Goal: Task Accomplishment & Management: Manage account settings

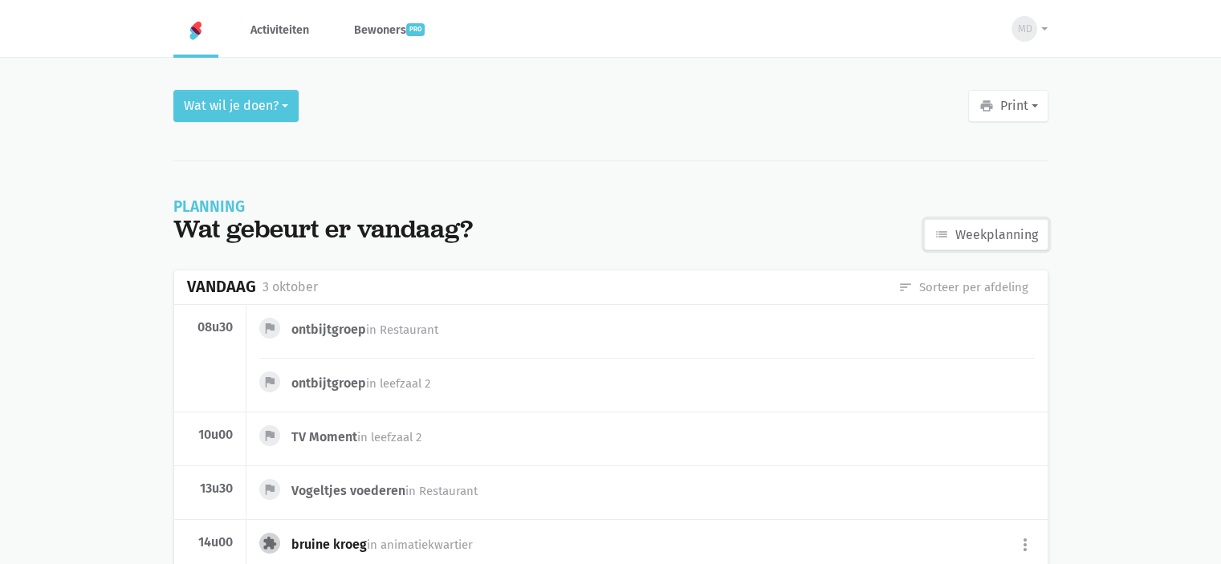
click at [997, 234] on link "list Weekplanning" at bounding box center [986, 235] width 124 height 32
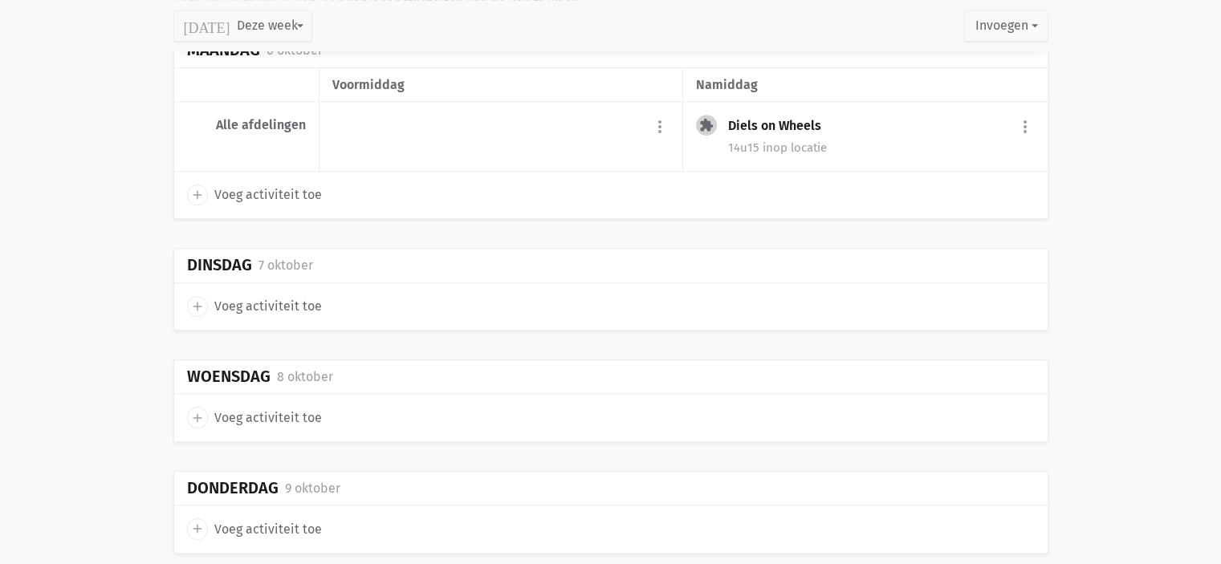
scroll to position [803, 0]
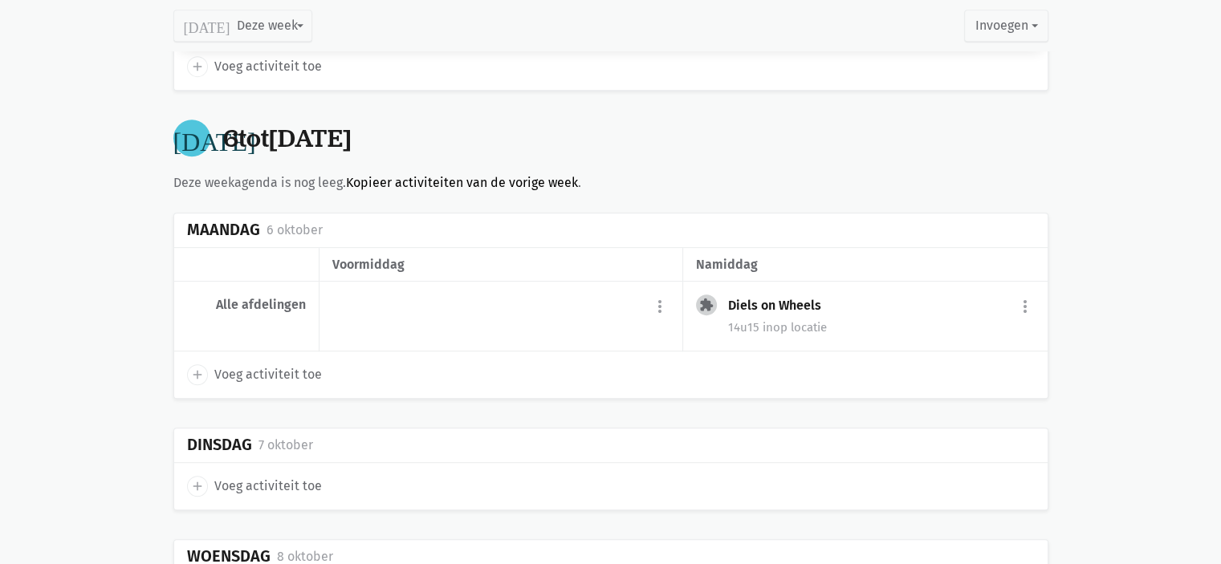
click at [378, 181] on link "Kopieer activiteiten van de vorige week" at bounding box center [462, 182] width 232 height 15
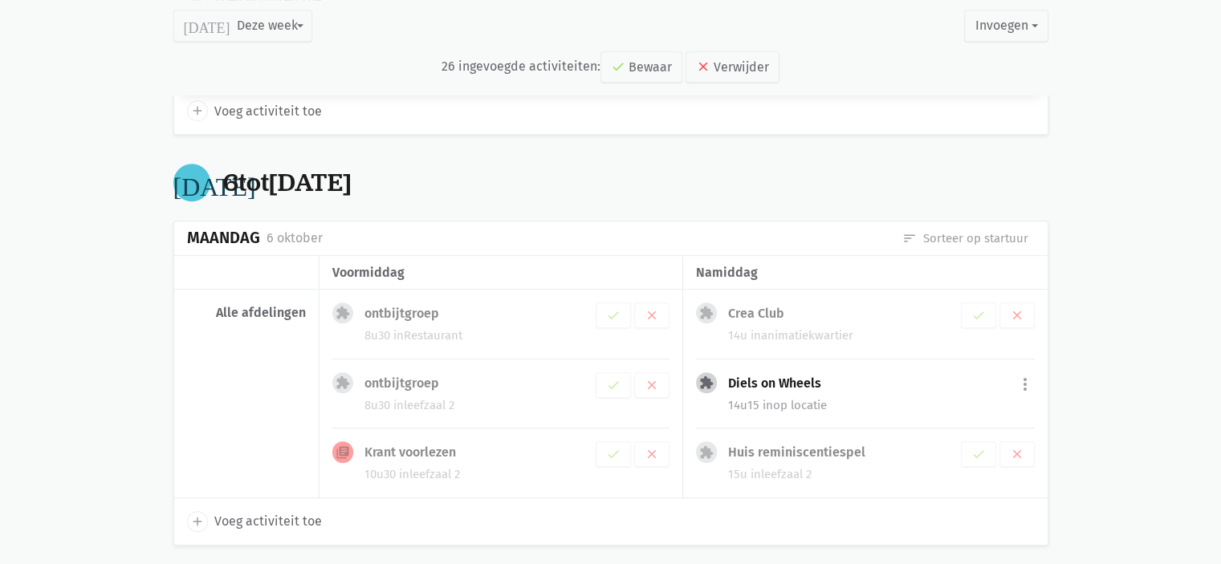
scroll to position [847, 0]
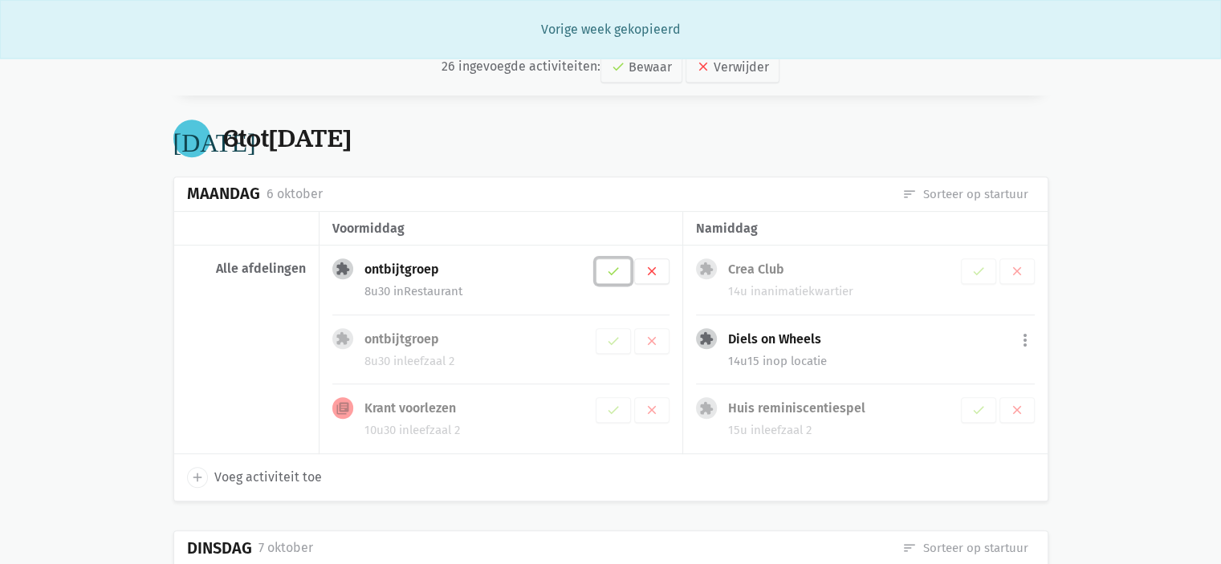
click at [612, 274] on icon "check" at bounding box center [613, 271] width 14 height 14
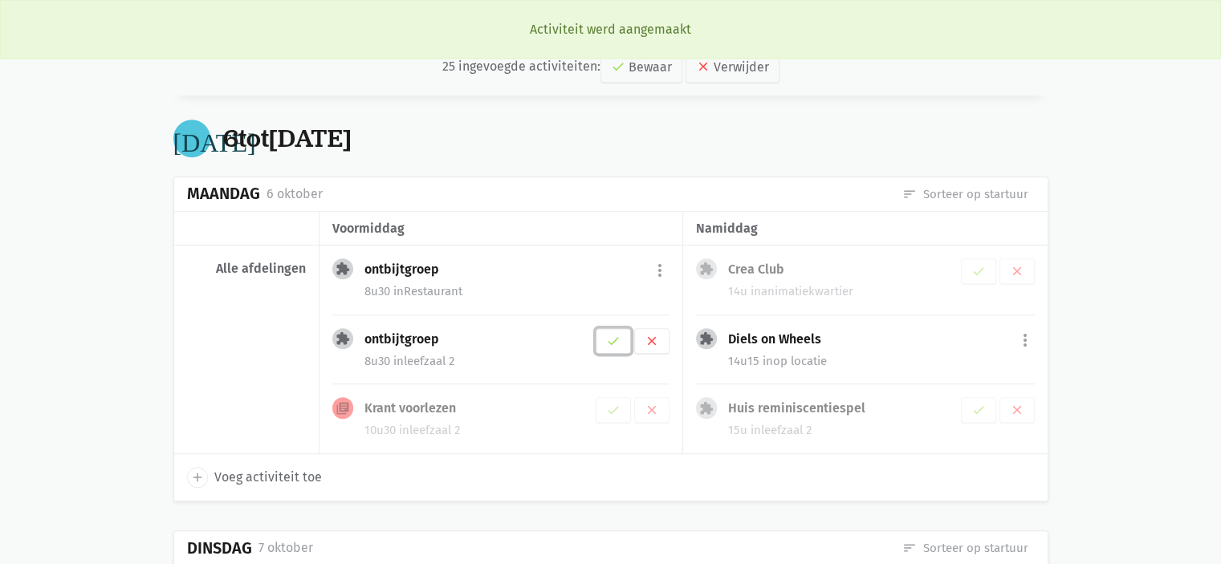
click at [616, 340] on icon "check" at bounding box center [613, 341] width 14 height 14
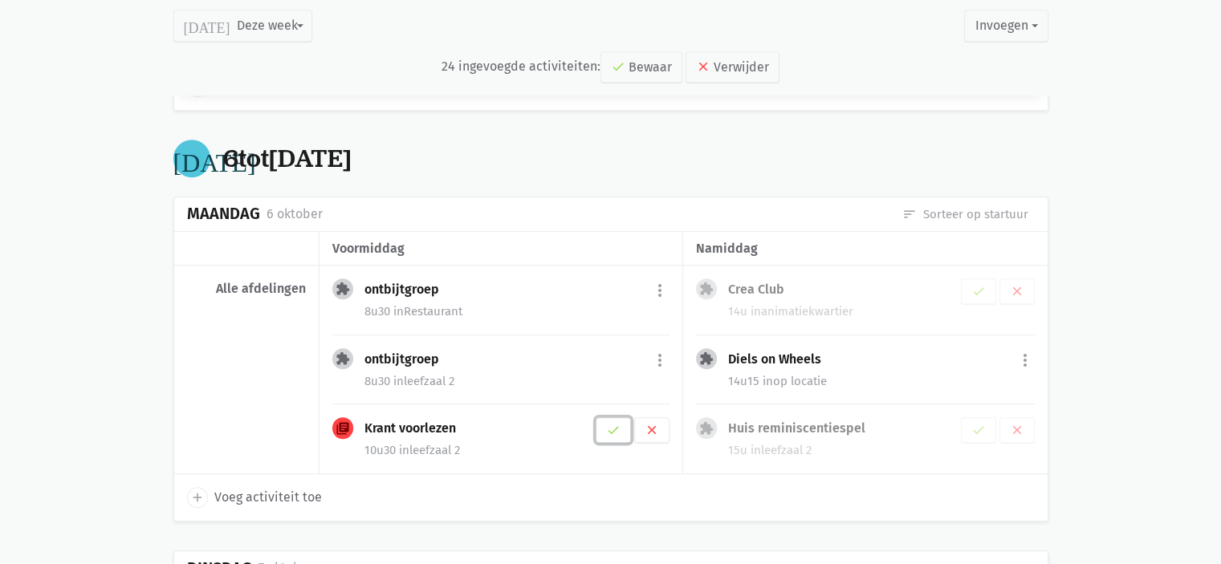
click at [622, 425] on button "check" at bounding box center [613, 430] width 35 height 26
click at [1020, 284] on icon "clear" at bounding box center [1017, 291] width 14 height 14
click at [1015, 360] on icon "clear" at bounding box center [1017, 361] width 14 height 14
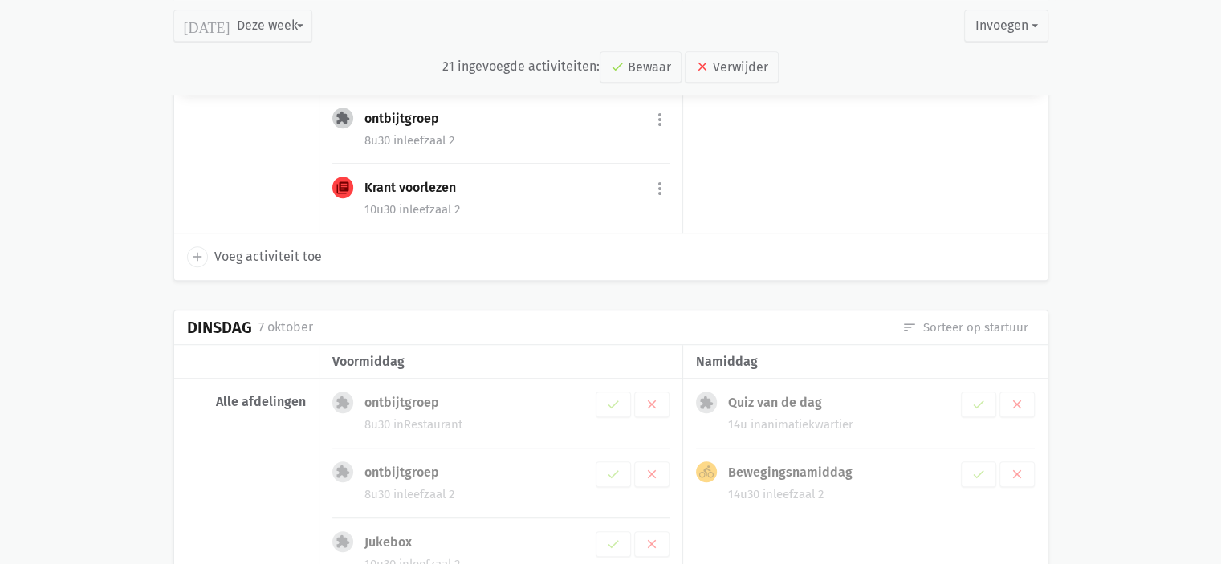
scroll to position [1047, 0]
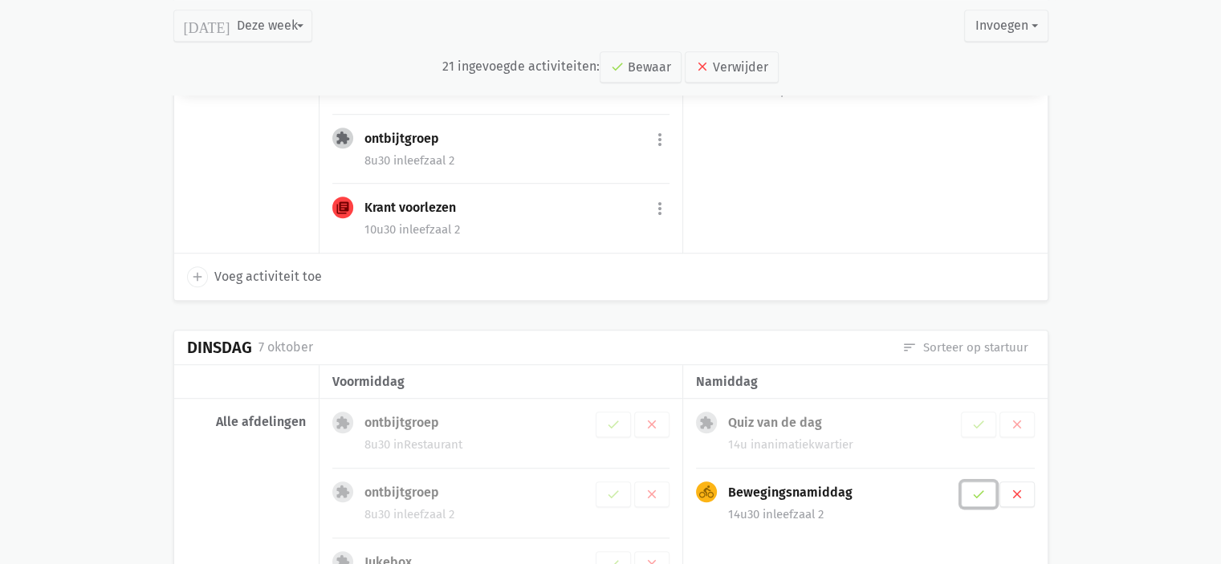
click at [968, 493] on button "check" at bounding box center [978, 495] width 35 height 26
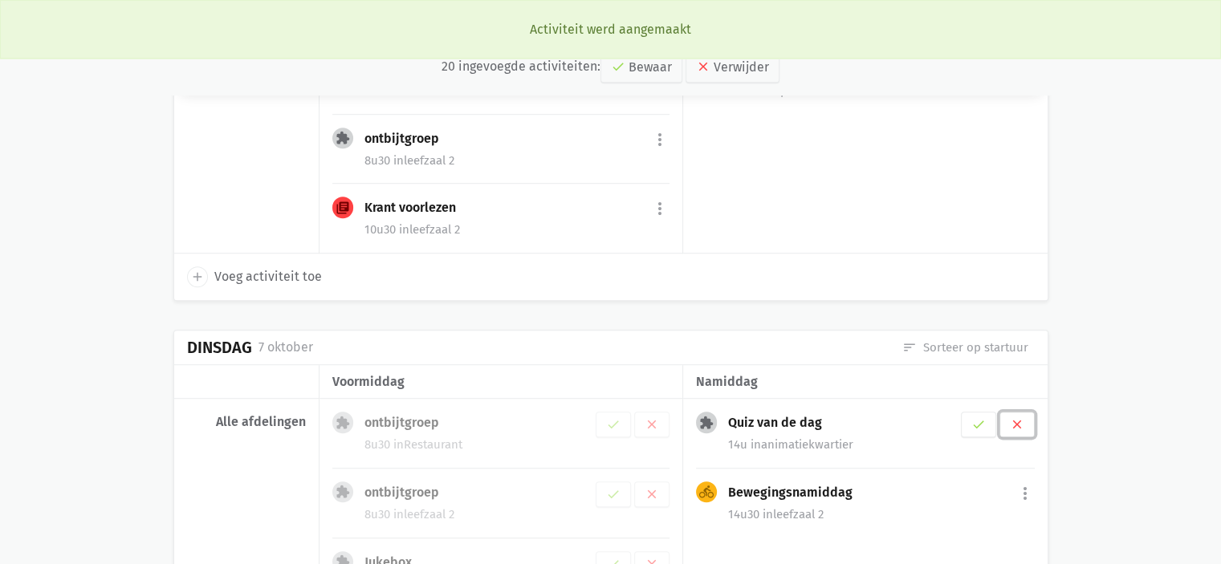
click at [1014, 419] on icon "clear" at bounding box center [1017, 424] width 14 height 14
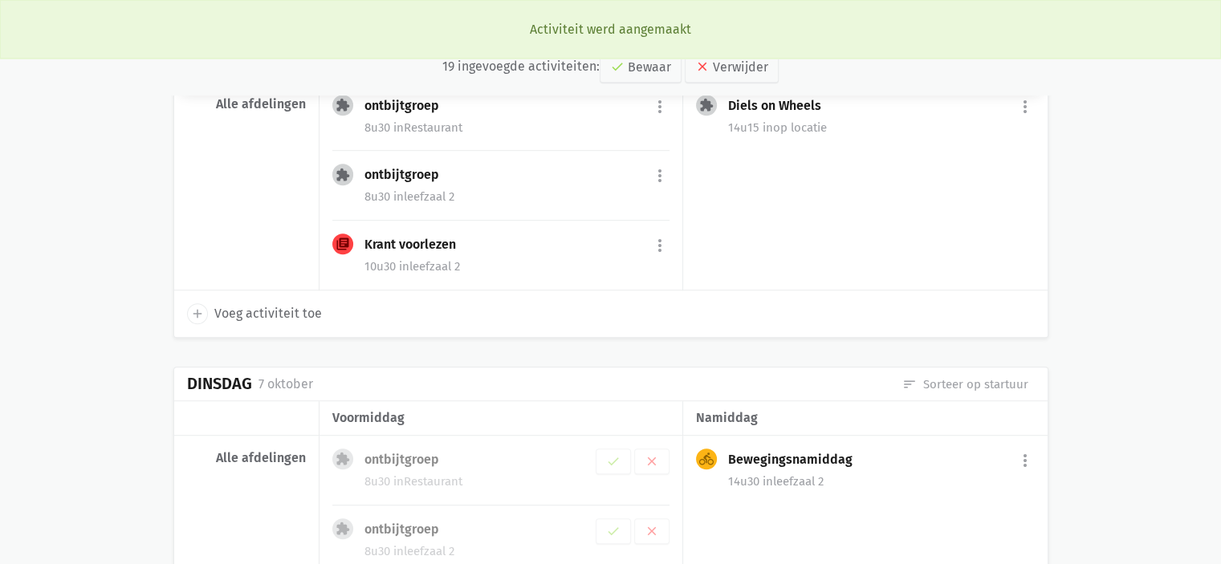
scroll to position [1084, 0]
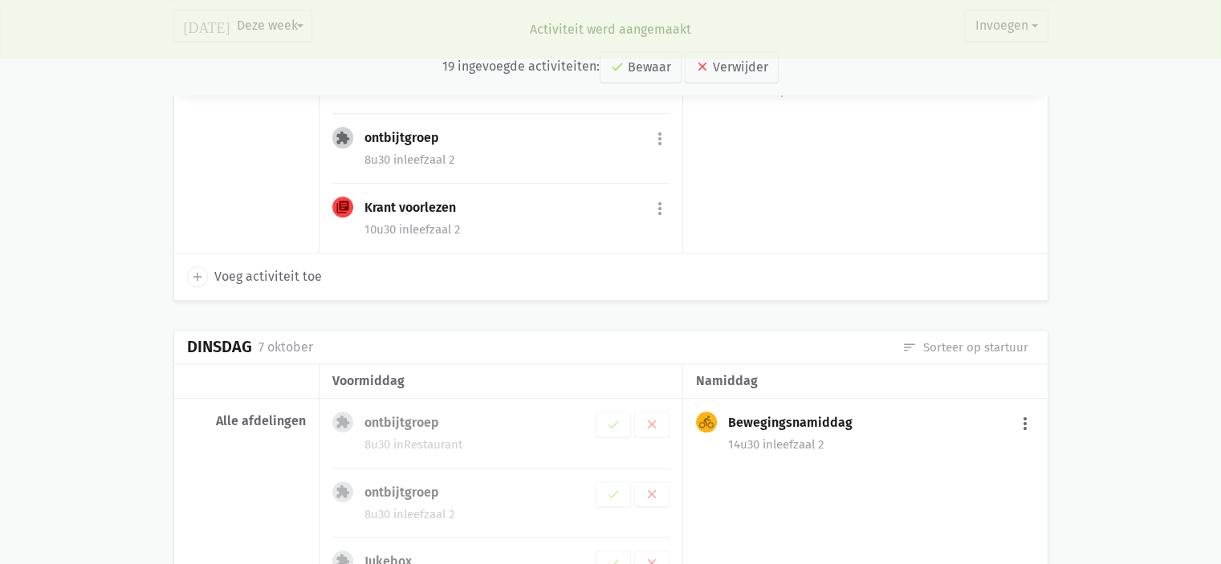
click at [1021, 409] on button "more_vert" at bounding box center [1024, 424] width 19 height 30
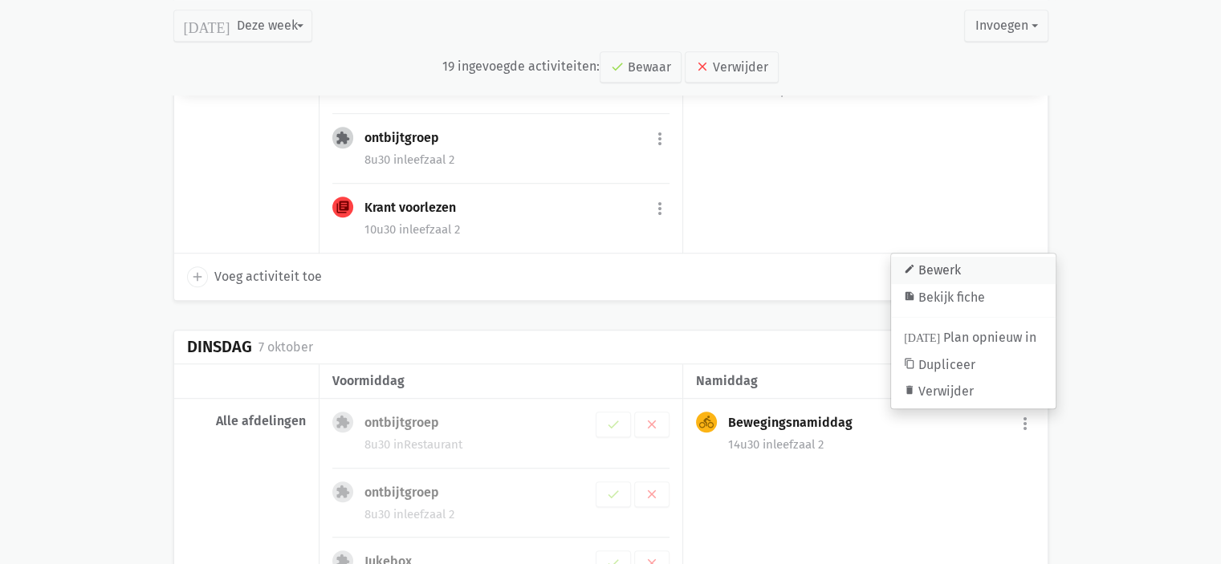
click at [985, 257] on link "edit Bewerk" at bounding box center [973, 270] width 165 height 27
select select "14:30"
select select "15:30"
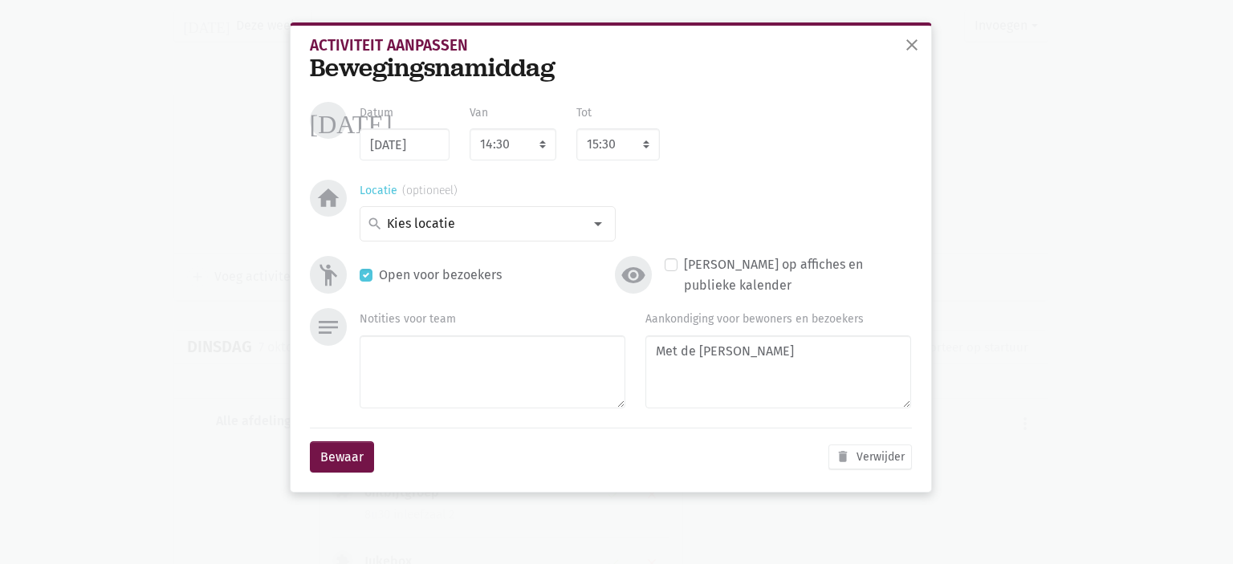
click at [447, 222] on input at bounding box center [483, 223] width 198 height 21
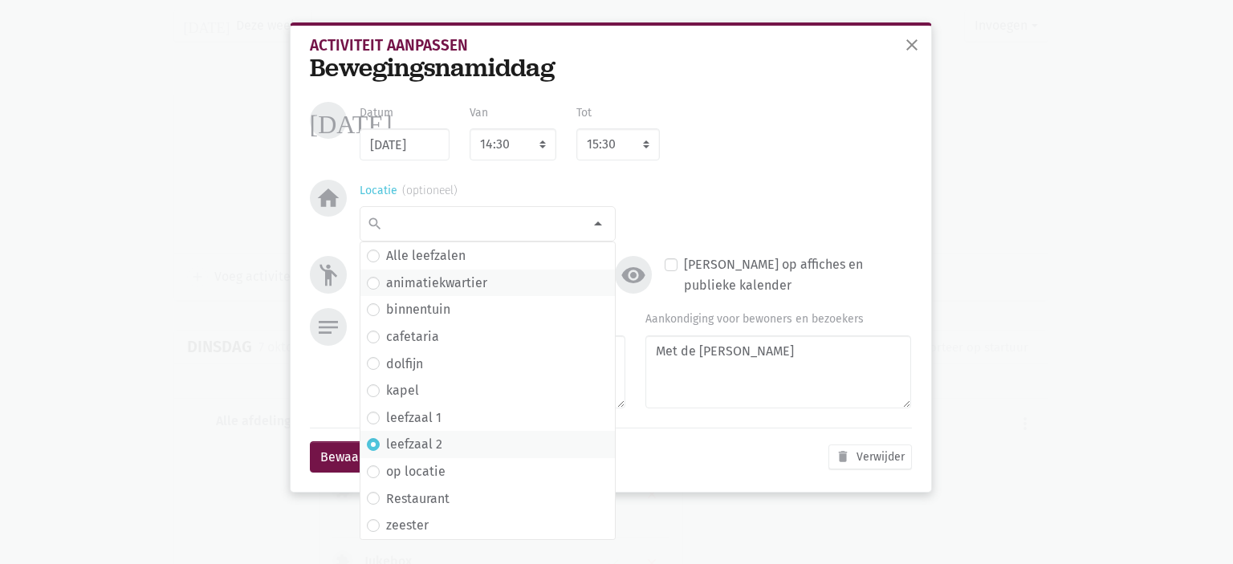
click at [453, 279] on label "animatiekwartier" at bounding box center [436, 283] width 101 height 21
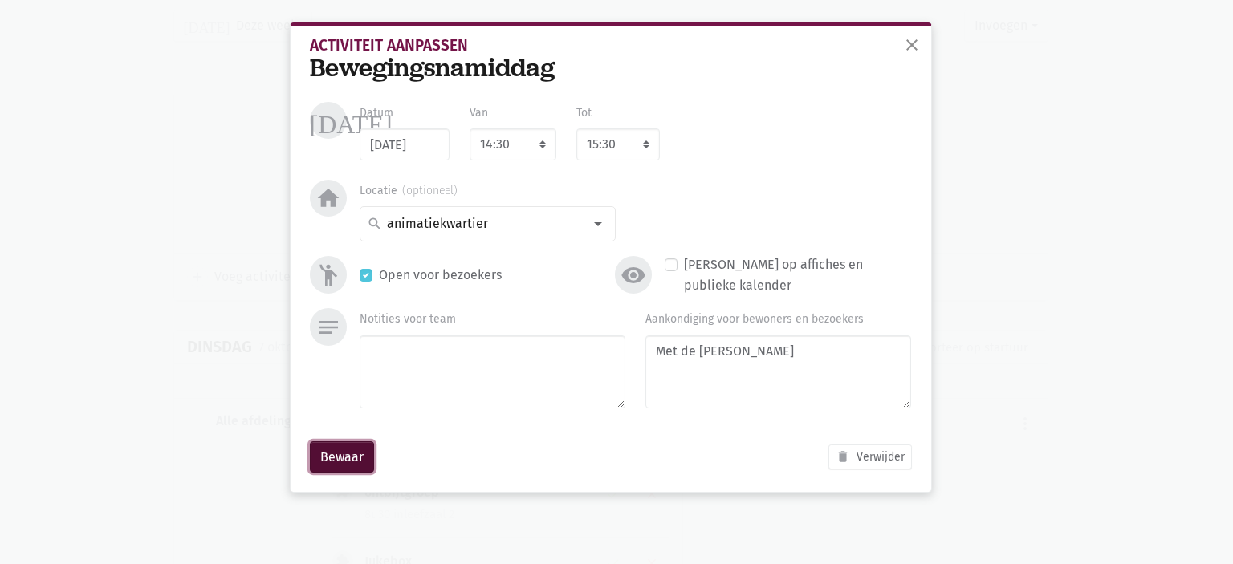
click at [356, 463] on button "Bewaar" at bounding box center [342, 457] width 64 height 32
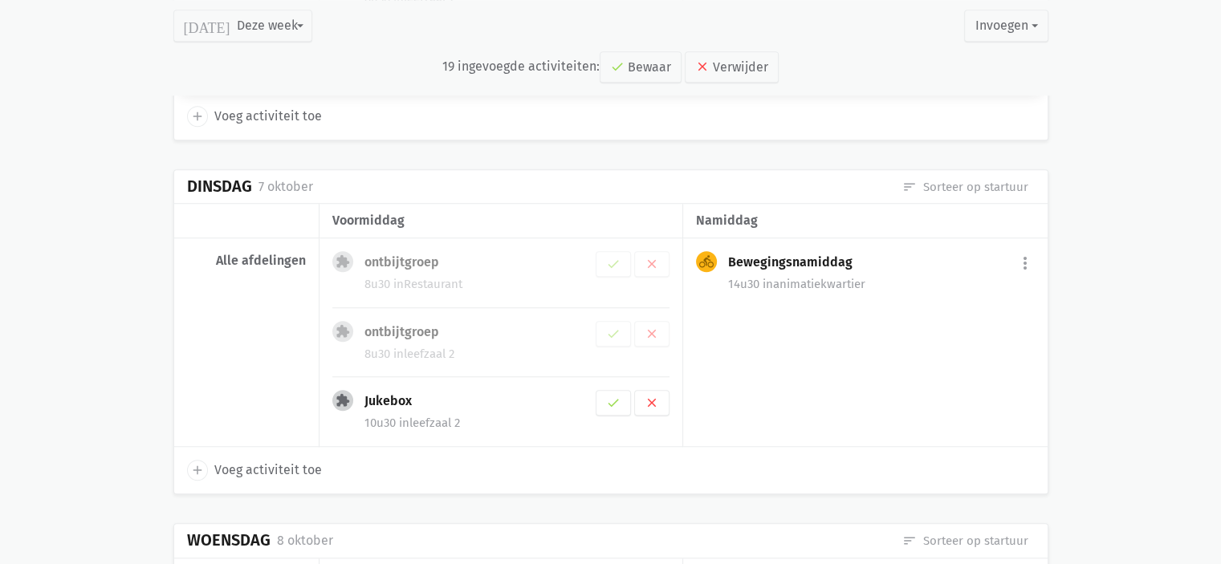
scroll to position [1284, 0]
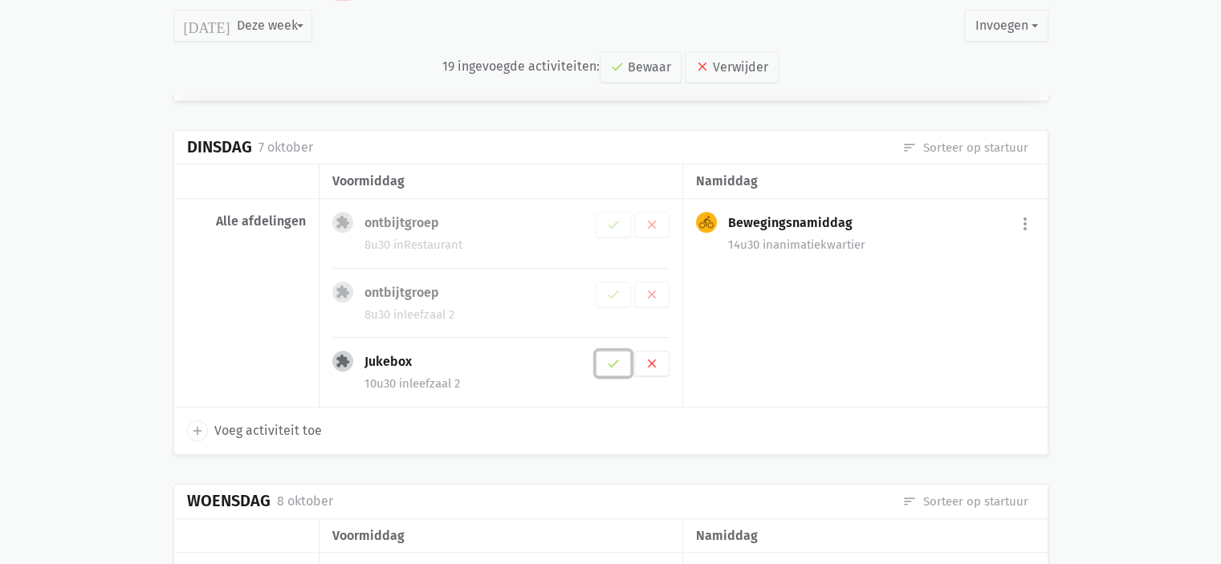
click at [615, 364] on icon "check" at bounding box center [613, 363] width 14 height 14
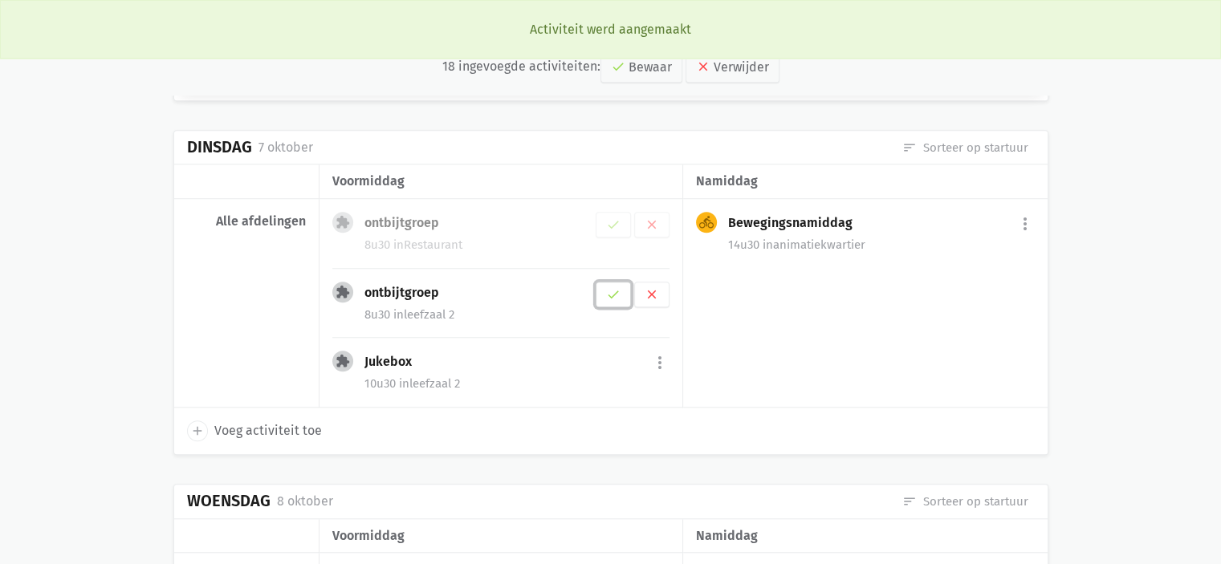
click at [623, 283] on button "check" at bounding box center [613, 295] width 35 height 26
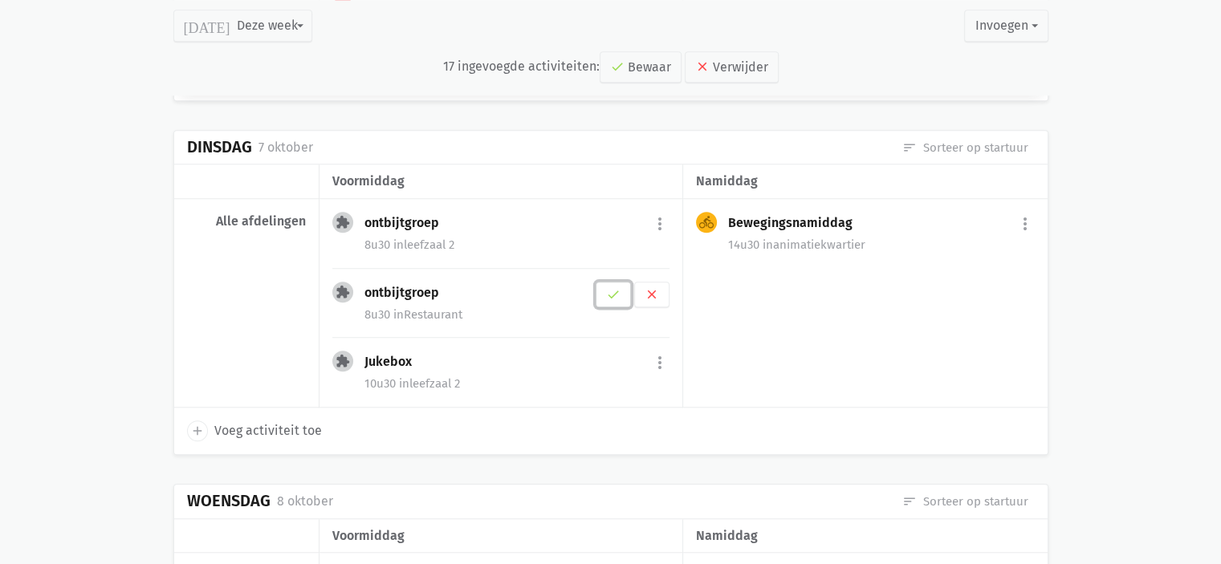
click at [613, 291] on icon "check" at bounding box center [613, 294] width 14 height 14
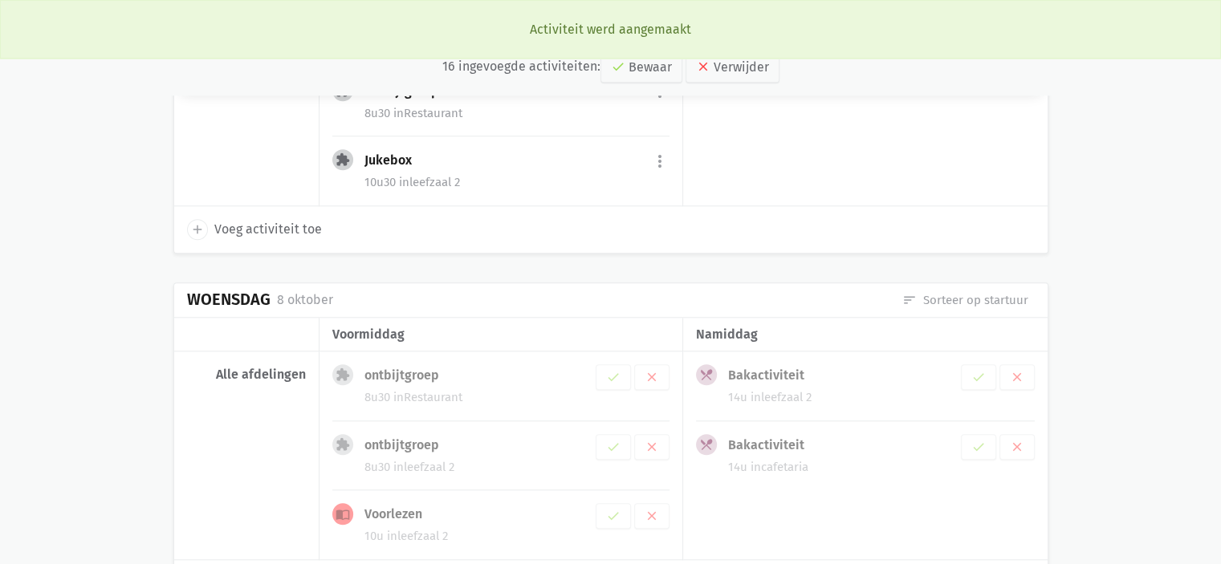
scroll to position [1685, 0]
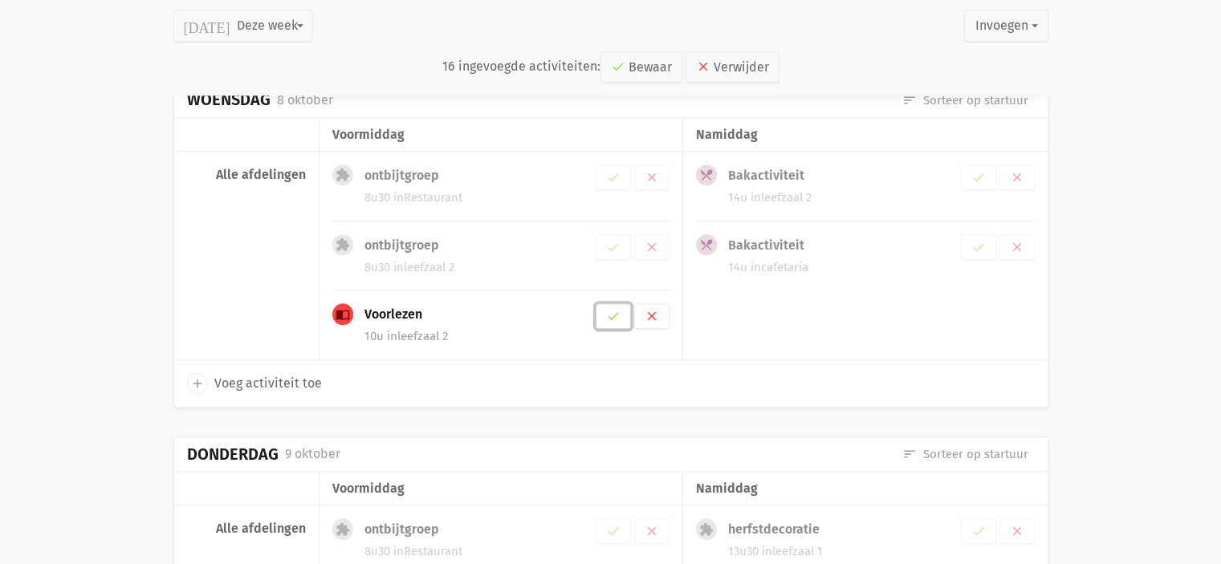
click at [620, 314] on icon "check" at bounding box center [613, 316] width 14 height 14
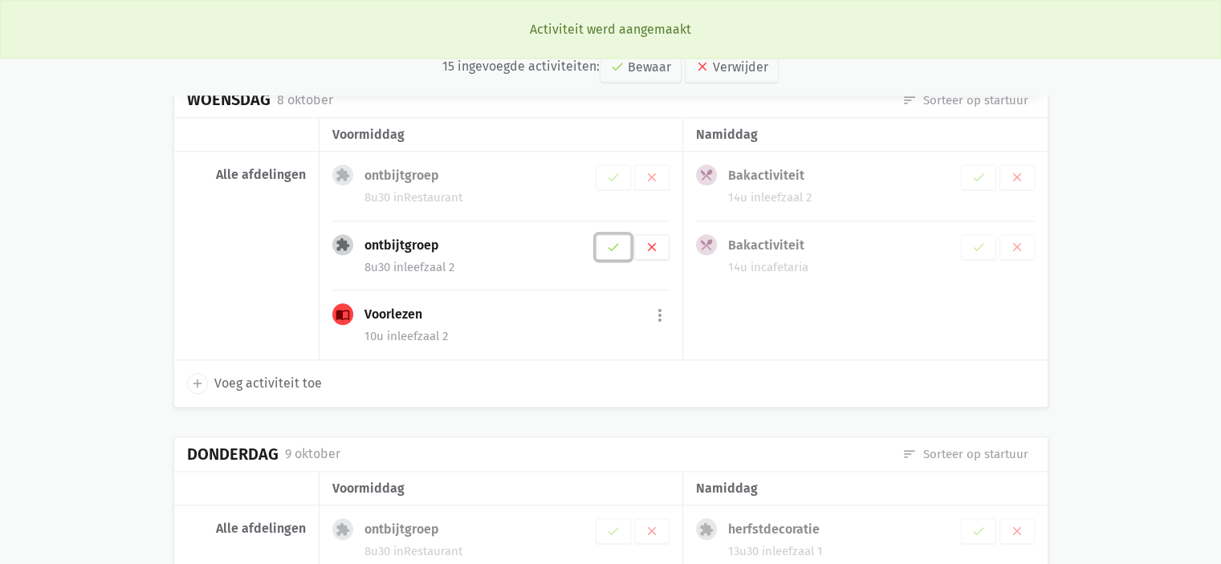
click at [619, 240] on icon "check" at bounding box center [613, 247] width 14 height 14
click at [613, 244] on icon "check" at bounding box center [613, 247] width 14 height 14
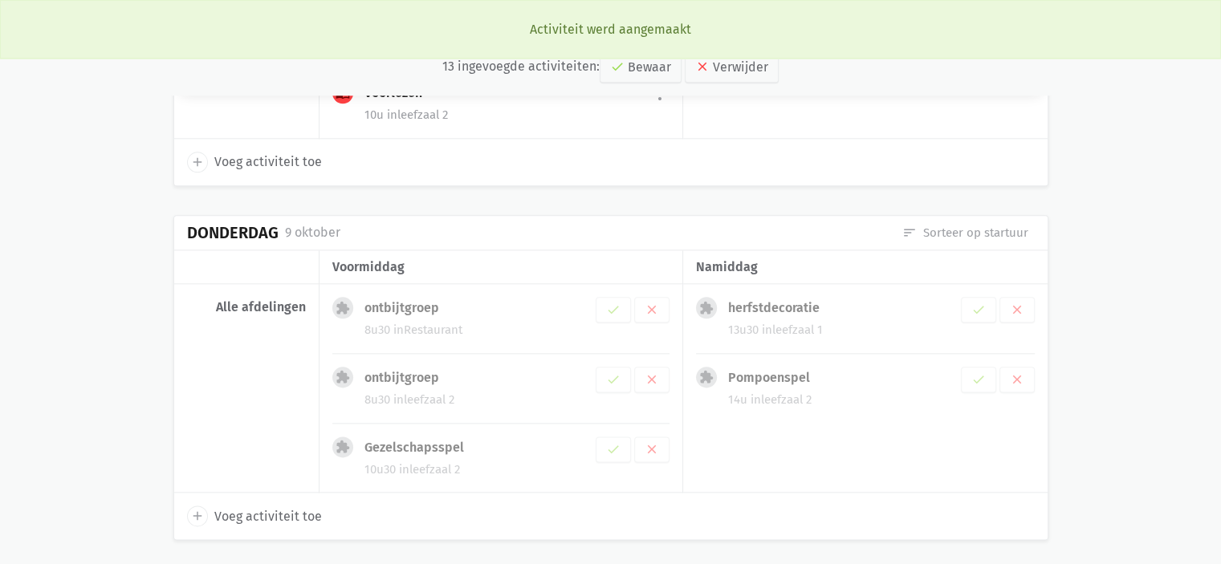
scroll to position [1946, 0]
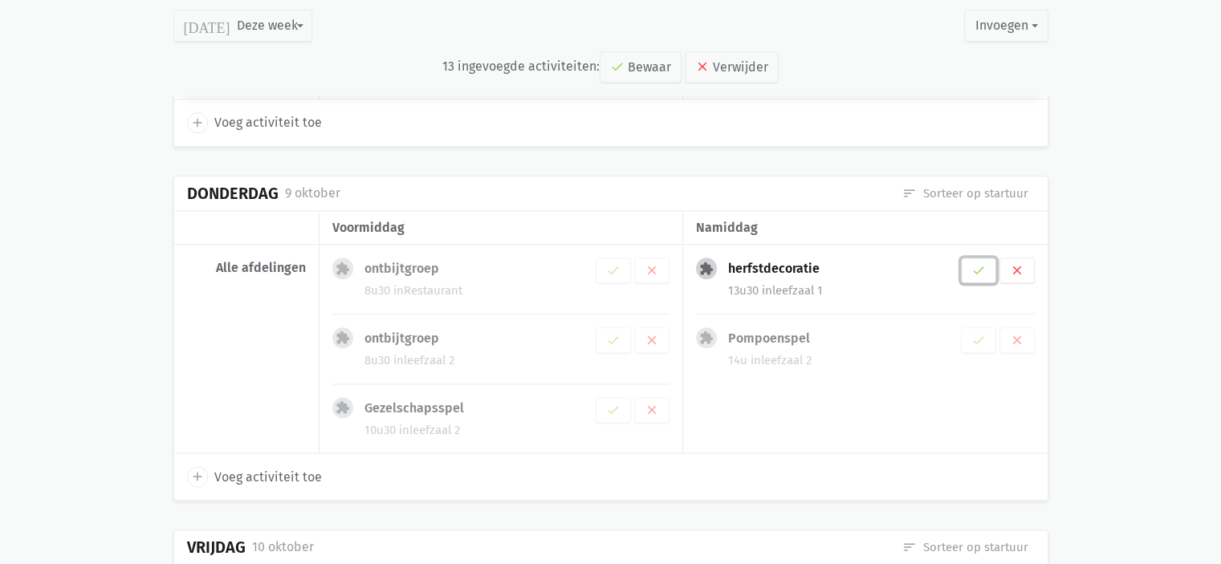
click at [980, 263] on icon "check" at bounding box center [978, 270] width 14 height 14
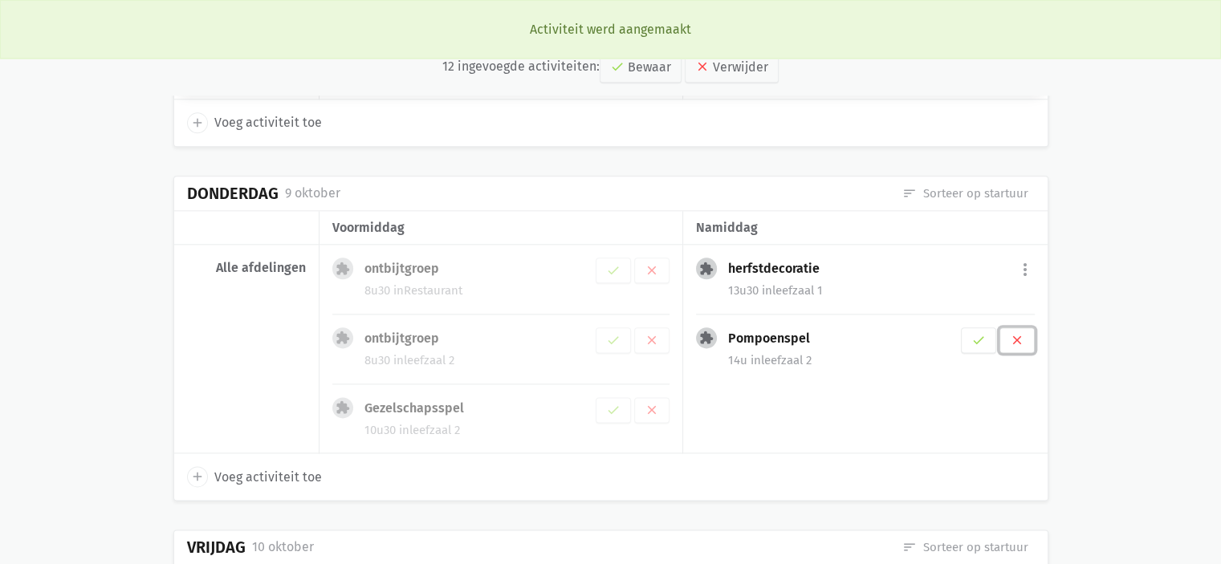
click at [1022, 339] on icon "clear" at bounding box center [1017, 340] width 14 height 14
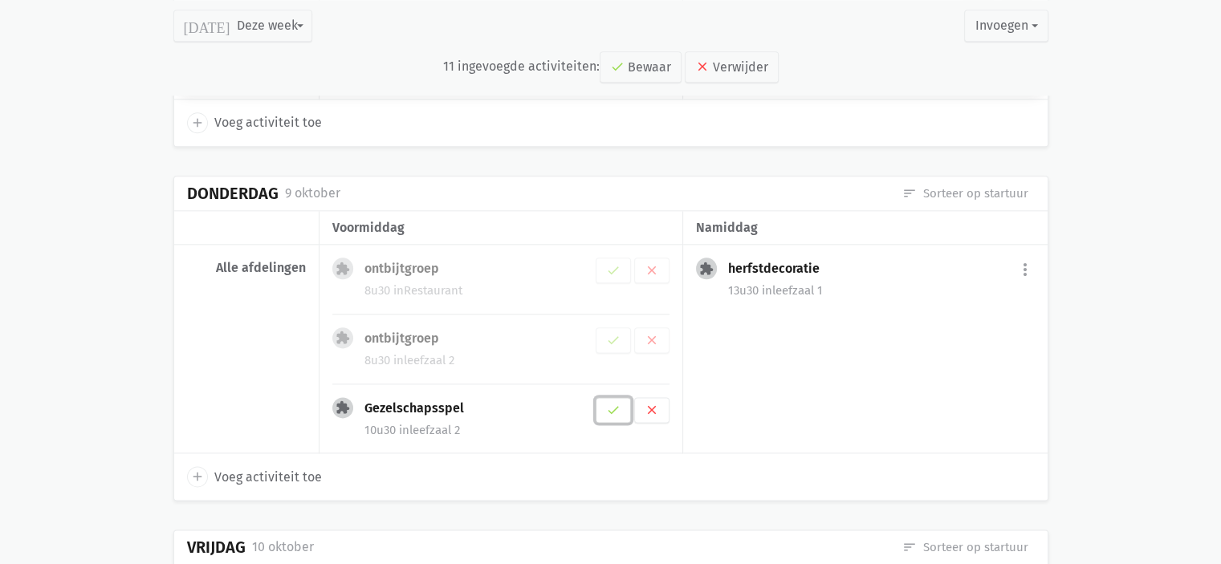
click at [623, 403] on button "check" at bounding box center [613, 410] width 35 height 26
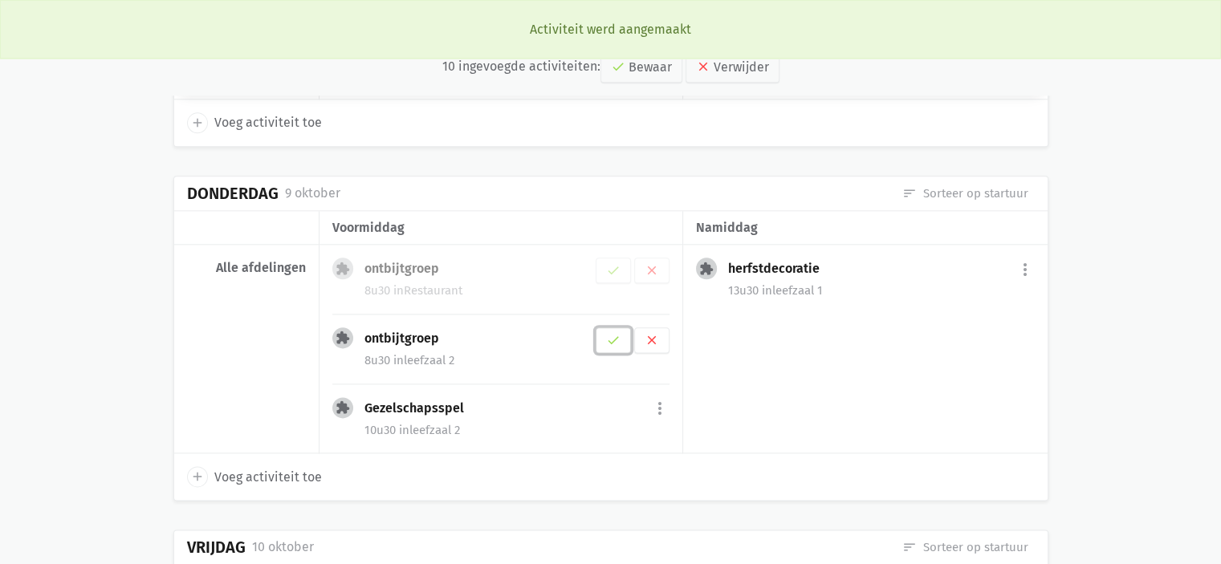
click at [617, 333] on icon "check" at bounding box center [613, 340] width 14 height 14
click at [608, 342] on button "check" at bounding box center [613, 340] width 35 height 26
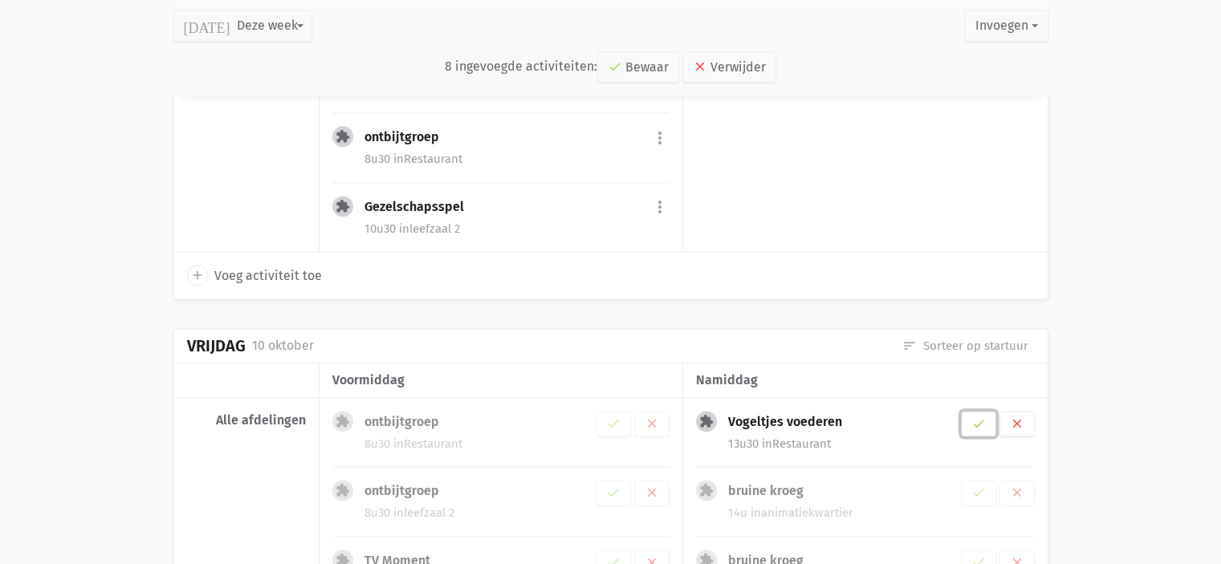
click at [982, 417] on icon "check" at bounding box center [978, 424] width 14 height 14
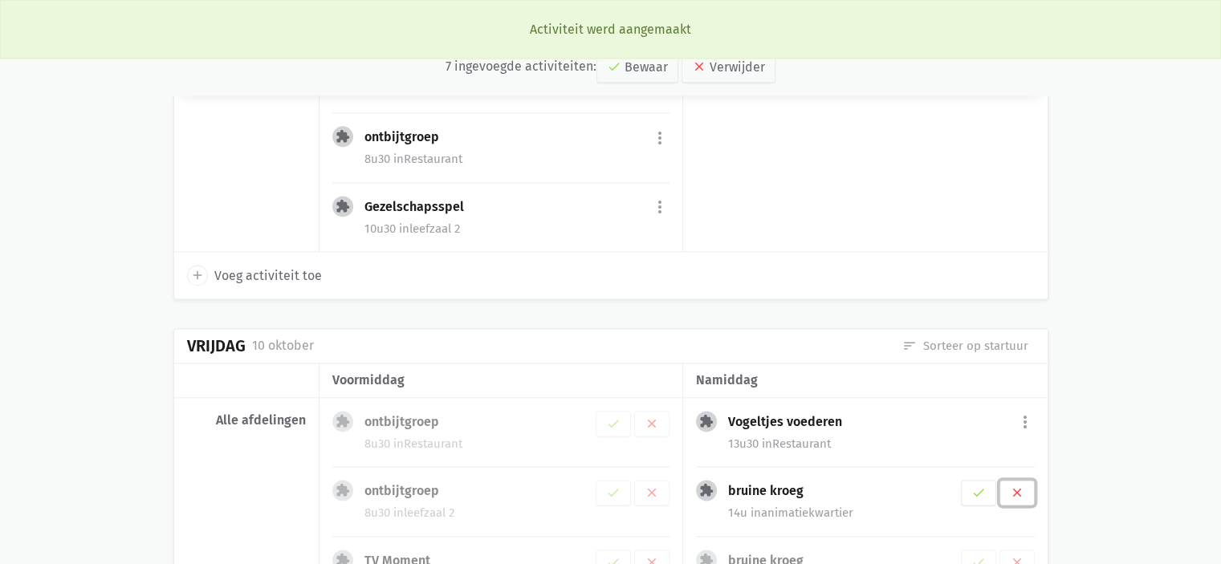
click at [1019, 486] on icon "clear" at bounding box center [1017, 493] width 14 height 14
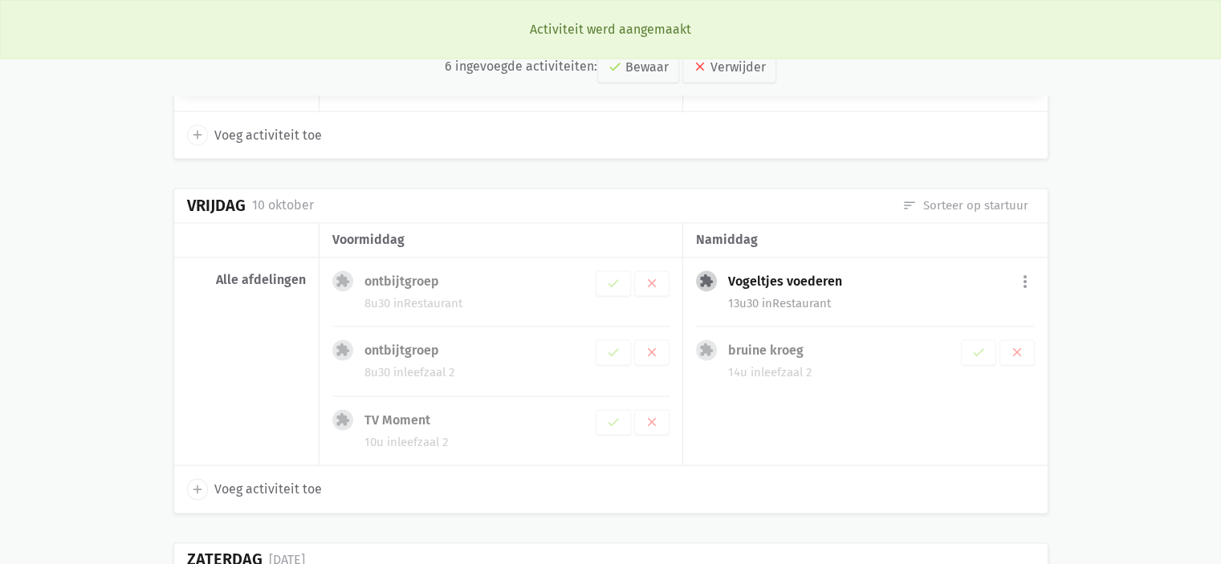
scroll to position [2308, 0]
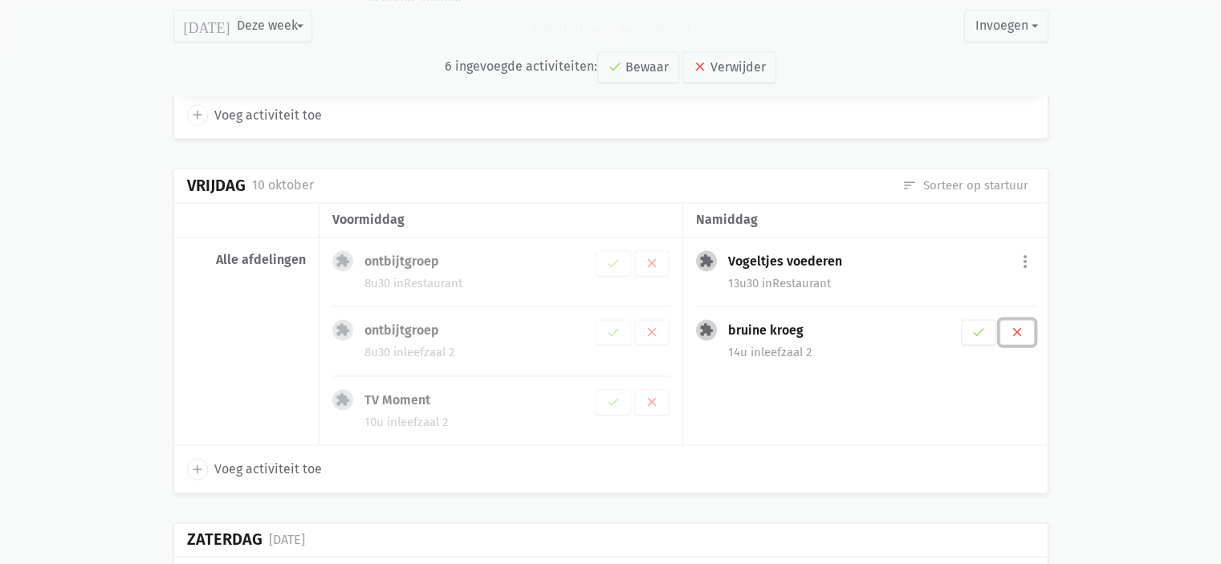
click at [1016, 325] on icon "clear" at bounding box center [1017, 332] width 14 height 14
click at [620, 395] on icon "check" at bounding box center [613, 402] width 14 height 14
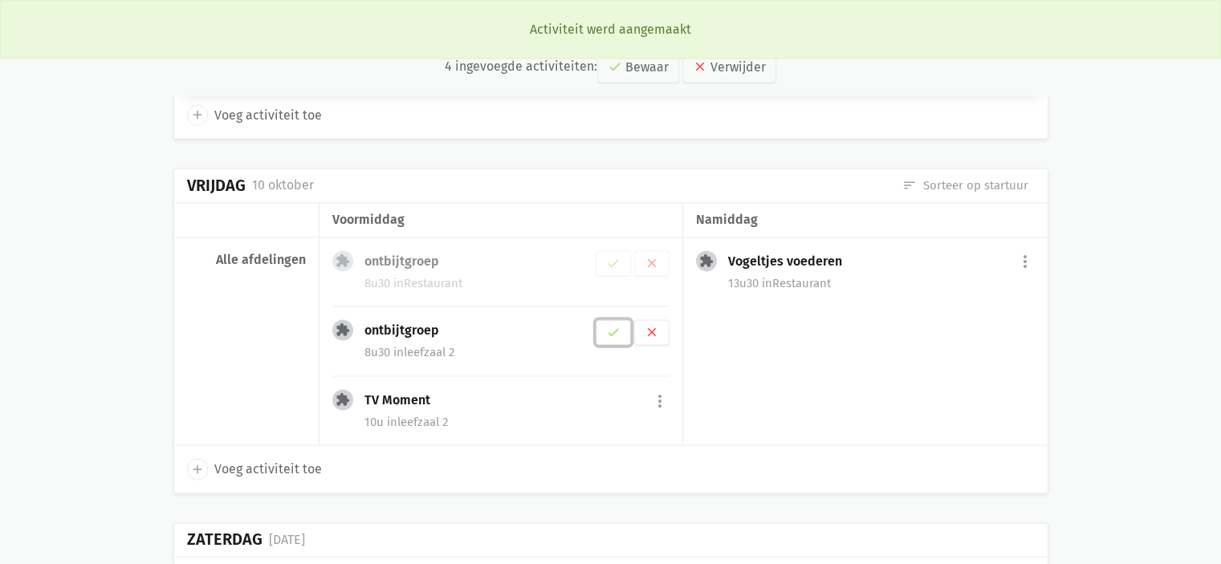
click at [630, 331] on button "check" at bounding box center [613, 332] width 35 height 26
click at [617, 330] on icon "check" at bounding box center [613, 332] width 14 height 14
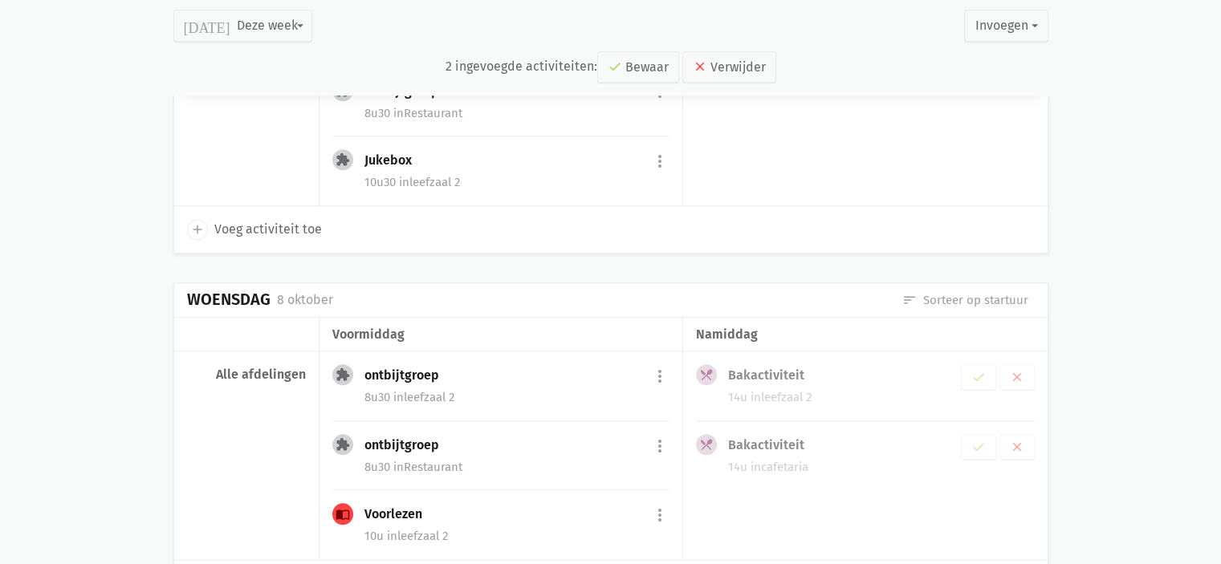
scroll to position [1445, 0]
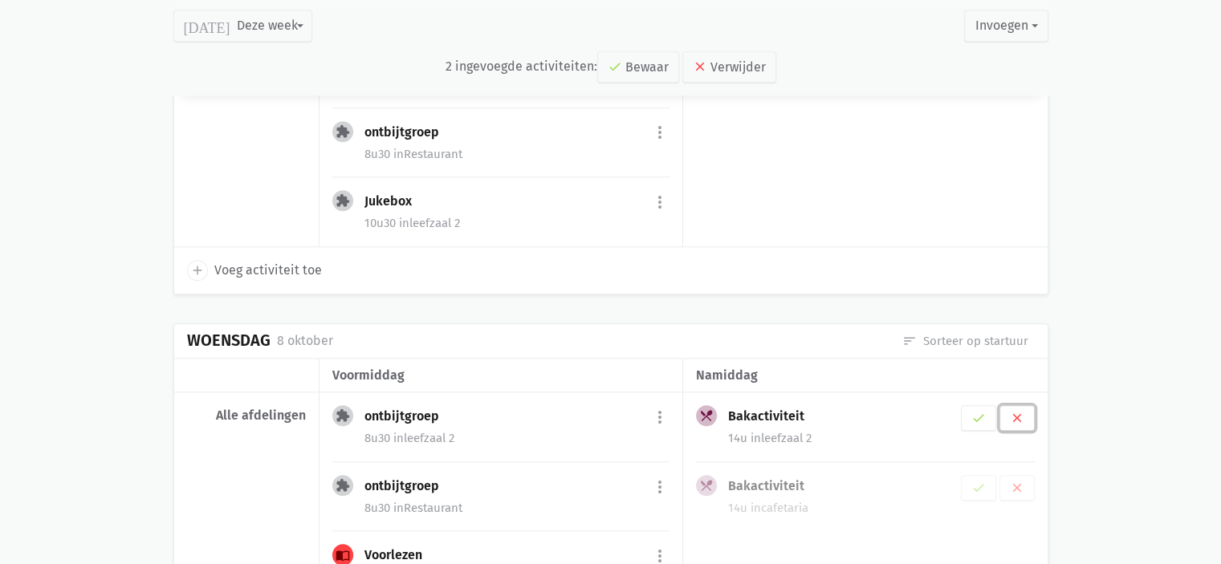
click at [1017, 411] on icon "clear" at bounding box center [1017, 418] width 14 height 14
click at [1022, 420] on button "clear" at bounding box center [1016, 418] width 35 height 26
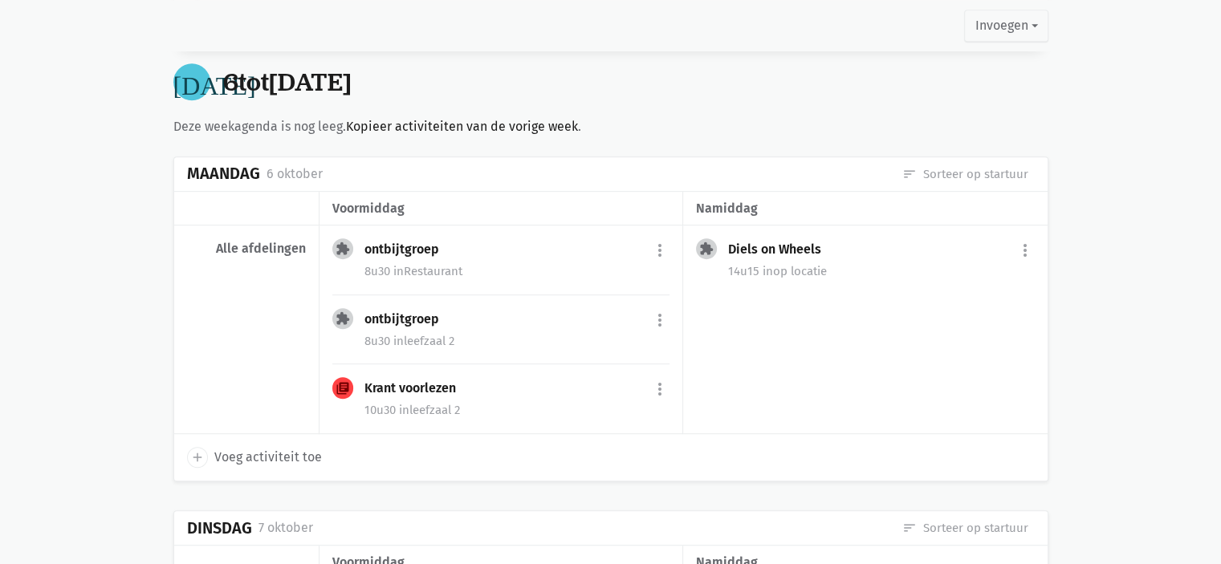
scroll to position [1220, 0]
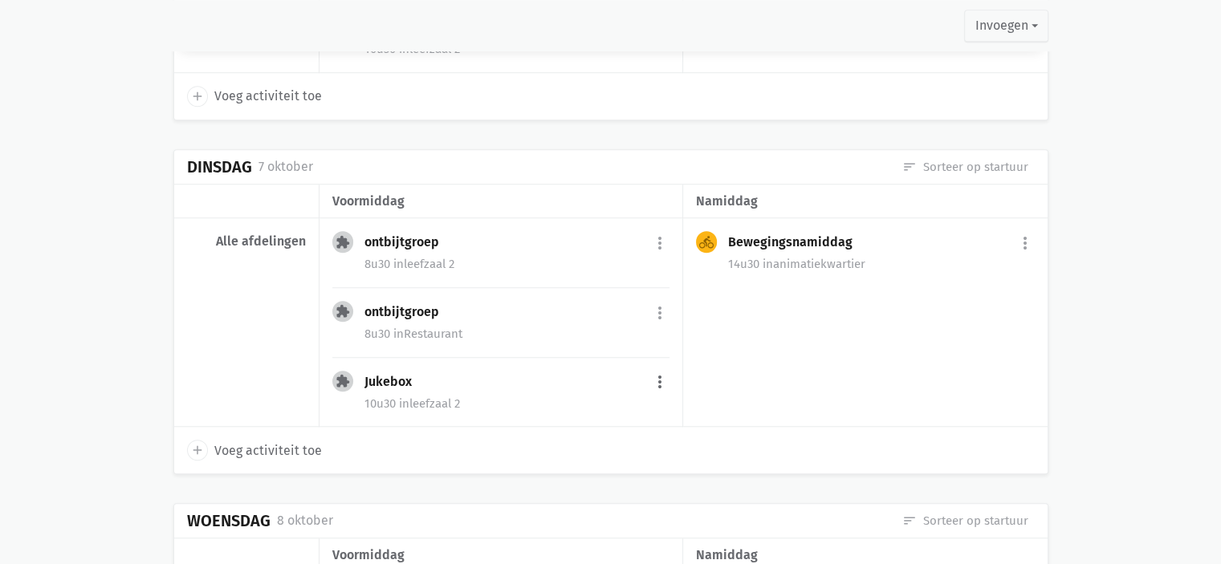
click at [657, 372] on button "more_vert" at bounding box center [659, 383] width 19 height 30
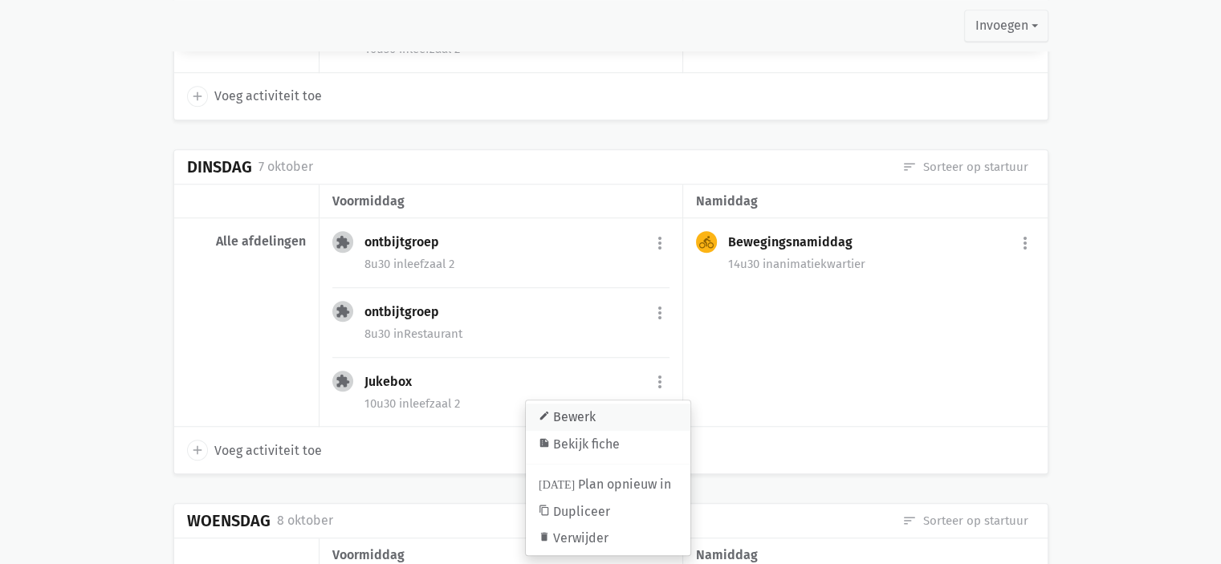
click at [588, 412] on link "edit Bewerk" at bounding box center [608, 417] width 165 height 27
select select "10:30"
select select "11:15"
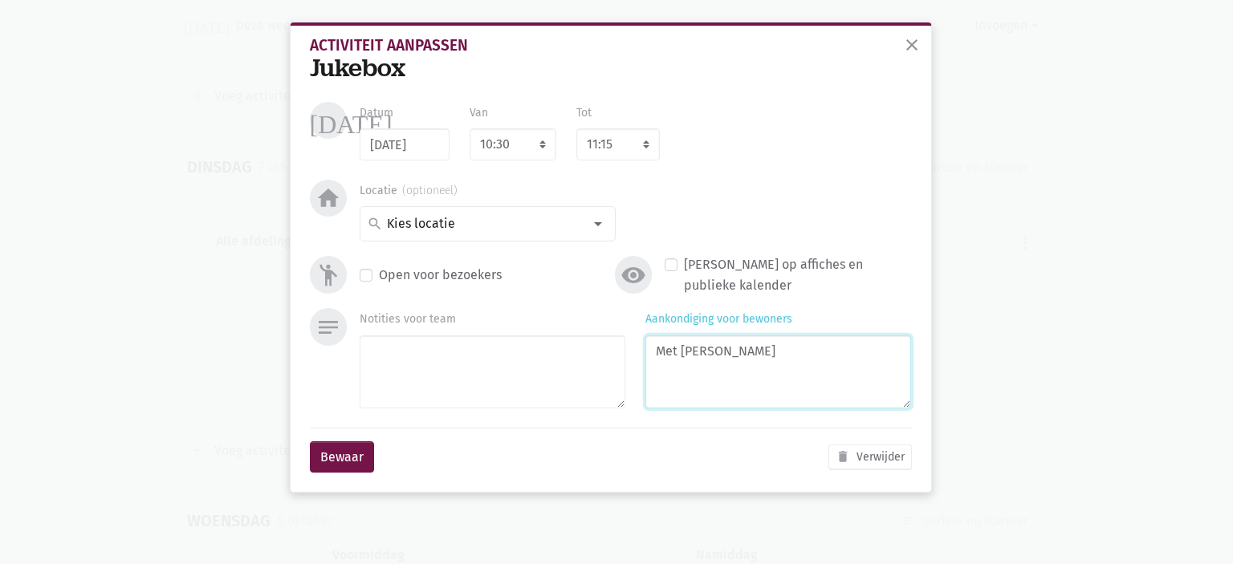
click at [738, 356] on textarea "Met Rachel" at bounding box center [778, 371] width 266 height 73
drag, startPoint x: 738, startPoint y: 353, endPoint x: 555, endPoint y: 344, distance: 183.2
click at [555, 344] on div "Notities voor team Aankondiging voor bewoners Met Rachel" at bounding box center [635, 361] width 571 height 106
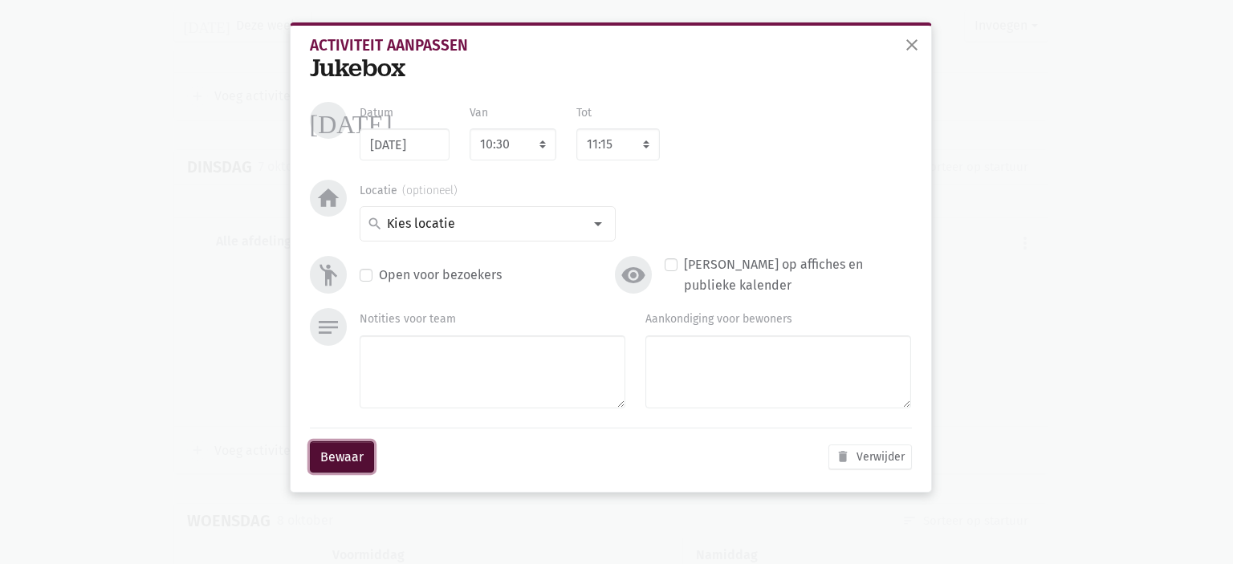
click at [344, 457] on button "Bewaar" at bounding box center [342, 457] width 64 height 32
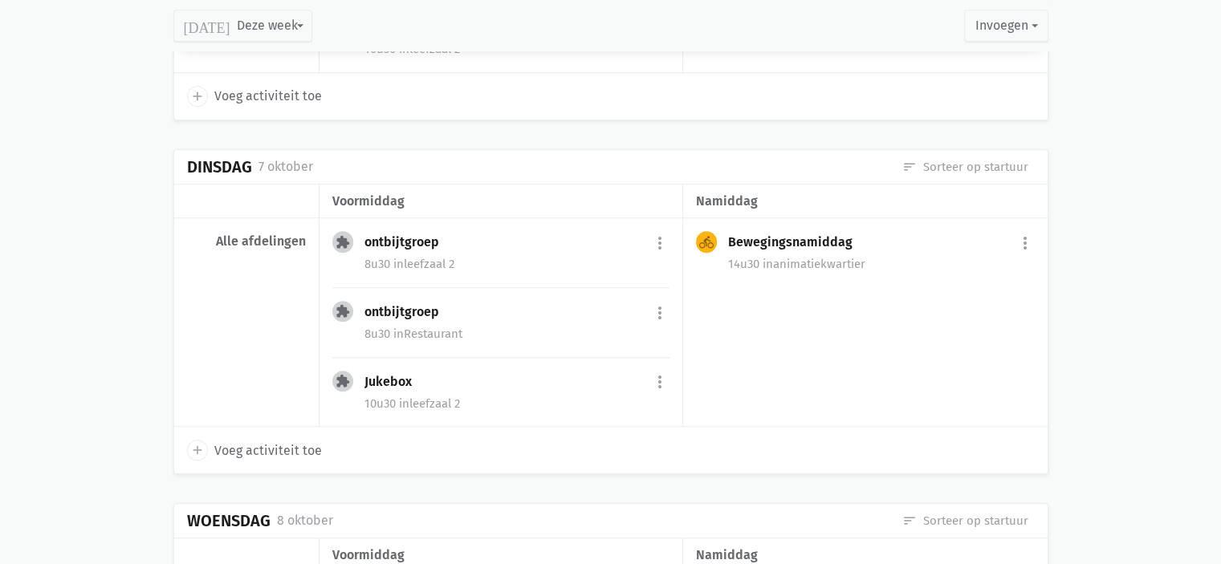
click at [260, 442] on span "Voeg activiteit toe" at bounding box center [268, 451] width 108 height 21
select select "14:00"
select select "15:00"
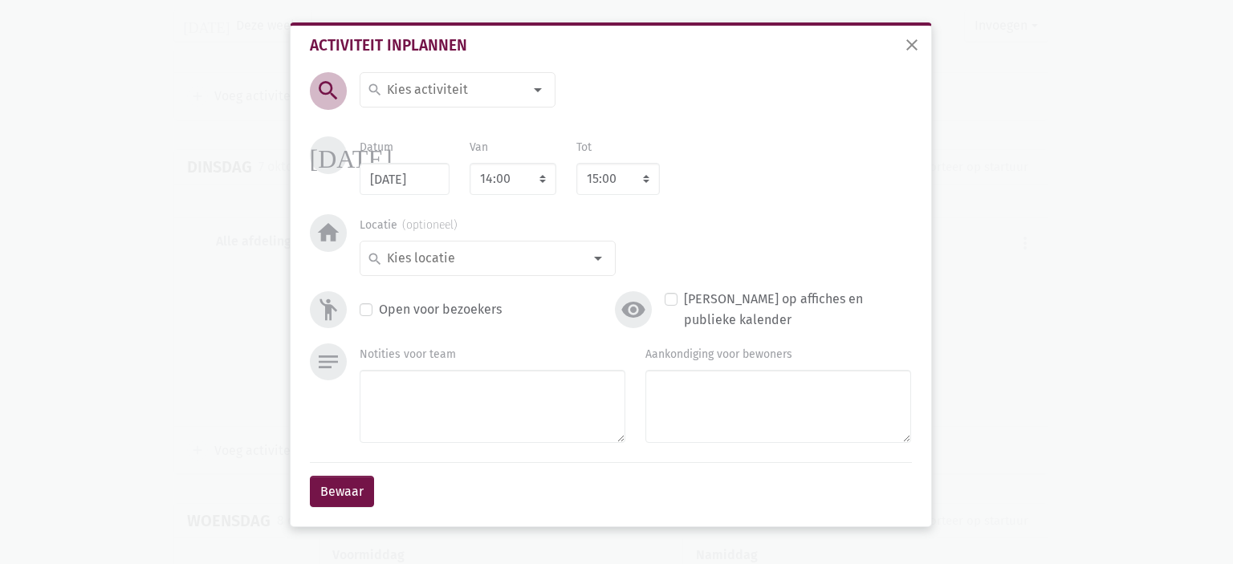
click at [436, 94] on input at bounding box center [453, 89] width 139 height 21
type input "Muaieknamiddag"
click at [430, 128] on span "Muaieknamiddag" at bounding box center [425, 124] width 104 height 15
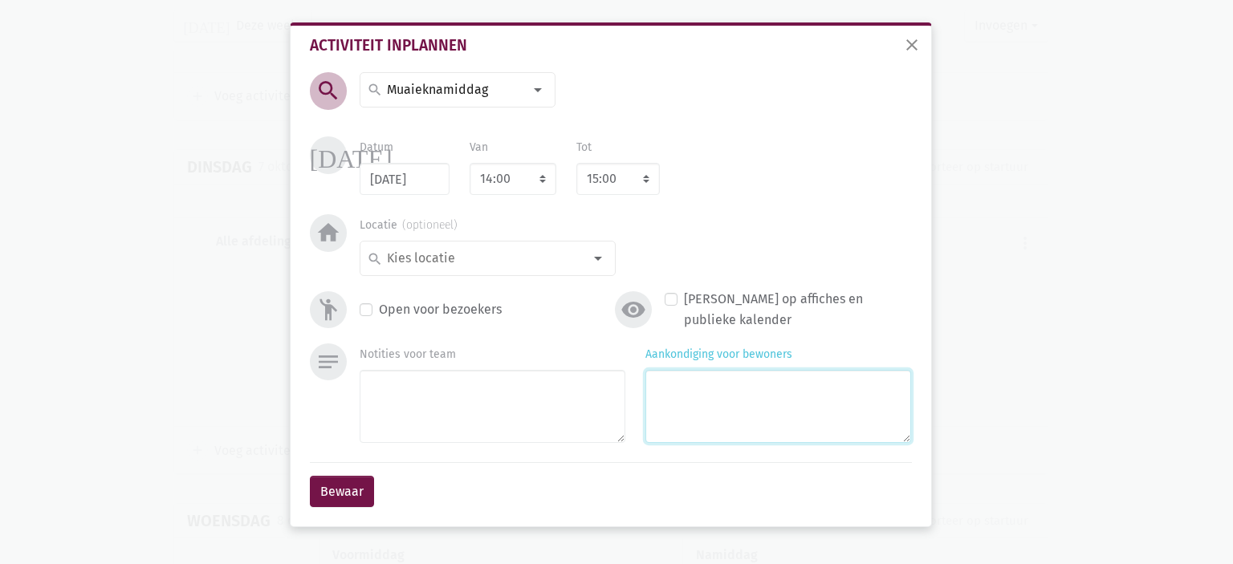
click at [699, 380] on textarea "Aankondiging voor bewoners" at bounding box center [778, 406] width 266 height 73
type textarea "Jukebox met Rachel"
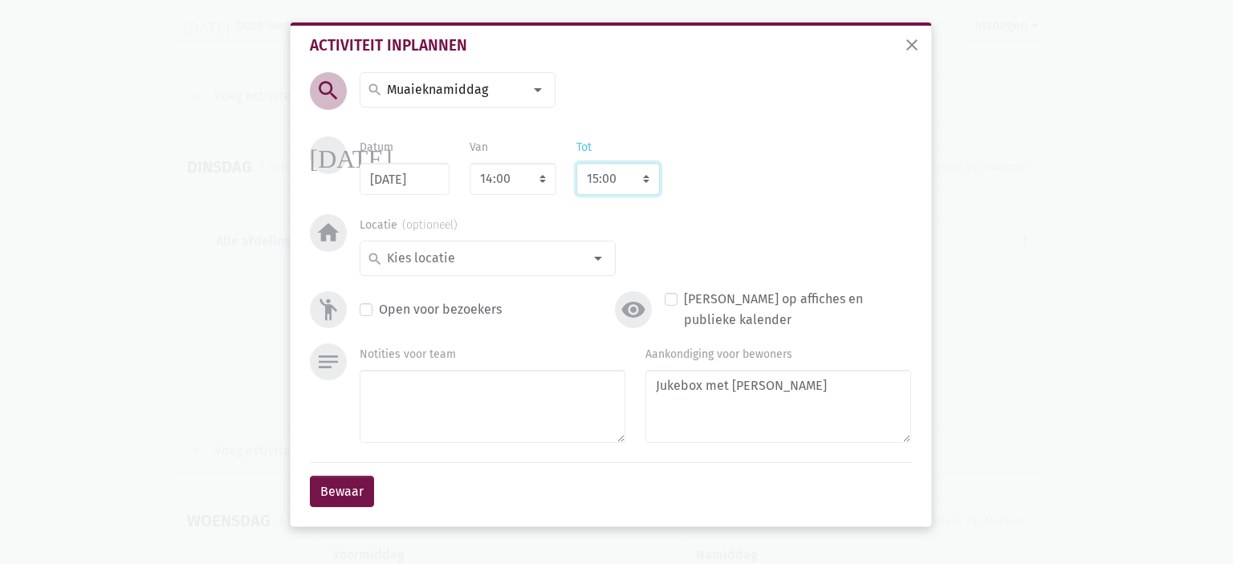
click at [610, 170] on select "8:00 8:15 8:30 8:45 9:00 9:15 9:30 9:45 10:00 10:15 10:30 10:45 11:00 11:15 11:…" at bounding box center [617, 179] width 83 height 32
select select "16:00"
click at [576, 163] on select "8:00 8:15 8:30 8:45 9:00 9:15 9:30 9:45 10:00 10:15 10:30 10:45 11:00 11:15 11:…" at bounding box center [617, 179] width 83 height 32
click at [508, 250] on input at bounding box center [483, 258] width 198 height 21
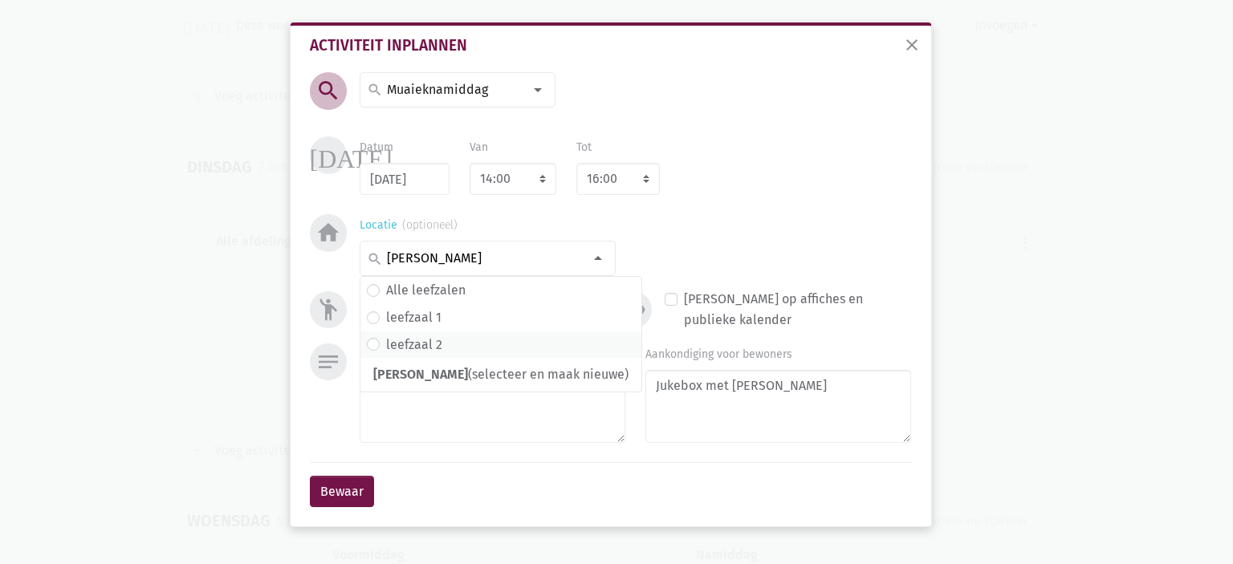
type input "lee"
click at [436, 339] on label "leefzaal 2" at bounding box center [414, 345] width 56 height 21
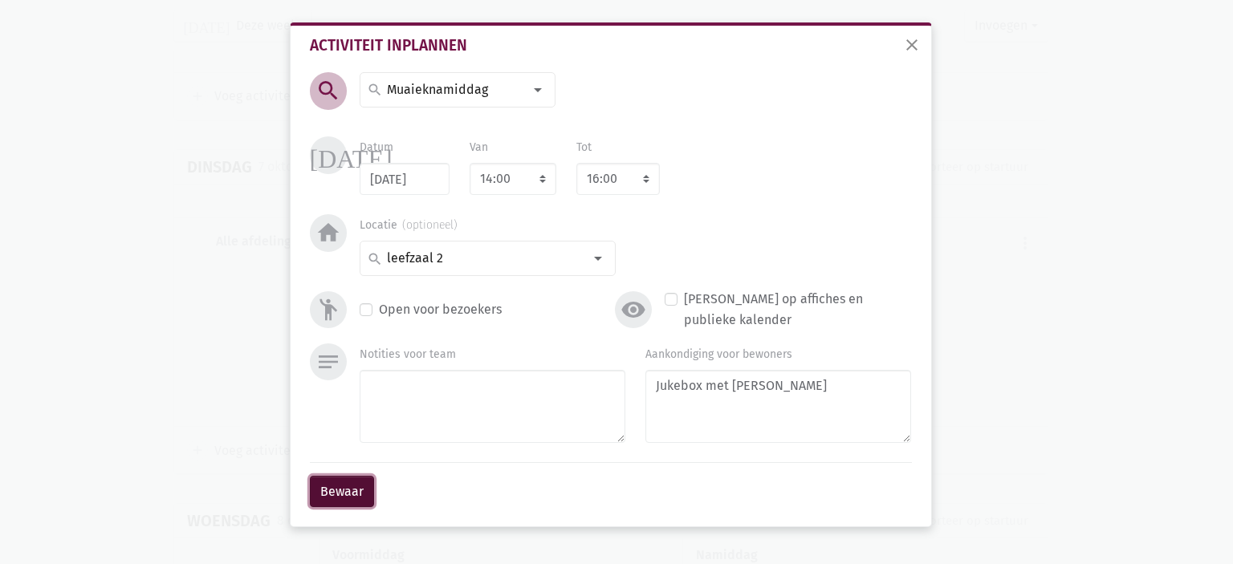
click at [340, 494] on button "Bewaar" at bounding box center [342, 492] width 64 height 32
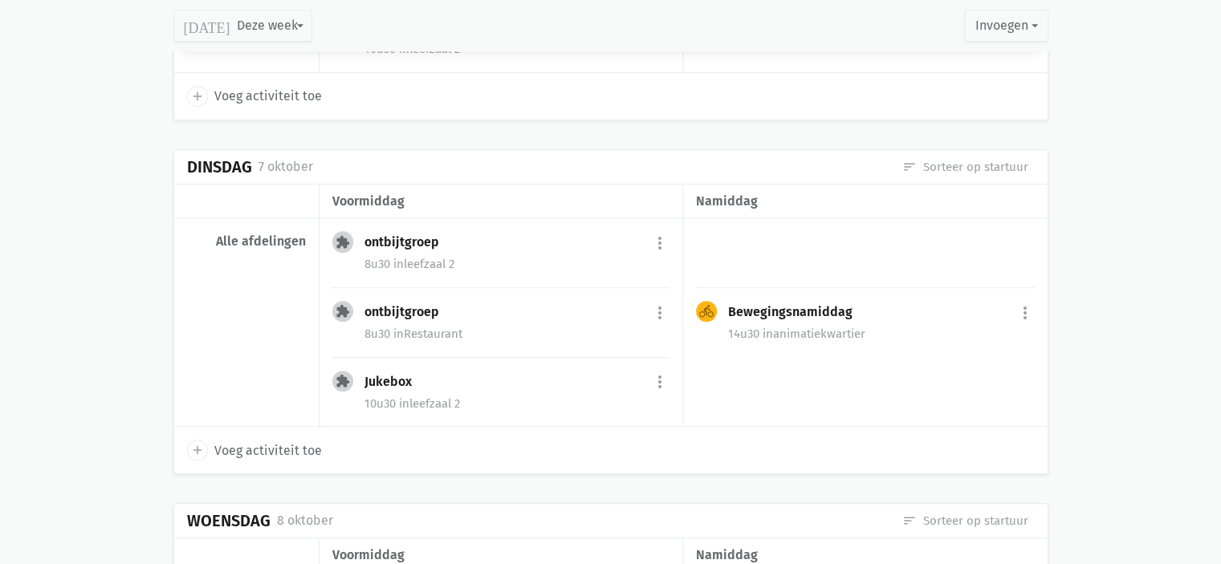
scroll to position [1206, 0]
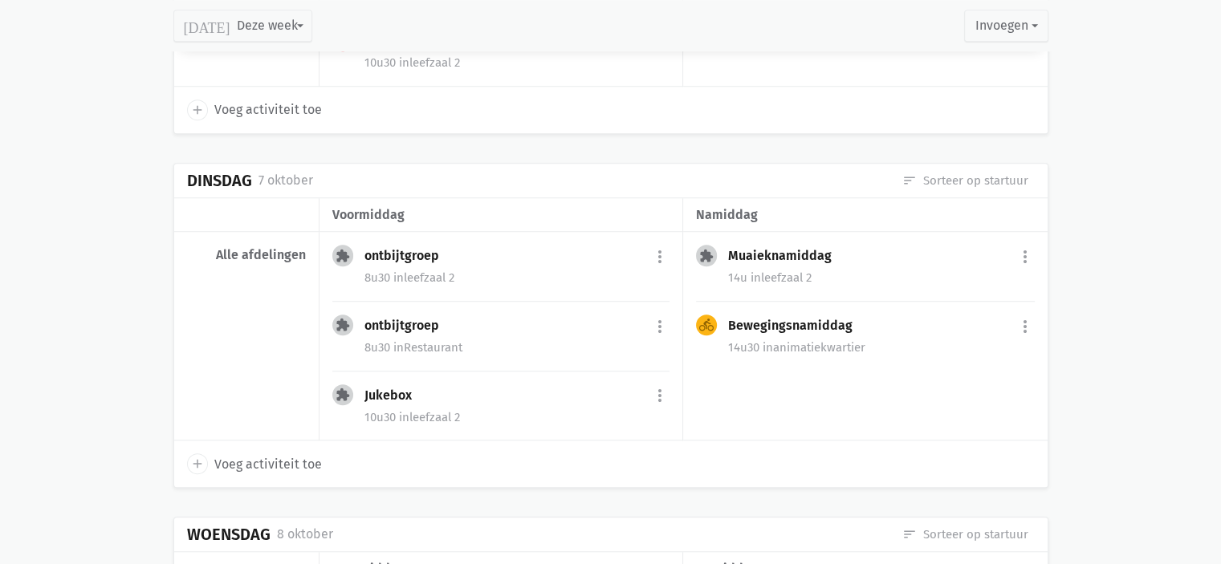
click at [242, 454] on span "Voeg activiteit toe" at bounding box center [268, 464] width 108 height 21
select select "14:00"
select select "15:00"
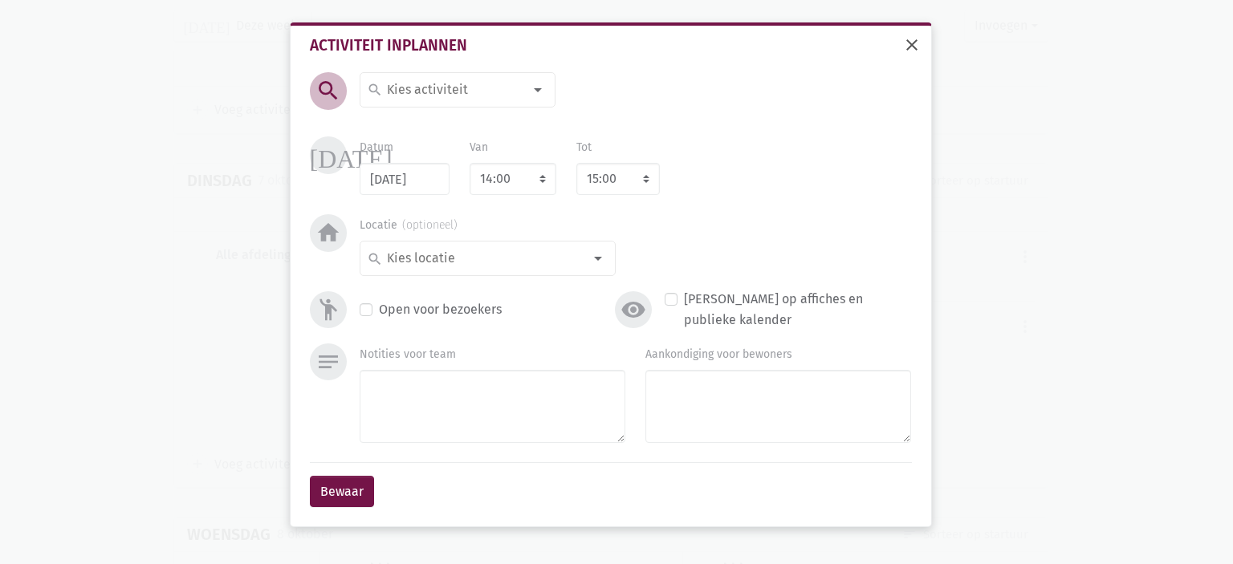
click at [918, 47] on span "close" at bounding box center [911, 44] width 19 height 19
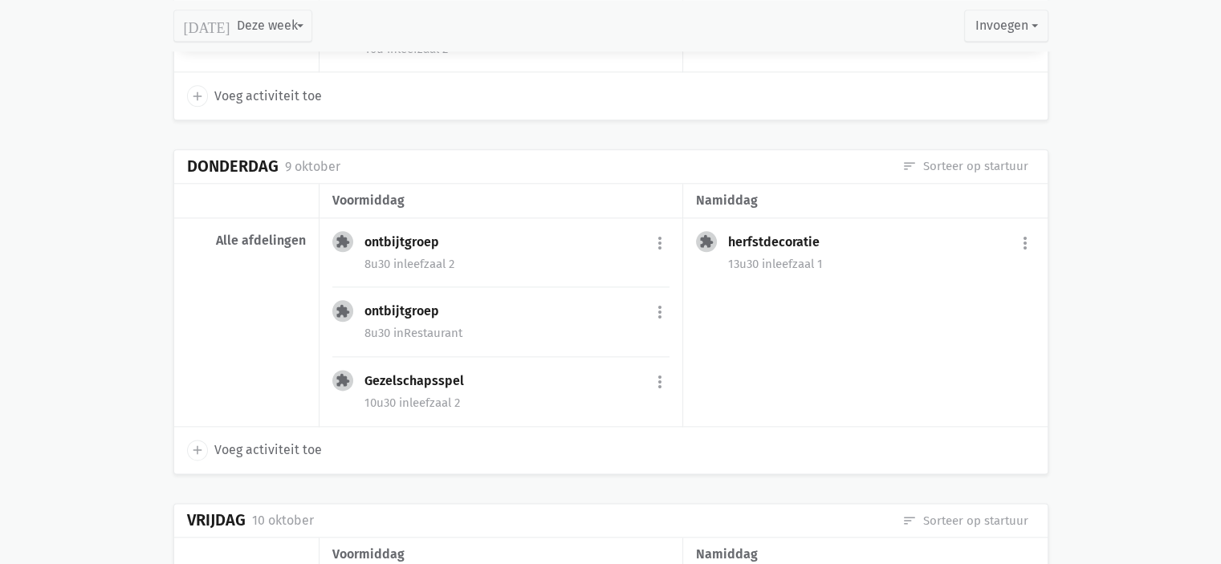
scroll to position [1949, 0]
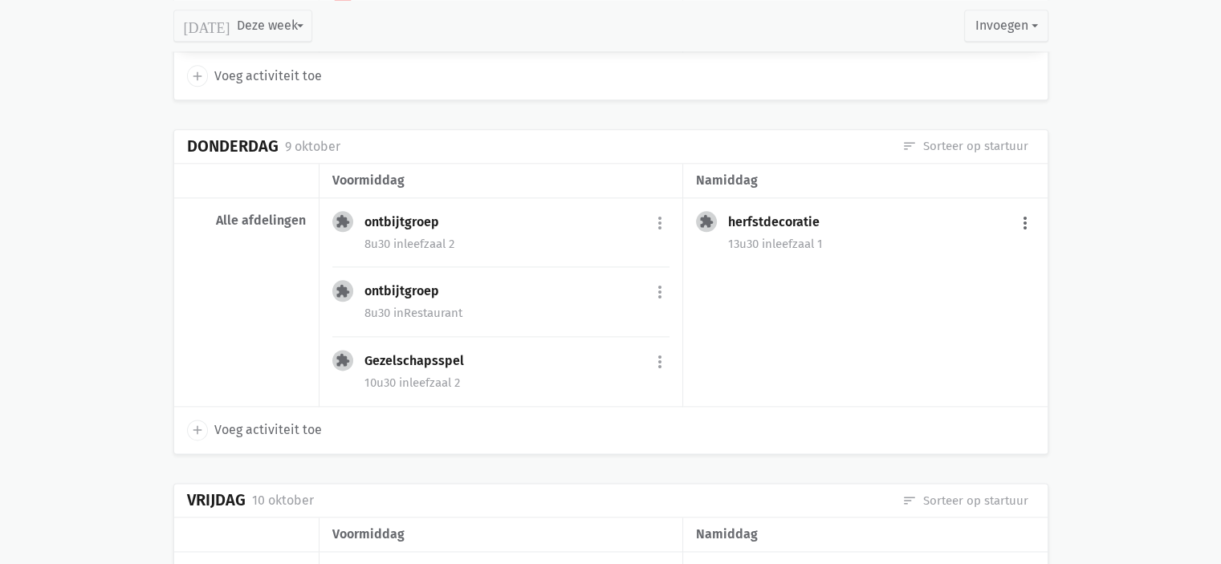
click at [1022, 218] on button "more_vert" at bounding box center [1024, 223] width 19 height 30
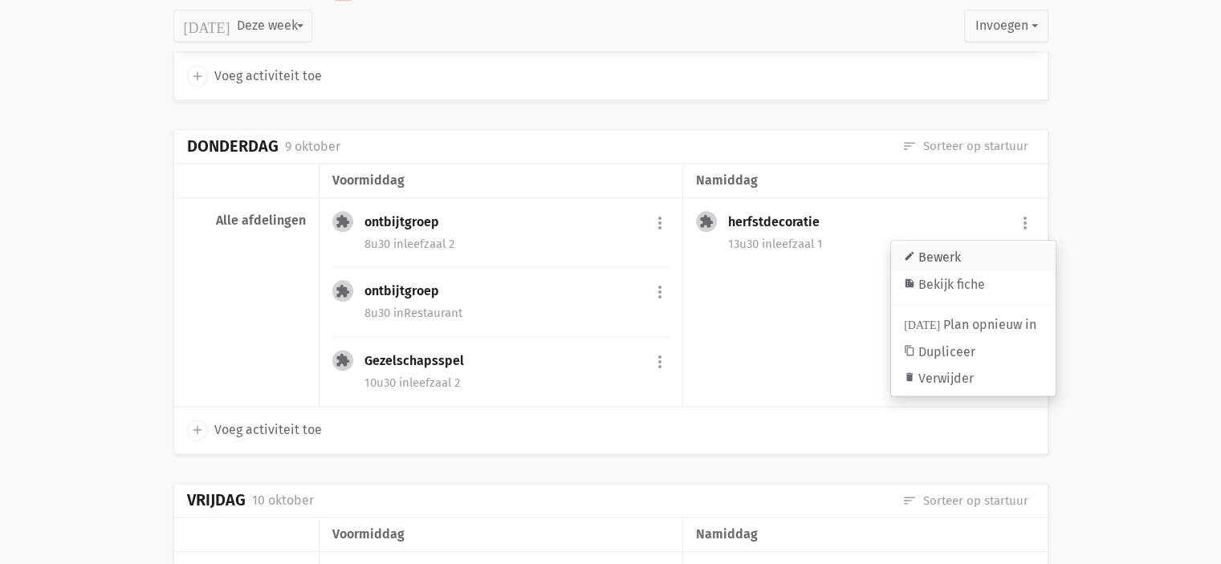
click at [989, 249] on link "edit Bewerk" at bounding box center [973, 257] width 165 height 27
type input "09/10/2025"
select select "13:30"
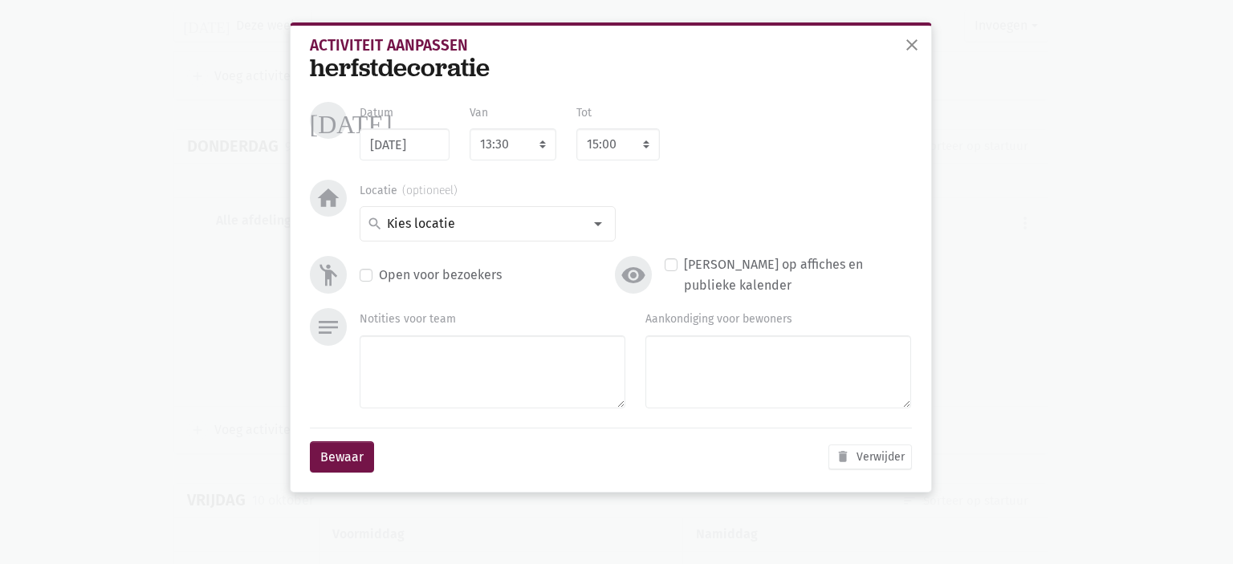
click at [775, 330] on div "Aankondiging voor bewoners" at bounding box center [778, 358] width 266 height 100
click at [759, 350] on textarea "Aankondiging voor bewoners" at bounding box center [778, 371] width 266 height 73
type textarea "Met Claire"
click at [506, 155] on select "7:00 7:15 7:30 7:45 8:00 8:15 8:30 8:45 9:00 9:15 9:30 9:45 10:00 10:15 10:30 1…" at bounding box center [513, 144] width 87 height 32
click at [520, 140] on select "7:00 7:15 7:30 7:45 8:00 8:15 8:30 8:45 9:00 9:15 9:30 9:45 10:00 10:15 10:30 1…" at bounding box center [513, 144] width 87 height 32
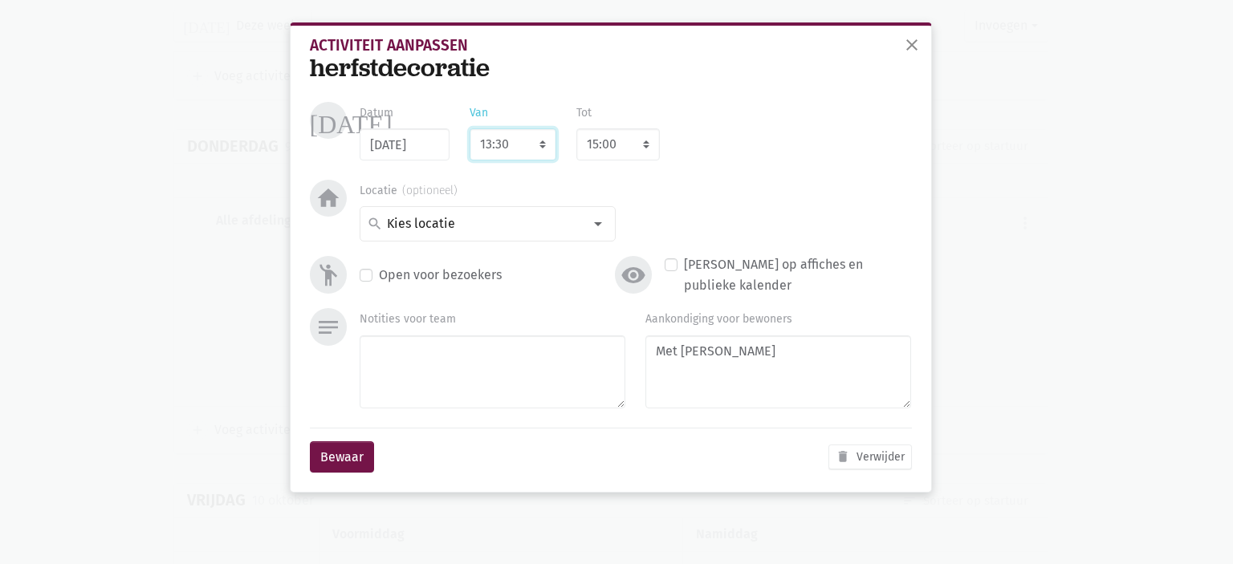
click at [470, 128] on select "7:00 7:15 7:30 7:45 8:00 8:15 8:30 8:45 9:00 9:15 9:30 9:45 10:00 10:15 10:30 1…" at bounding box center [513, 144] width 87 height 32
click at [636, 148] on select "8:00 8:15 8:30 8:45 9:00 9:15 9:30 9:45 10:00 10:15 10:30 10:45 11:00 11:15 11:…" at bounding box center [617, 144] width 83 height 32
select select "16:00"
click at [576, 128] on select "8:00 8:15 8:30 8:45 9:00 9:15 9:30 9:45 10:00 10:15 10:30 10:45 11:00 11:15 11:…" at bounding box center [617, 144] width 83 height 32
click at [331, 462] on button "Bewaar" at bounding box center [342, 457] width 64 height 32
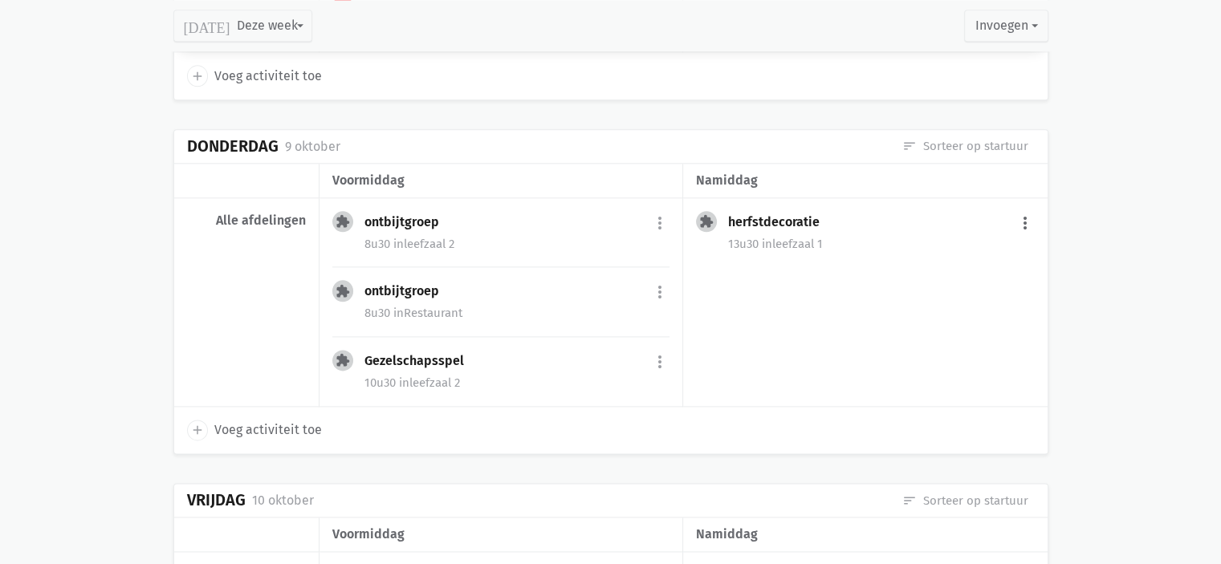
click at [1022, 221] on button "more_vert" at bounding box center [1024, 223] width 19 height 30
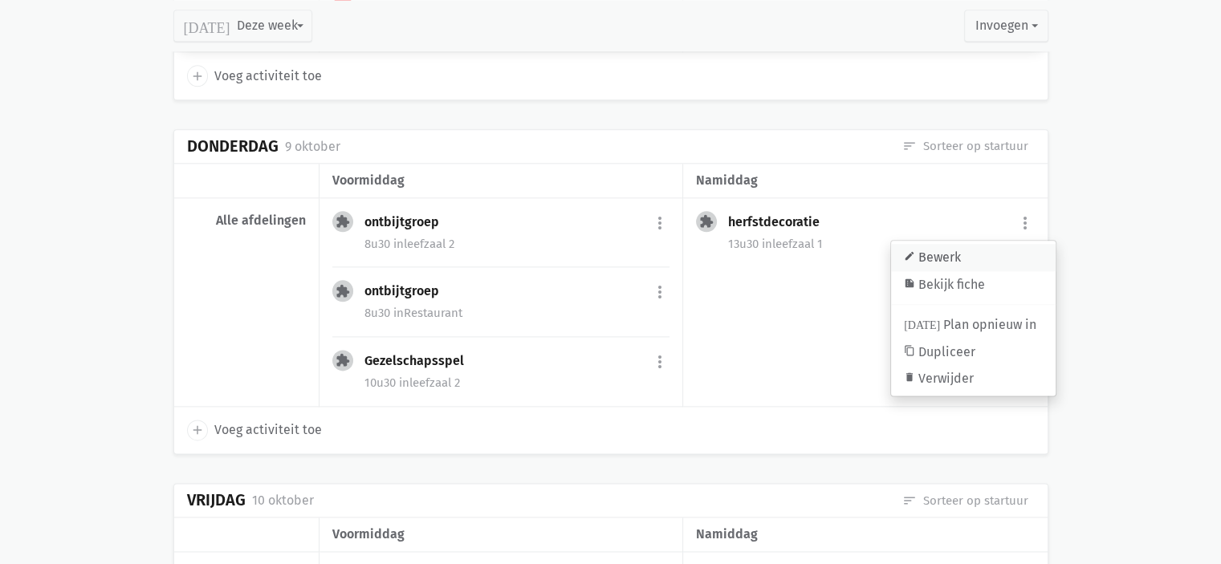
click at [952, 250] on link "edit Bewerk" at bounding box center [973, 257] width 165 height 27
select select "13:30"
select select "16:00"
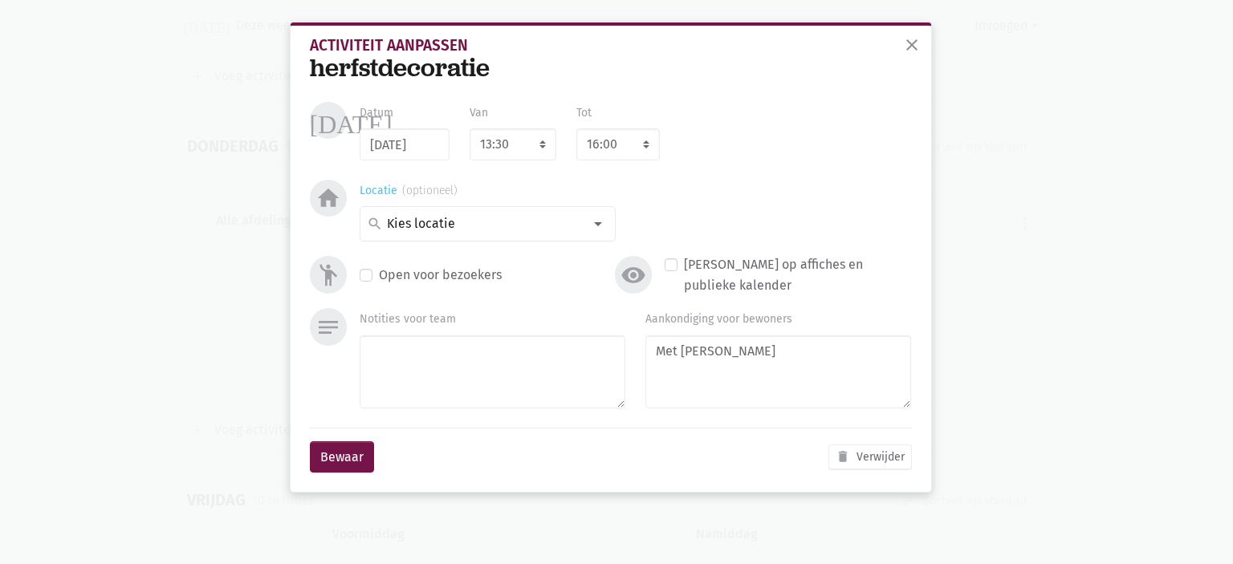
click at [533, 217] on input at bounding box center [483, 223] width 198 height 21
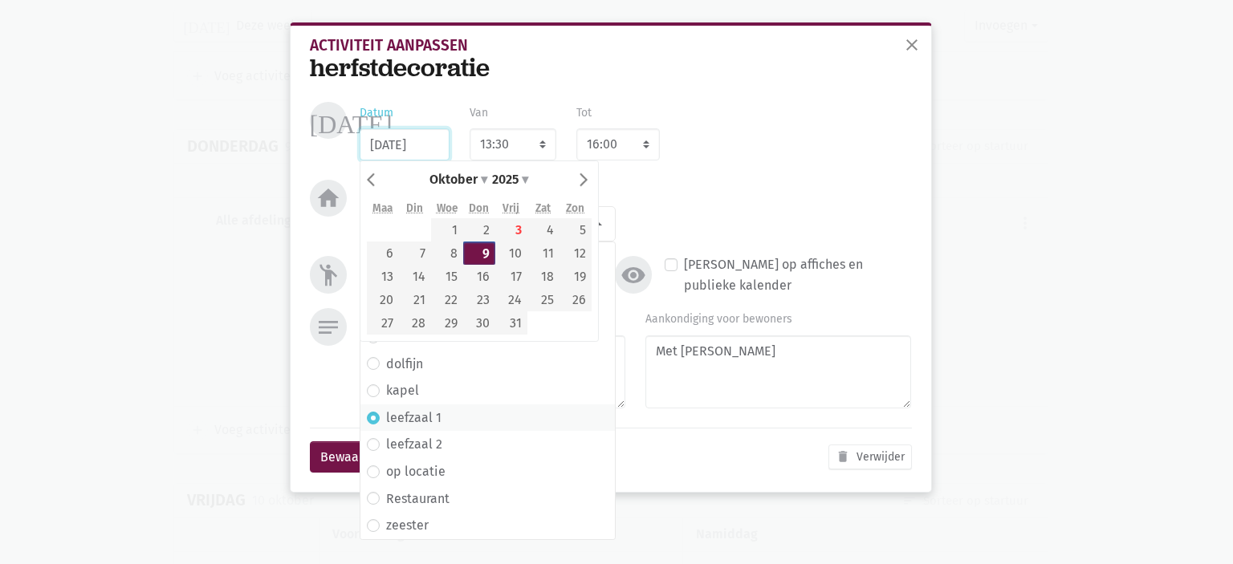
click at [446, 128] on div "09/10/2025" at bounding box center [405, 144] width 90 height 32
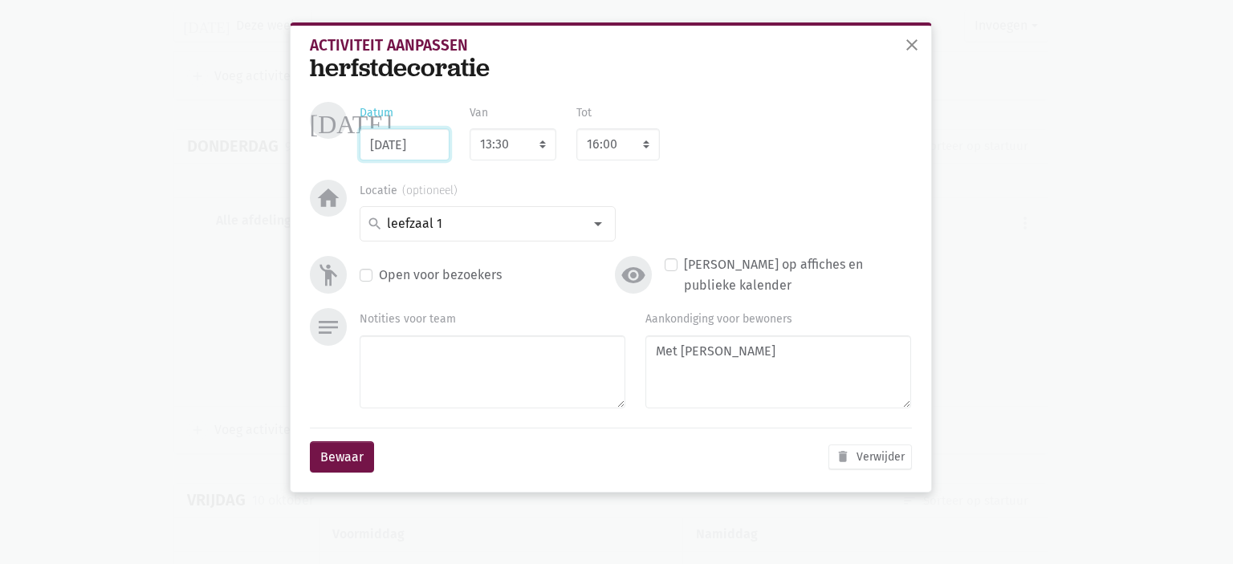
click at [448, 138] on input "09/10/2025" at bounding box center [405, 144] width 90 height 32
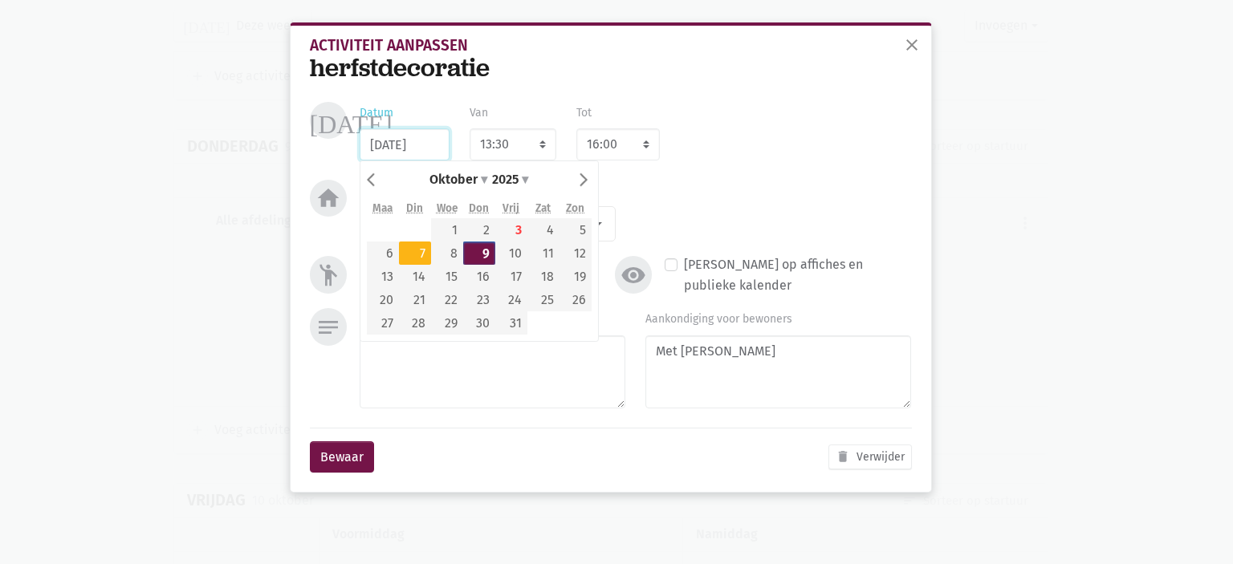
type input "07/10/2025"
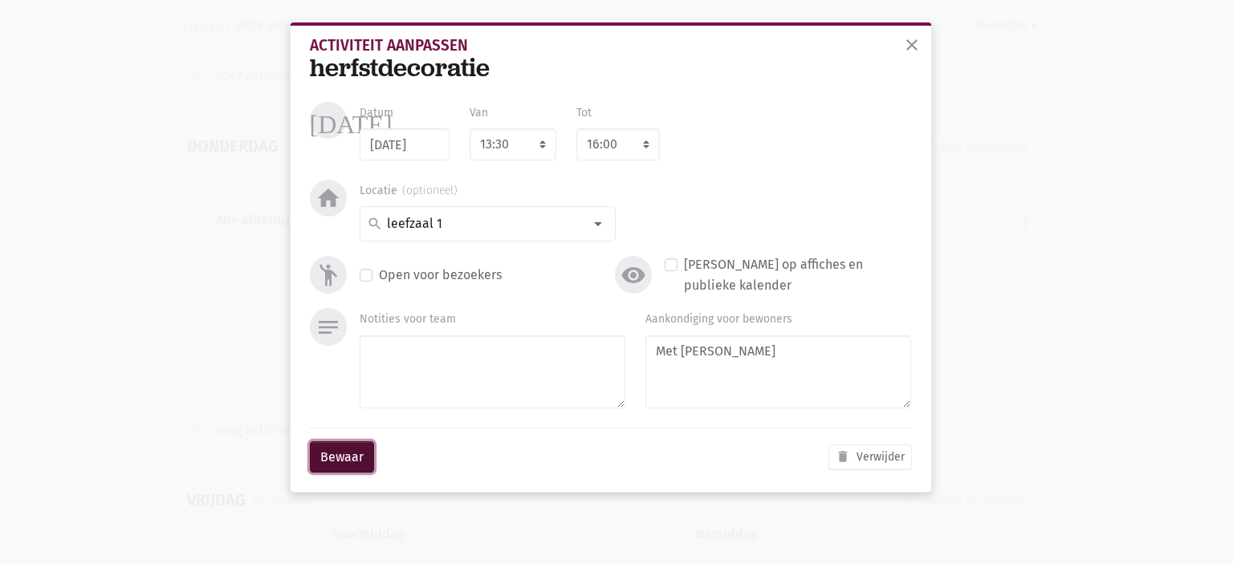
click at [359, 456] on button "Bewaar" at bounding box center [342, 457] width 64 height 32
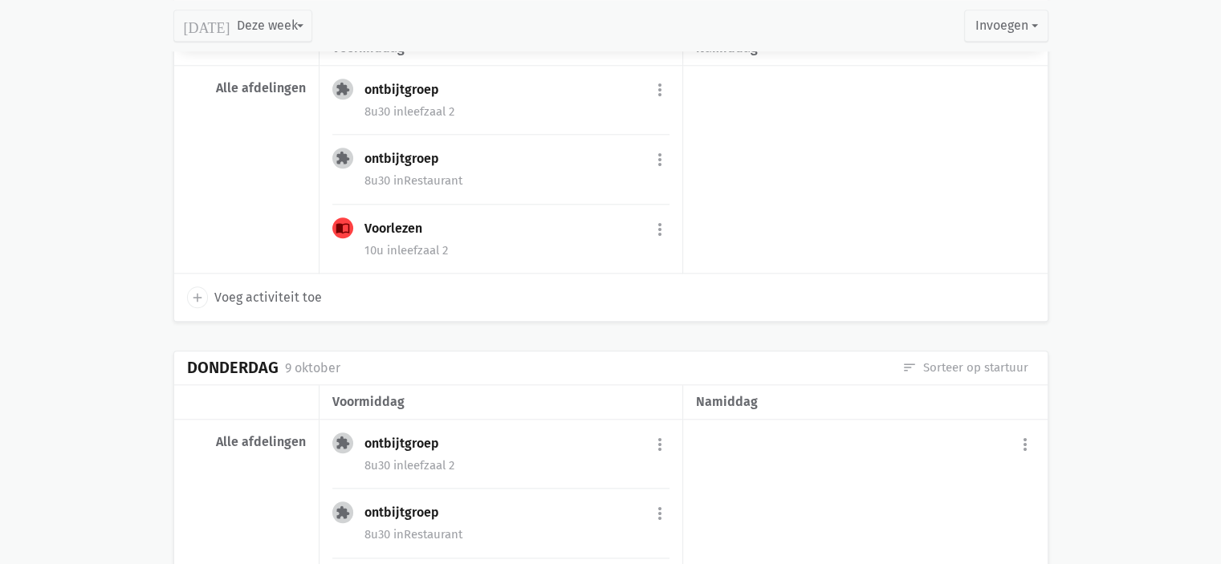
scroll to position [1608, 0]
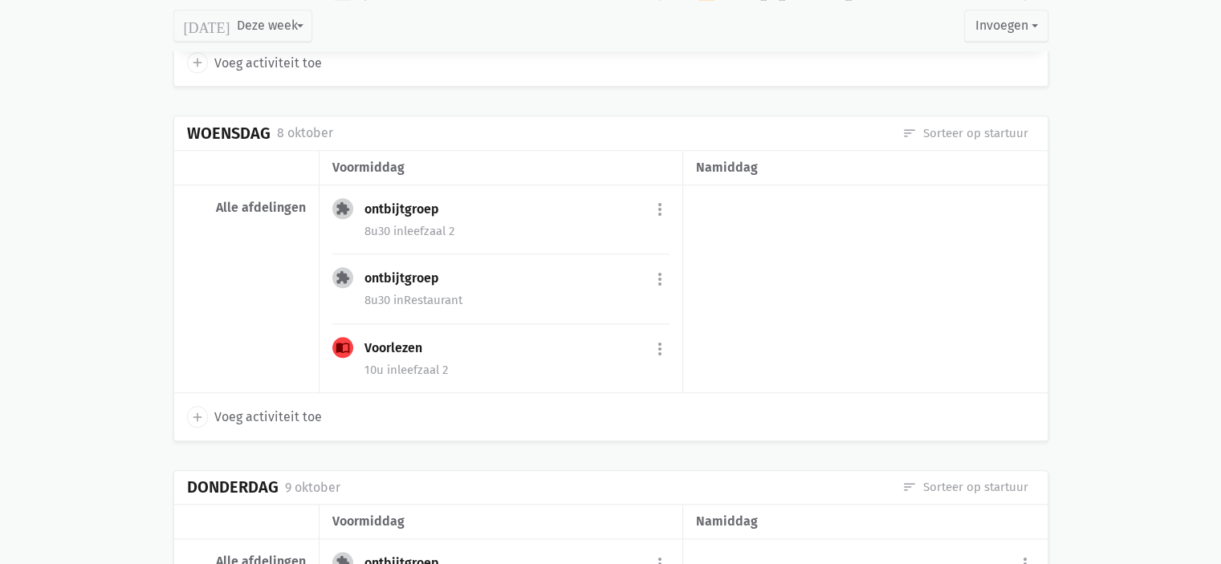
click at [257, 409] on span "Voeg activiteit toe" at bounding box center [268, 417] width 108 height 21
select select "14:00"
select select "15:00"
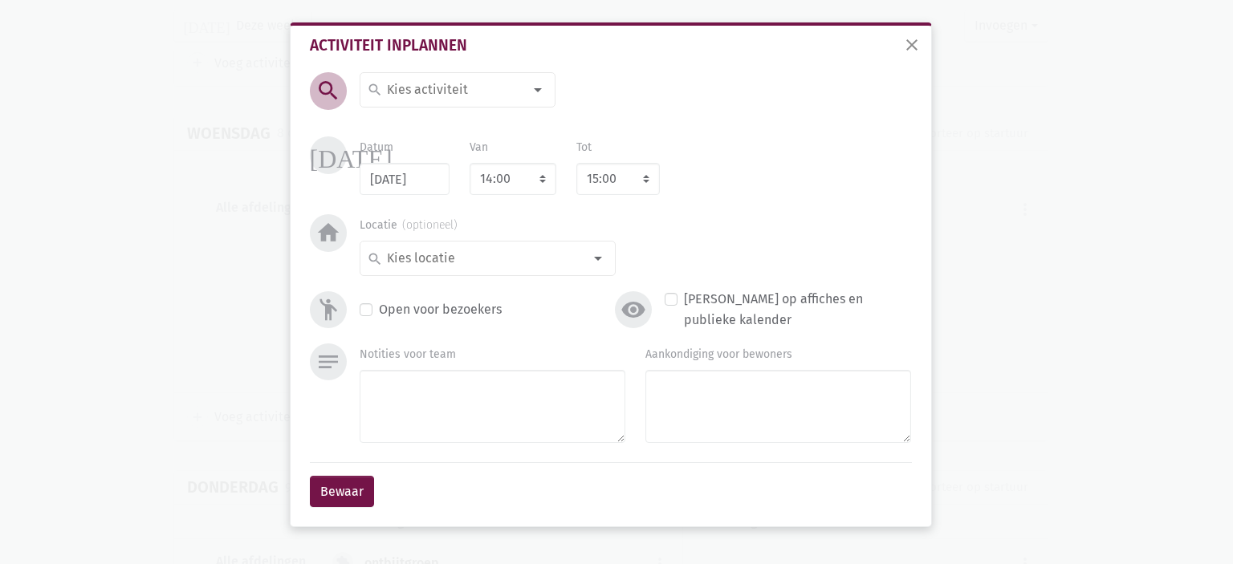
click at [435, 84] on input at bounding box center [453, 89] width 139 height 21
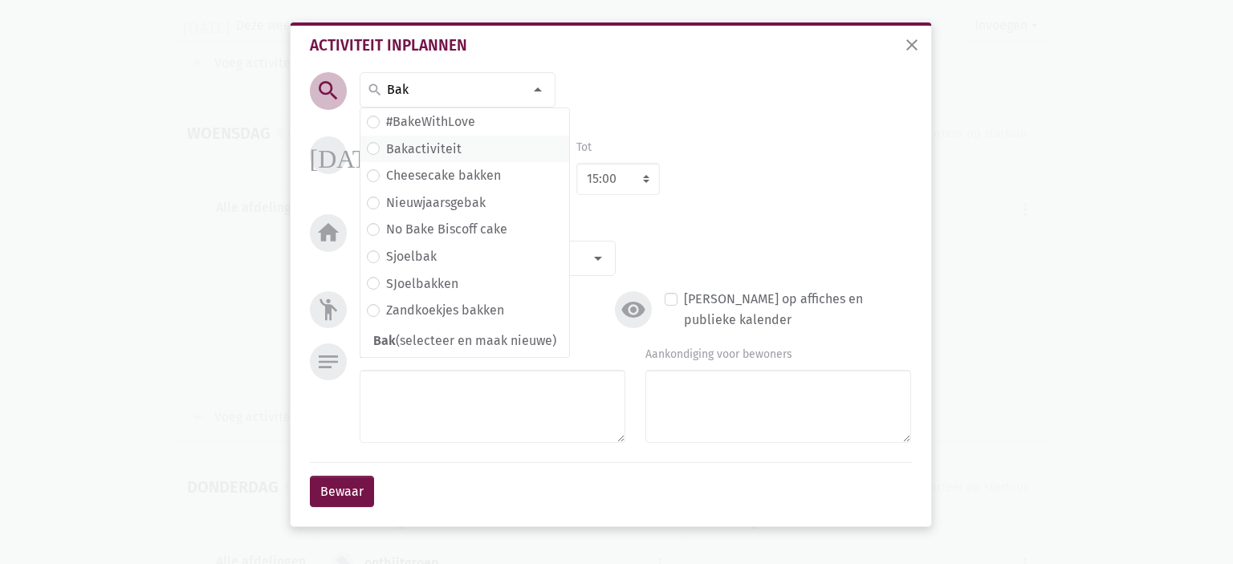
type input "Bak"
click at [446, 152] on label "Bakactiviteit" at bounding box center [423, 149] width 75 height 21
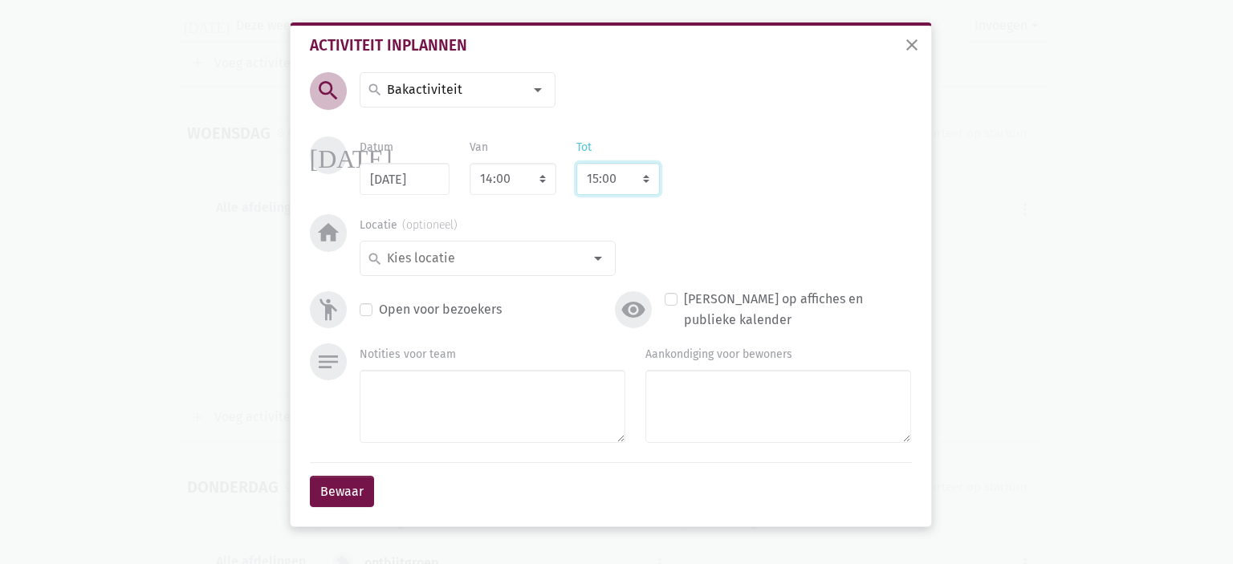
click at [632, 184] on select "8:00 8:15 8:30 8:45 9:00 9:15 9:30 9:45 10:00 10:15 10:30 10:45 11:00 11:15 11:…" at bounding box center [617, 179] width 83 height 32
select select "16:00"
click at [576, 163] on select "8:00 8:15 8:30 8:45 9:00 9:15 9:30 9:45 10:00 10:15 10:30 10:45 11:00 11:15 11:…" at bounding box center [617, 179] width 83 height 32
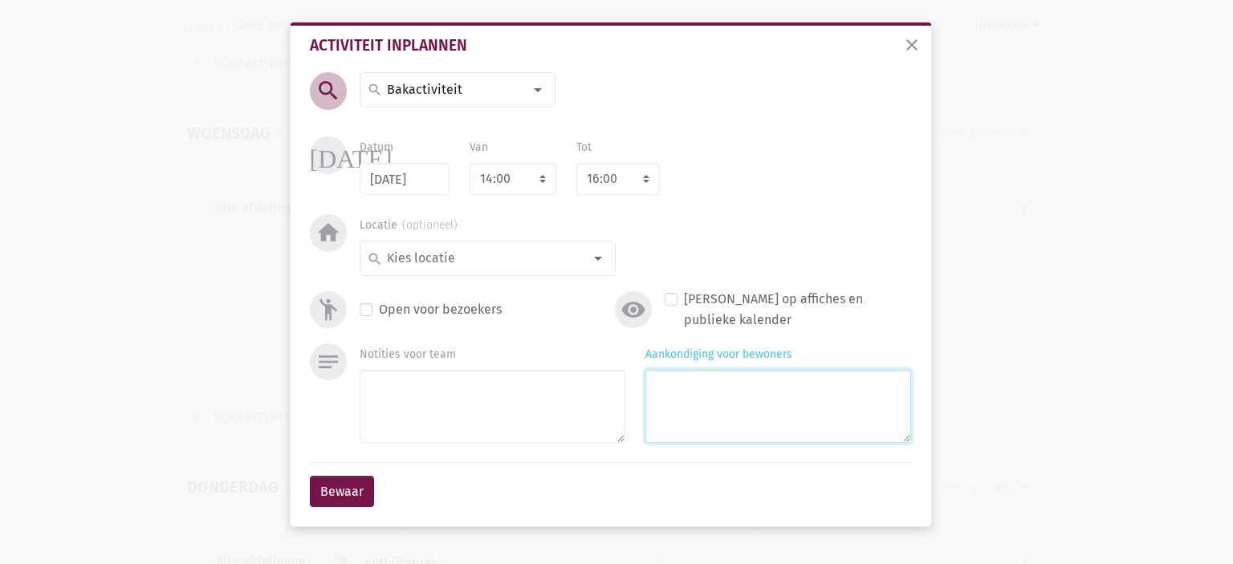
click at [716, 398] on textarea "Aankondiging voor bewoners" at bounding box center [778, 406] width 266 height 73
click at [775, 388] on textarea "Maak je eigen hapje met Claire" at bounding box center [778, 406] width 266 height 73
type textarea "Maak je eigen hapje dag met Claire"
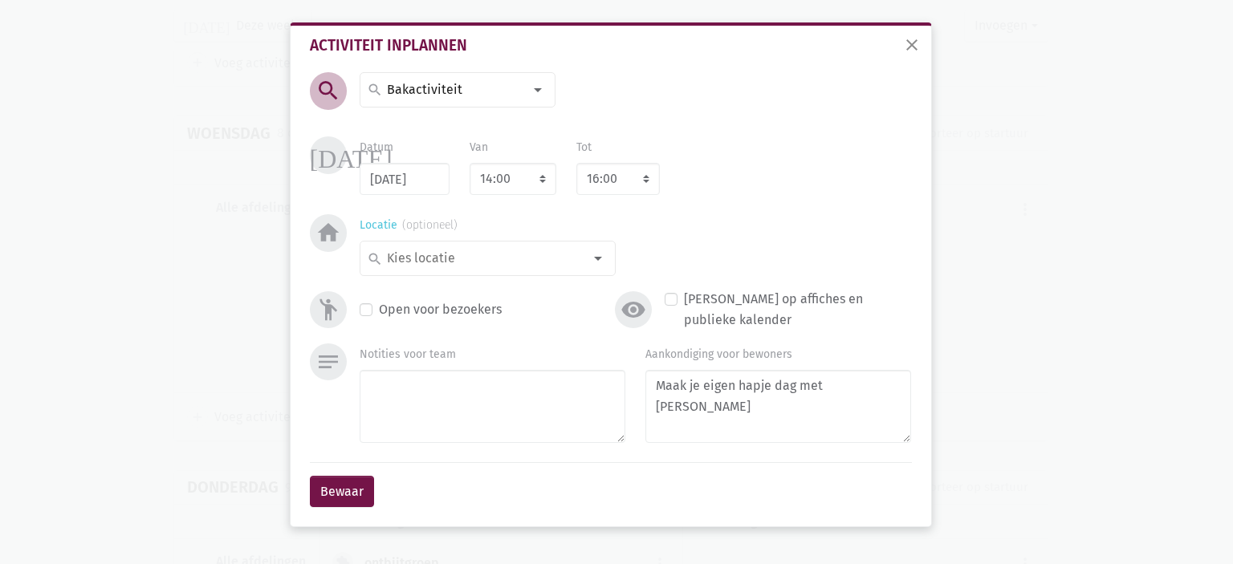
click at [546, 254] on input at bounding box center [483, 258] width 198 height 21
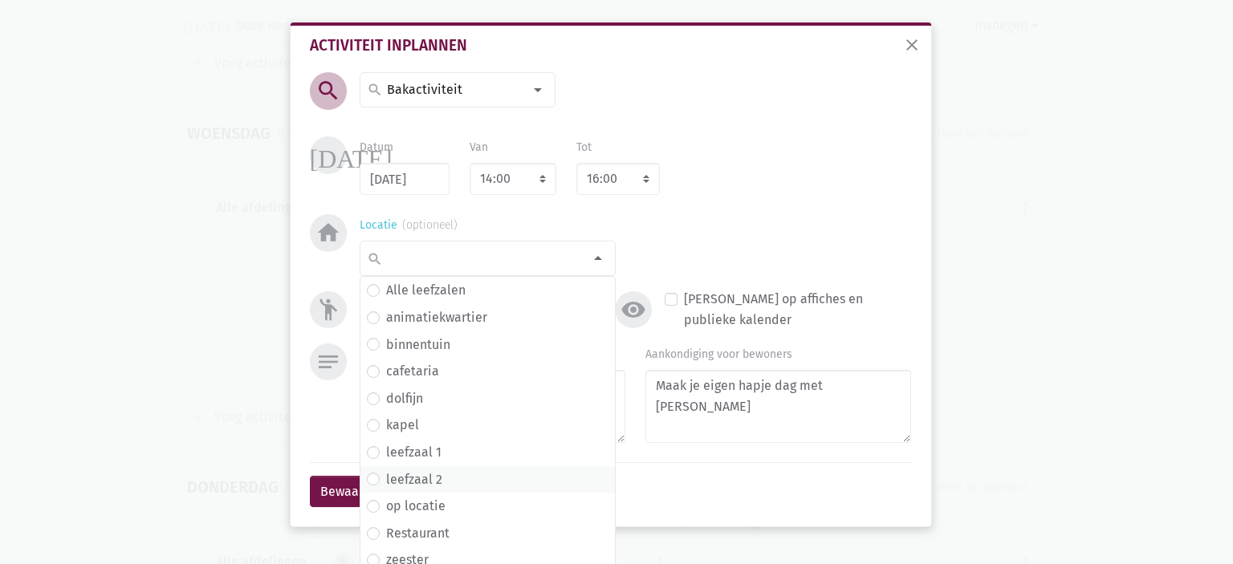
click at [430, 477] on label "leefzaal 2" at bounding box center [414, 480] width 56 height 21
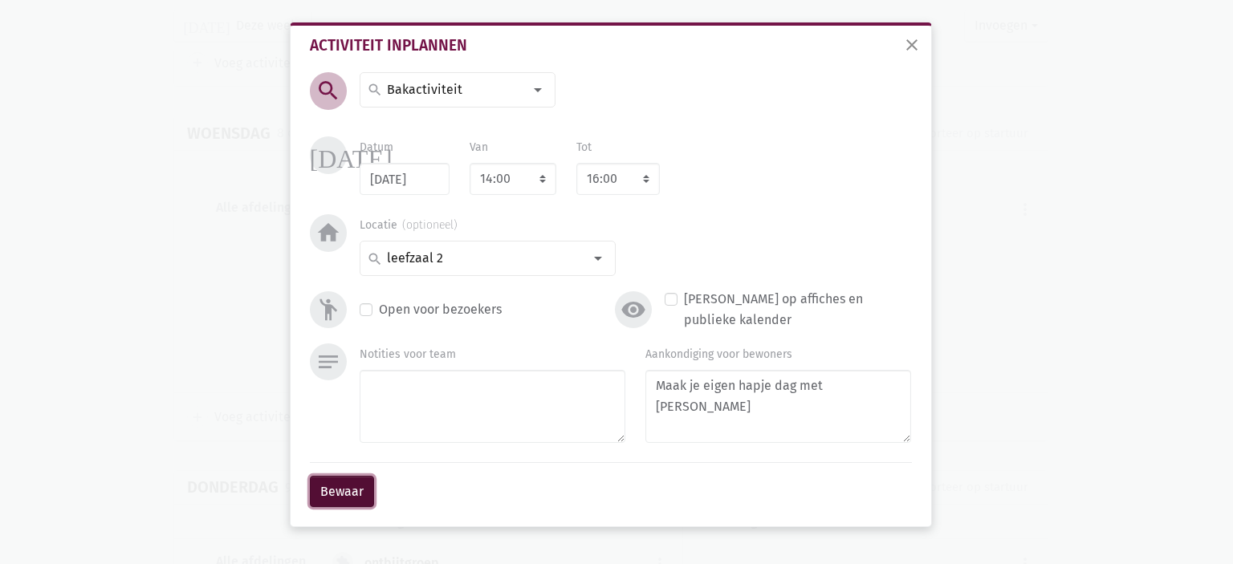
click at [347, 495] on button "Bewaar" at bounding box center [342, 492] width 64 height 32
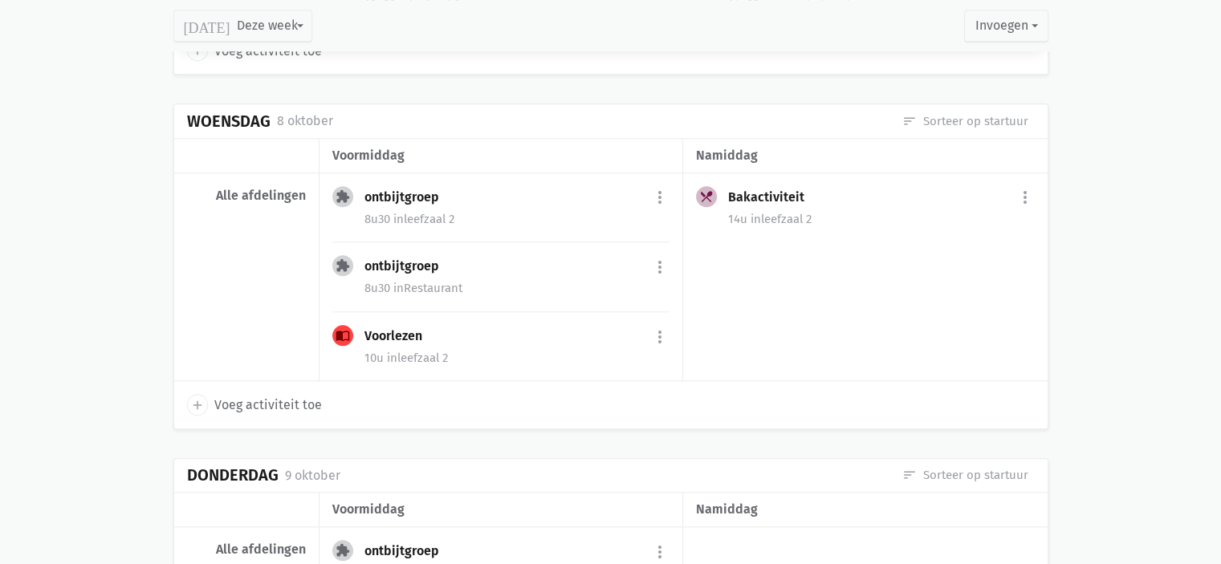
scroll to position [1679, 0]
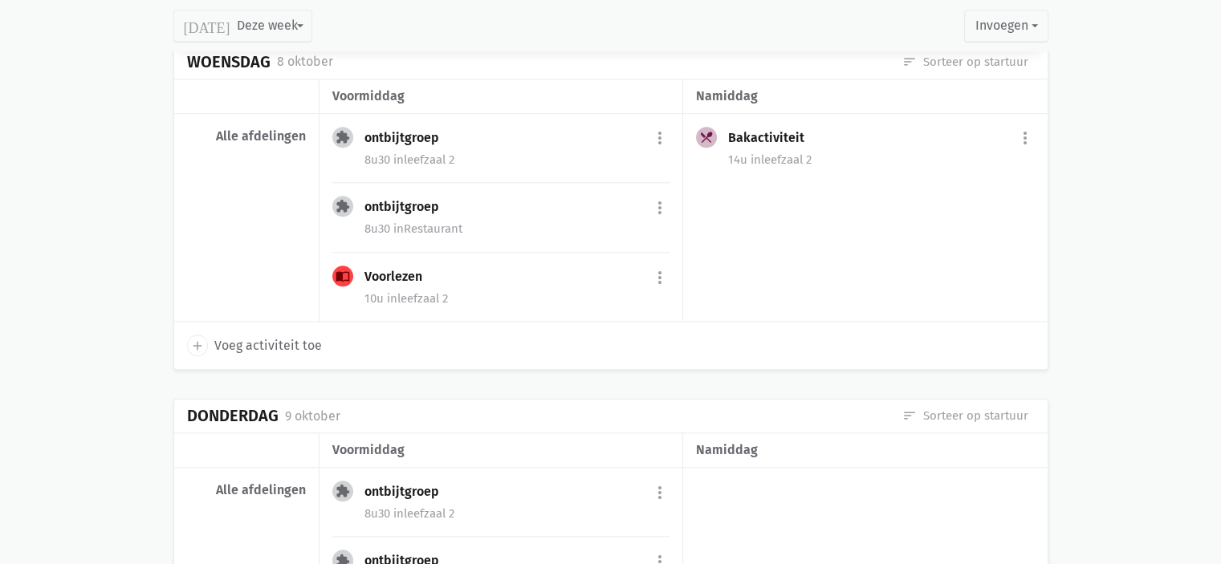
click at [291, 340] on span "Voeg activiteit toe" at bounding box center [268, 345] width 108 height 21
select select "14:00"
select select "15:00"
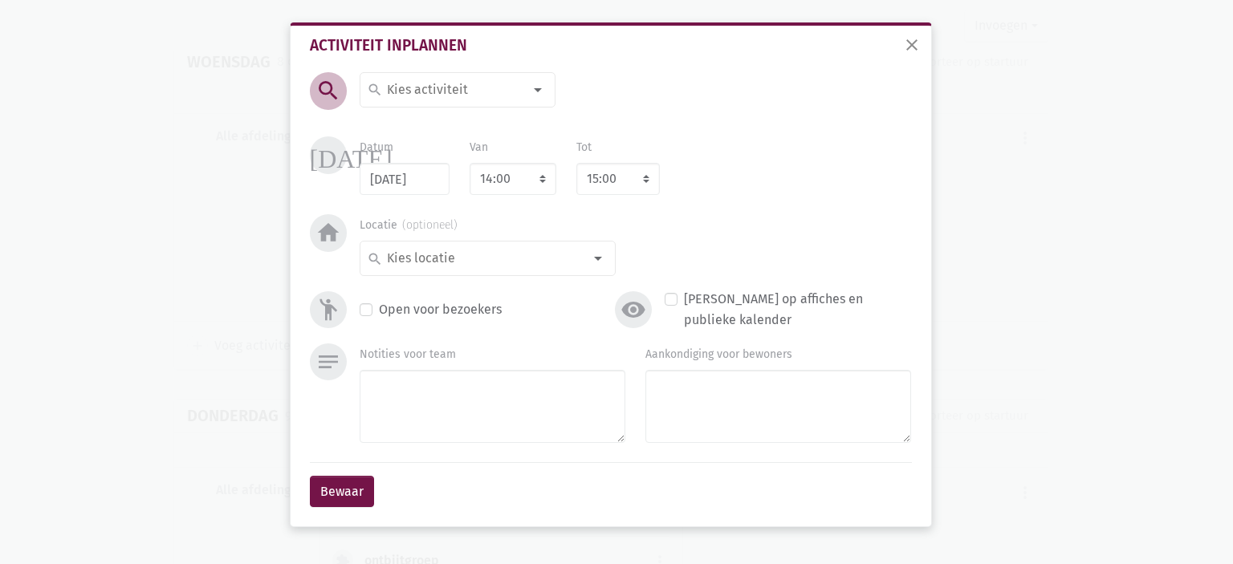
click at [480, 83] on input at bounding box center [453, 89] width 139 height 21
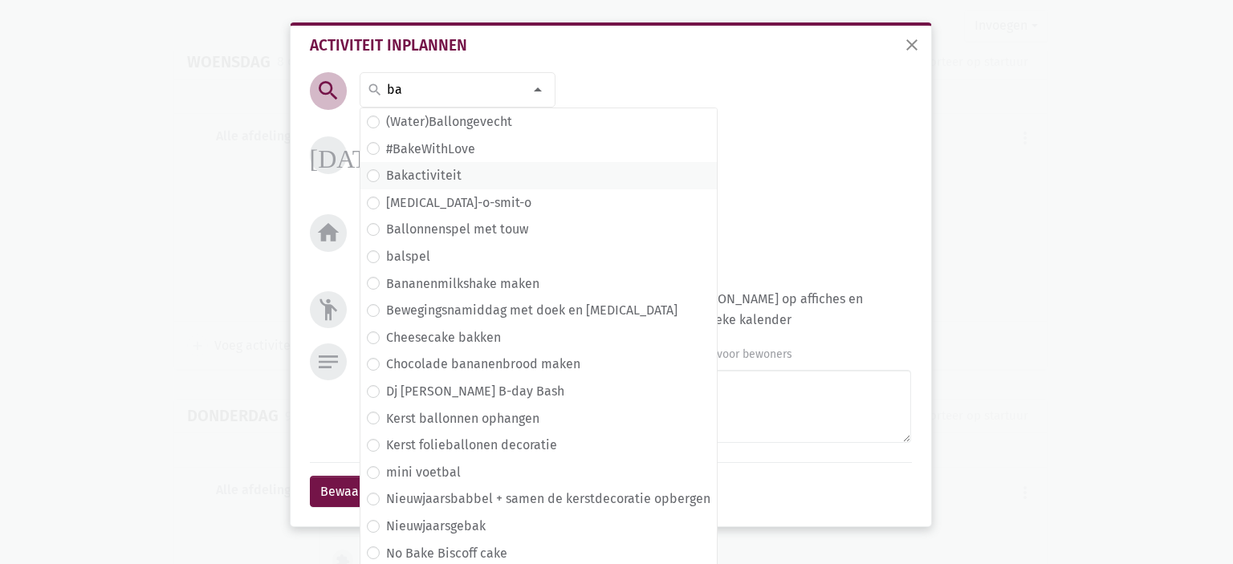
type input "ba"
click at [417, 170] on label "Bakactiviteit" at bounding box center [423, 175] width 75 height 21
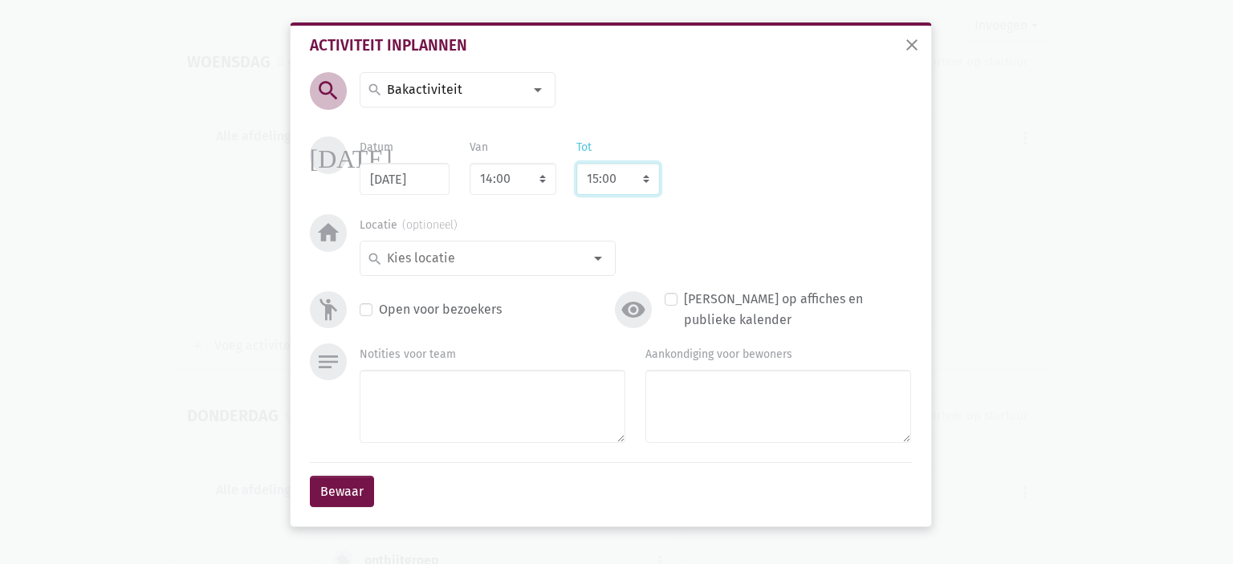
click at [635, 179] on select "8:00 8:15 8:30 8:45 9:00 9:15 9:30 9:45 10:00 10:15 10:30 10:45 11:00 11:15 11:…" at bounding box center [617, 179] width 83 height 32
select select "15:45"
click at [576, 163] on select "8:00 8:15 8:30 8:45 9:00 9:15 9:30 9:45 10:00 10:15 10:30 10:45 11:00 11:15 11:…" at bounding box center [617, 179] width 83 height 32
click at [518, 182] on select "7:00 7:15 7:30 7:45 8:00 8:15 8:30 8:45 9:00 9:15 9:30 9:45 10:00 10:15 10:30 1…" at bounding box center [513, 179] width 87 height 32
select select "14:30"
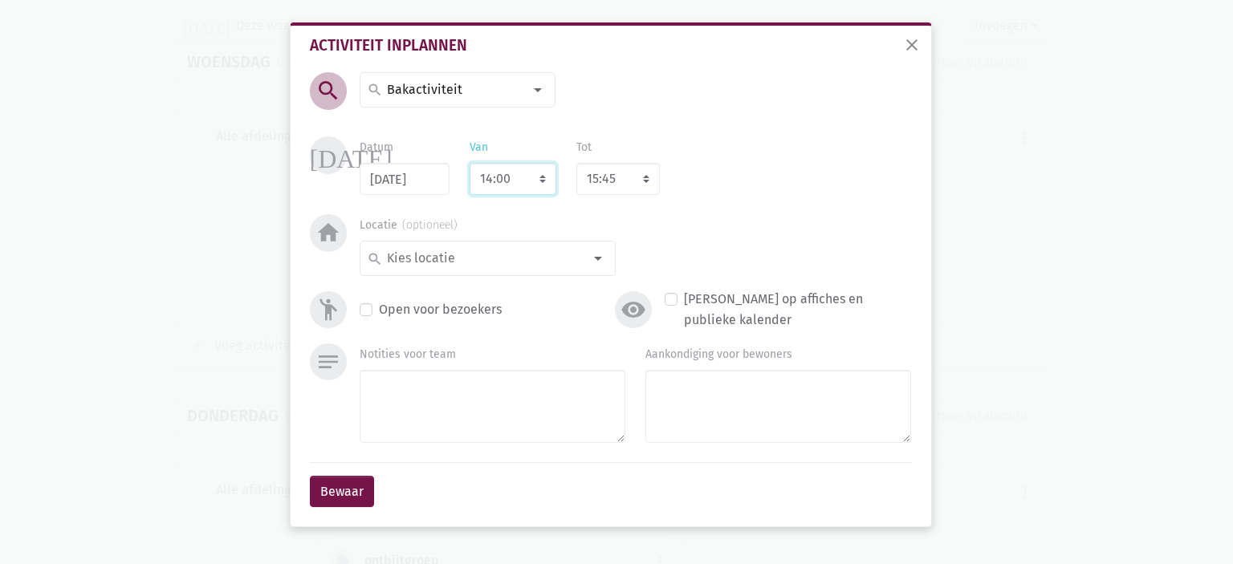
click at [470, 163] on select "7:00 7:15 7:30 7:45 8:00 8:15 8:30 8:45 9:00 9:15 9:30 9:45 10:00 10:15 10:30 1…" at bounding box center [513, 179] width 87 height 32
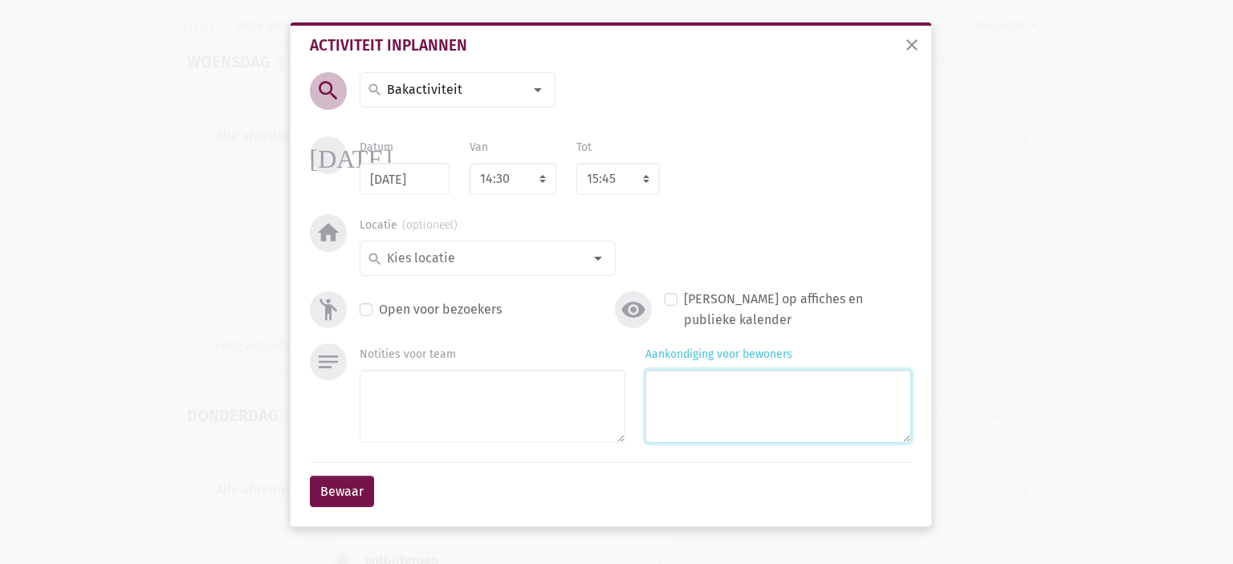
click at [736, 378] on textarea "Aankondiging voor bewoners" at bounding box center [778, 406] width 266 height 73
type textarea "Met Linda"
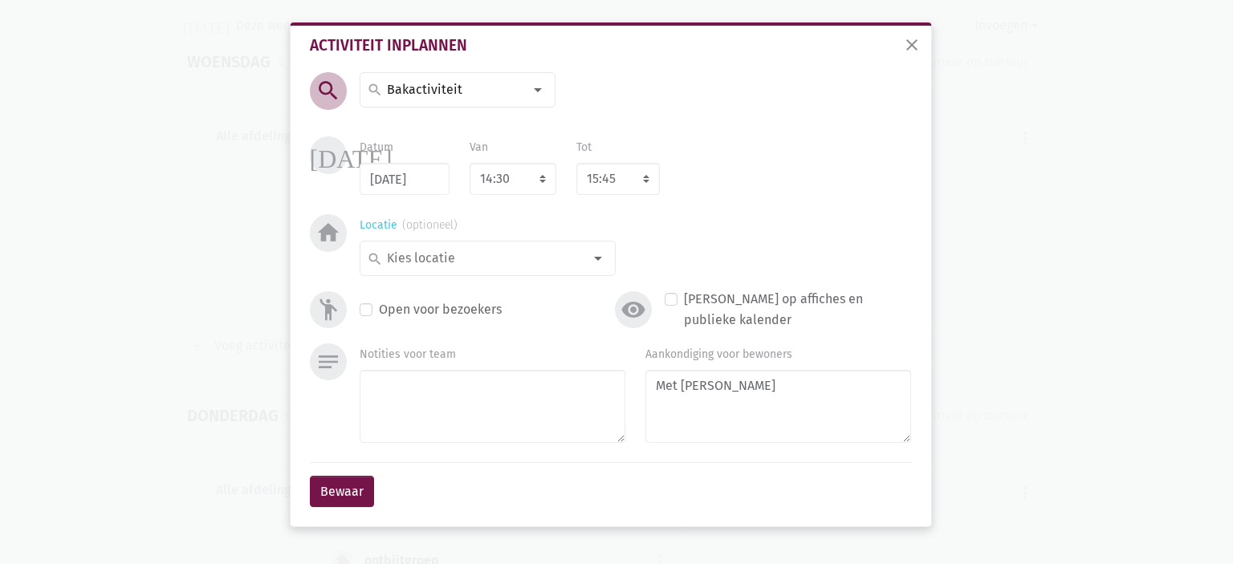
click at [531, 256] on input at bounding box center [483, 258] width 198 height 21
type input "c"
click at [420, 287] on label "cafetaria" at bounding box center [412, 290] width 53 height 21
click at [335, 494] on button "Bewaar" at bounding box center [342, 492] width 64 height 32
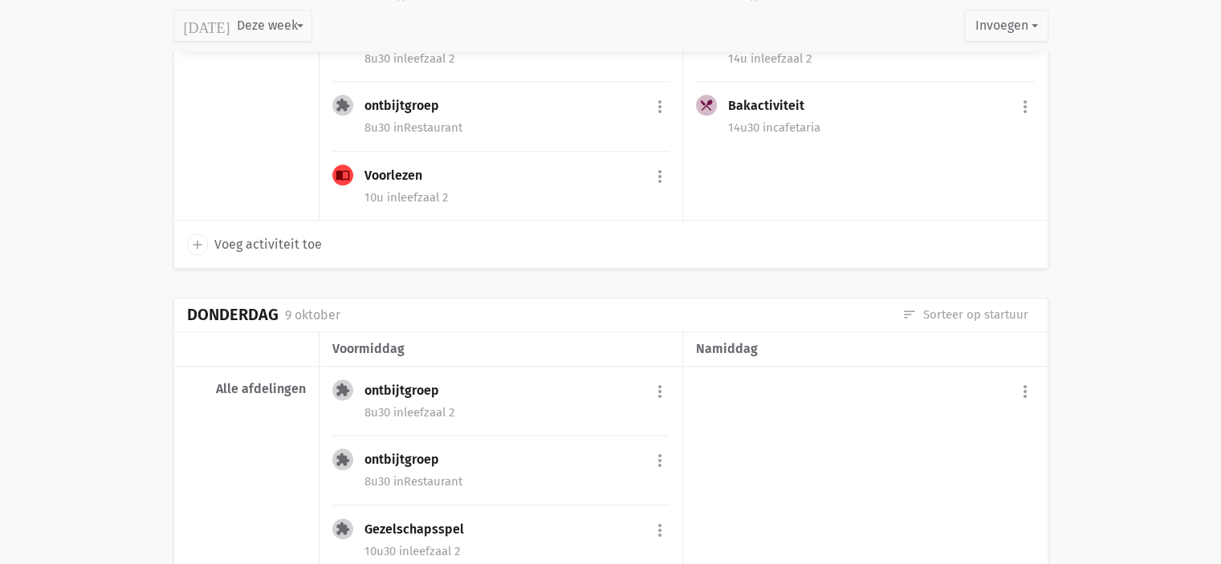
scroll to position [1800, 0]
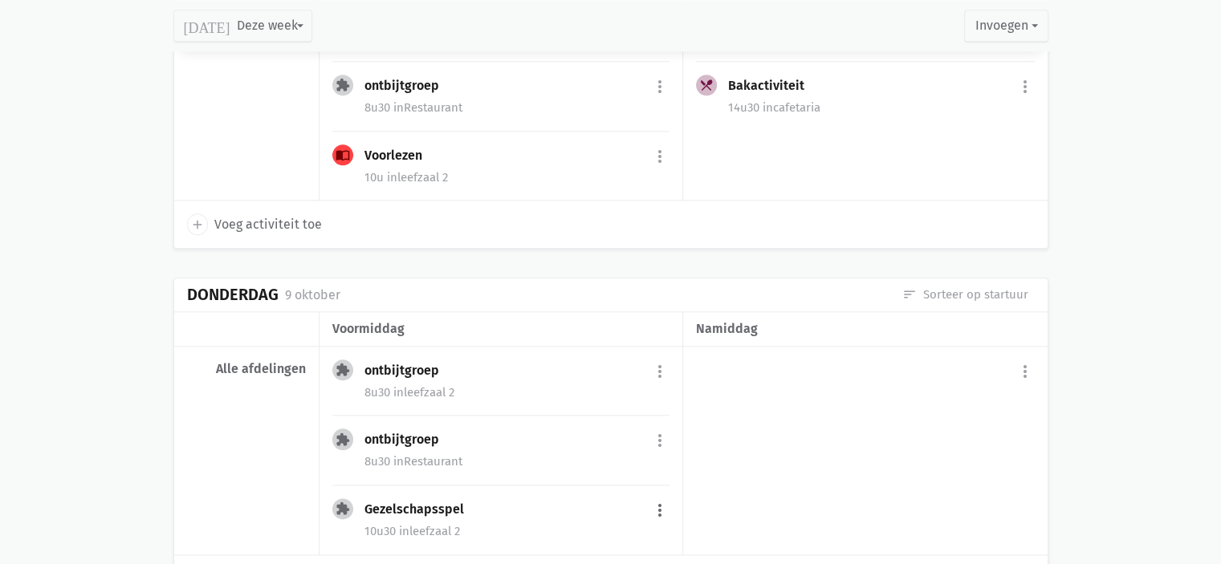
click at [662, 502] on button "more_vert" at bounding box center [659, 510] width 19 height 30
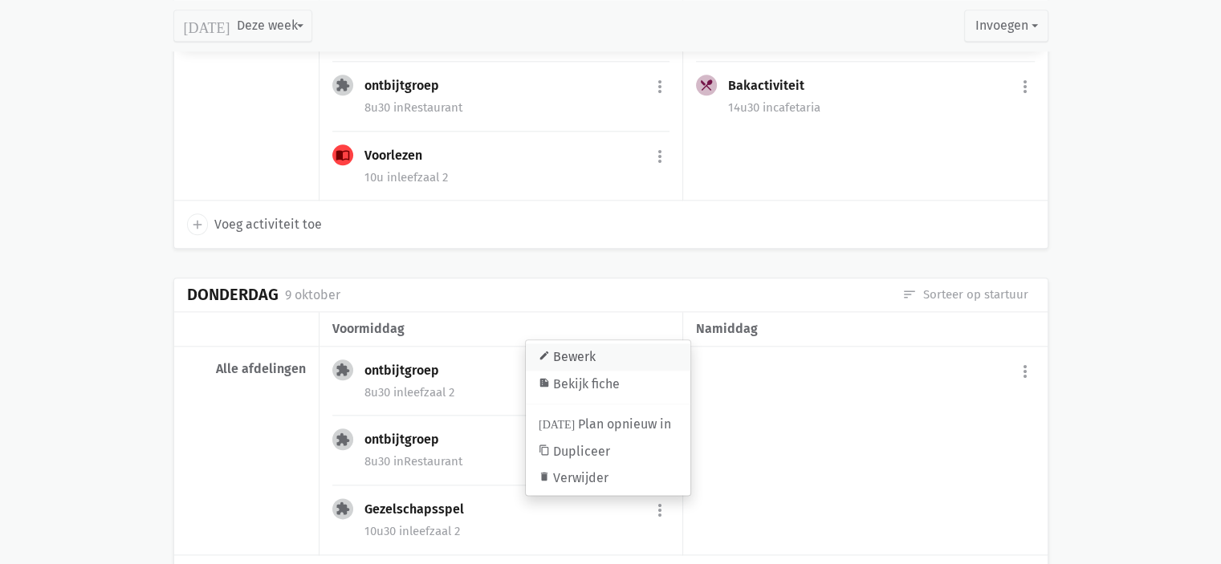
click at [623, 351] on link "edit Bewerk" at bounding box center [608, 357] width 165 height 27
select select "10:30"
select select "11:00"
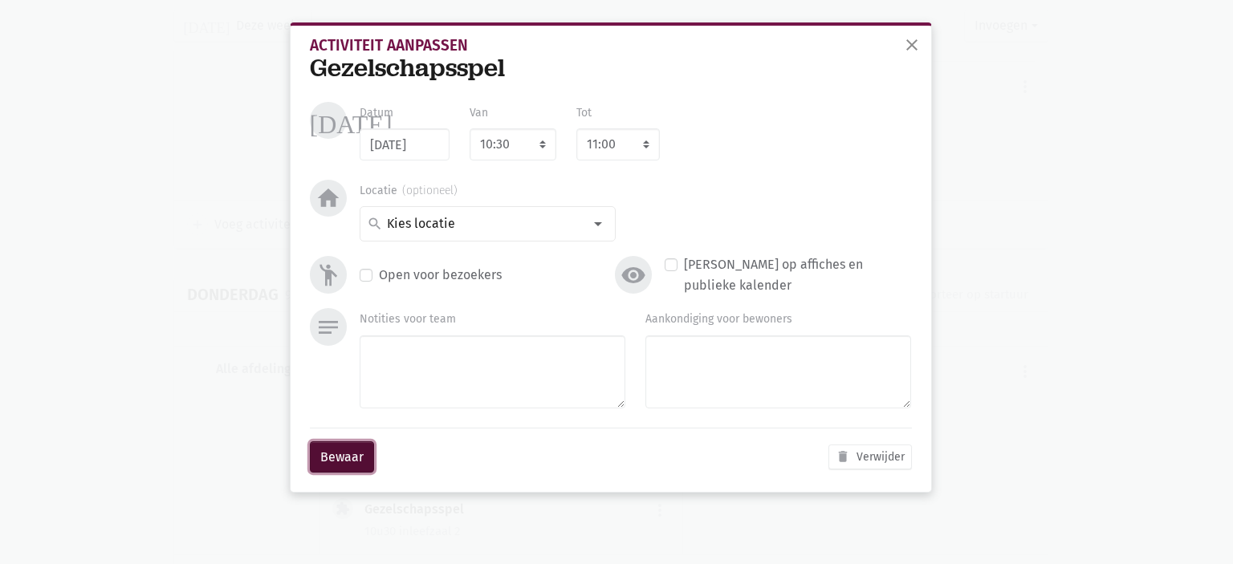
click at [348, 452] on button "Bewaar" at bounding box center [342, 457] width 64 height 32
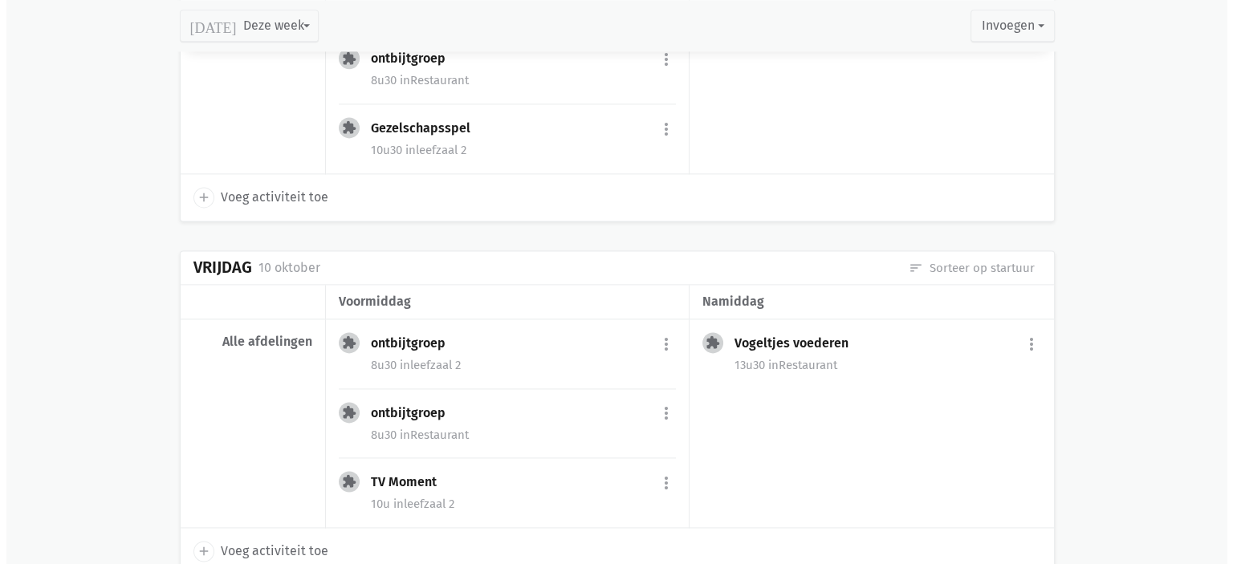
scroll to position [2282, 0]
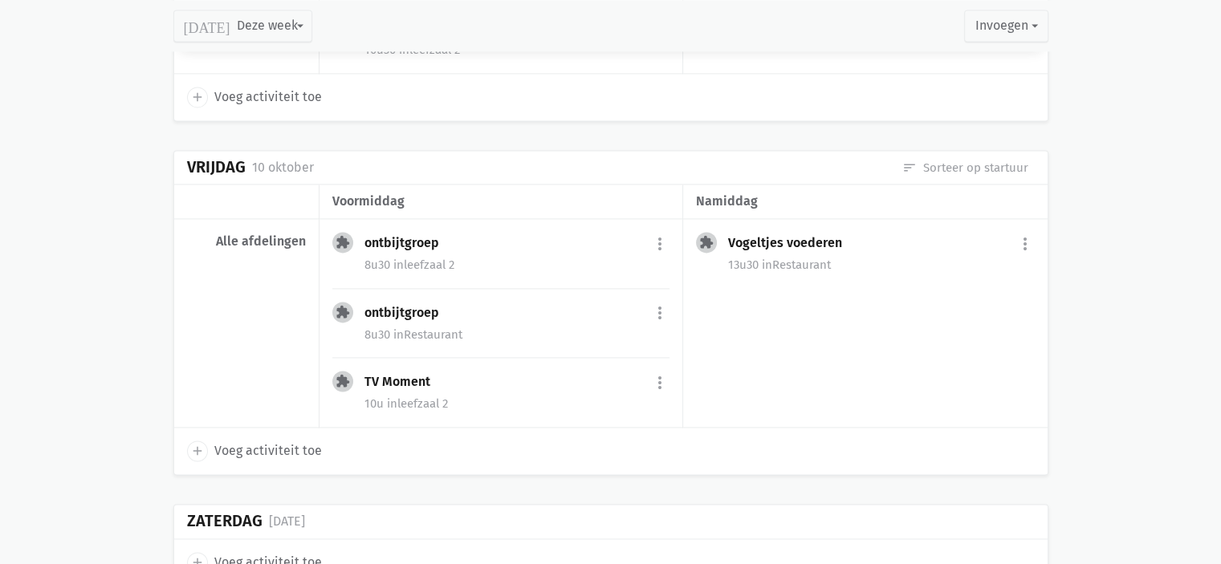
click at [229, 444] on span "Voeg activiteit toe" at bounding box center [268, 451] width 108 height 21
select select "14:00"
select select "15:00"
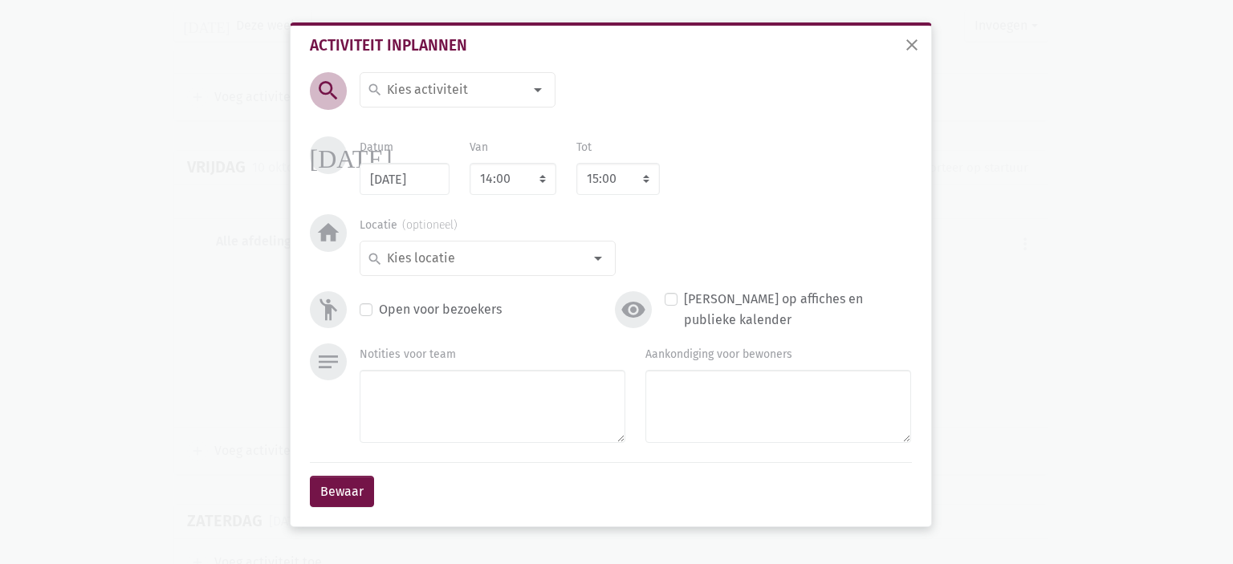
click at [412, 101] on div "search" at bounding box center [458, 89] width 196 height 35
type input "Kara"
click at [419, 122] on label "Karaoke" at bounding box center [409, 122] width 47 height 21
click at [576, 262] on input at bounding box center [483, 258] width 198 height 21
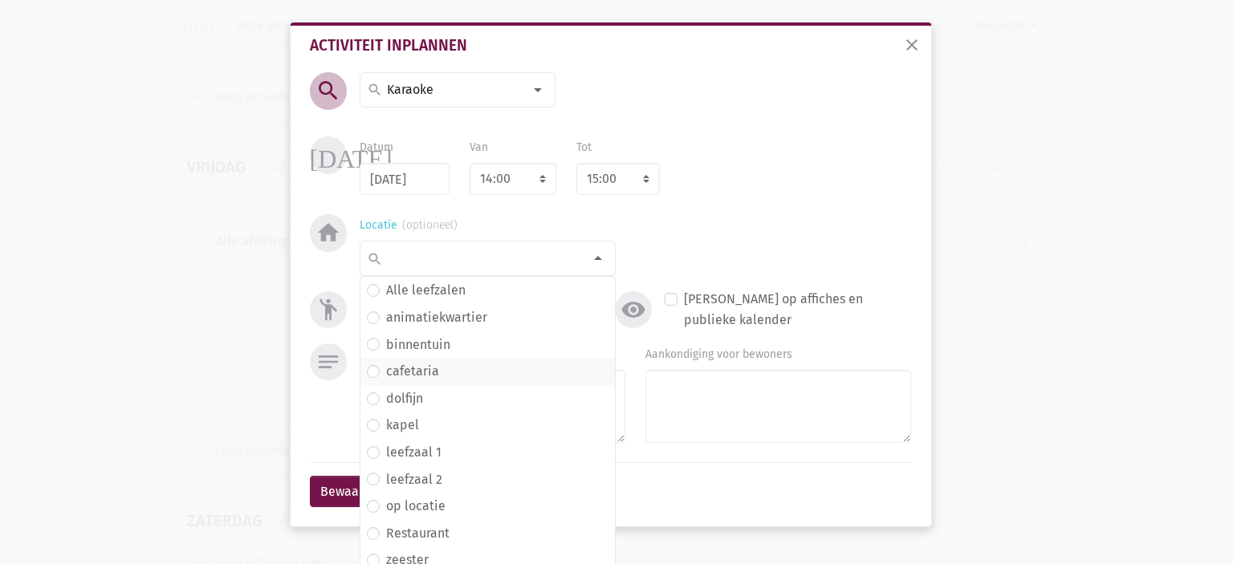
click at [413, 378] on label "cafetaria" at bounding box center [412, 371] width 53 height 21
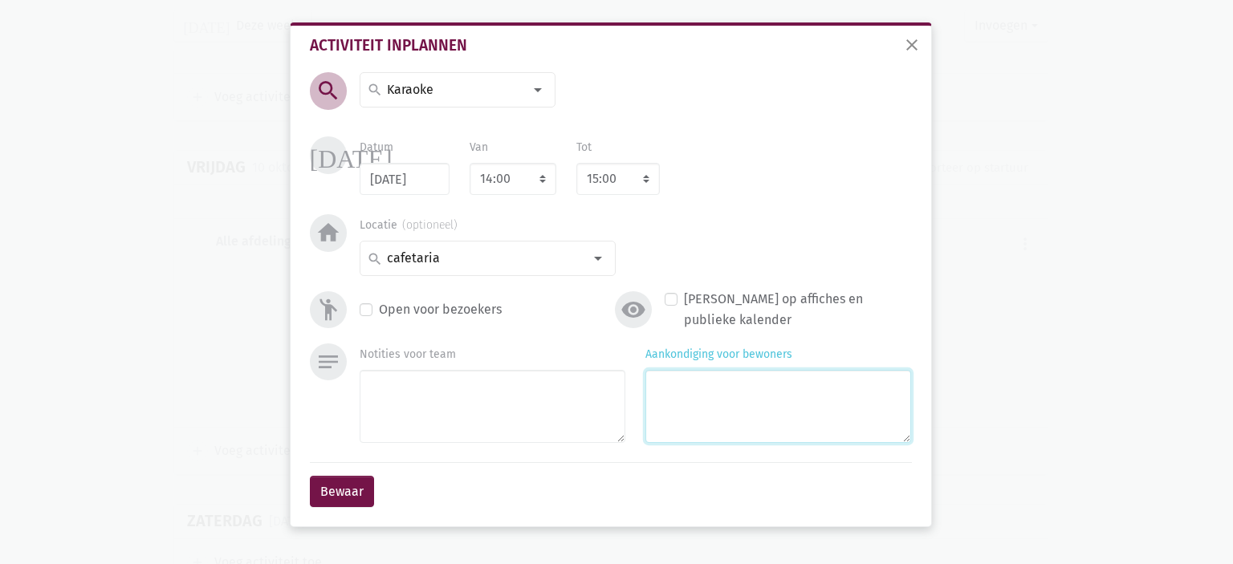
click at [762, 402] on textarea "Aankondiging voor bewoners" at bounding box center [778, 406] width 266 height 73
type textarea "Met Claire"
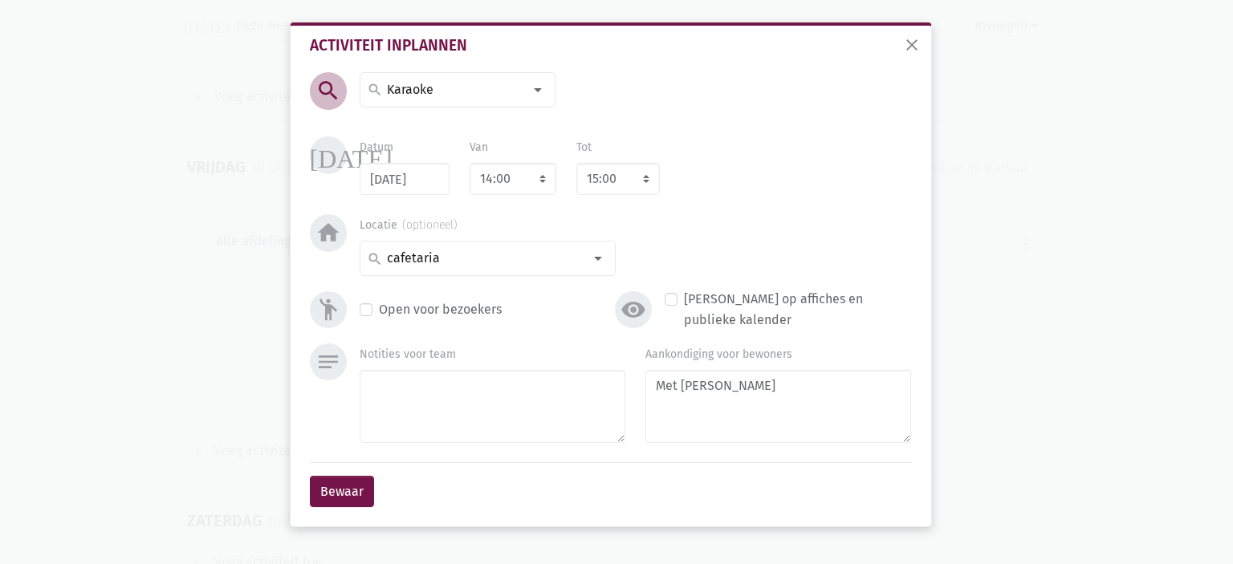
click at [590, 474] on div "Bewaar" at bounding box center [611, 491] width 602 height 59
click at [600, 179] on select "8:00 8:15 8:30 8:45 9:00 9:15 9:30 9:45 10:00 10:15 10:30 10:45 11:00 11:15 11:…" at bounding box center [617, 179] width 83 height 32
select select "16:00"
click at [576, 163] on select "8:00 8:15 8:30 8:45 9:00 9:15 9:30 9:45 10:00 10:15 10:30 10:45 11:00 11:15 11:…" at bounding box center [617, 179] width 83 height 32
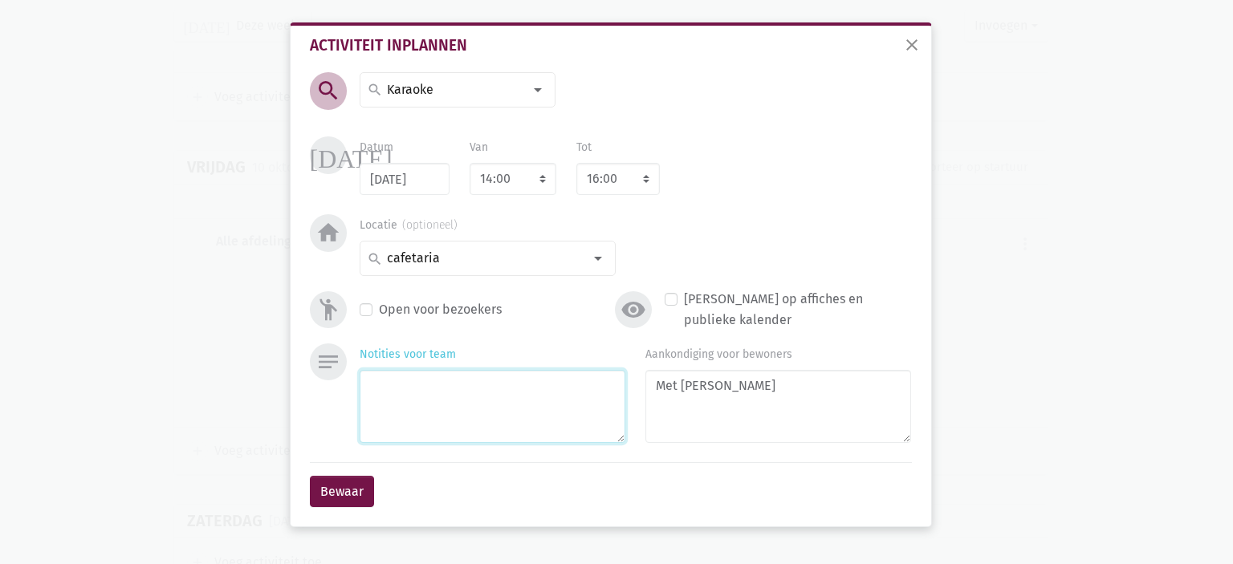
click at [408, 420] on textarea "Notities voor team" at bounding box center [493, 406] width 266 height 73
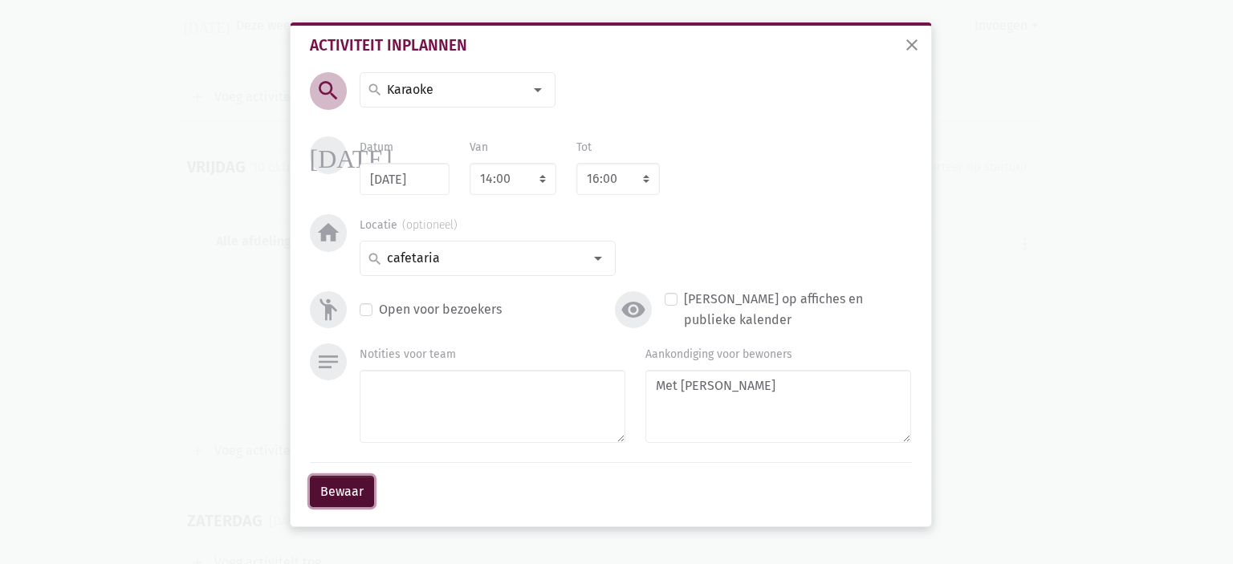
click at [345, 494] on button "Bewaar" at bounding box center [342, 492] width 64 height 32
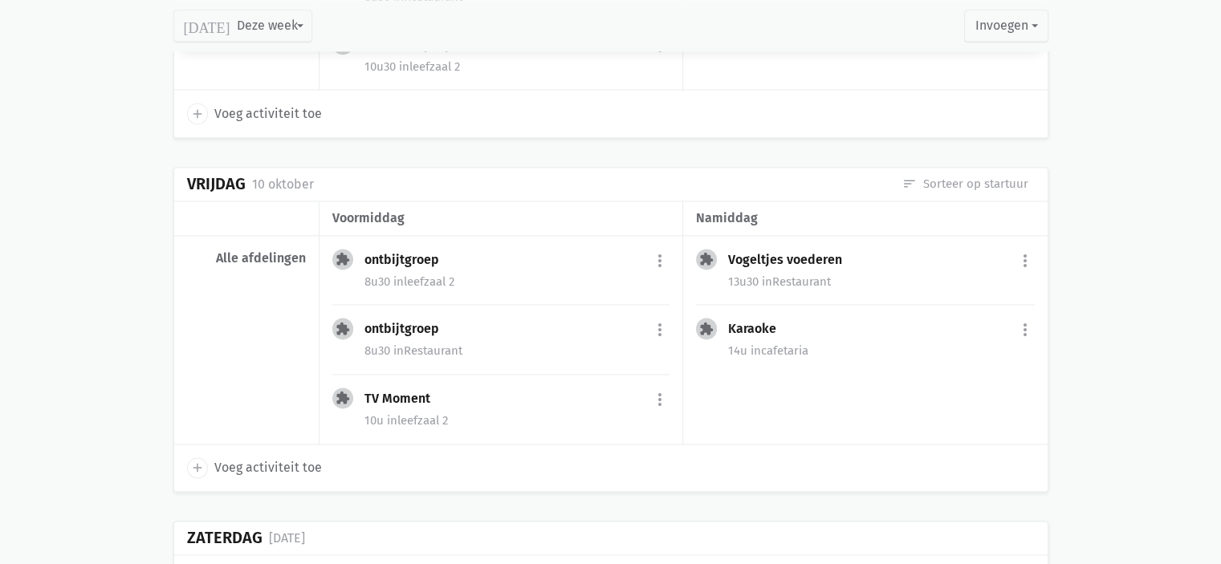
scroll to position [2210, 0]
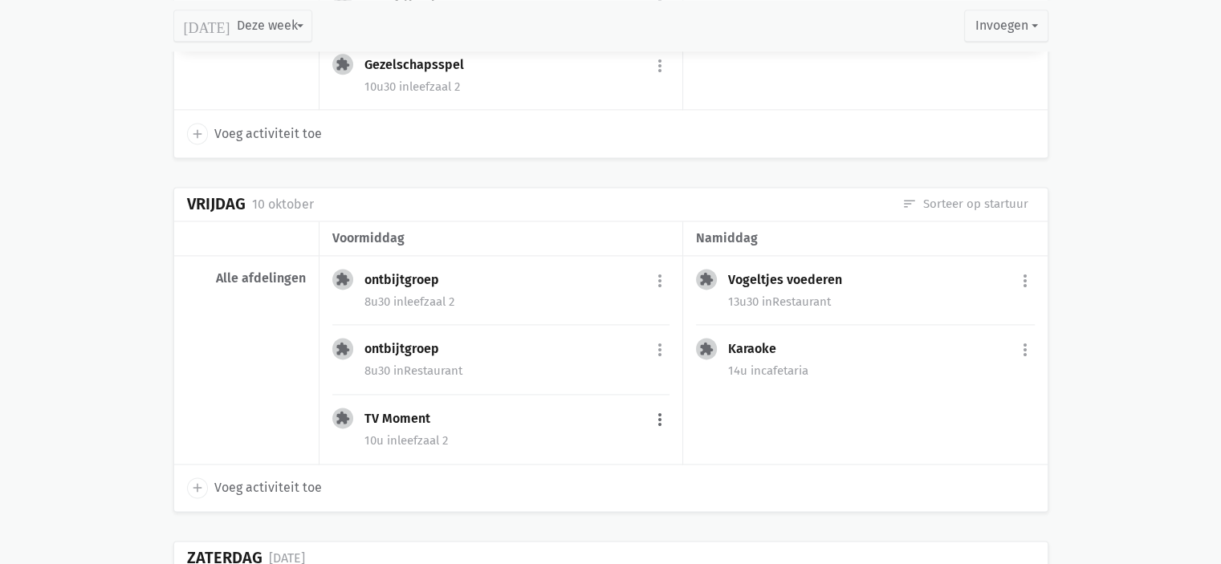
click at [658, 413] on button "more_vert" at bounding box center [659, 420] width 19 height 30
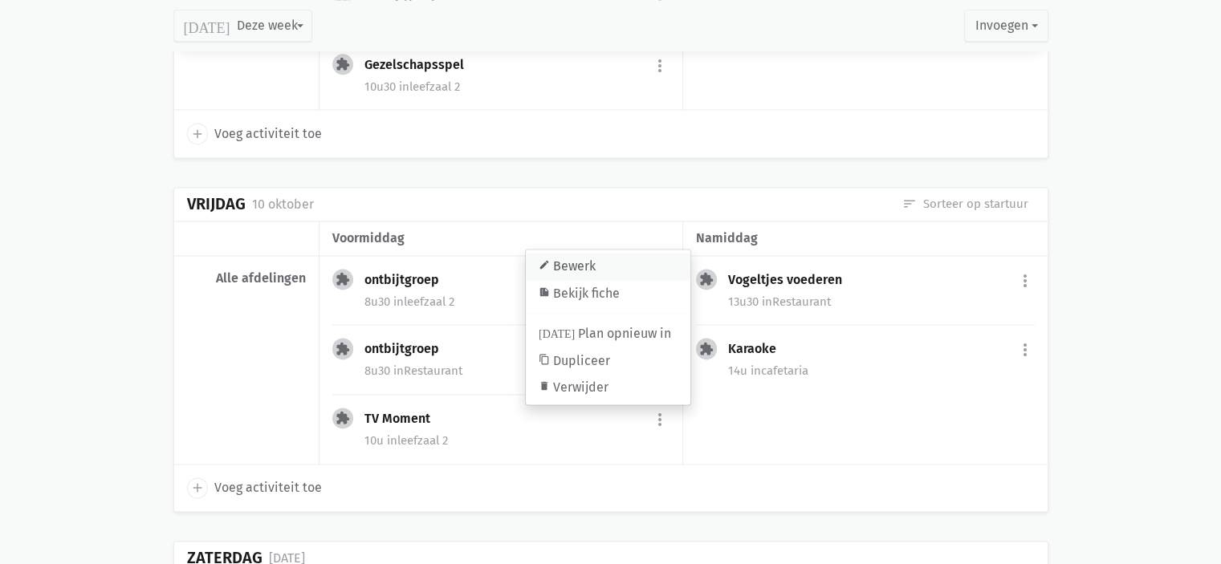
click at [600, 253] on link "edit Bewerk" at bounding box center [608, 266] width 165 height 27
select select "10:00"
select select "11:00"
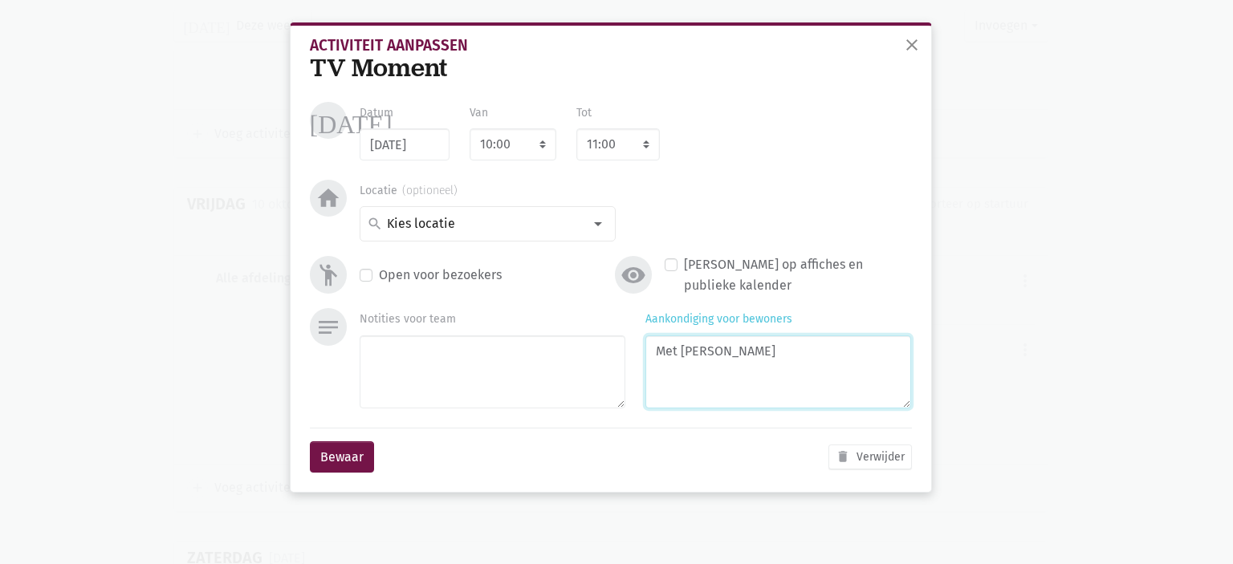
drag, startPoint x: 730, startPoint y: 352, endPoint x: 491, endPoint y: 336, distance: 239.7
click at [491, 336] on div "Notities voor team Aankondiging voor bewoners Met Rachel" at bounding box center [635, 361] width 571 height 106
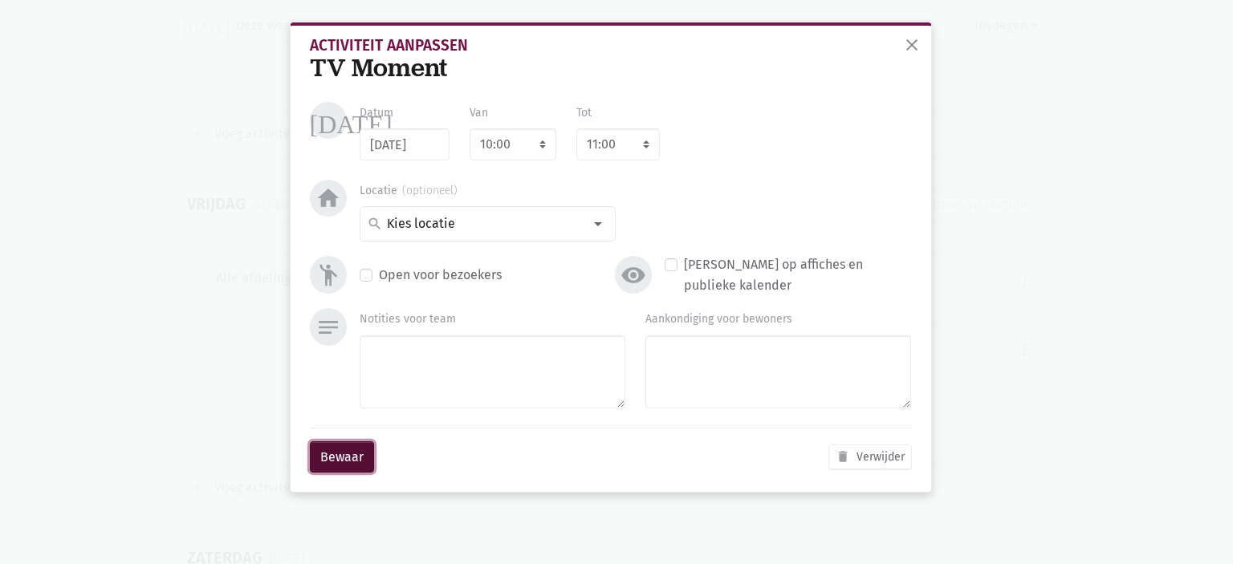
click at [333, 455] on button "Bewaar" at bounding box center [342, 457] width 64 height 32
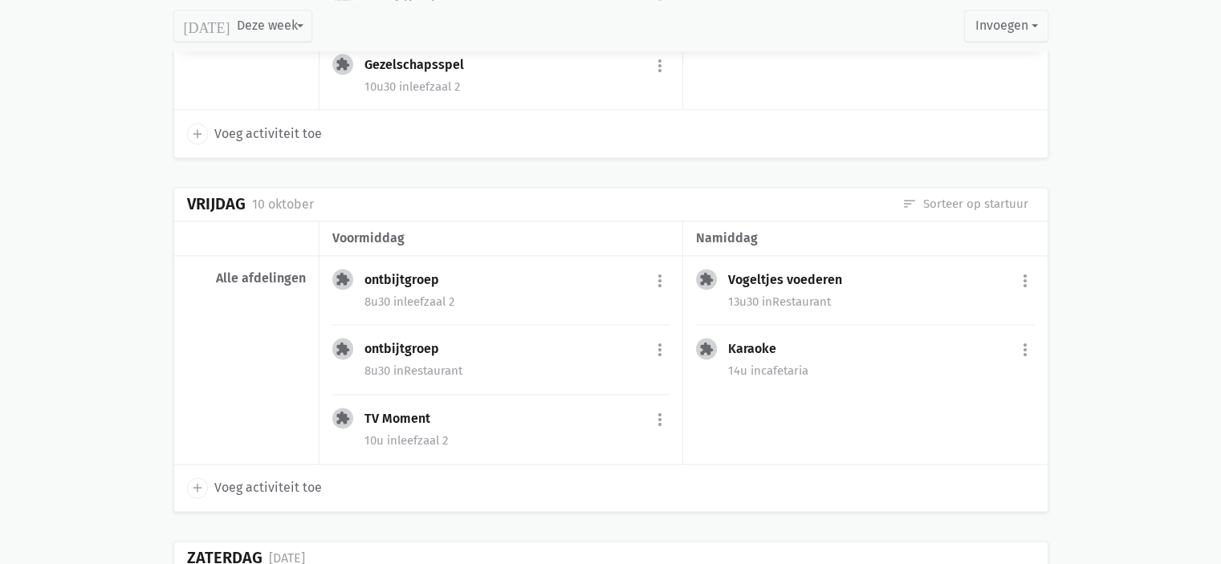
click at [195, 481] on icon "add" at bounding box center [197, 488] width 14 height 14
select select "14:00"
select select "15:00"
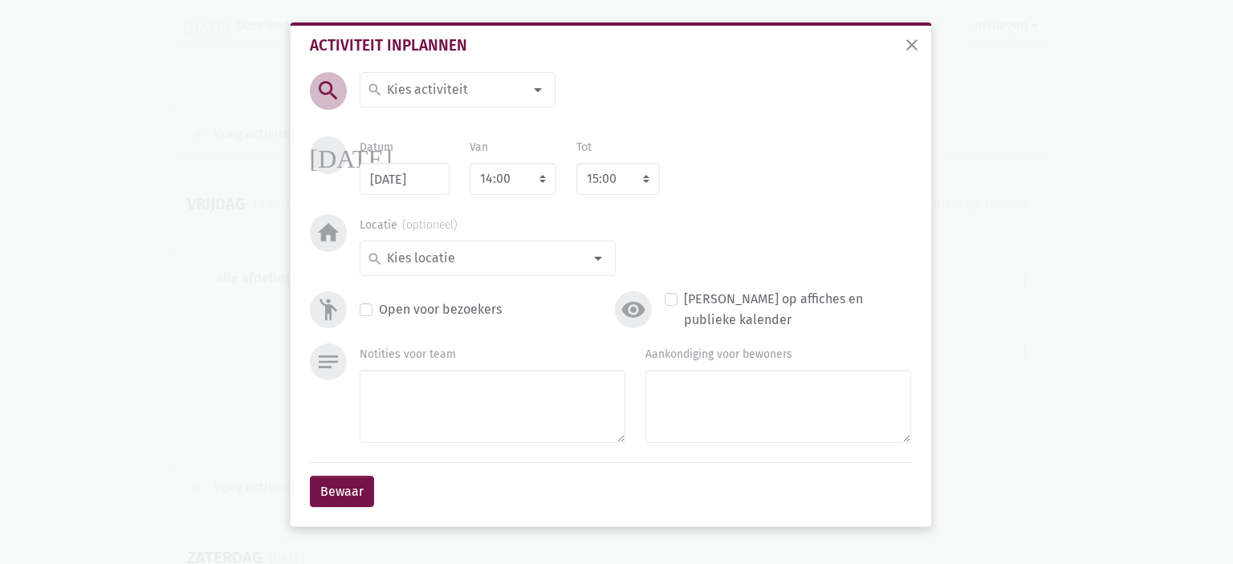
click at [478, 86] on input at bounding box center [453, 89] width 139 height 21
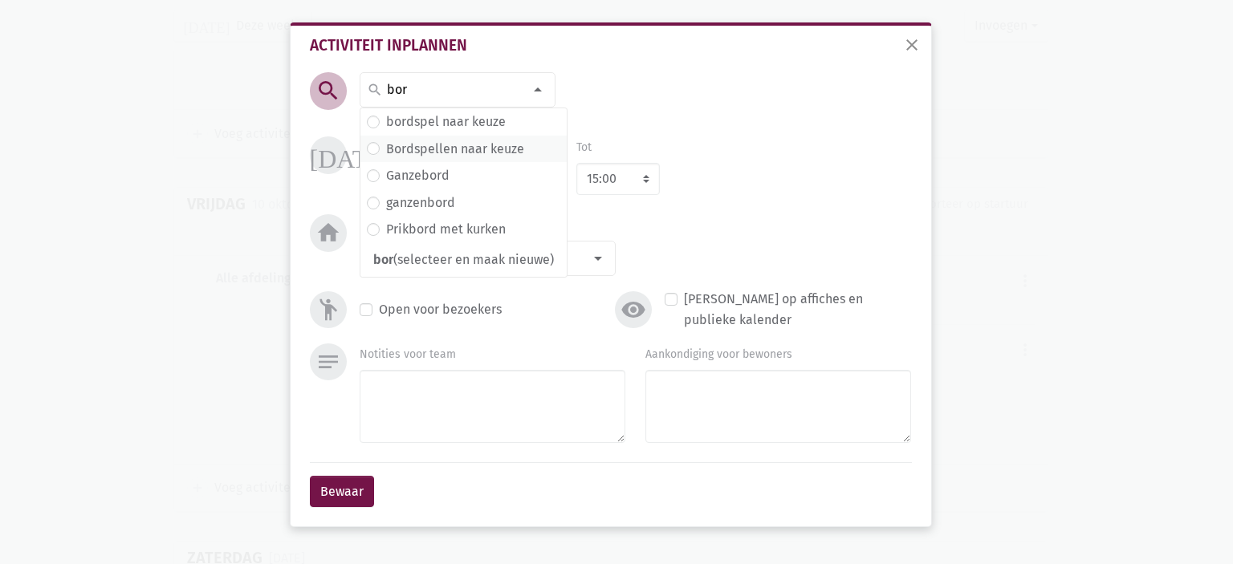
type input "bor"
click at [506, 155] on label "Bordspellen naar keuze" at bounding box center [455, 149] width 138 height 21
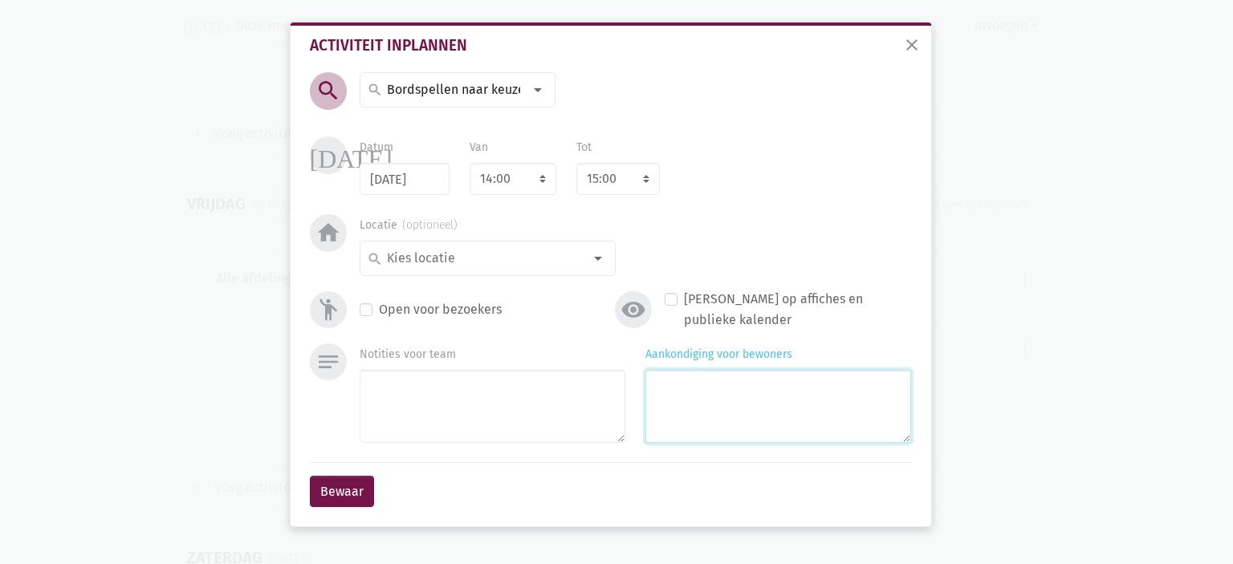
click at [764, 397] on textarea "Aankondiging voor bewoners" at bounding box center [778, 406] width 266 height 73
type textarea "Met Rachel"
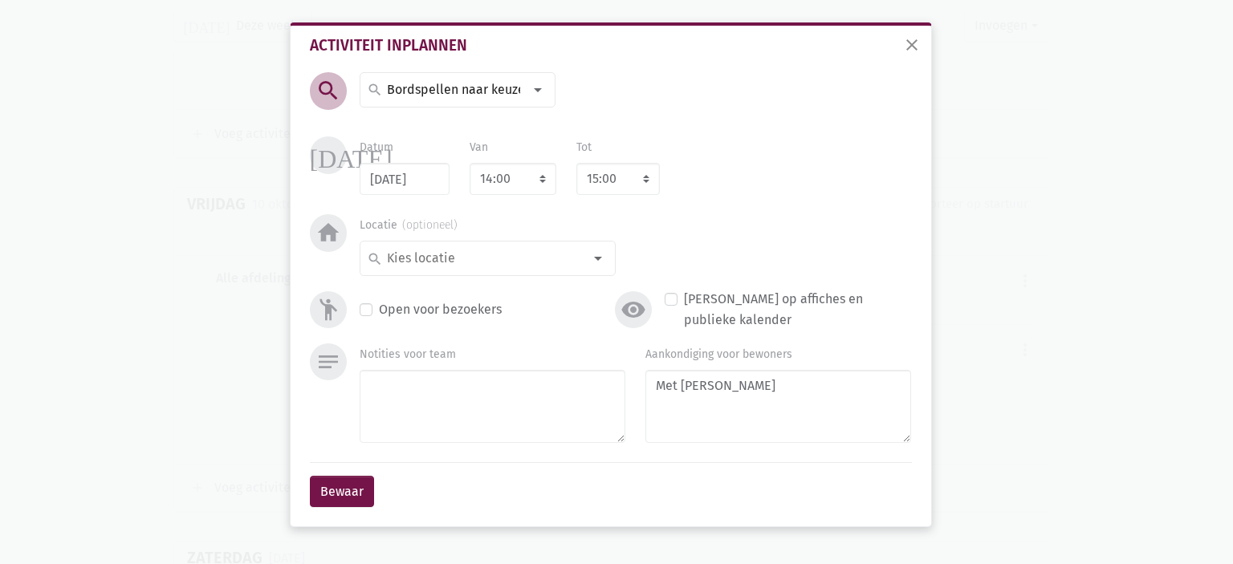
click at [453, 283] on div "search search halloween decoratie Lichtmis pannenkoeken Uitstap Ter Yde (Water)…" at bounding box center [611, 207] width 610 height 271
click at [460, 261] on input at bounding box center [483, 258] width 198 height 21
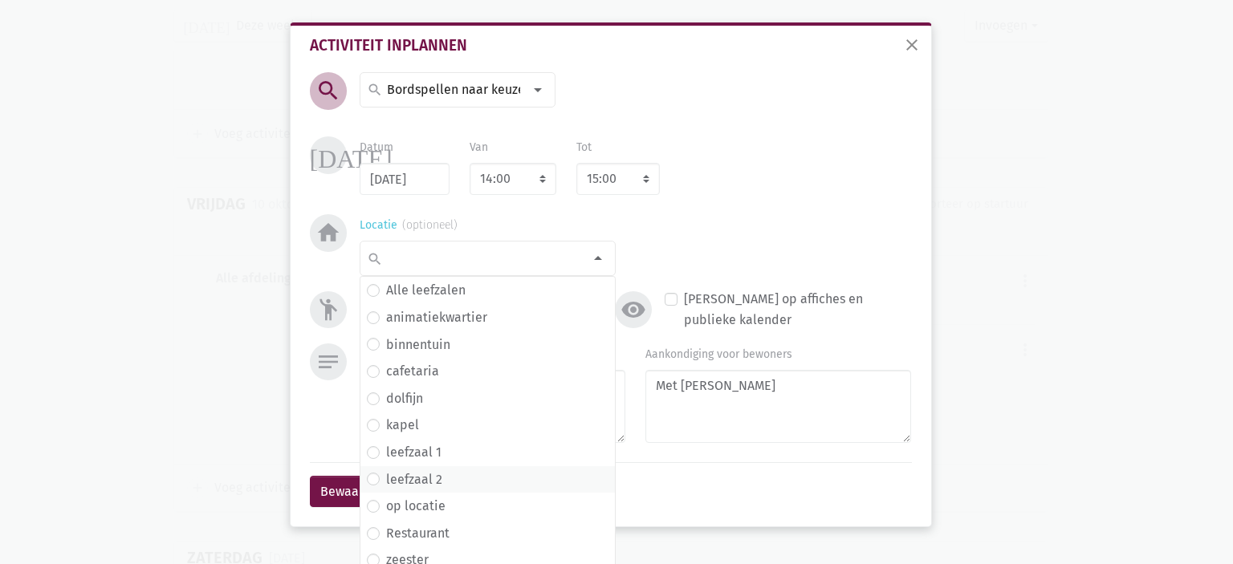
click at [450, 489] on span "leefzaal 2" at bounding box center [488, 480] width 242 height 21
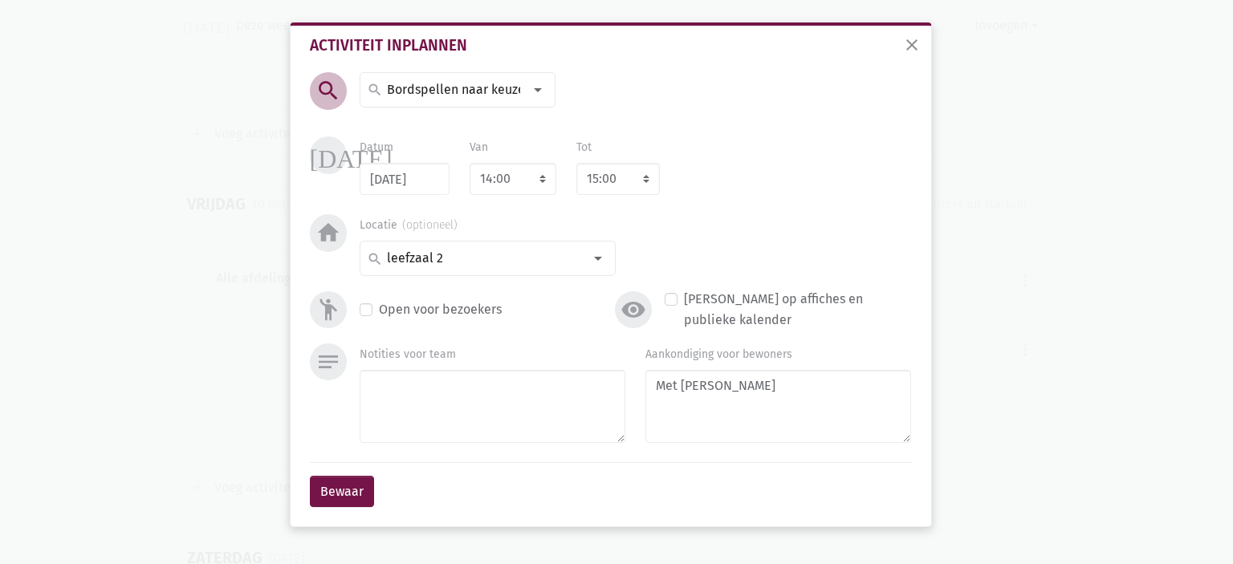
click at [292, 473] on div "close Activiteit inplannen search search [DATE] decoratie Lichtmis pannenkoeken…" at bounding box center [611, 274] width 642 height 505
click at [624, 188] on select "8:00 8:15 8:30 8:45 9:00 9:15 9:30 9:45 10:00 10:15 10:30 10:45 11:00 11:15 11:…" at bounding box center [617, 179] width 83 height 32
select select "16:00"
click at [576, 163] on select "8:00 8:15 8:30 8:45 9:00 9:15 9:30 9:45 10:00 10:15 10:30 10:45 11:00 11:15 11:…" at bounding box center [617, 179] width 83 height 32
click at [344, 488] on button "Bewaar" at bounding box center [342, 492] width 64 height 32
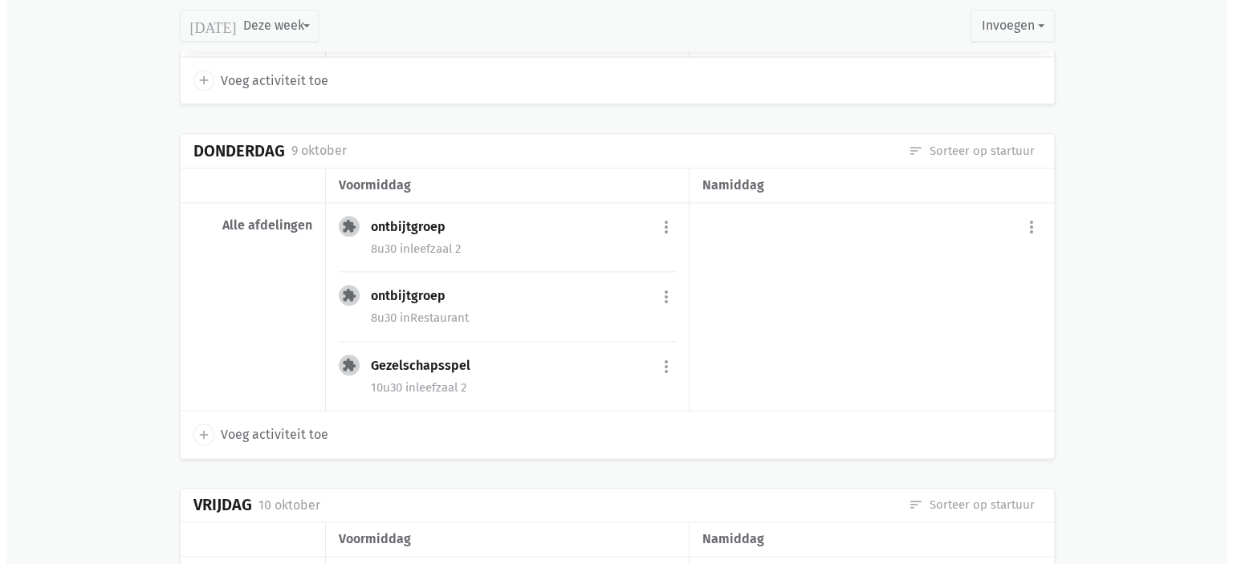
scroll to position [1809, 0]
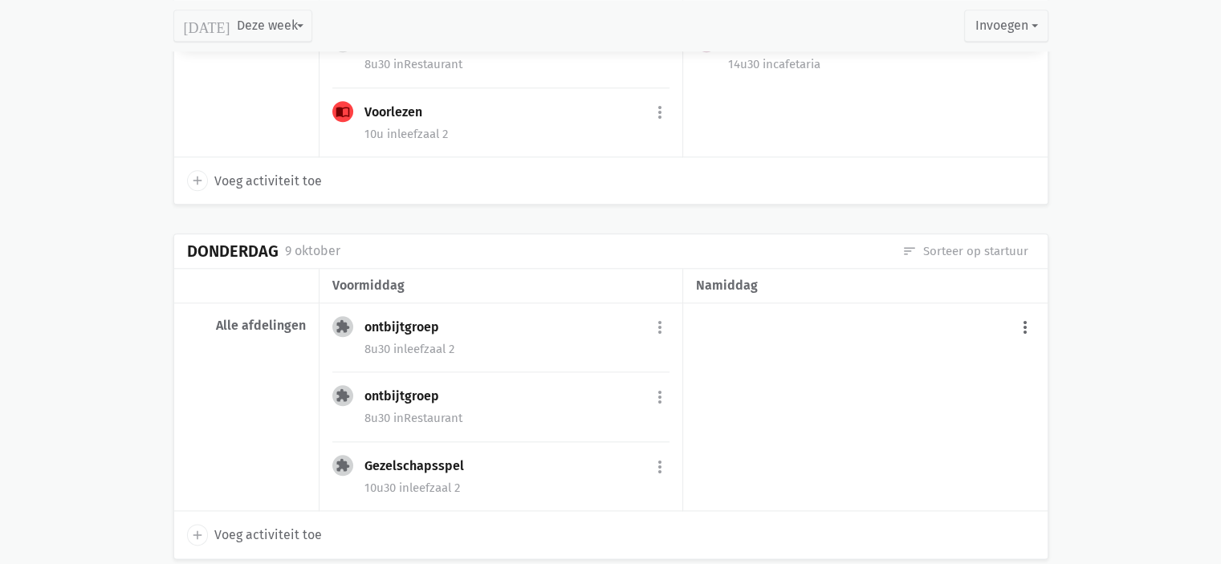
click at [1019, 317] on button "more_vert" at bounding box center [1024, 328] width 19 height 30
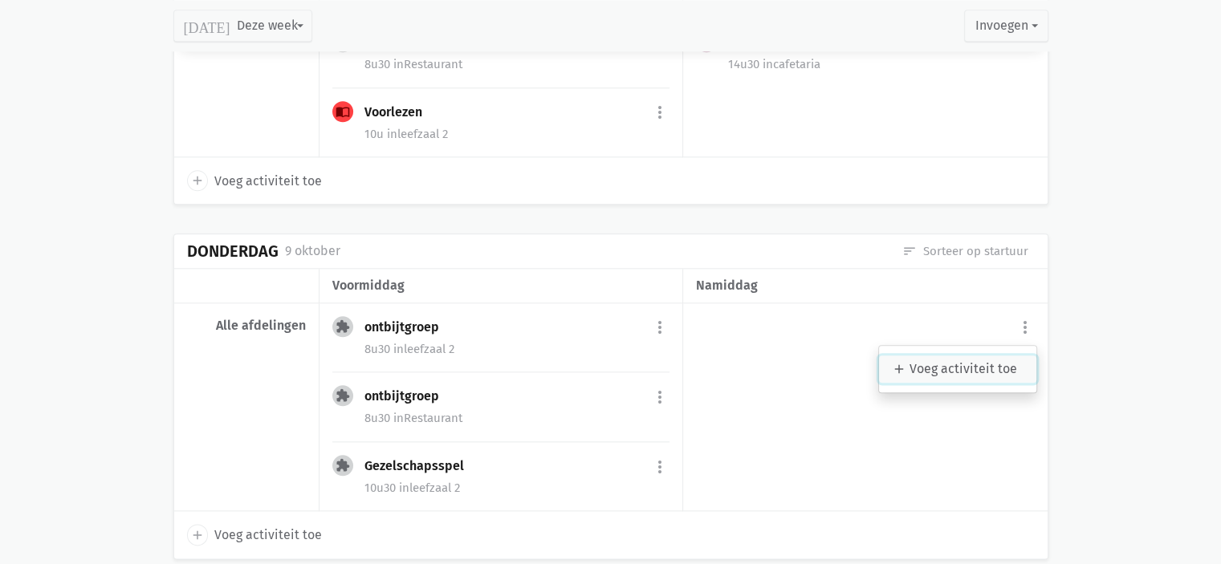
click at [957, 371] on link "add Voeg activiteit toe" at bounding box center [957, 369] width 157 height 27
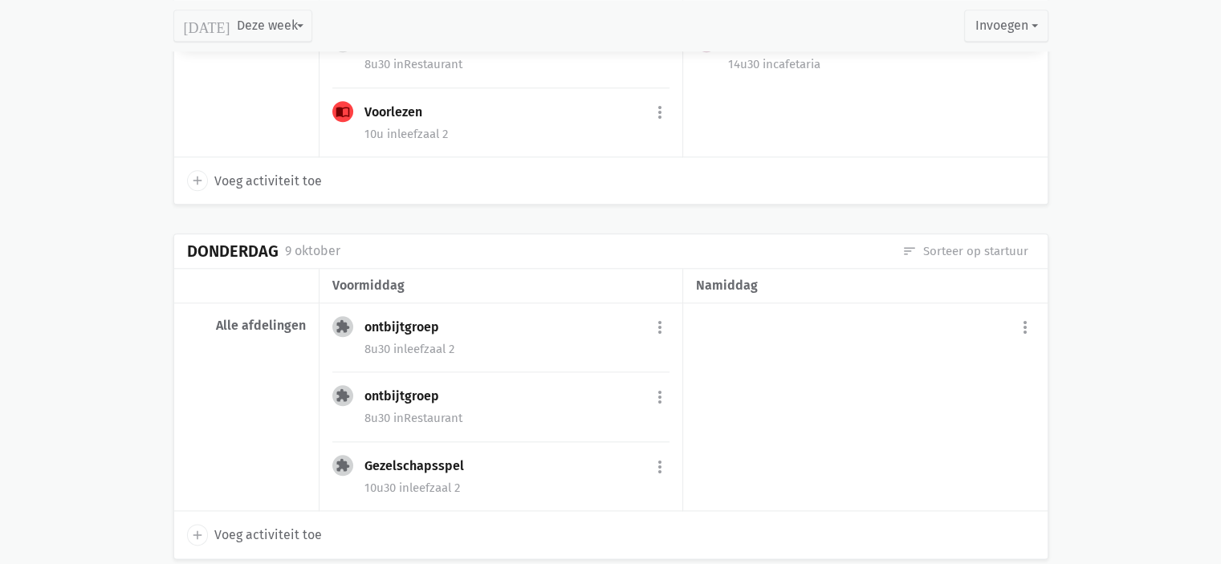
select select "14:00"
select select "15:00"
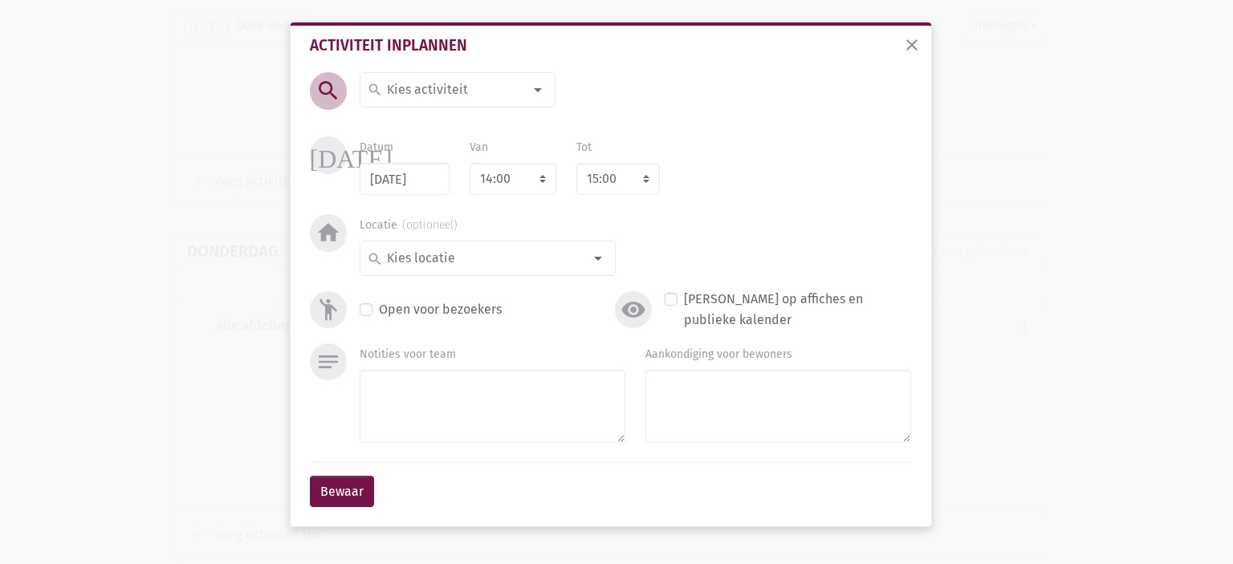
click at [459, 91] on input at bounding box center [453, 89] width 139 height 21
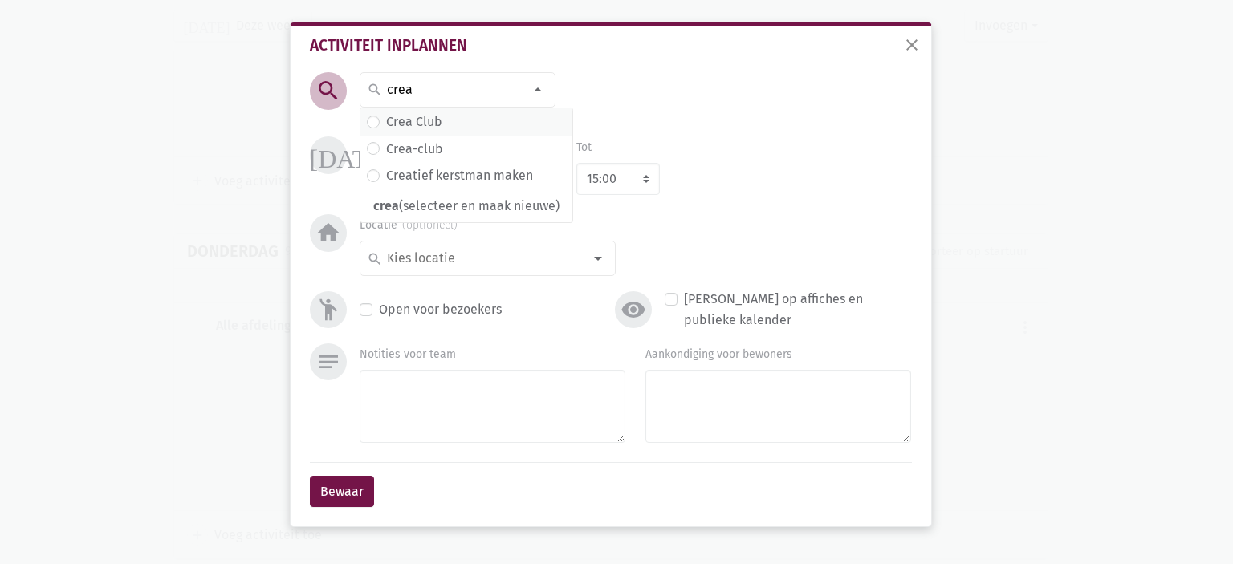
type input "crea"
click at [467, 128] on span "Crea Club" at bounding box center [466, 122] width 199 height 21
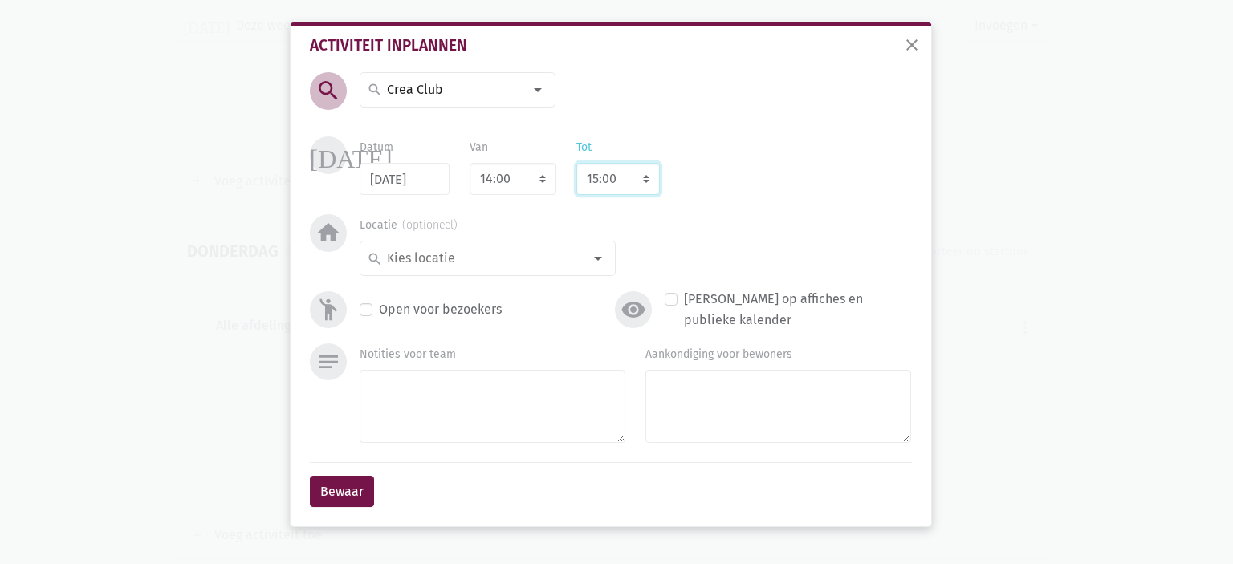
click at [607, 176] on select "8:00 8:15 8:30 8:45 9:00 9:15 9:30 9:45 10:00 10:15 10:30 10:45 11:00 11:15 11:…" at bounding box center [617, 179] width 83 height 32
select select "16:00"
click at [576, 163] on select "8:00 8:15 8:30 8:45 9:00 9:15 9:30 9:45 10:00 10:15 10:30 10:45 11:00 11:15 11:…" at bounding box center [617, 179] width 83 height 32
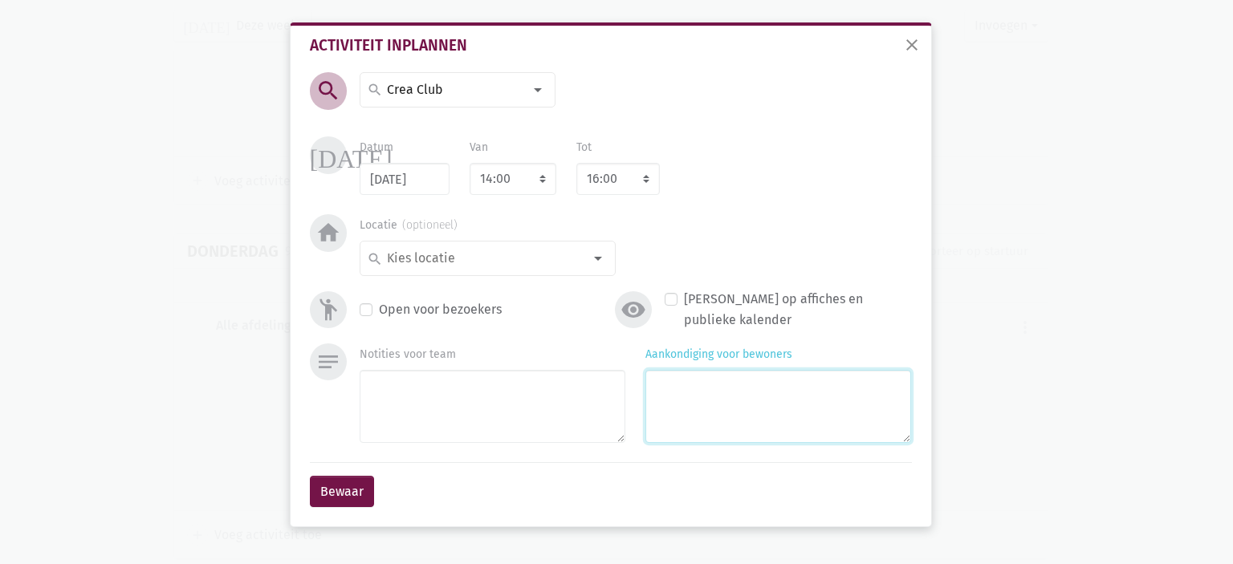
click at [732, 417] on textarea "Aankondiging voor bewoners" at bounding box center [778, 406] width 266 height 73
type textarea "Kat uit Pompen"
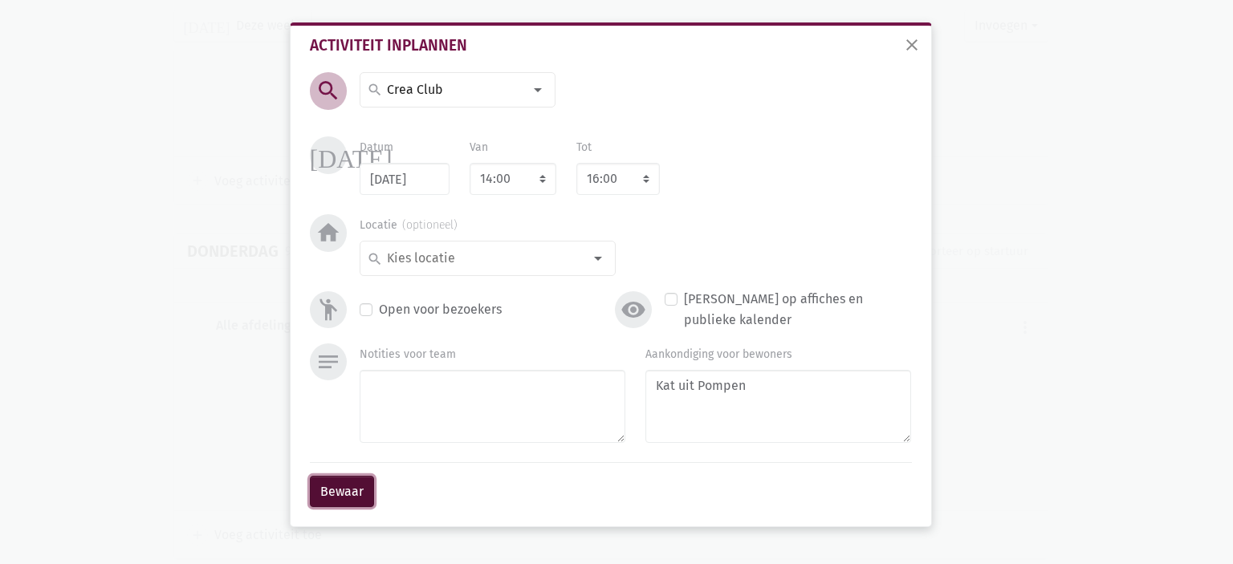
click at [331, 487] on button "Bewaar" at bounding box center [342, 492] width 64 height 32
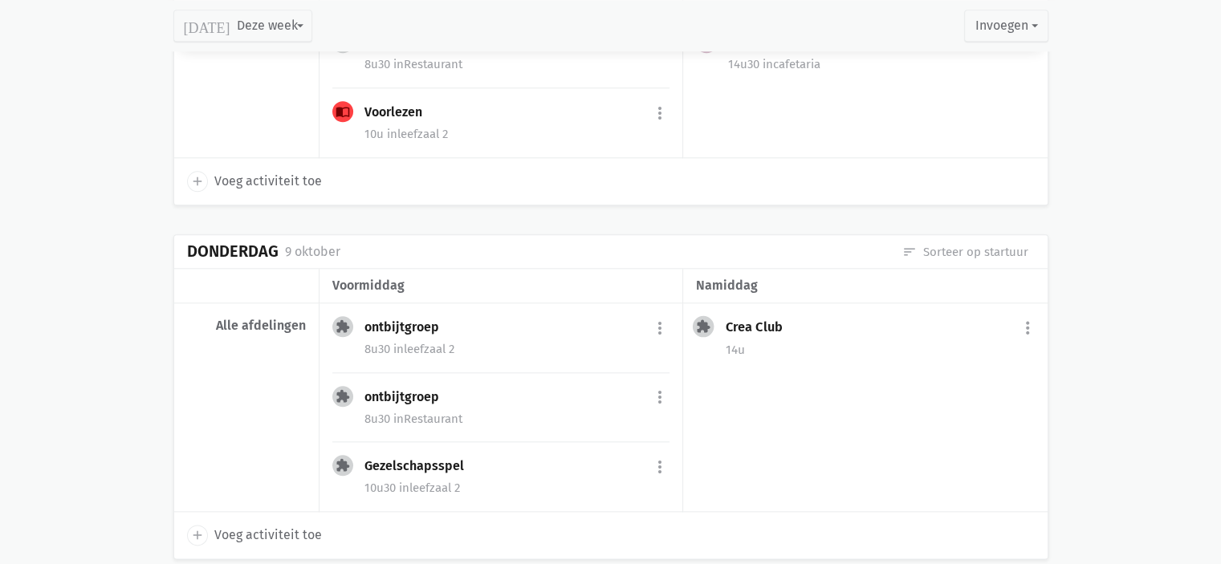
scroll to position [1841, 0]
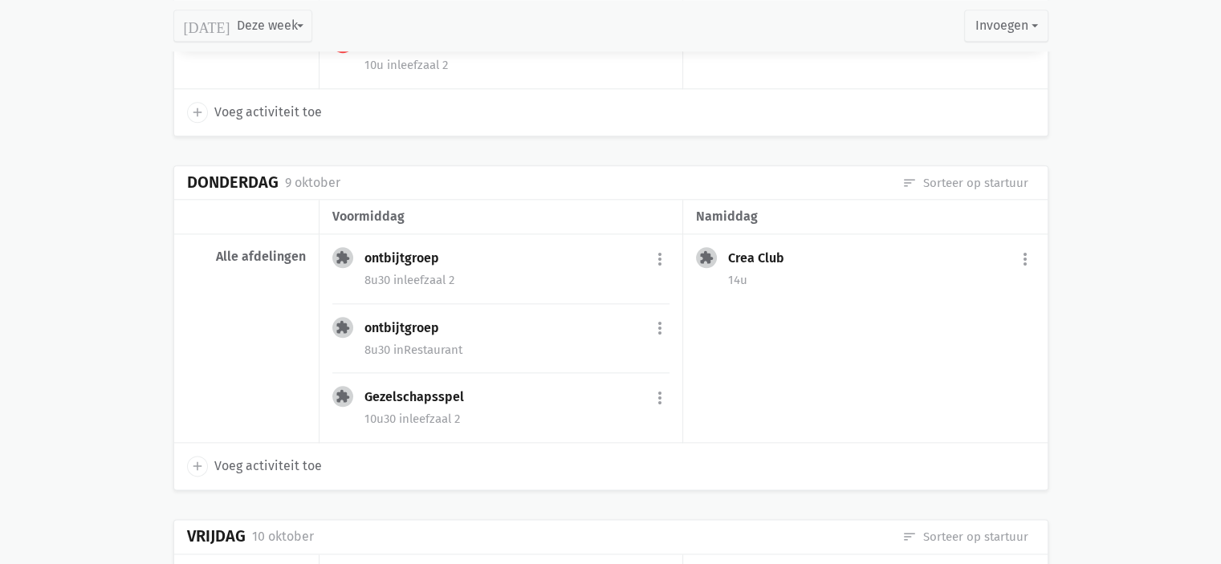
click at [284, 456] on span "Voeg activiteit toe" at bounding box center [268, 466] width 108 height 21
select select "14:00"
select select "15:00"
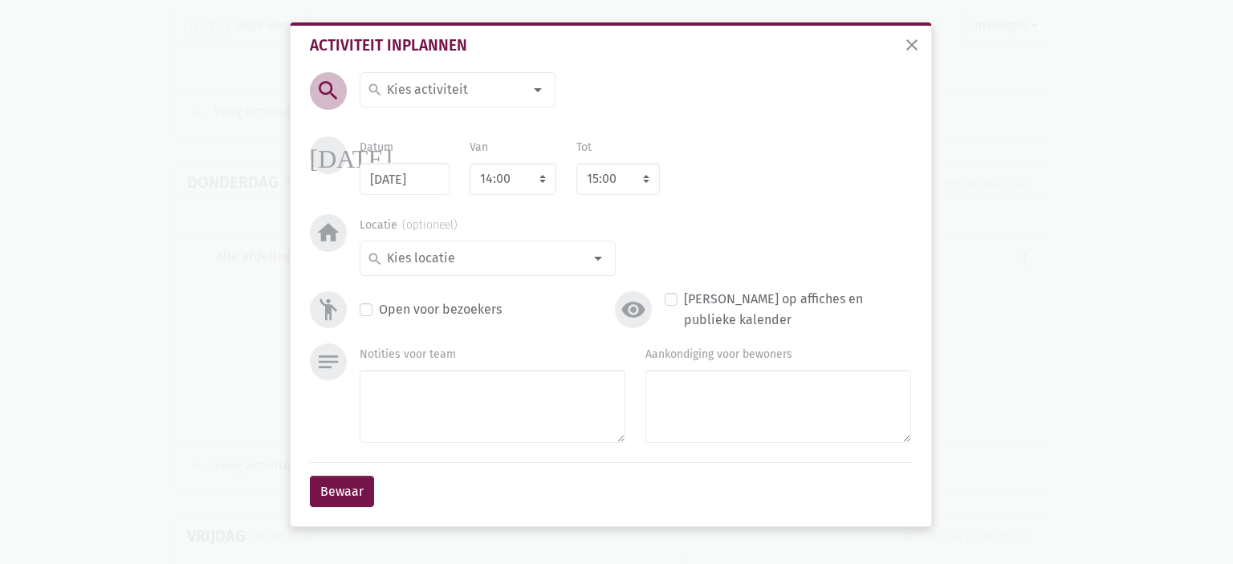
click at [414, 88] on input at bounding box center [453, 89] width 139 height 21
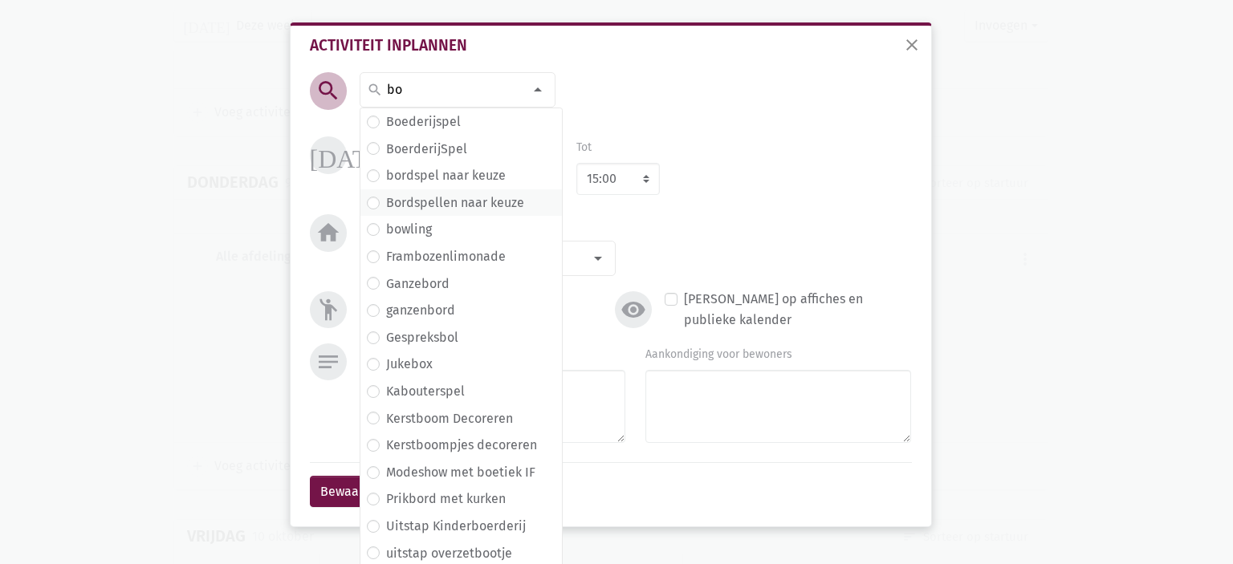
type input "bo"
click at [501, 205] on label "Bordspellen naar keuze" at bounding box center [455, 203] width 138 height 21
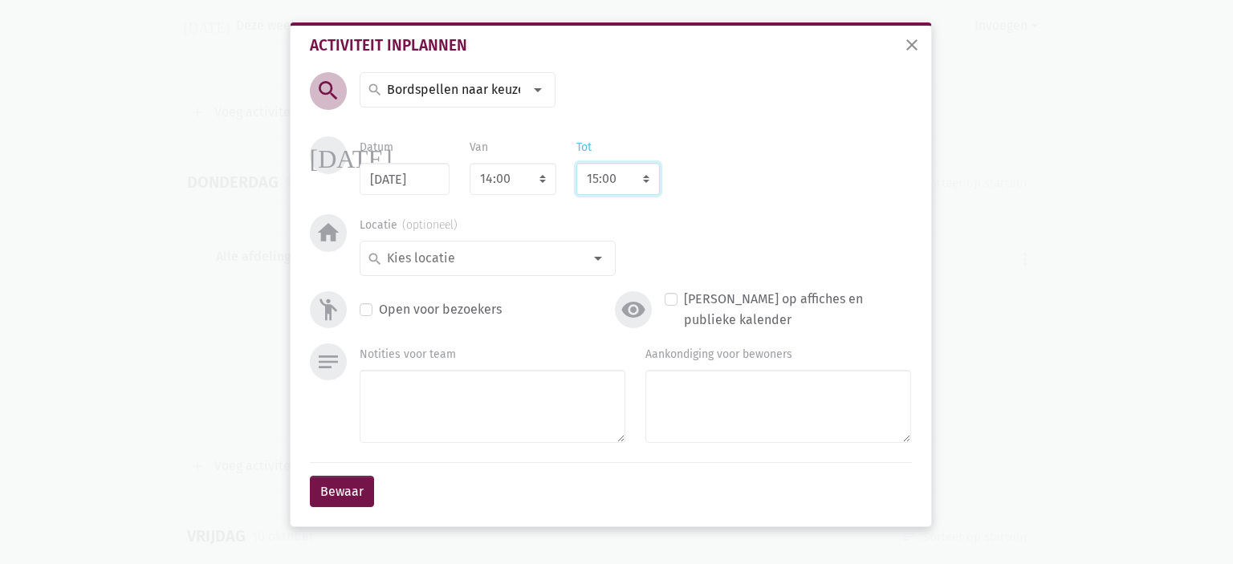
click at [610, 181] on select "8:00 8:15 8:30 8:45 9:00 9:15 9:30 9:45 10:00 10:15 10:30 10:45 11:00 11:15 11:…" at bounding box center [617, 179] width 83 height 32
select select "16:00"
click at [576, 163] on select "8:00 8:15 8:30 8:45 9:00 9:15 9:30 9:45 10:00 10:15 10:30 10:45 11:00 11:15 11:…" at bounding box center [617, 179] width 83 height 32
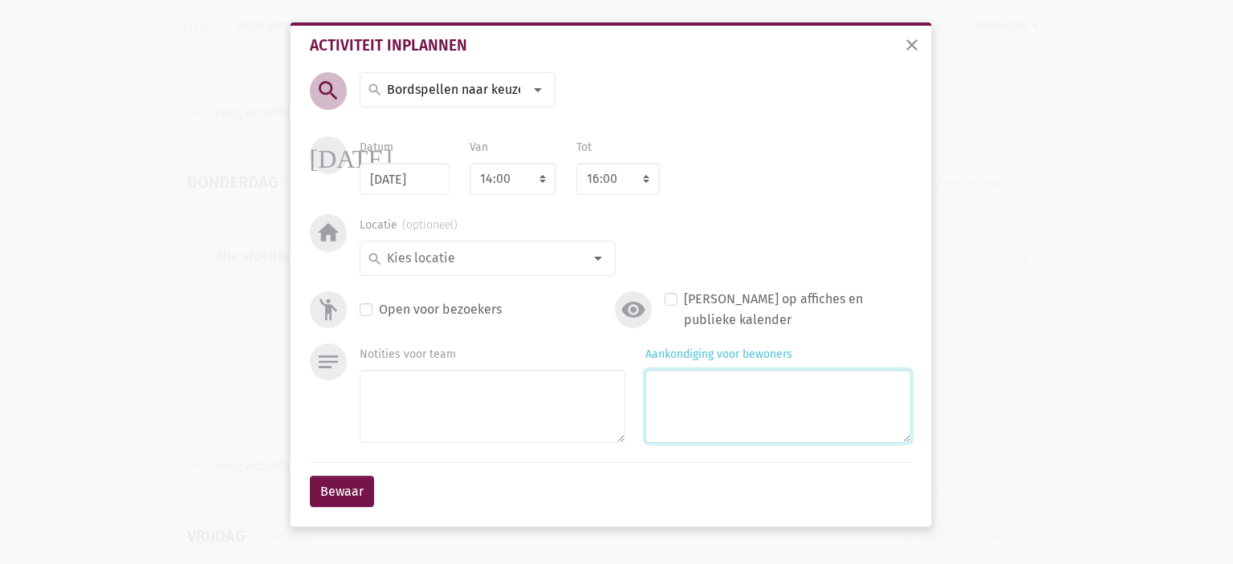
click at [758, 413] on textarea "Aankondiging voor bewoners" at bounding box center [778, 406] width 266 height 73
type textarea "Met Marlies"
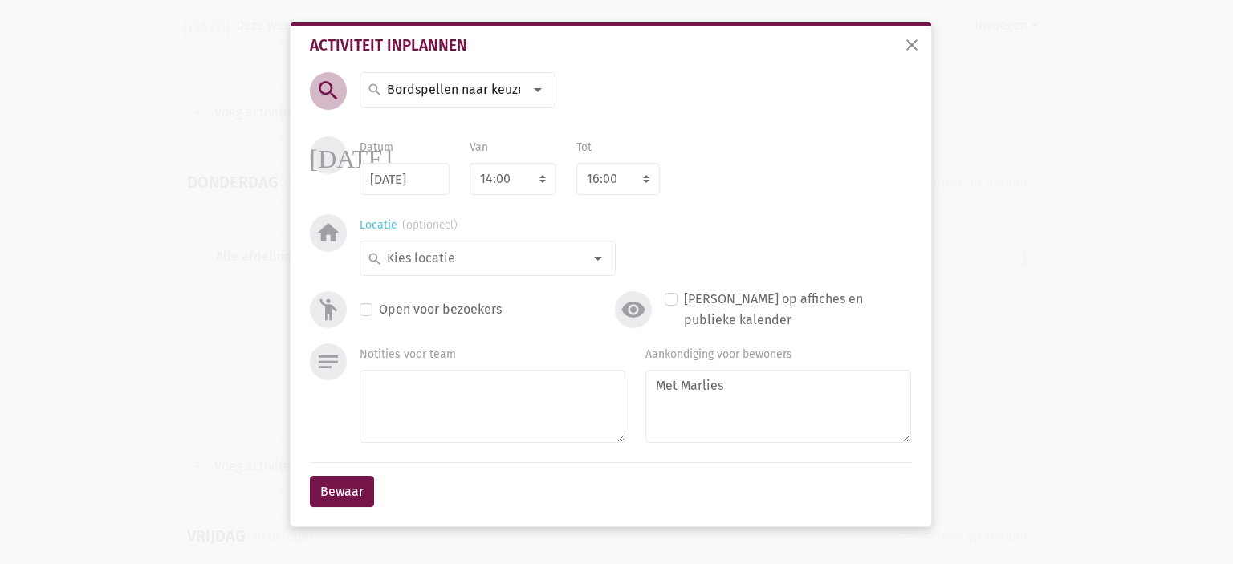
click at [514, 261] on input at bounding box center [483, 258] width 198 height 21
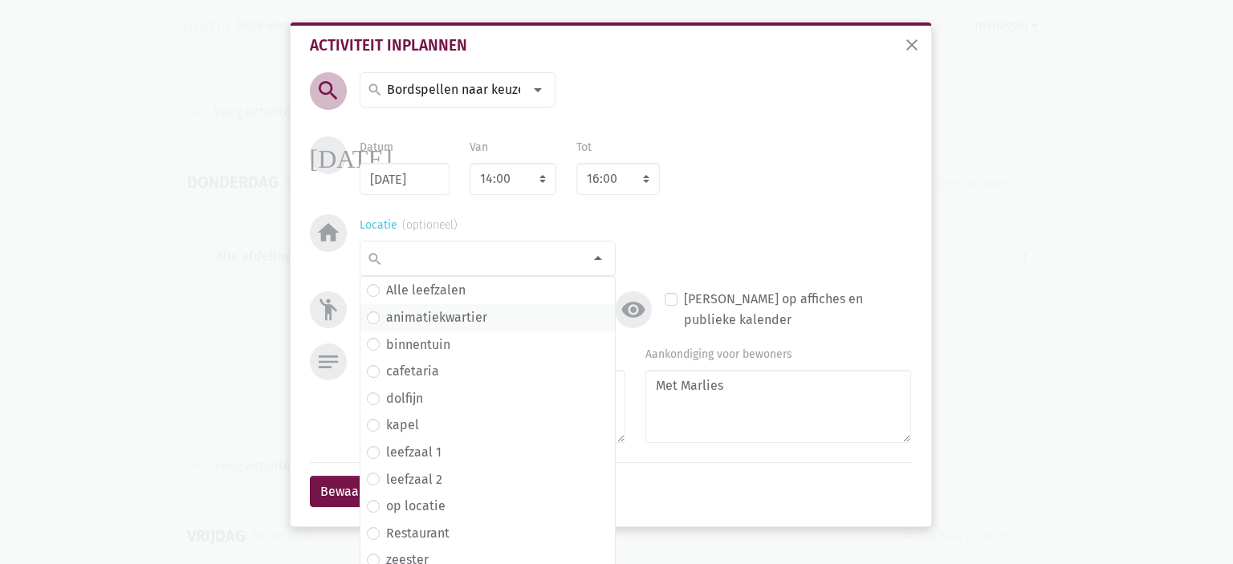
click at [479, 320] on span "animatiekwartier" at bounding box center [488, 317] width 242 height 21
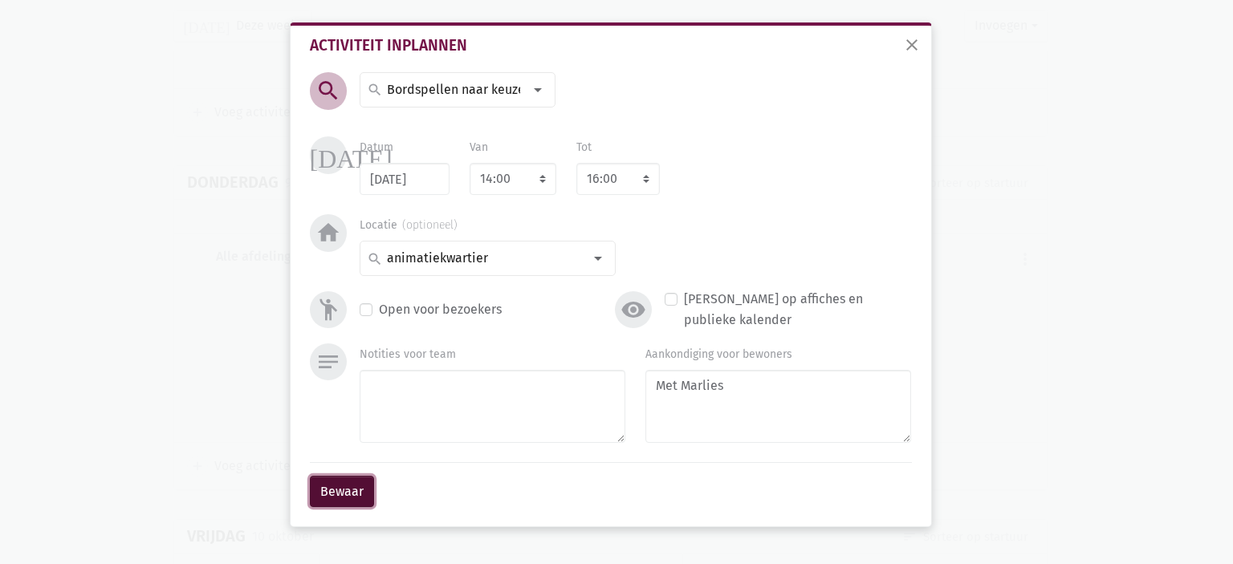
click at [351, 484] on button "Bewaar" at bounding box center [342, 492] width 64 height 32
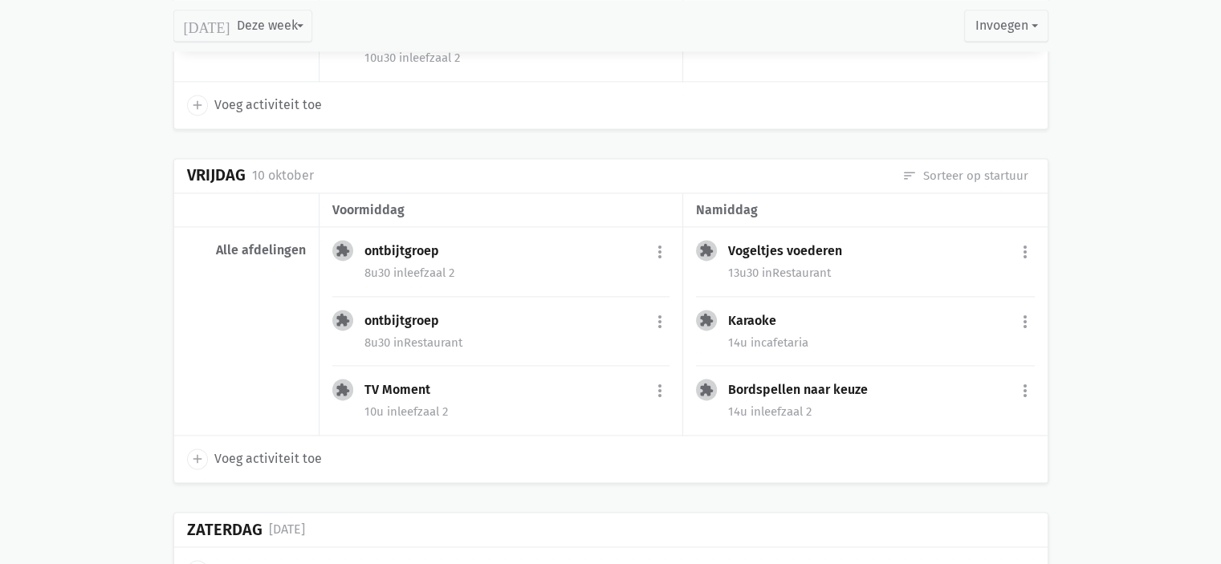
scroll to position [2434, 0]
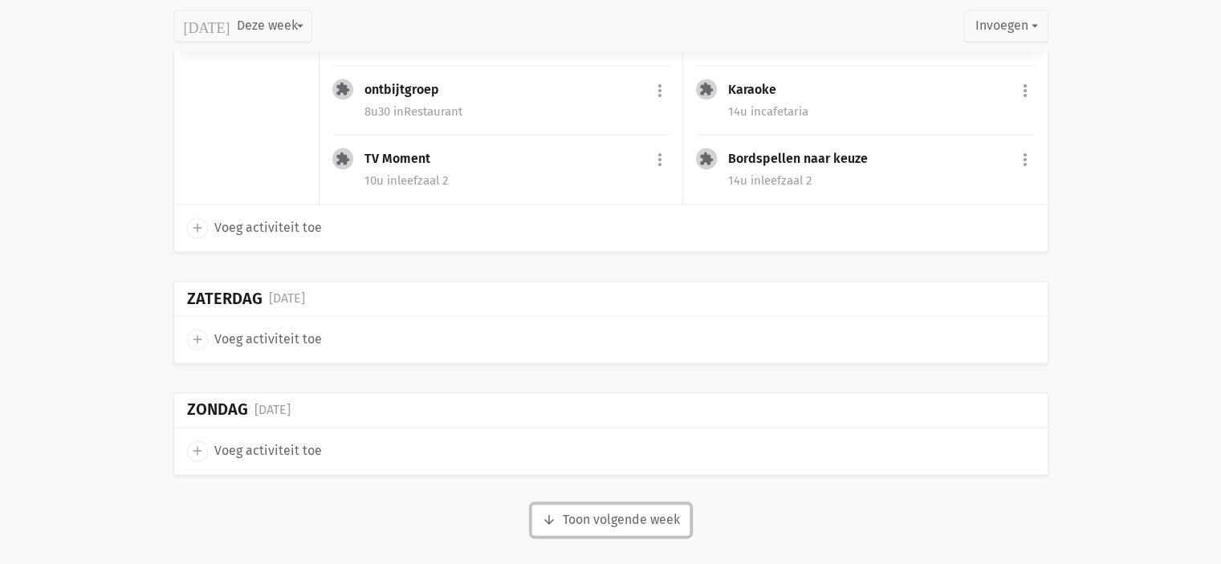
click at [661, 514] on button "arrow_downward Week wordt geladen Toon volgende week" at bounding box center [610, 520] width 159 height 32
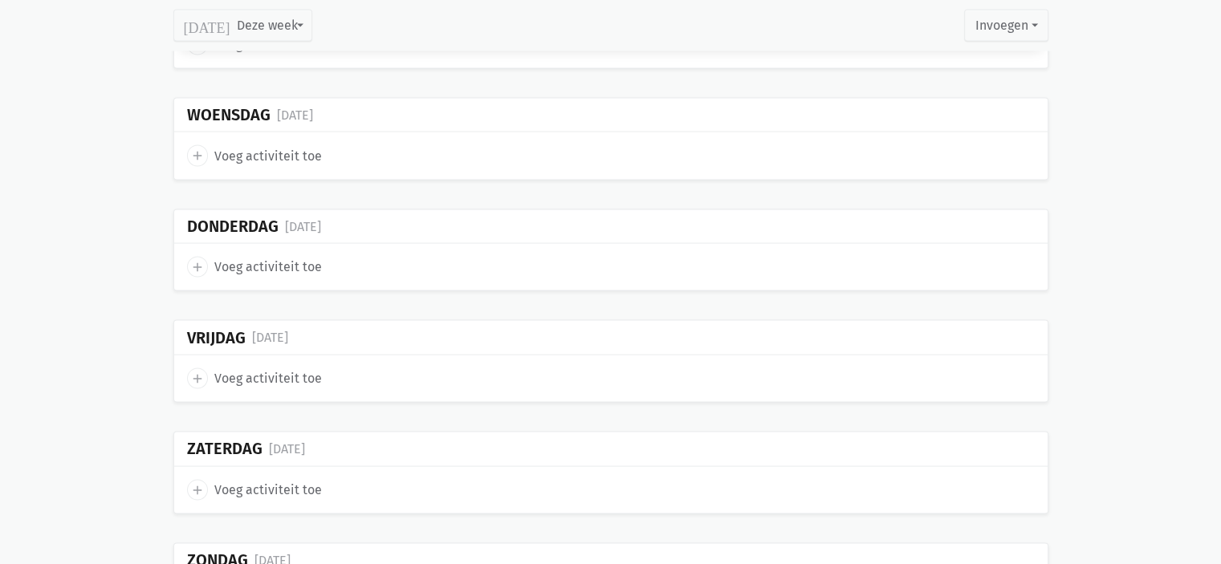
scroll to position [3175, 0]
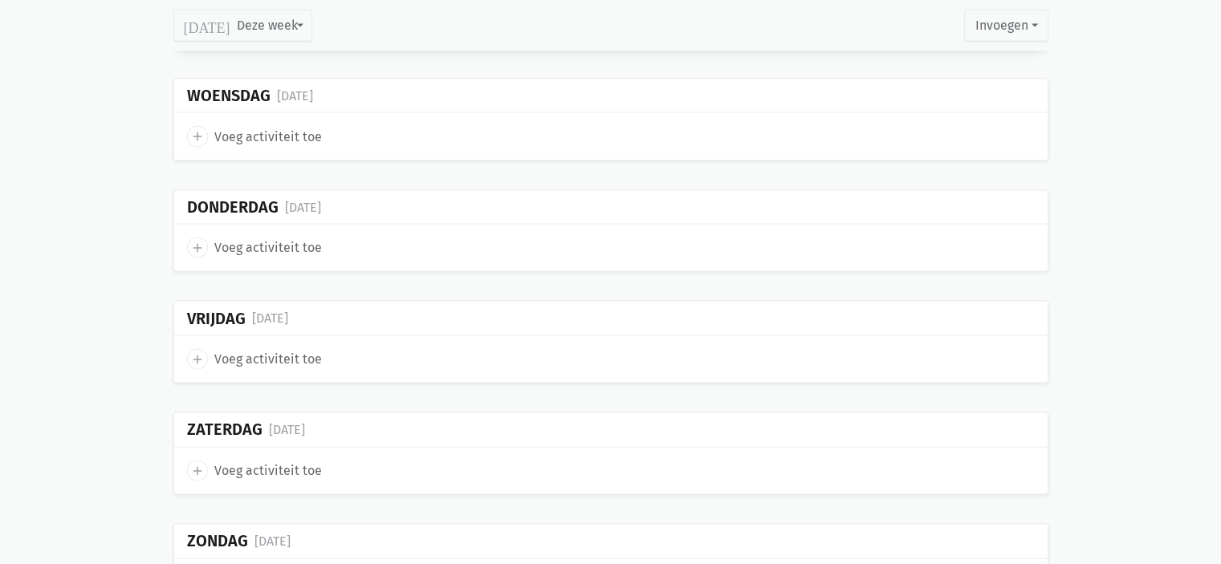
click at [261, 349] on span "Voeg activiteit toe" at bounding box center [268, 359] width 108 height 21
select select "14:00"
select select "15:00"
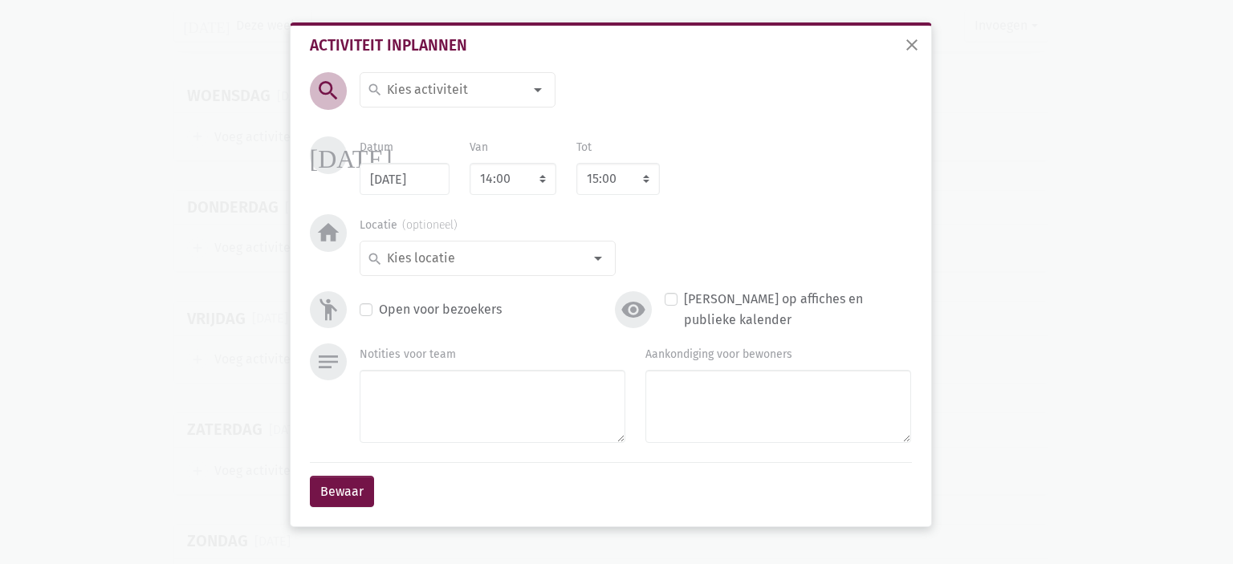
click at [449, 87] on input at bounding box center [453, 89] width 139 height 21
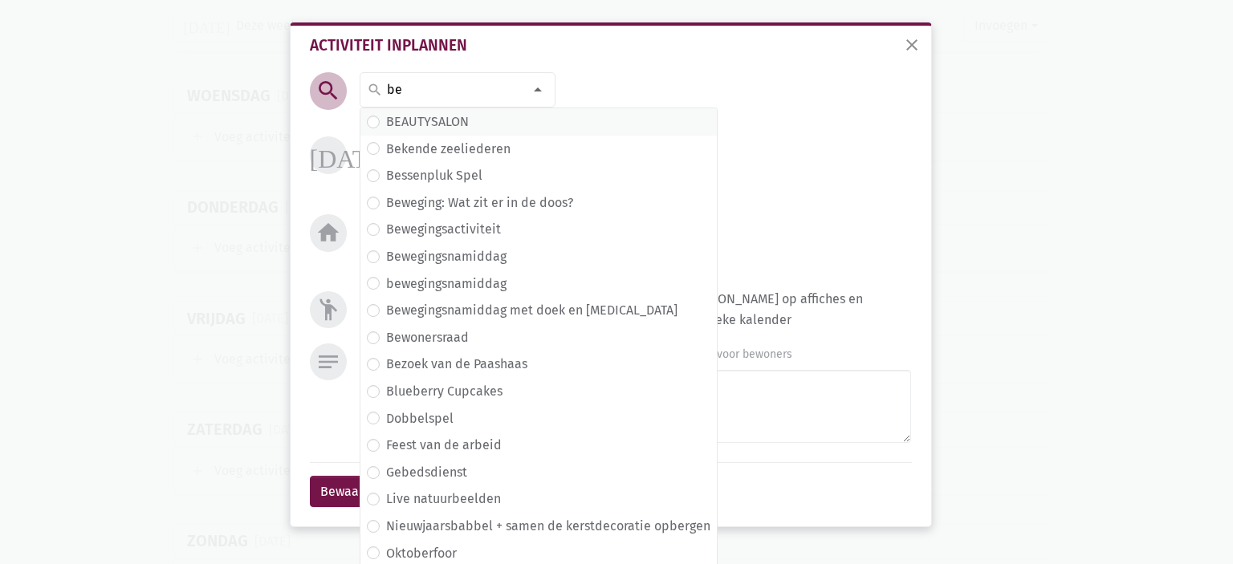
type input "be"
click at [428, 124] on label "BEAUTYSALON" at bounding box center [427, 122] width 83 height 21
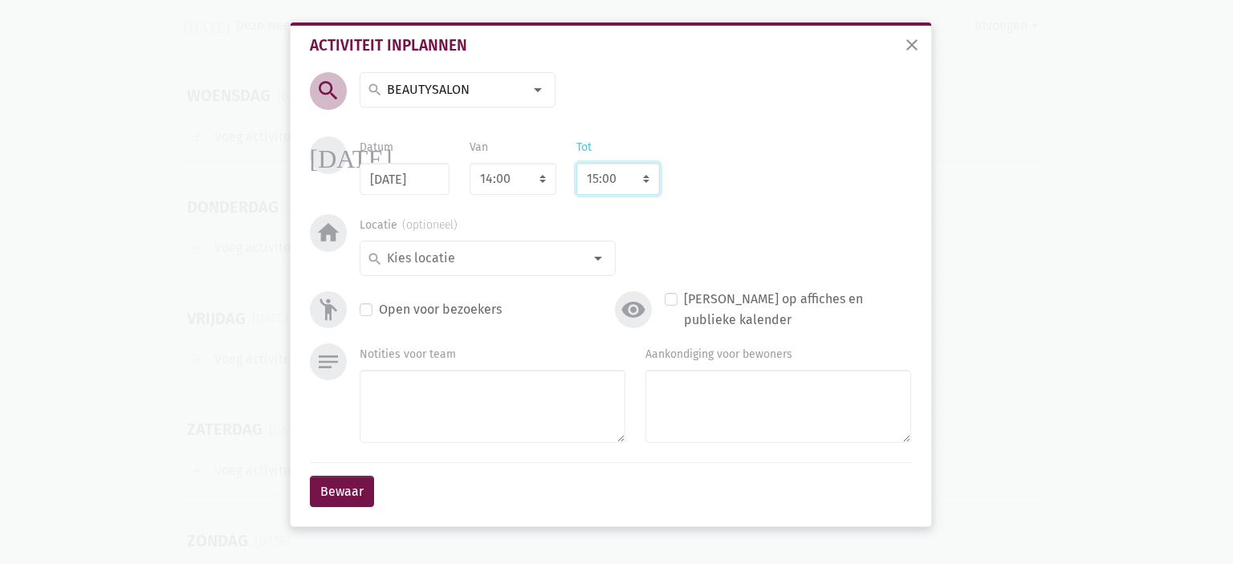
click at [621, 181] on select "8:00 8:15 8:30 8:45 9:00 9:15 9:30 9:45 10:00 10:15 10:30 10:45 11:00 11:15 11:…" at bounding box center [617, 179] width 83 height 32
select select "16:00"
click at [576, 163] on select "8:00 8:15 8:30 8:45 9:00 9:15 9:30 9:45 10:00 10:15 10:30 10:45 11:00 11:15 11:…" at bounding box center [617, 179] width 83 height 32
click at [596, 267] on div at bounding box center [598, 258] width 32 height 32
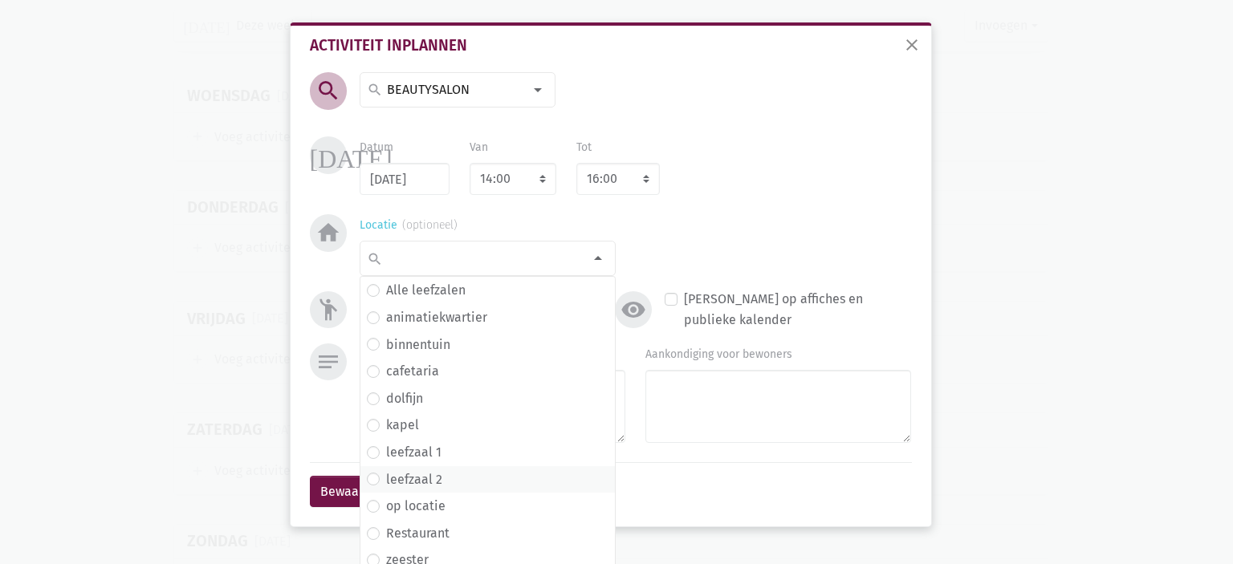
click at [463, 476] on span "leefzaal 2" at bounding box center [488, 480] width 242 height 21
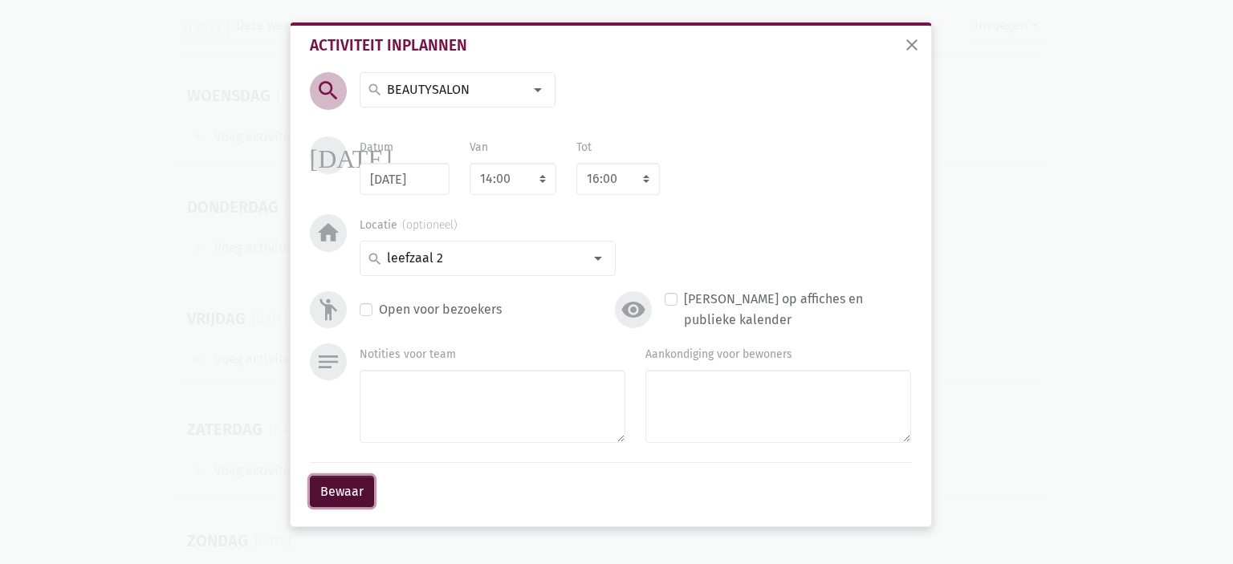
click at [347, 488] on button "Bewaar" at bounding box center [342, 492] width 64 height 32
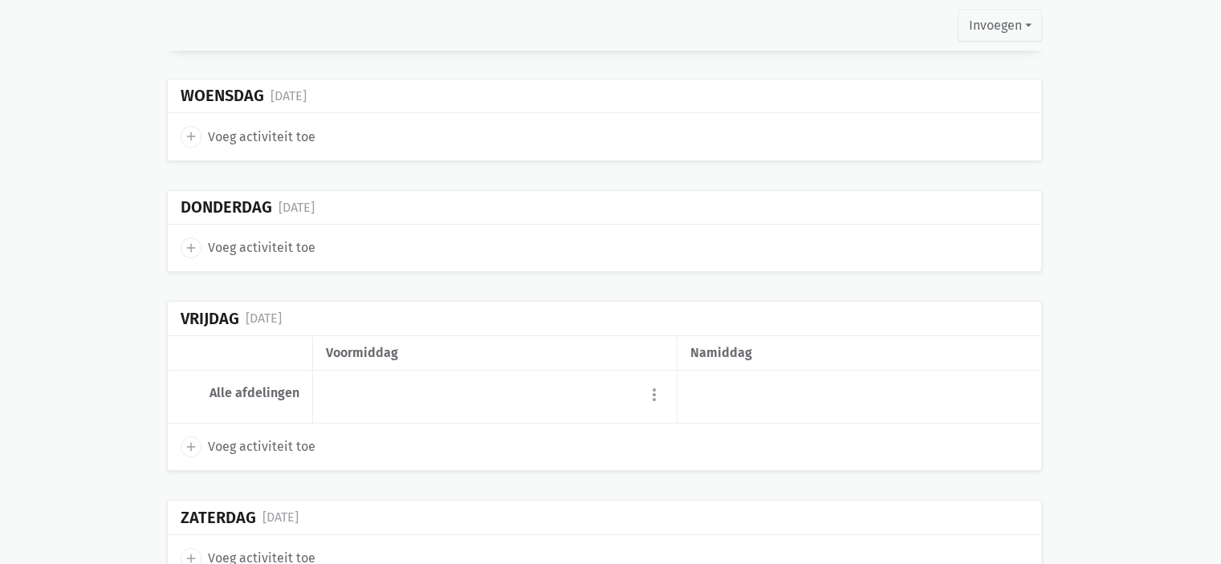
scroll to position [3236, 0]
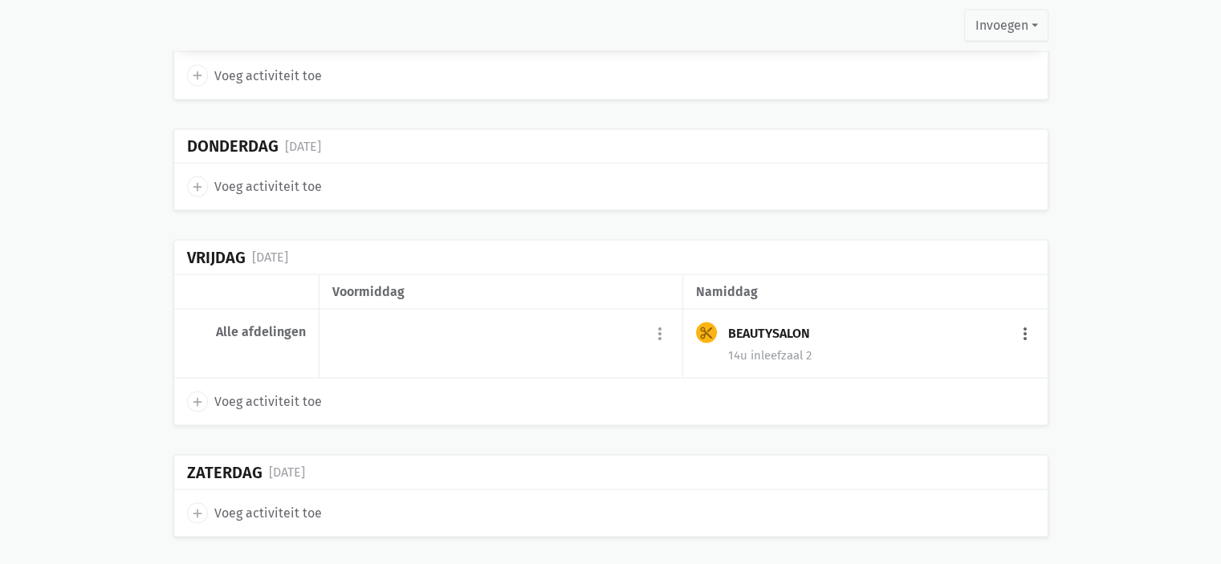
click at [1026, 321] on button "more_vert" at bounding box center [1024, 334] width 19 height 30
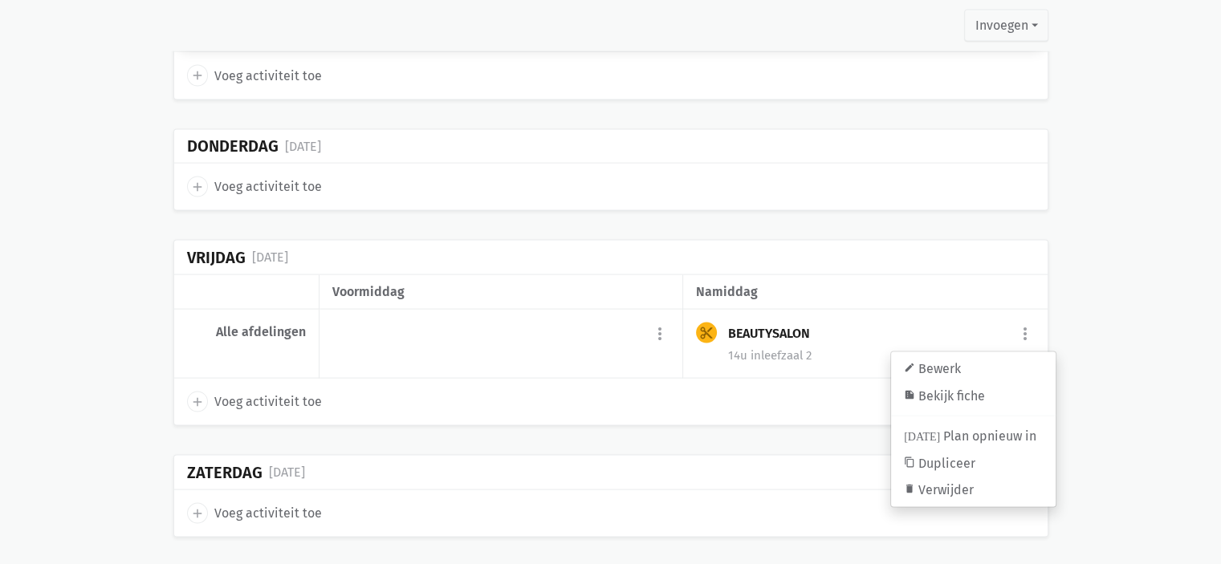
click at [506, 310] on div "more_vert add Voeg activiteit toe" at bounding box center [501, 345] width 364 height 70
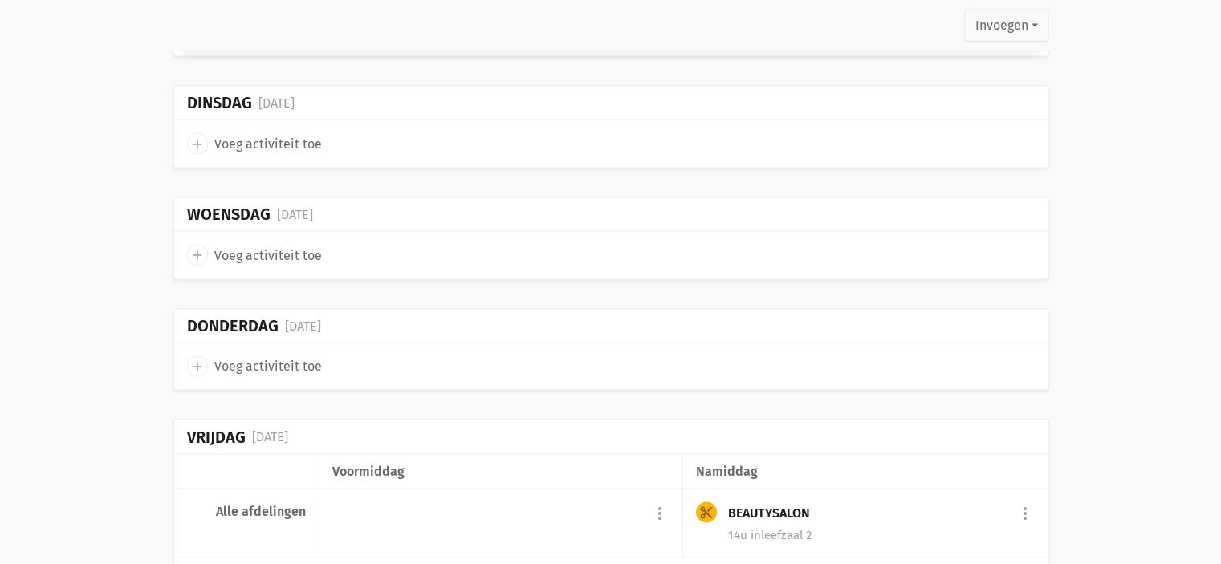
scroll to position [3177, 0]
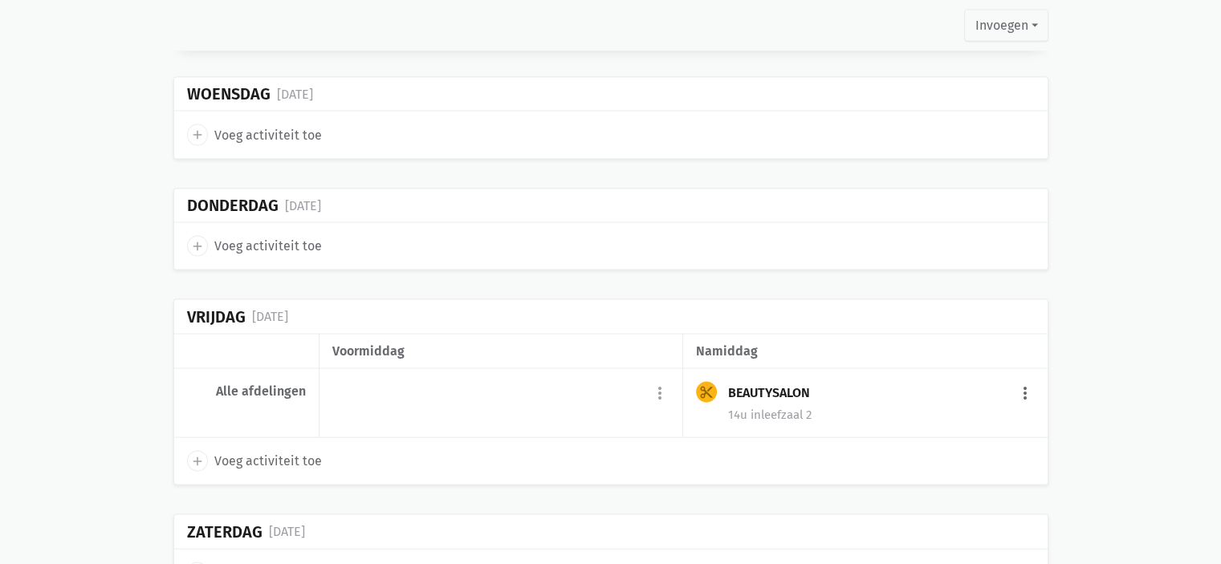
click at [1026, 380] on button "more_vert" at bounding box center [1024, 394] width 19 height 30
click at [972, 415] on link "edit Bewerk" at bounding box center [973, 428] width 165 height 27
select select "14:00"
select select "16:00"
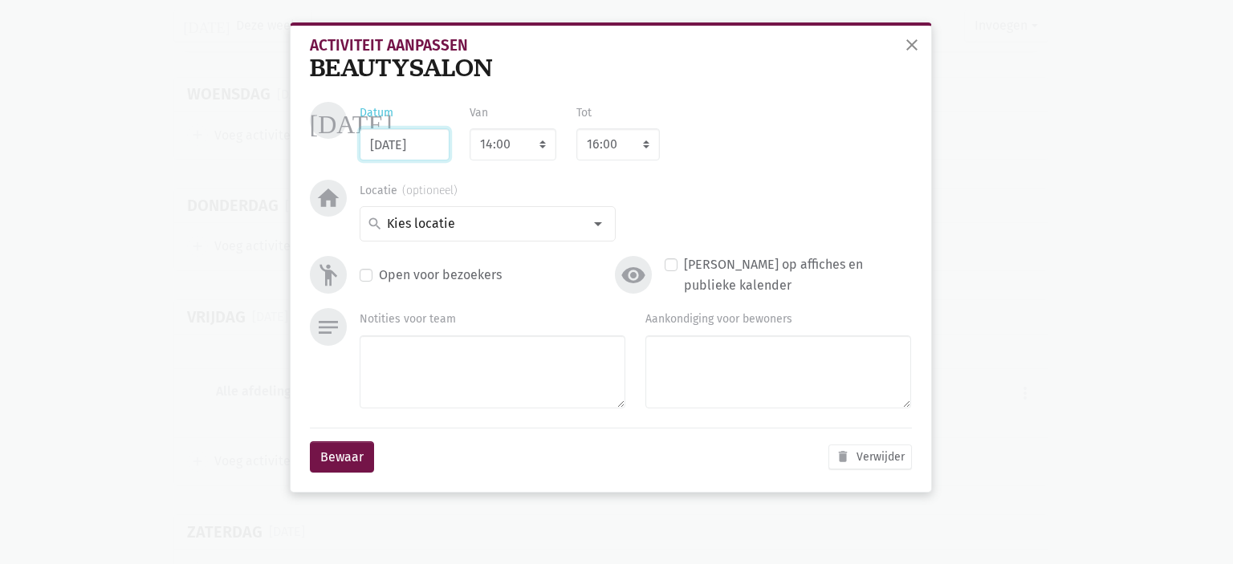
click at [419, 144] on input "17/10/2025" at bounding box center [405, 144] width 90 height 32
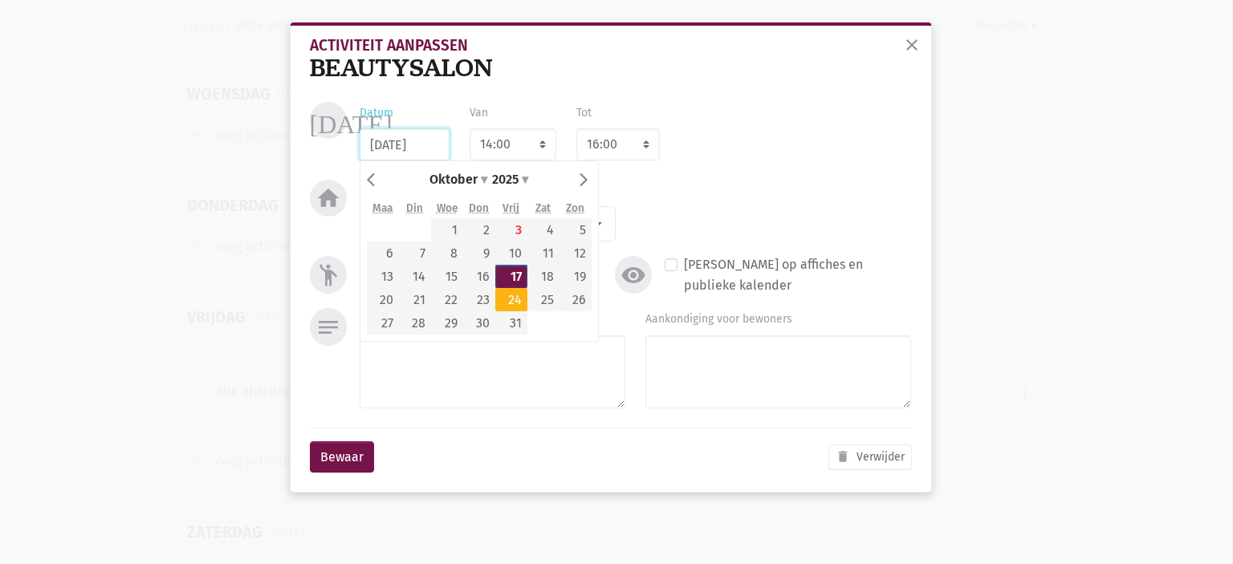
type input "24/10/2025"
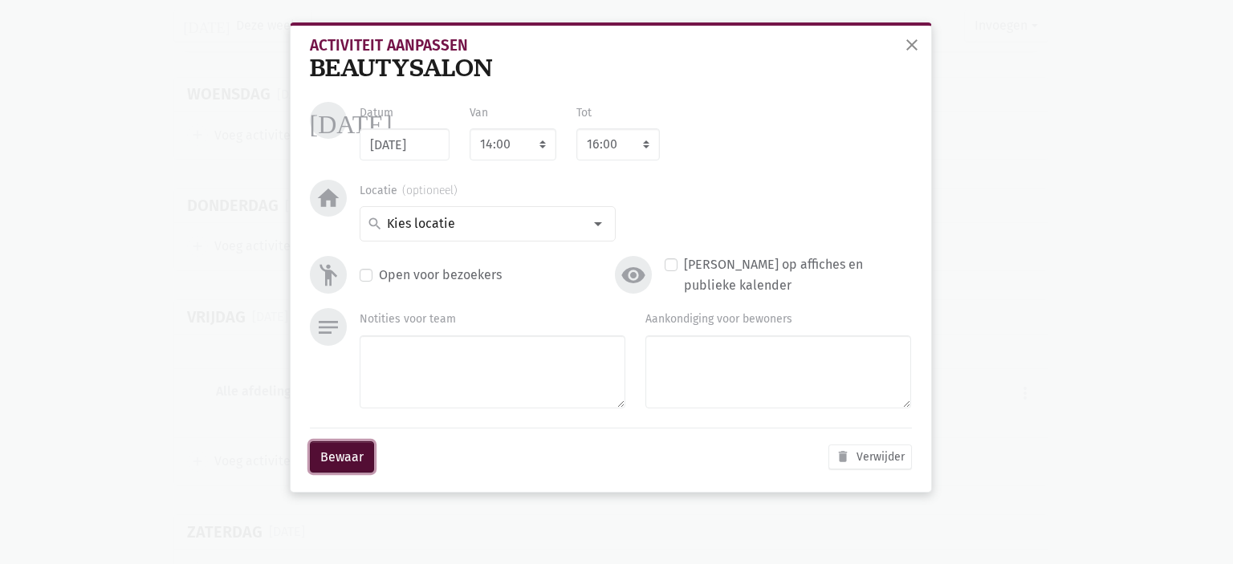
click at [339, 449] on button "Bewaar" at bounding box center [342, 457] width 64 height 32
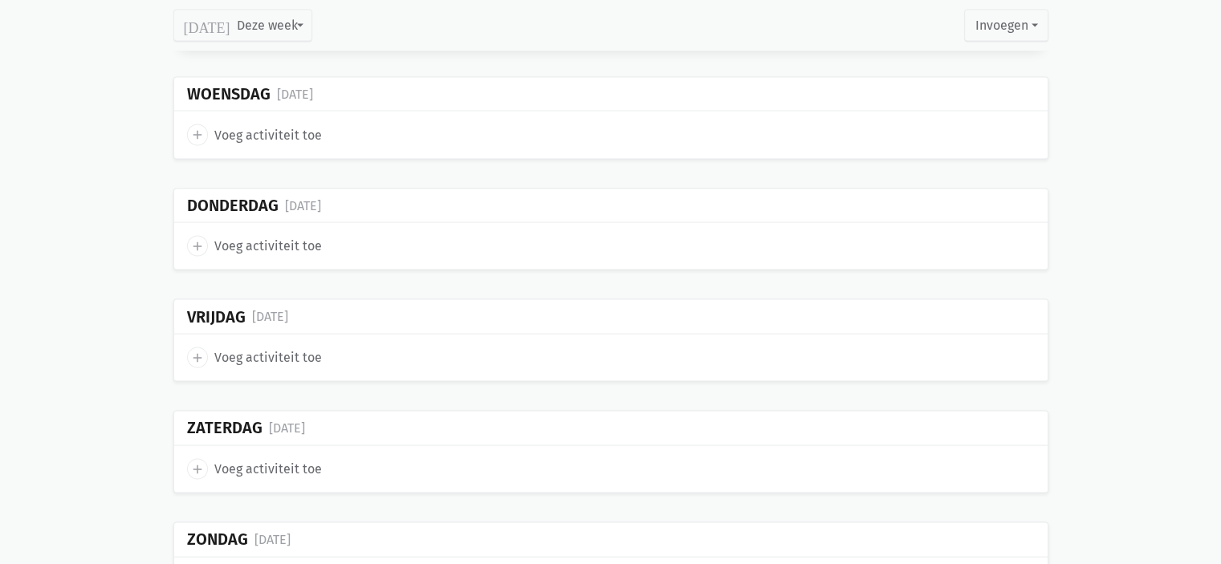
scroll to position [3197, 0]
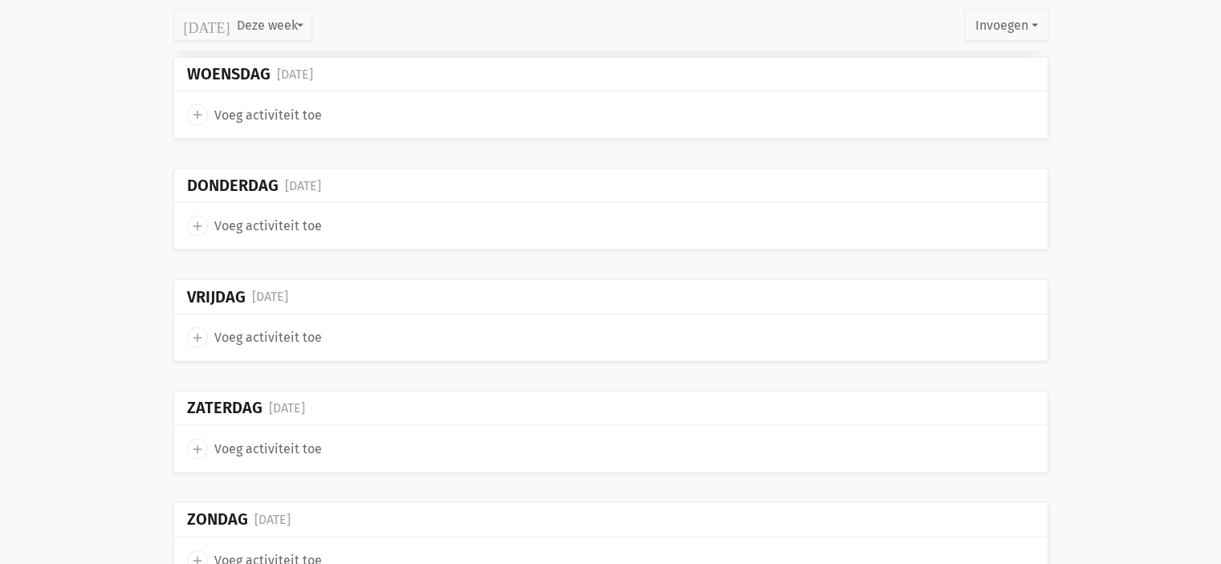
click at [266, 327] on span "Voeg activiteit toe" at bounding box center [268, 337] width 108 height 21
select select "14:00"
select select "15:00"
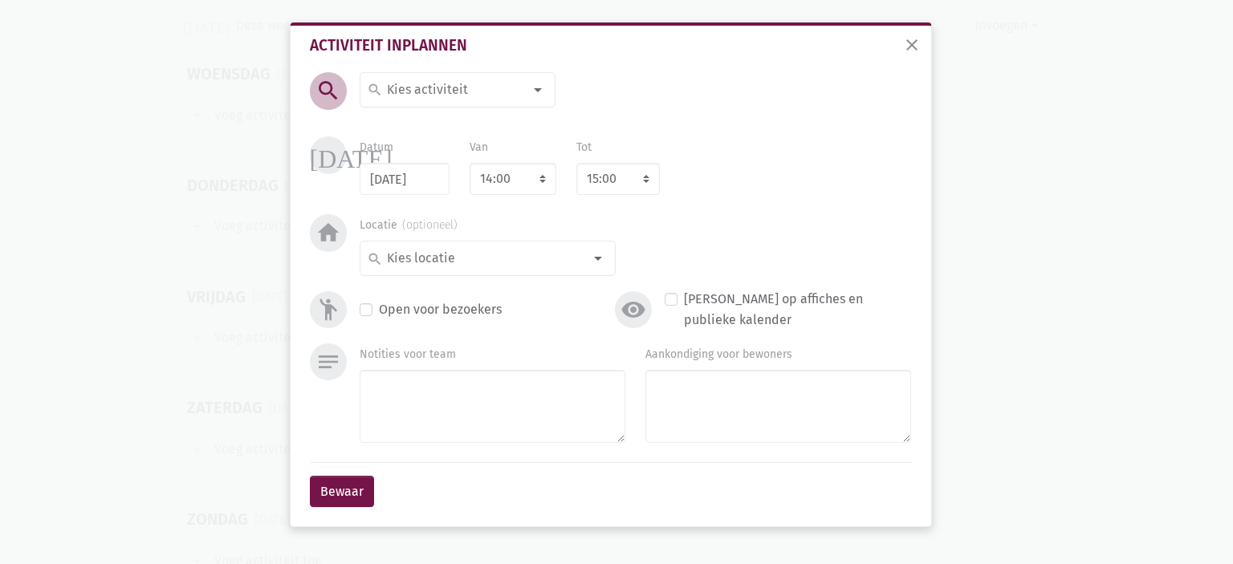
click at [459, 96] on input at bounding box center [453, 89] width 139 height 21
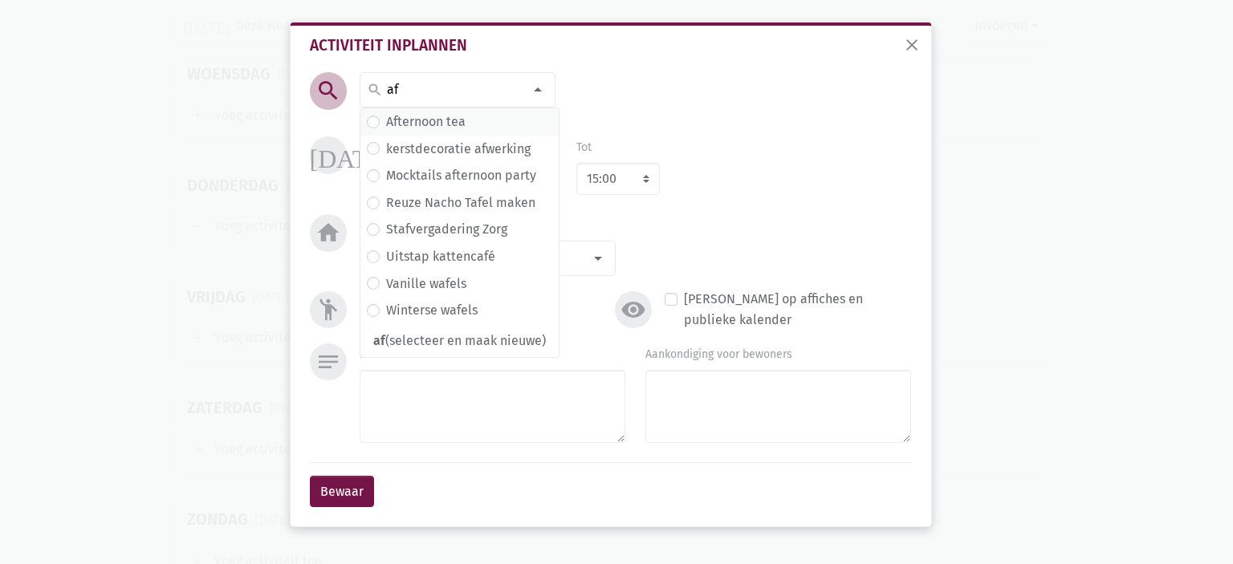
type input "af"
click at [473, 121] on span "Afternoon tea" at bounding box center [459, 122] width 185 height 21
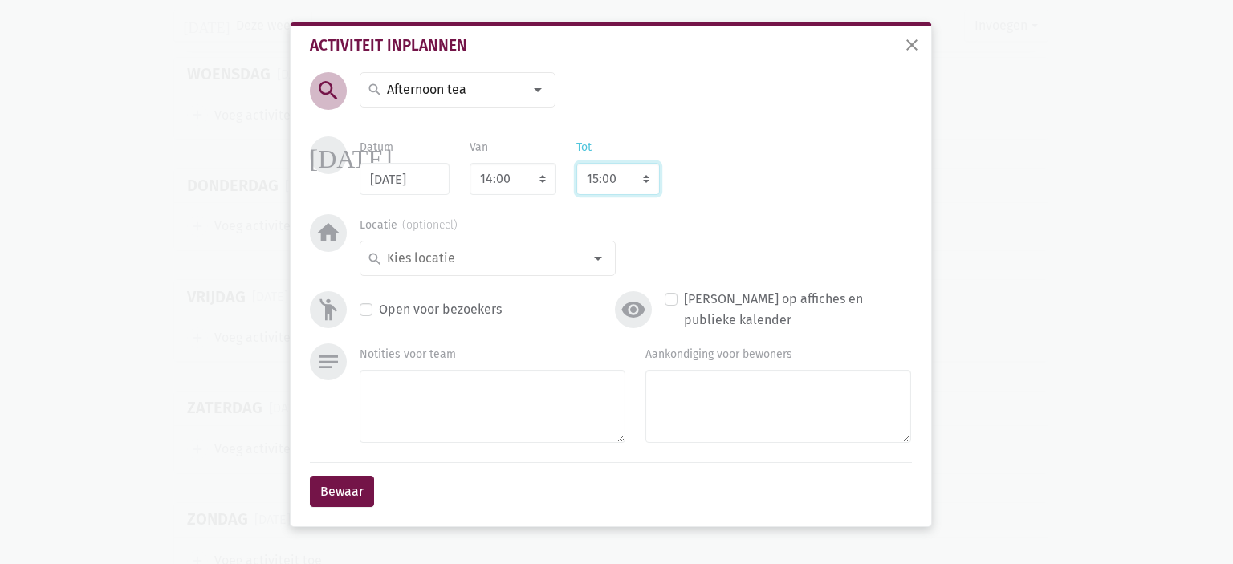
click at [631, 189] on select "8:00 8:15 8:30 8:45 9:00 9:15 9:30 9:45 10:00 10:15 10:30 10:45 11:00 11:15 11:…" at bounding box center [617, 179] width 83 height 32
select select "16:00"
click at [576, 163] on select "8:00 8:15 8:30 8:45 9:00 9:15 9:30 9:45 10:00 10:15 10:30 10:45 11:00 11:15 11:…" at bounding box center [617, 179] width 83 height 32
click at [486, 255] on input at bounding box center [483, 258] width 198 height 21
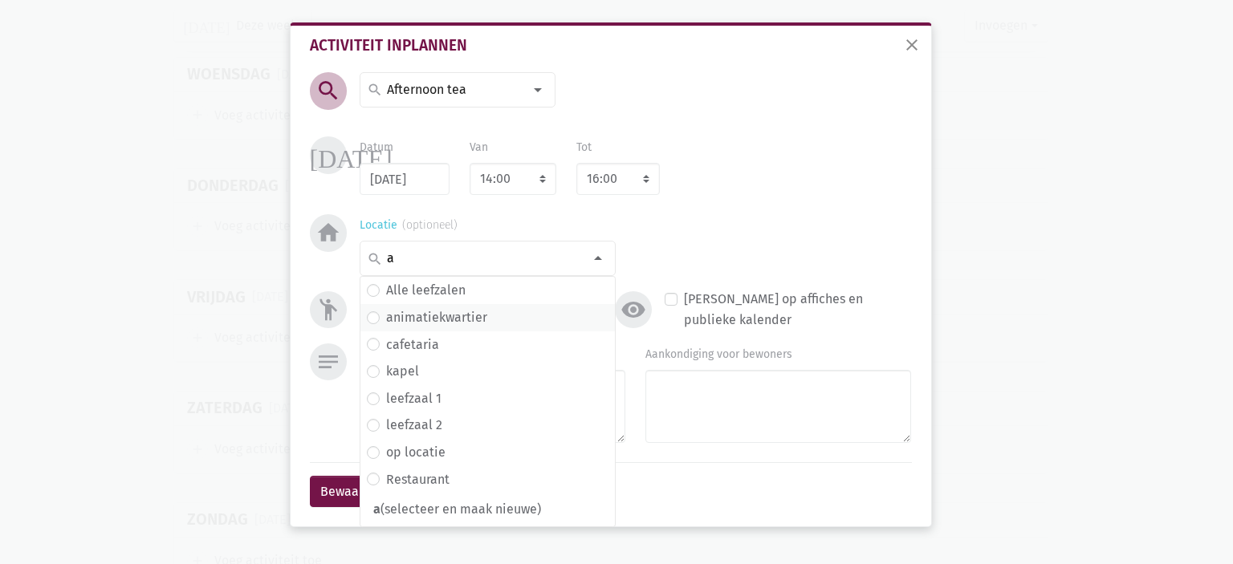
type input "a"
click at [456, 323] on label "animatiekwartier" at bounding box center [436, 317] width 101 height 21
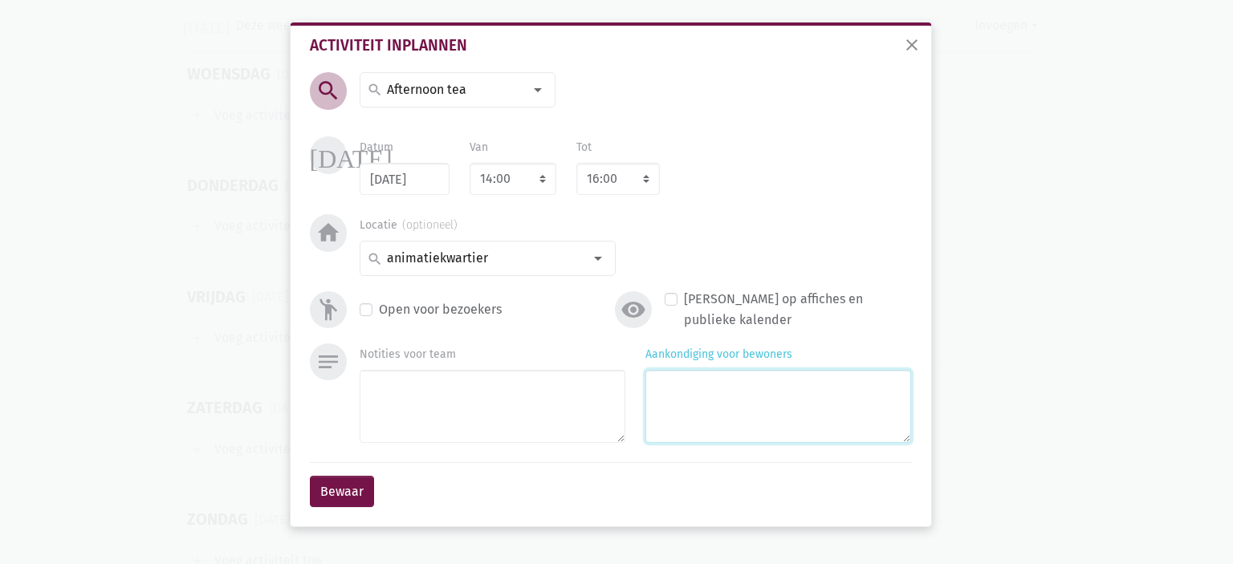
click at [761, 384] on textarea "Aankondiging voor bewoners" at bounding box center [778, 406] width 266 height 73
type textarea "Met Claire"
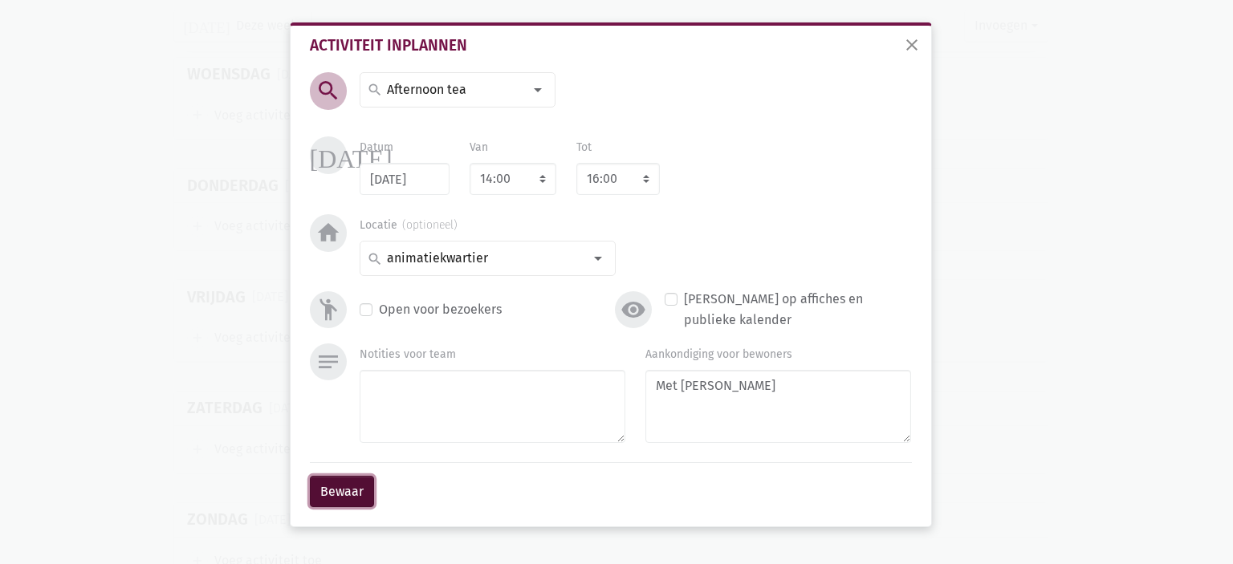
click at [331, 490] on button "Bewaar" at bounding box center [342, 492] width 64 height 32
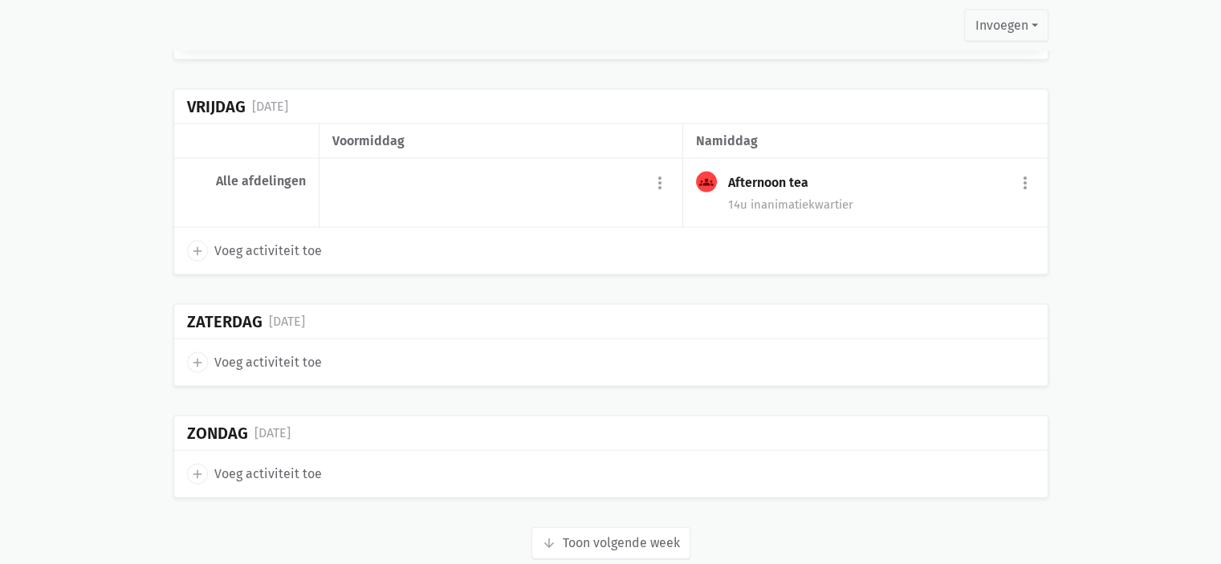
scroll to position [3406, 0]
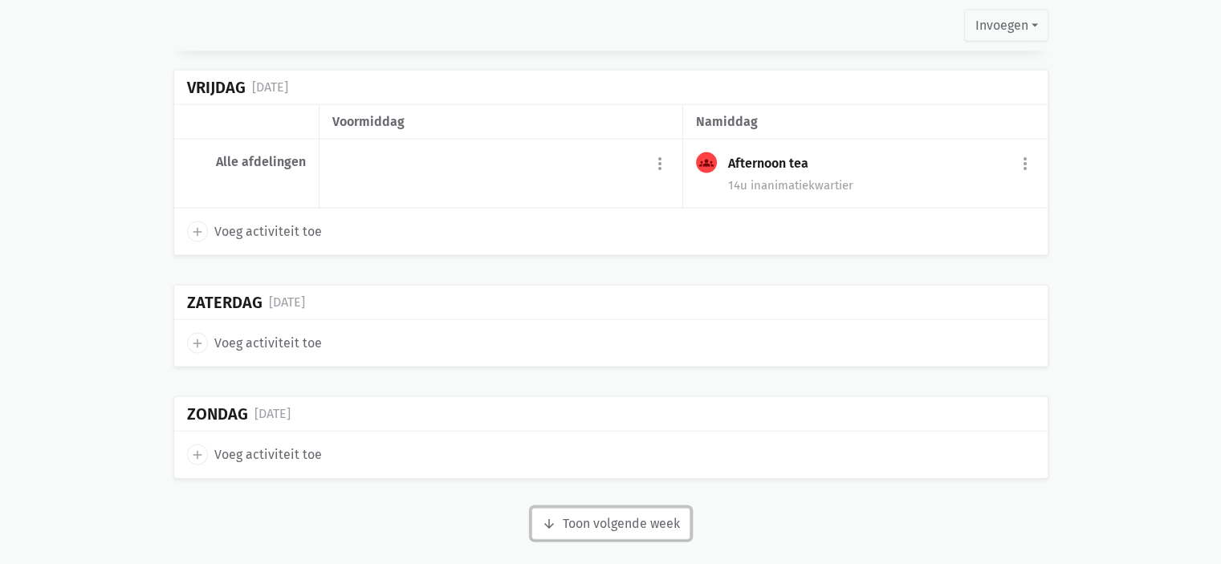
click at [628, 508] on button "arrow_downward Week wordt geladen Toon volgende week" at bounding box center [610, 524] width 159 height 32
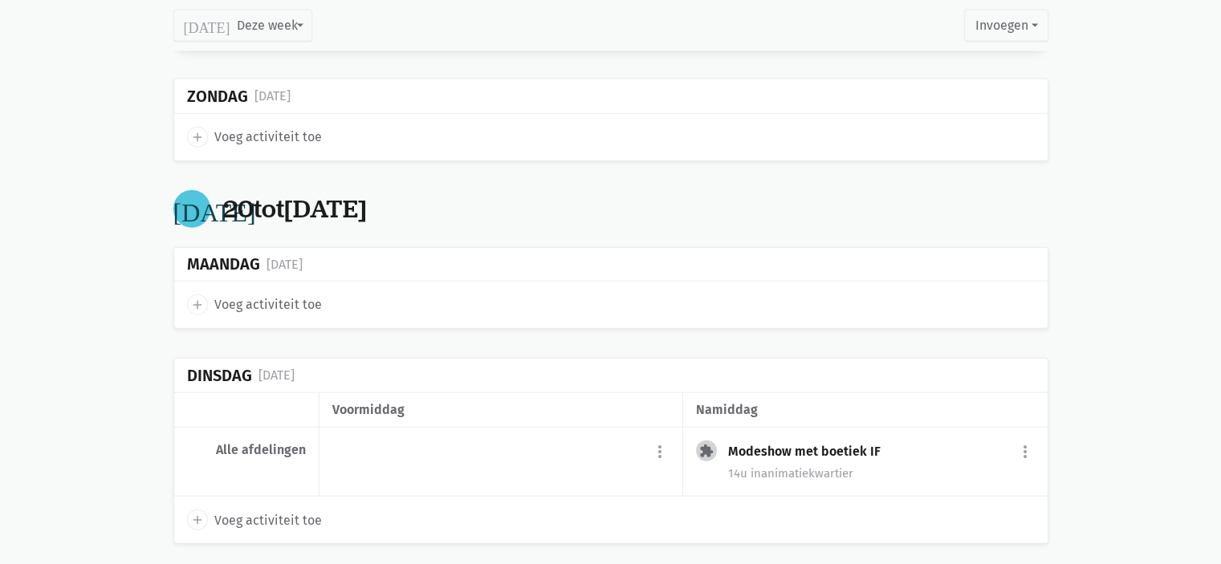
scroll to position [3743, 0]
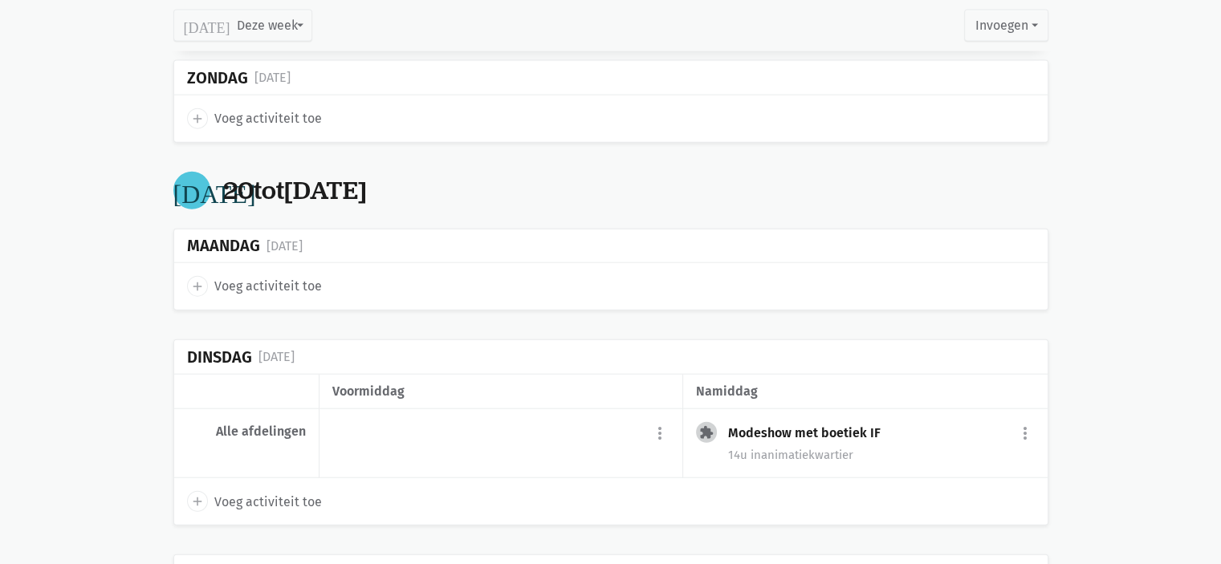
click at [265, 285] on div "add Voeg activiteit toe" at bounding box center [610, 286] width 873 height 47
click at [301, 282] on span "Voeg activiteit toe" at bounding box center [268, 286] width 108 height 21
select select "14:00"
select select "15:00"
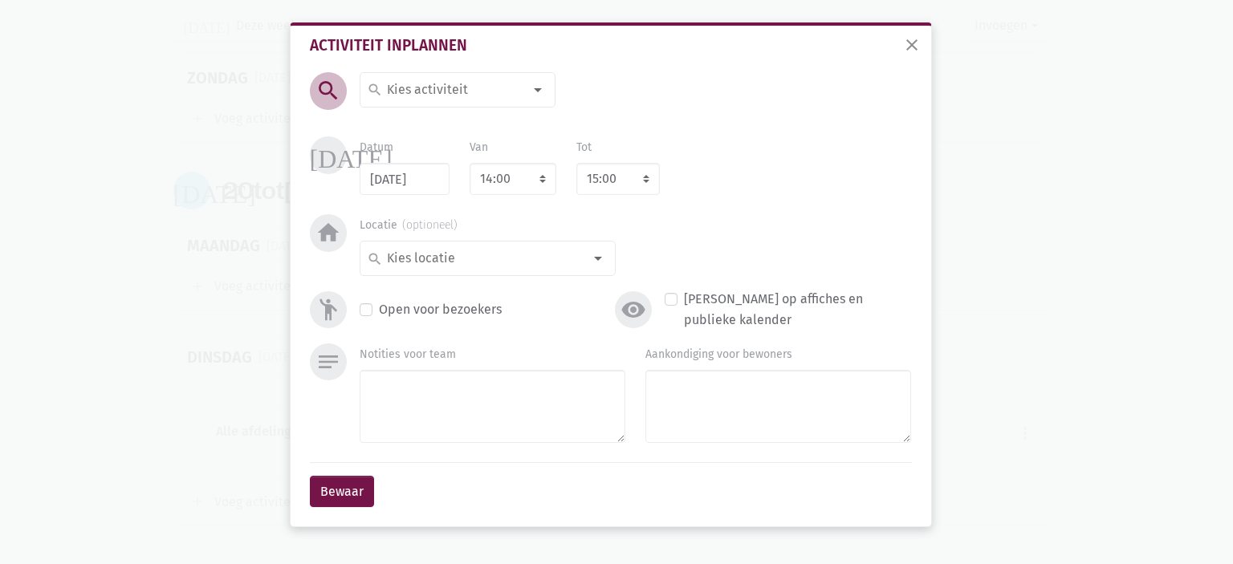
click at [308, 273] on div "home Locatie search Alle leefzalen animatiekwartier binnentuin cafetaria dolfij…" at bounding box center [611, 245] width 610 height 62
click at [446, 99] on div "search halloween decoratie Lichtmis pannenkoeken Uitstap Ter Yde (Water)Ballong…" at bounding box center [458, 102] width 196 height 61
click at [445, 92] on input at bounding box center [453, 89] width 139 height 21
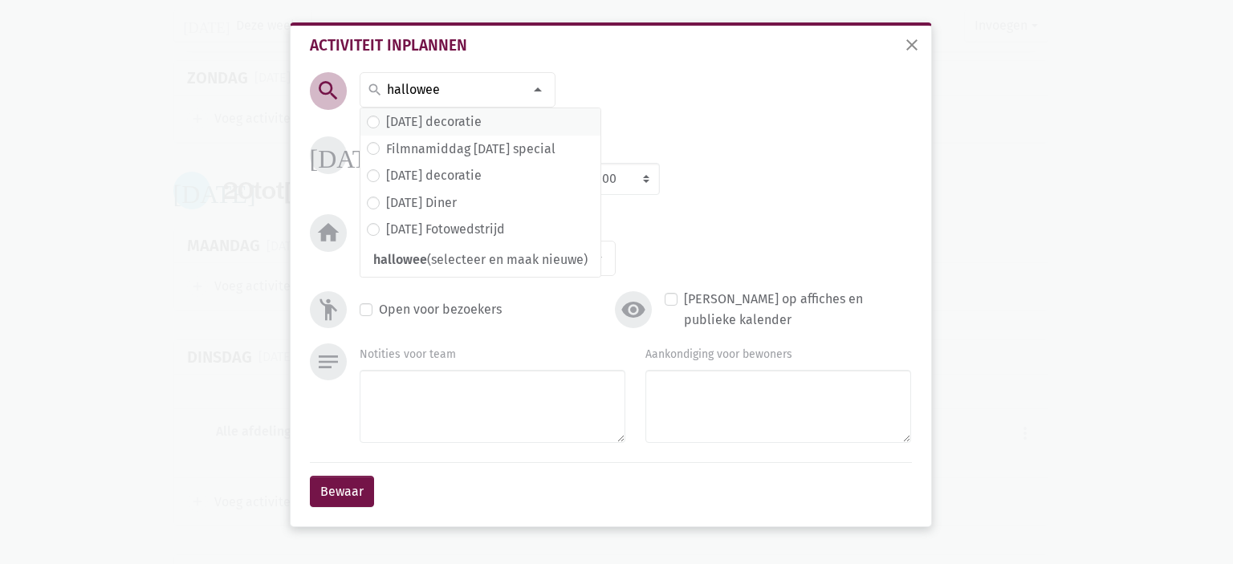
type input "hallowee"
click at [466, 128] on label "[DATE] decoratie" at bounding box center [434, 122] width 96 height 21
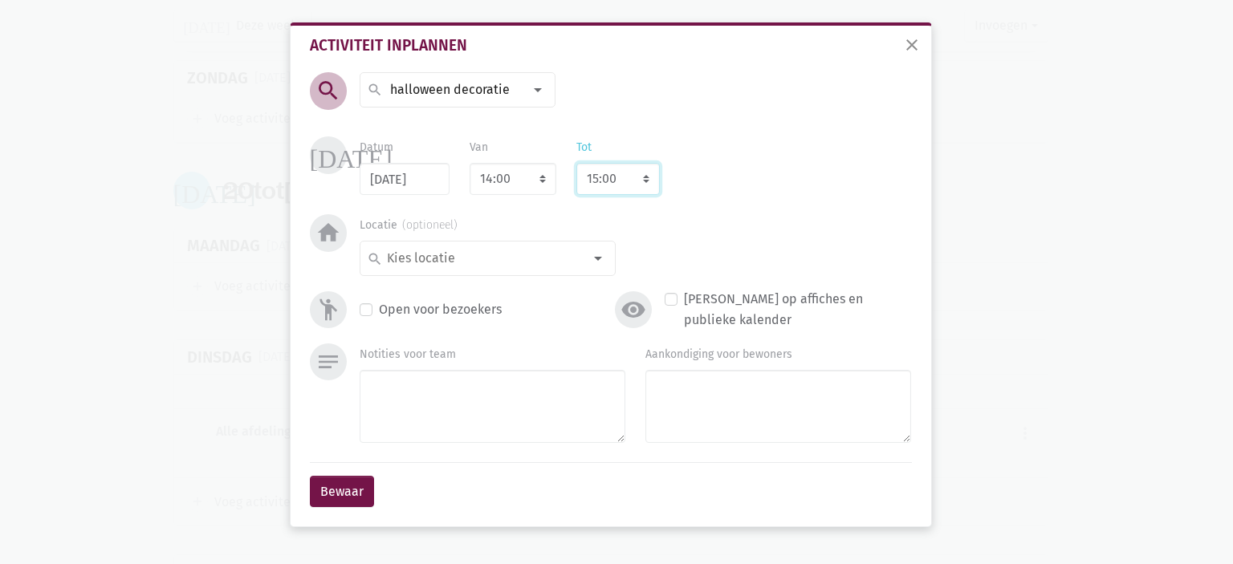
click at [613, 175] on select "8:00 8:15 8:30 8:45 9:00 9:15 9:30 9:45 10:00 10:15 10:30 10:45 11:00 11:15 11:…" at bounding box center [617, 179] width 83 height 32
select select "16:00"
click at [576, 163] on select "8:00 8:15 8:30 8:45 9:00 9:15 9:30 9:45 10:00 10:15 10:30 10:45 11:00 11:15 11:…" at bounding box center [617, 179] width 83 height 32
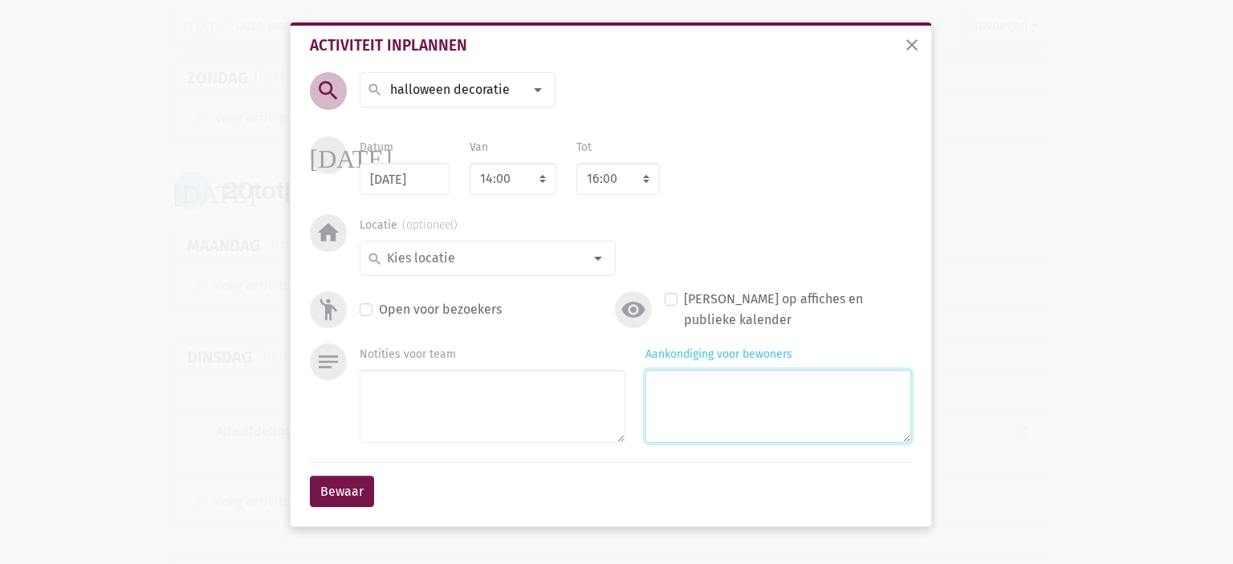
click at [717, 383] on textarea "Aankondiging voor bewoners" at bounding box center [778, 406] width 266 height 73
click at [429, 257] on input at bounding box center [483, 258] width 198 height 21
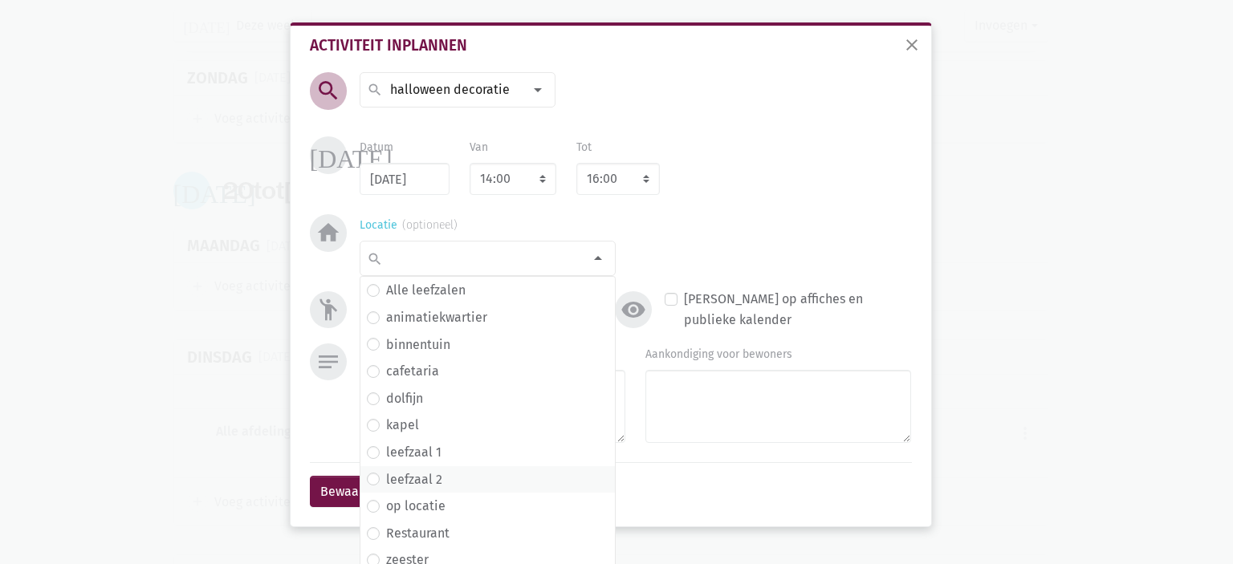
click at [392, 471] on label "leefzaal 2" at bounding box center [414, 480] width 56 height 21
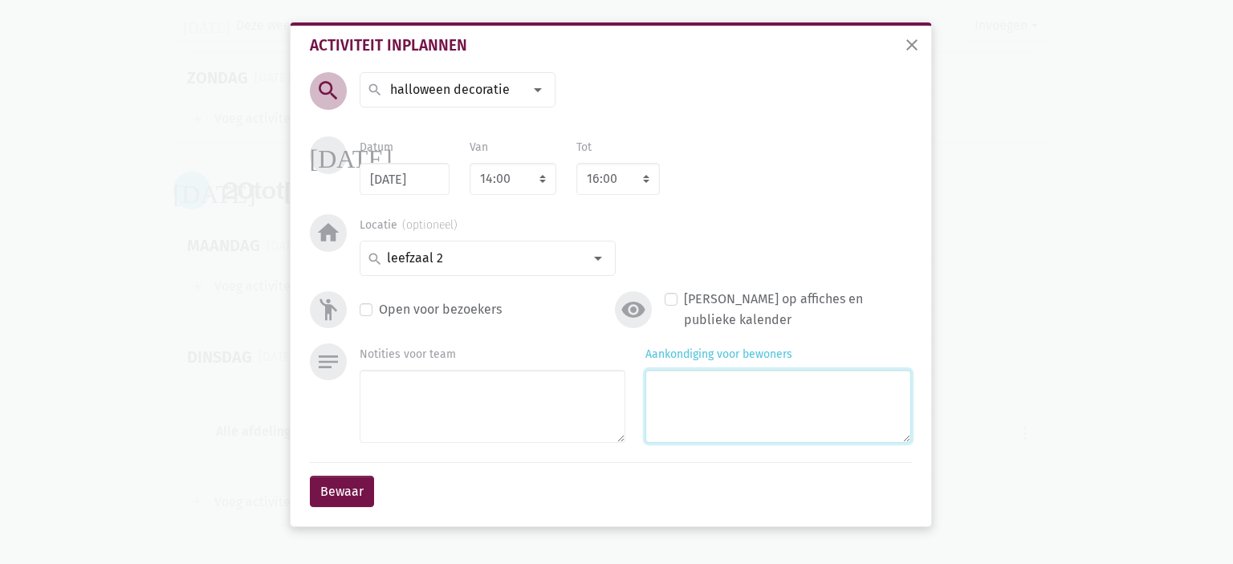
click at [665, 411] on textarea "Aankondiging voor bewoners" at bounding box center [778, 406] width 266 height 73
type textarea "Met Claire"
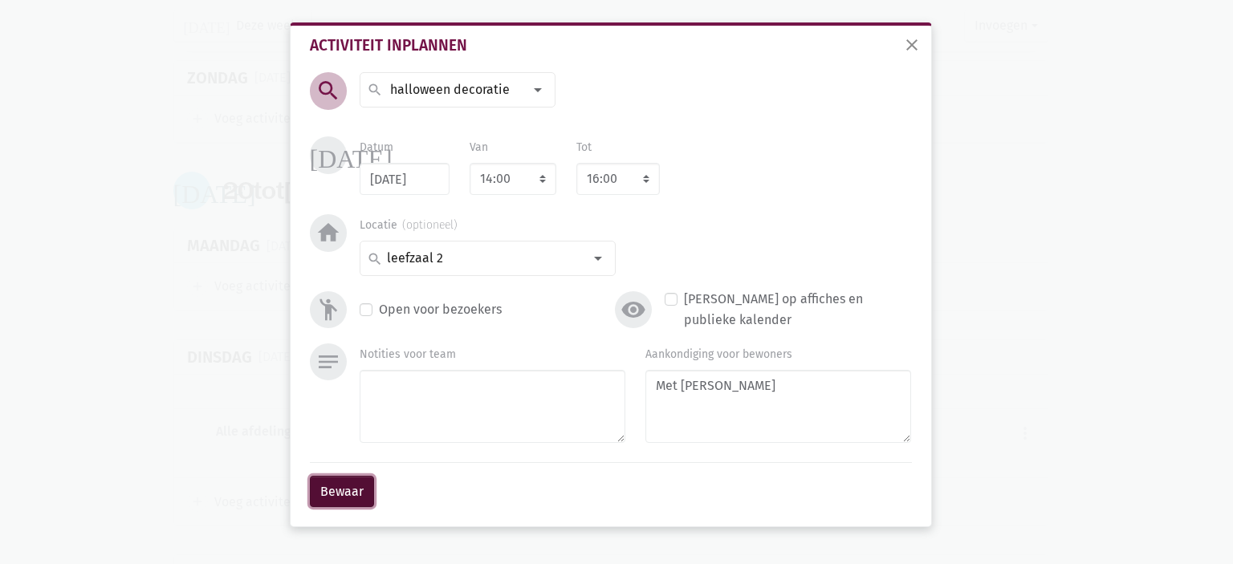
click at [348, 484] on button "Bewaar" at bounding box center [342, 492] width 64 height 32
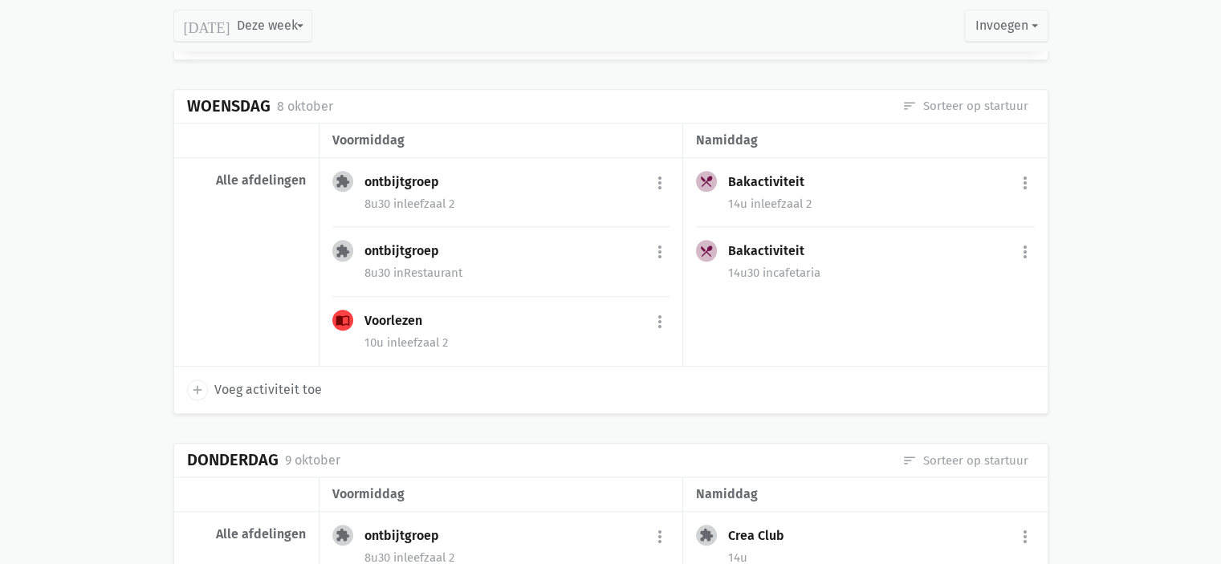
scroll to position [0, 0]
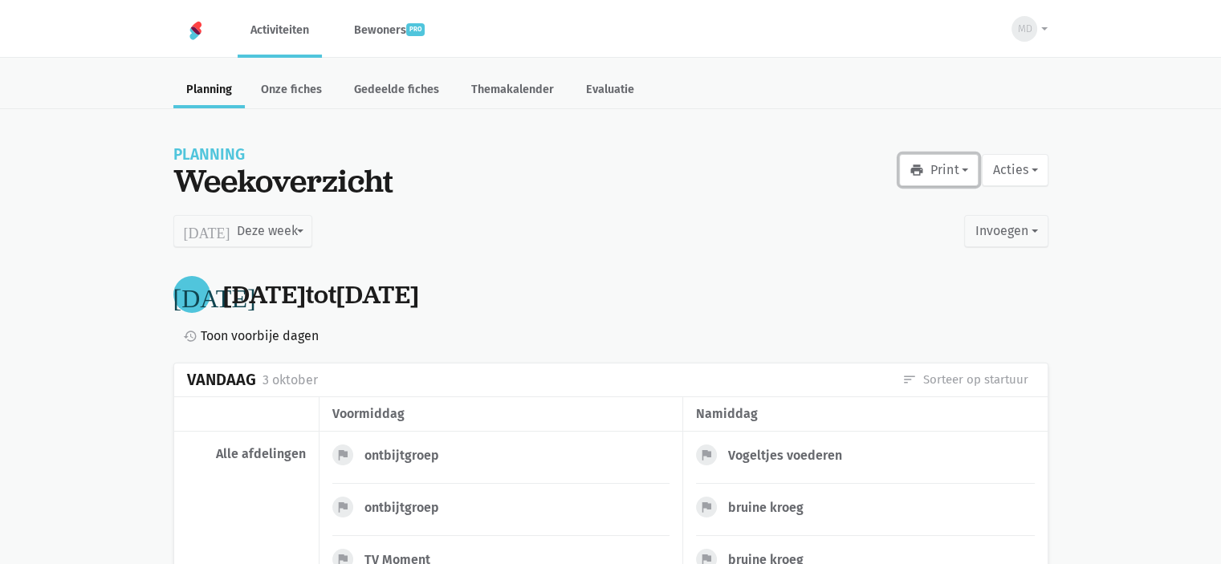
click at [951, 176] on button "print Print" at bounding box center [938, 170] width 79 height 32
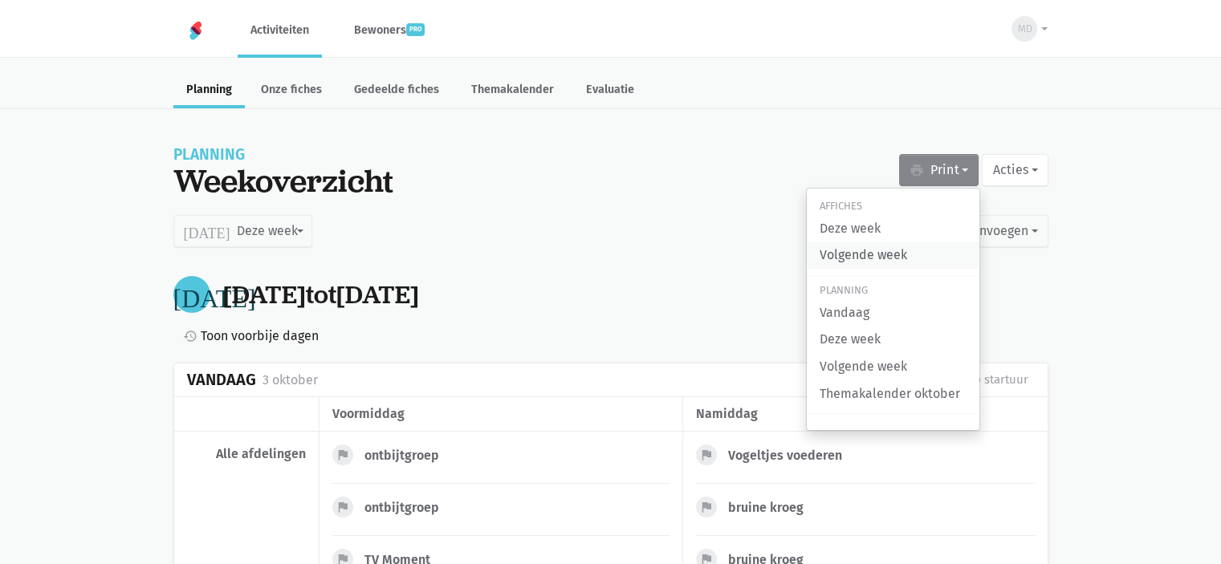
click at [889, 250] on link "Volgende week" at bounding box center [893, 255] width 173 height 27
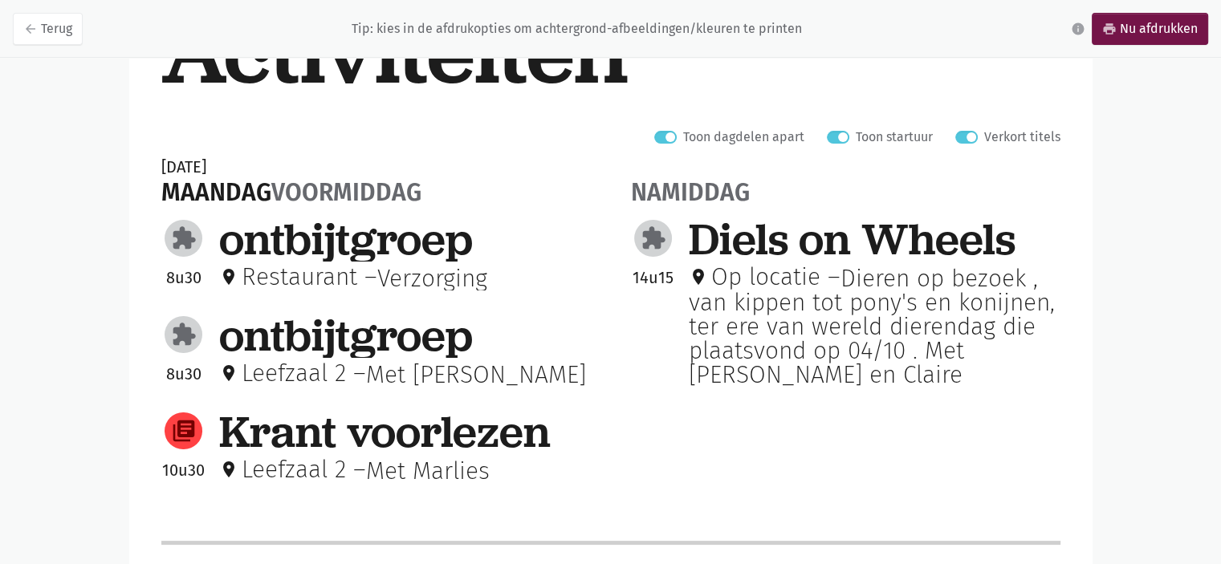
scroll to position [201, 0]
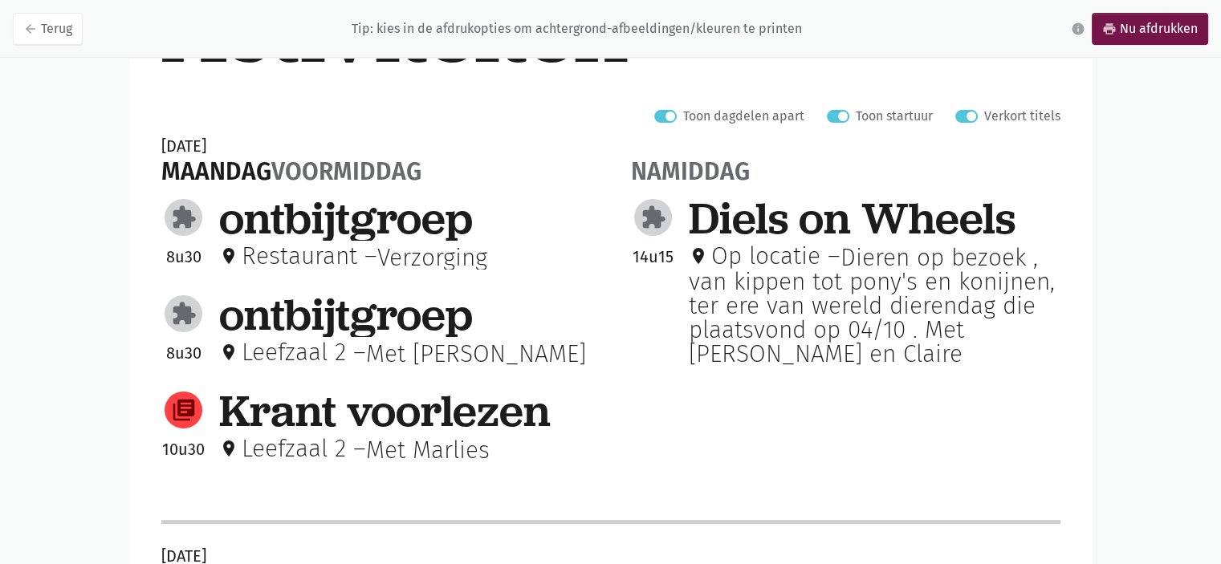
click at [984, 115] on label "Verkort titels" at bounding box center [1022, 116] width 76 height 21
click at [968, 115] on input "Verkort titels" at bounding box center [961, 114] width 13 height 17
checkbox input "false"
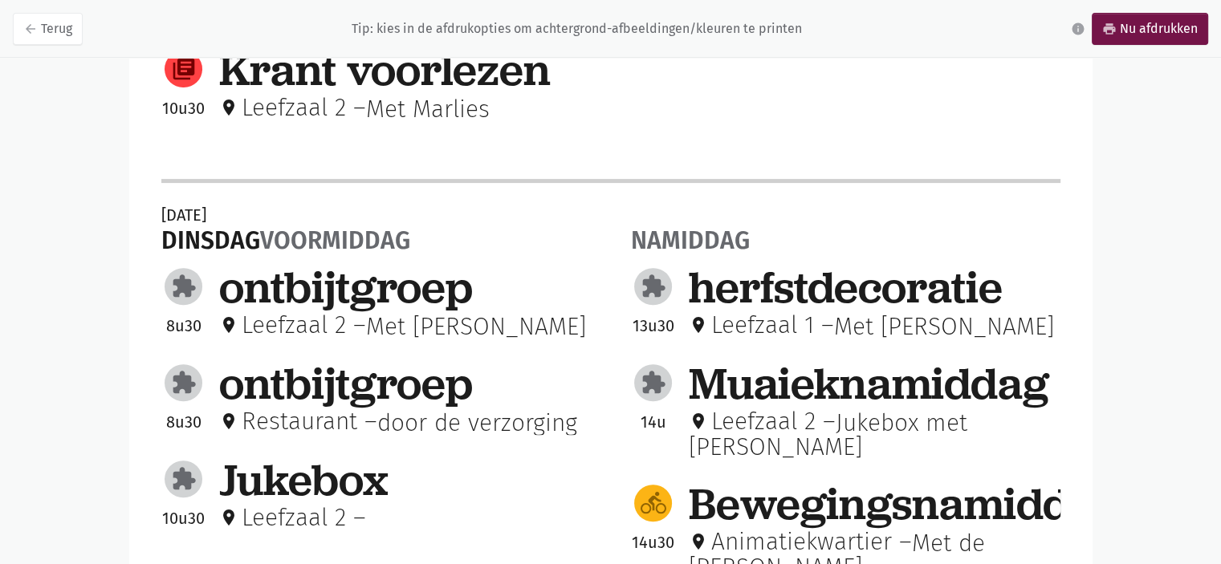
scroll to position [642, 0]
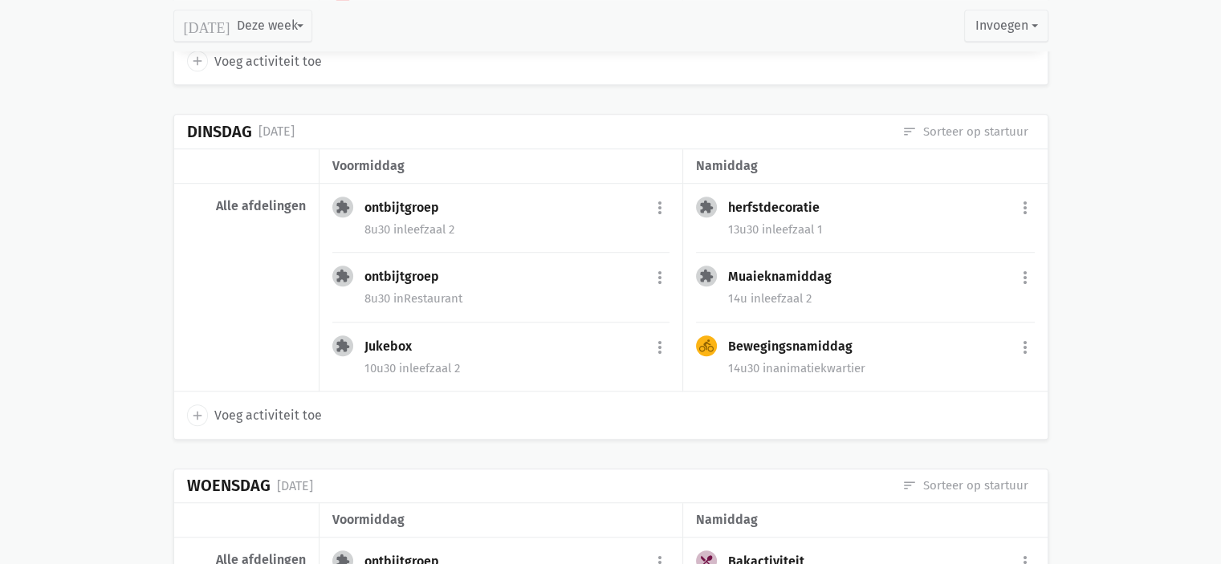
scroll to position [1223, 0]
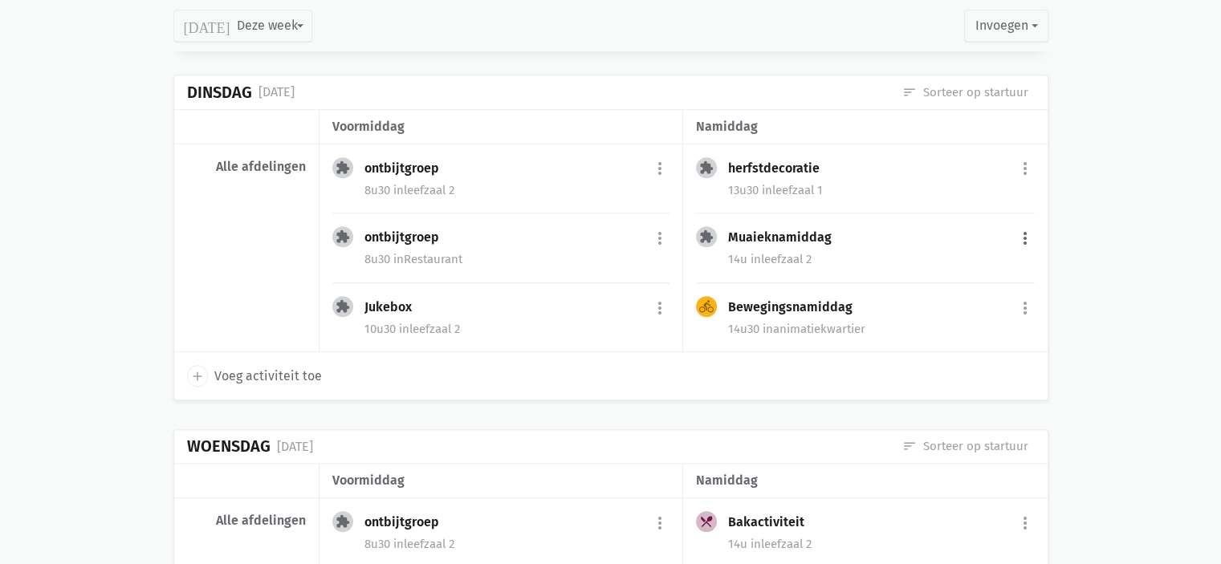
click at [1026, 229] on button "more_vert" at bounding box center [1024, 238] width 19 height 30
click at [979, 391] on link "delete Verwijder" at bounding box center [973, 394] width 165 height 27
click at [230, 373] on span "Voeg activiteit toe" at bounding box center [268, 376] width 108 height 21
select select "14:00"
select select "15:00"
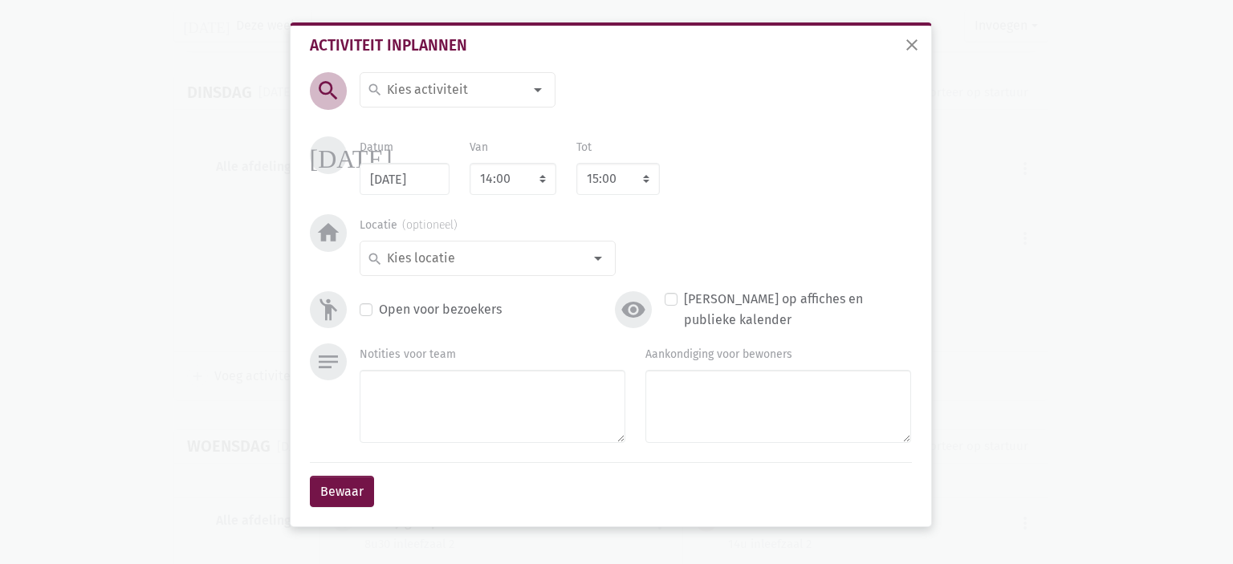
click at [453, 108] on div "search halloween decoratie Lichtmis pannenkoeken Uitstap Ter Yde (Water)Ballong…" at bounding box center [458, 102] width 196 height 61
click at [473, 89] on input at bounding box center [453, 89] width 139 height 21
type input "j"
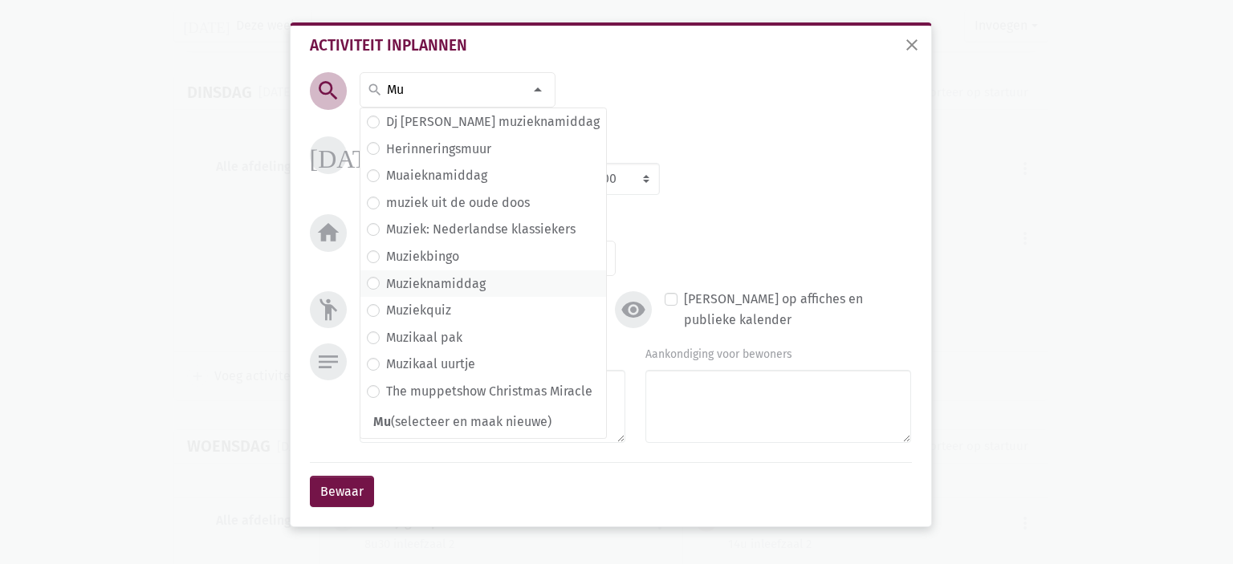
type input "Mu"
click at [434, 282] on label "Muzieknamiddag" at bounding box center [436, 284] width 100 height 21
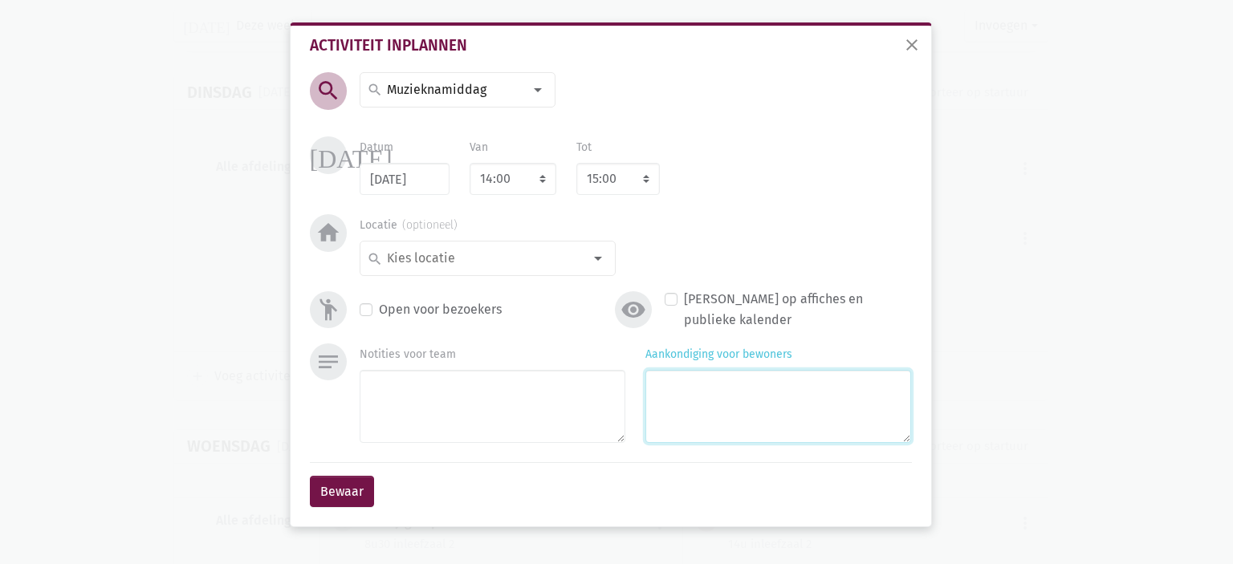
click at [751, 388] on textarea "Aankondiging voor bewoners" at bounding box center [778, 406] width 266 height 73
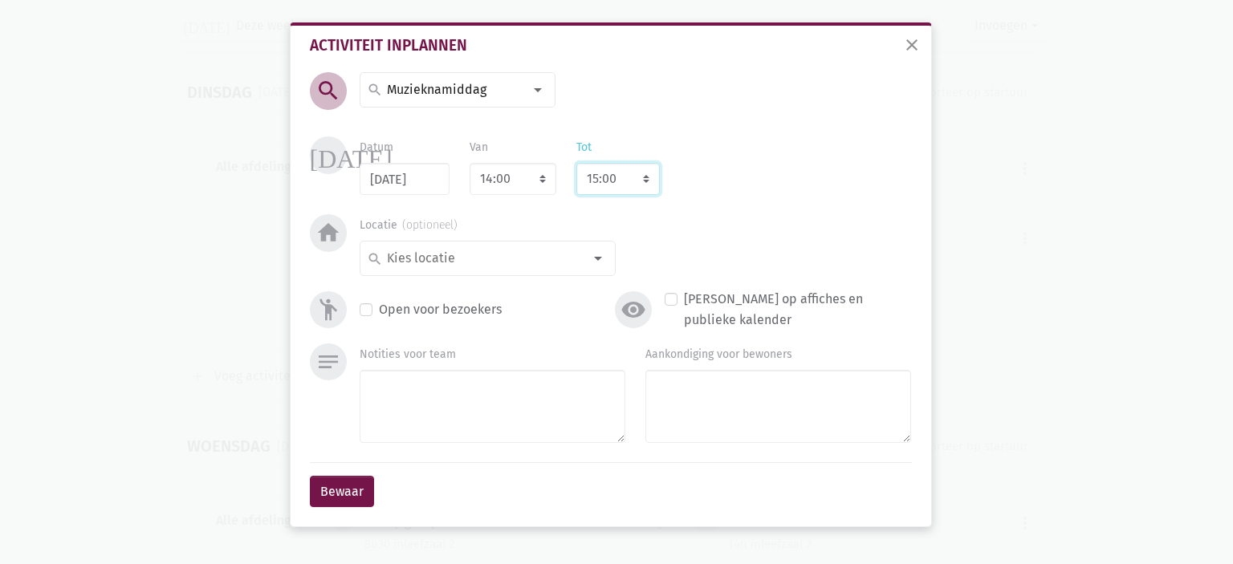
click at [607, 177] on select "8:00 8:15 8:30 8:45 9:00 9:15 9:30 9:45 10:00 10:15 10:30 10:45 11:00 11:15 11:…" at bounding box center [617, 179] width 83 height 32
select select "16:00"
click at [576, 163] on select "8:00 8:15 8:30 8:45 9:00 9:15 9:30 9:45 10:00 10:15 10:30 10:45 11:00 11:15 11:…" at bounding box center [617, 179] width 83 height 32
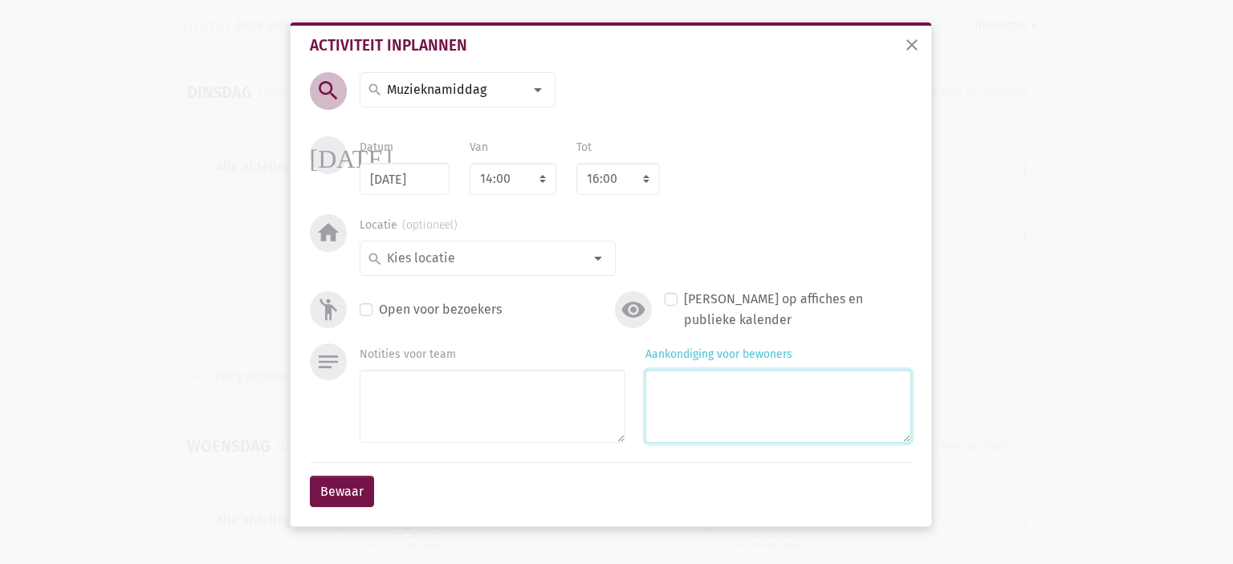
click at [710, 384] on textarea "Aankondiging voor bewoners" at bounding box center [778, 406] width 266 height 73
type textarea "Met Rachel"
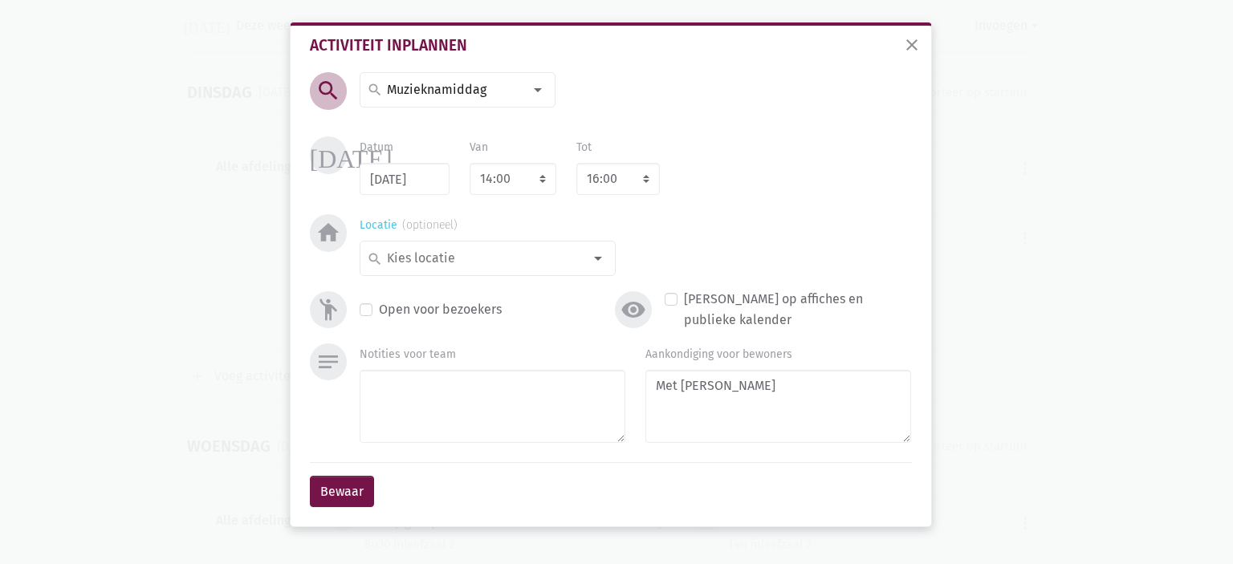
click at [578, 255] on input at bounding box center [483, 258] width 198 height 21
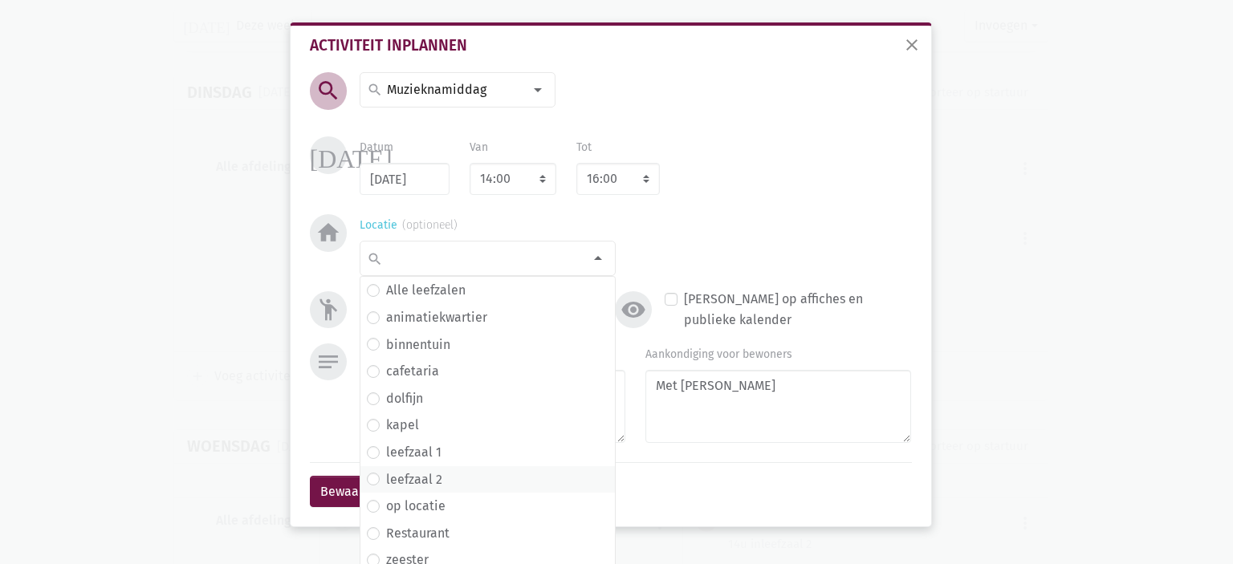
click at [470, 483] on span "leefzaal 2" at bounding box center [488, 480] width 242 height 21
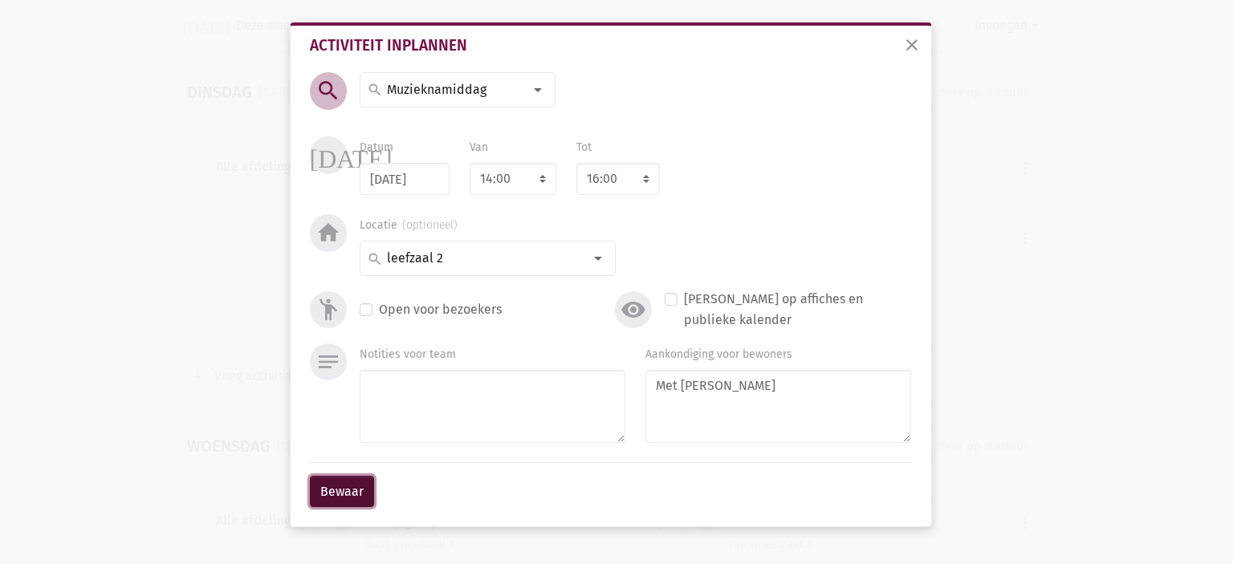
click at [332, 490] on button "Bewaar" at bounding box center [342, 492] width 64 height 32
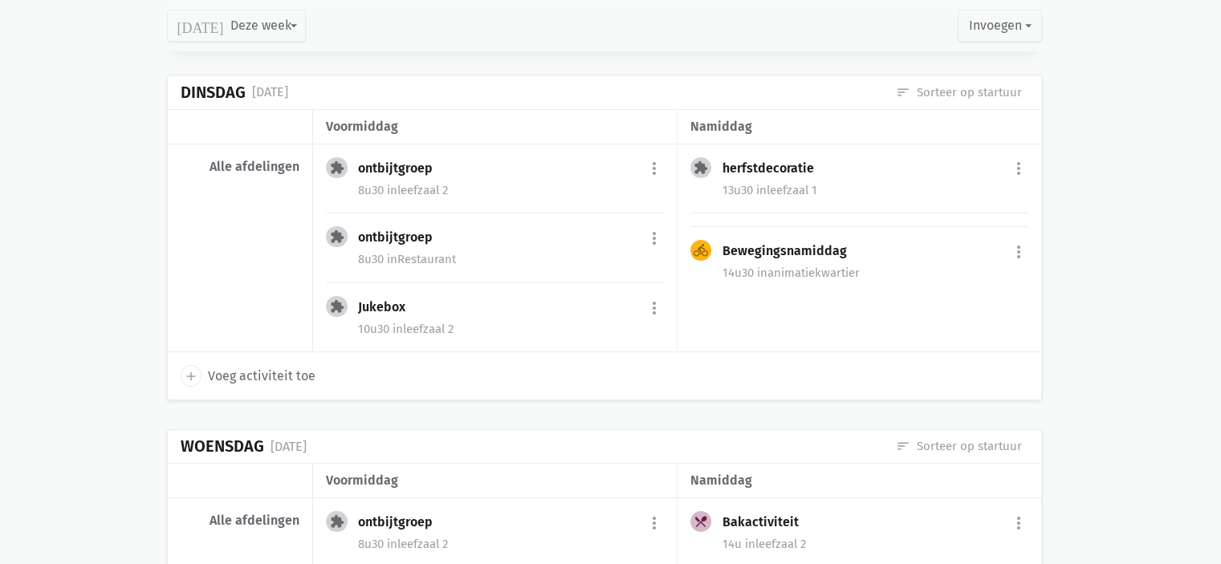
scroll to position [1135, 0]
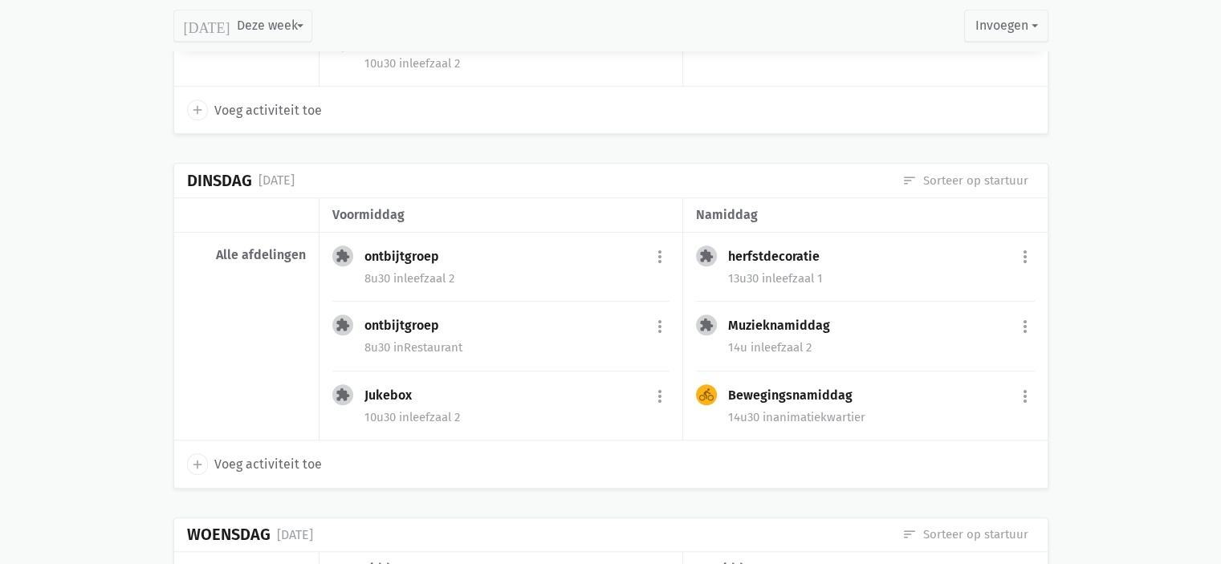
click at [1220, 223] on main "Planning Onze fiches Gedeelde fiches Themakalender Evaluatie Planning Weekoverz…" at bounding box center [610, 385] width 1221 height 2899
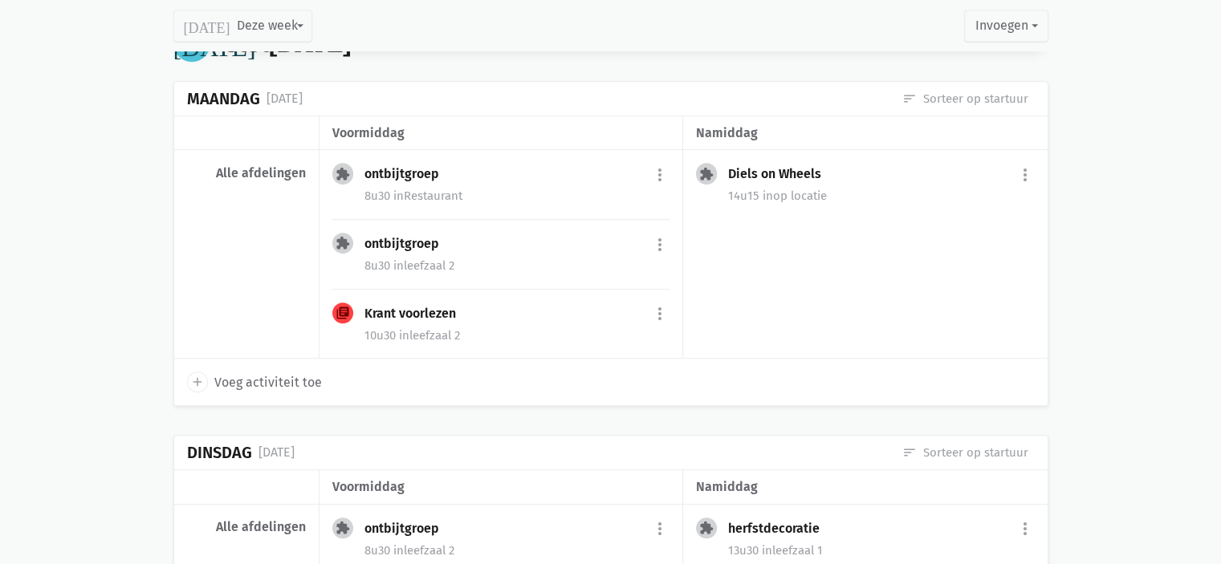
scroll to position [0, 0]
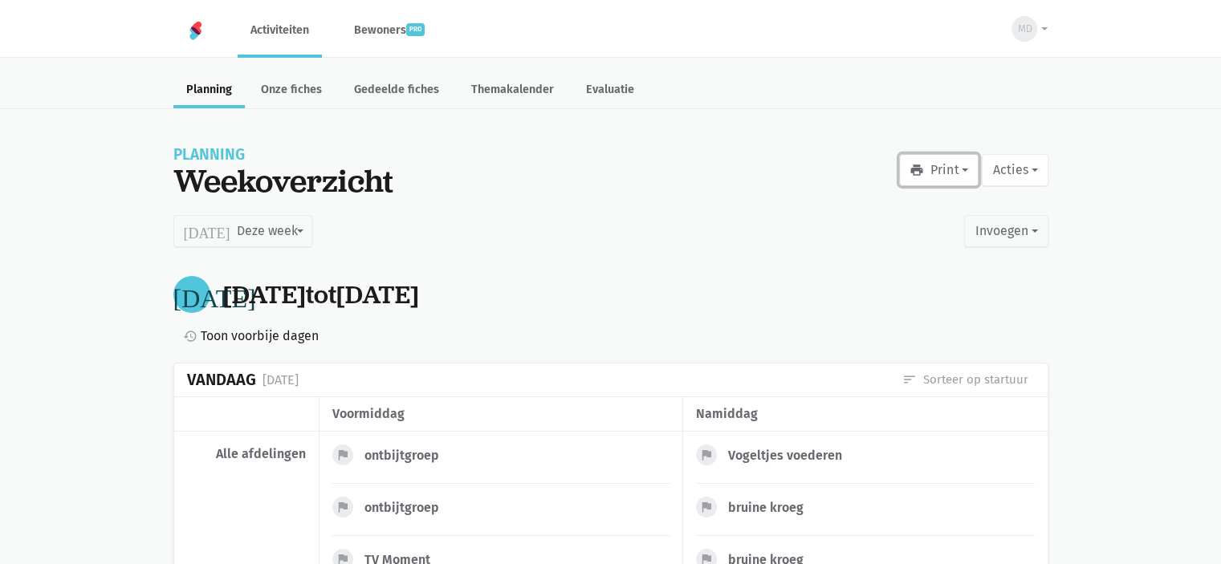
click at [936, 166] on button "print Print" at bounding box center [938, 170] width 79 height 32
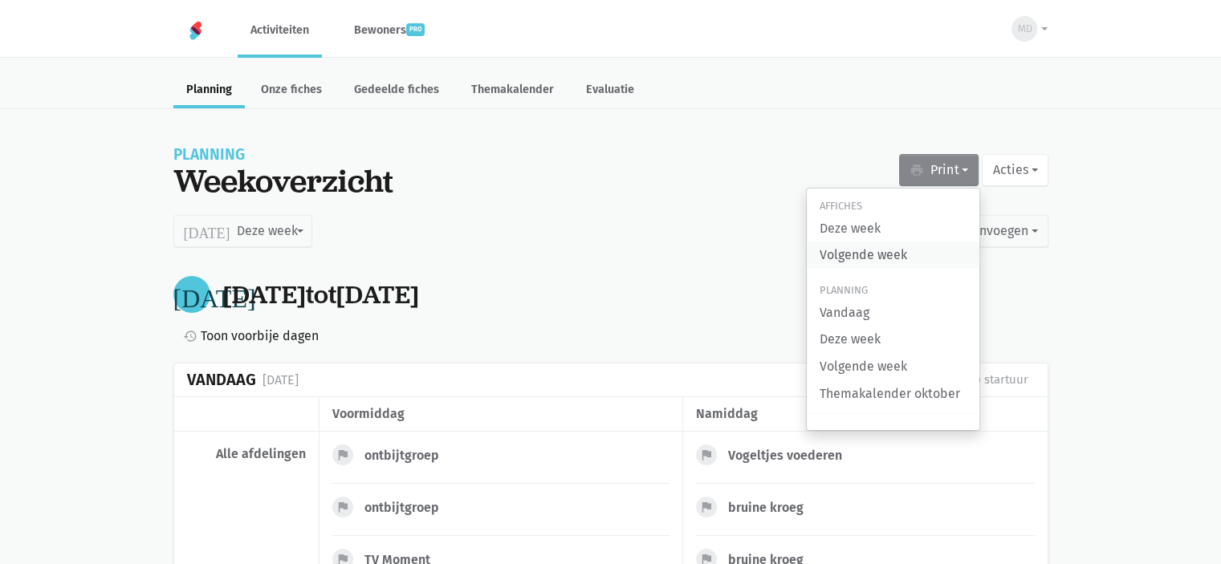
click at [892, 256] on link "Volgende week" at bounding box center [893, 255] width 173 height 27
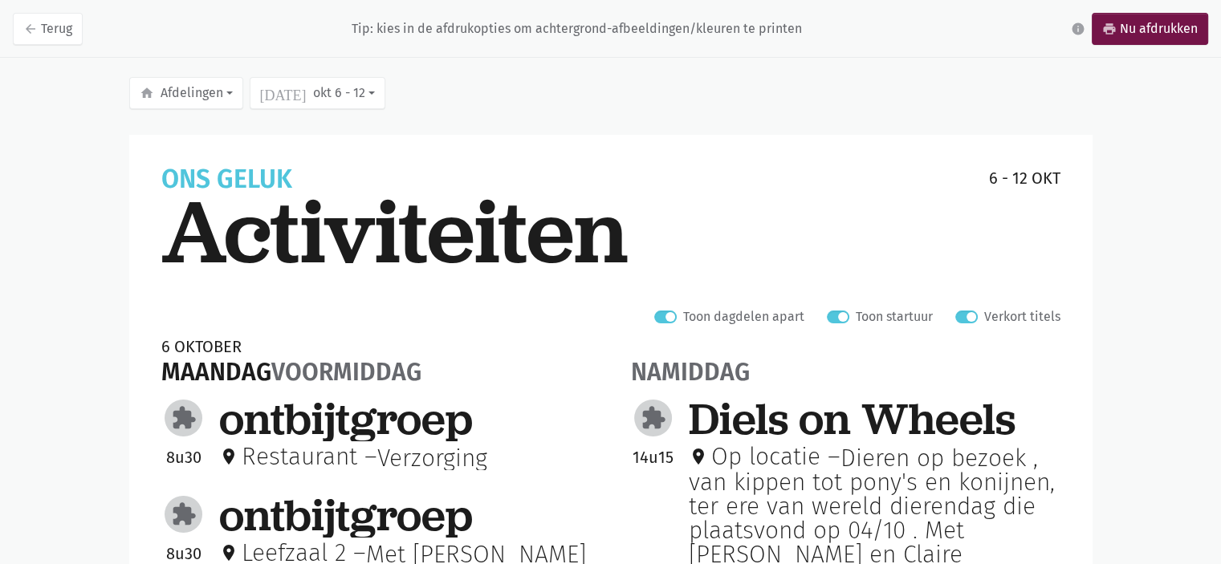
scroll to position [19, 0]
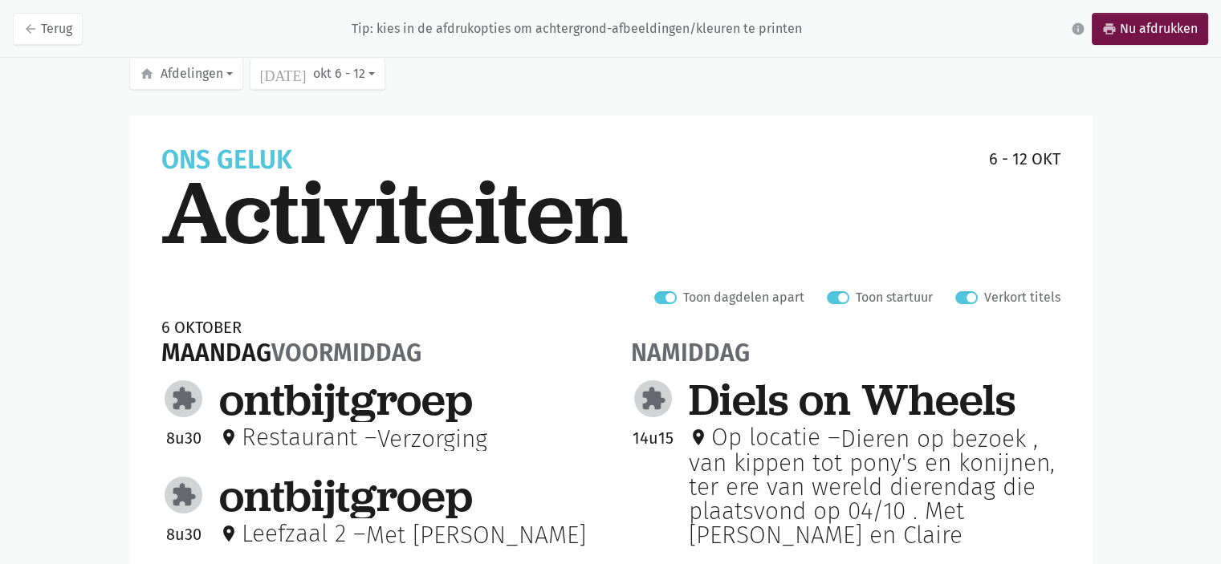
click at [984, 297] on label "Verkort titels" at bounding box center [1022, 297] width 76 height 21
click at [966, 297] on input "Verkort titels" at bounding box center [961, 295] width 13 height 17
checkbox input "false"
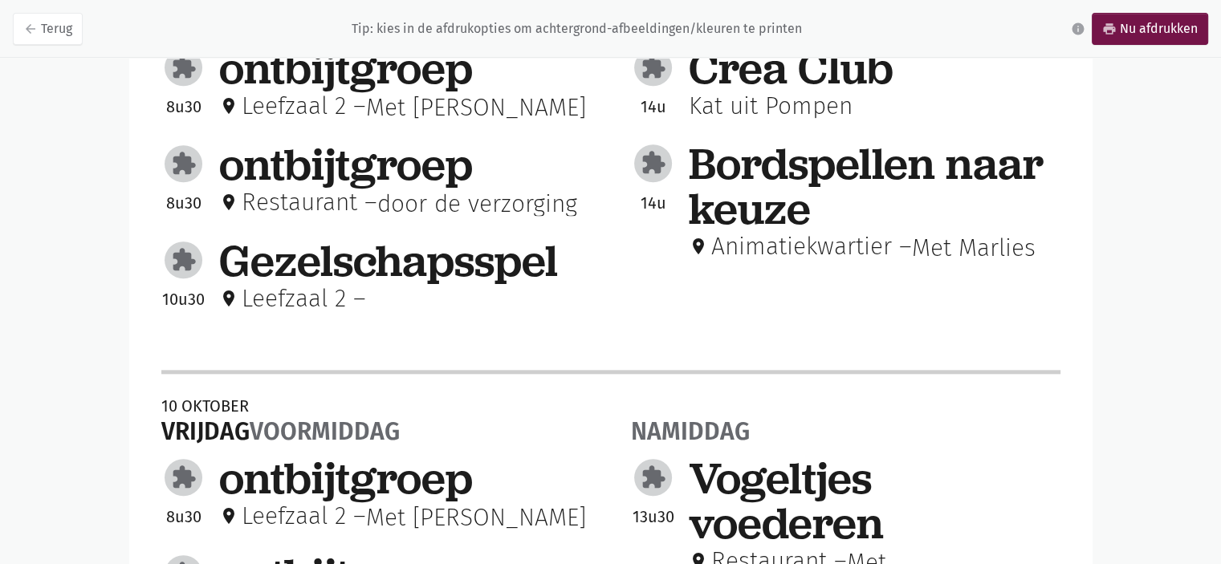
scroll to position [1531, 0]
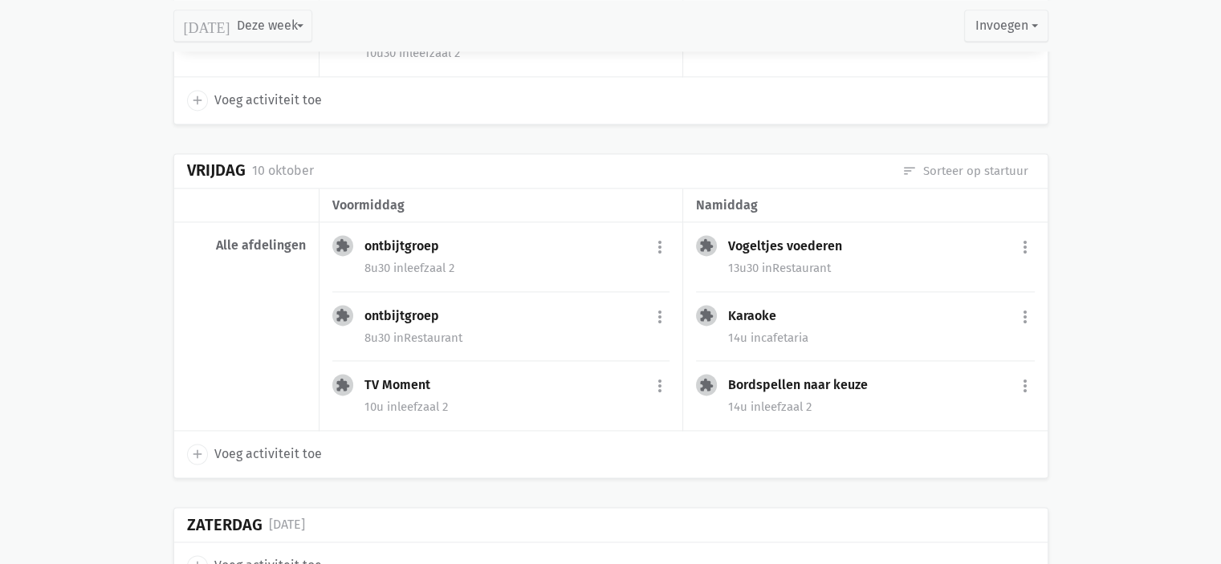
scroll to position [2007, 0]
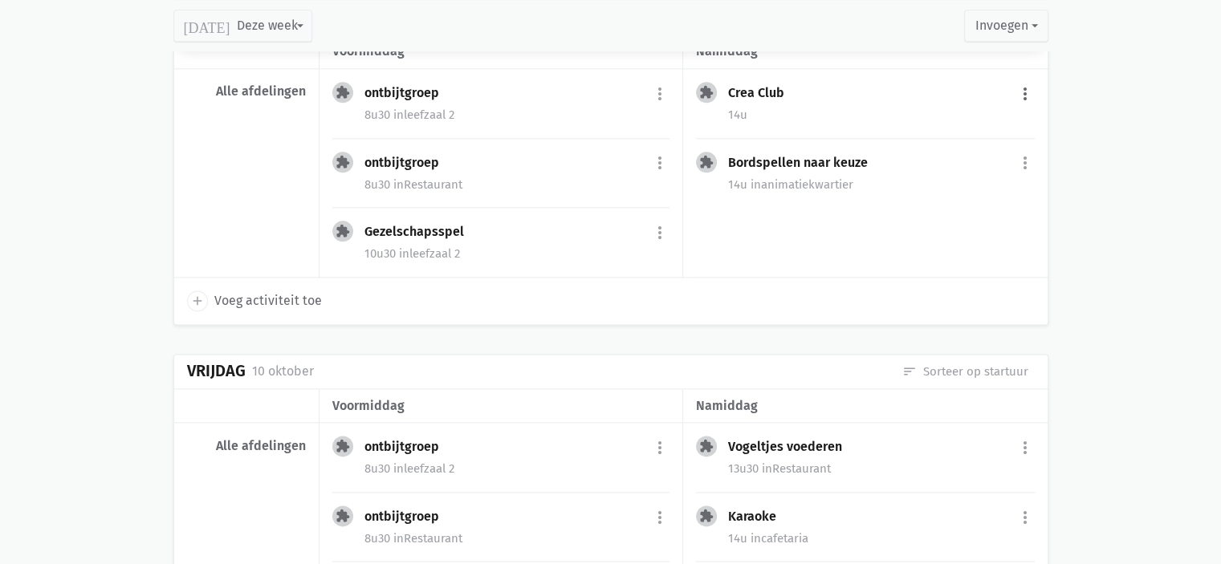
click at [1022, 91] on button "more_vert" at bounding box center [1024, 94] width 19 height 30
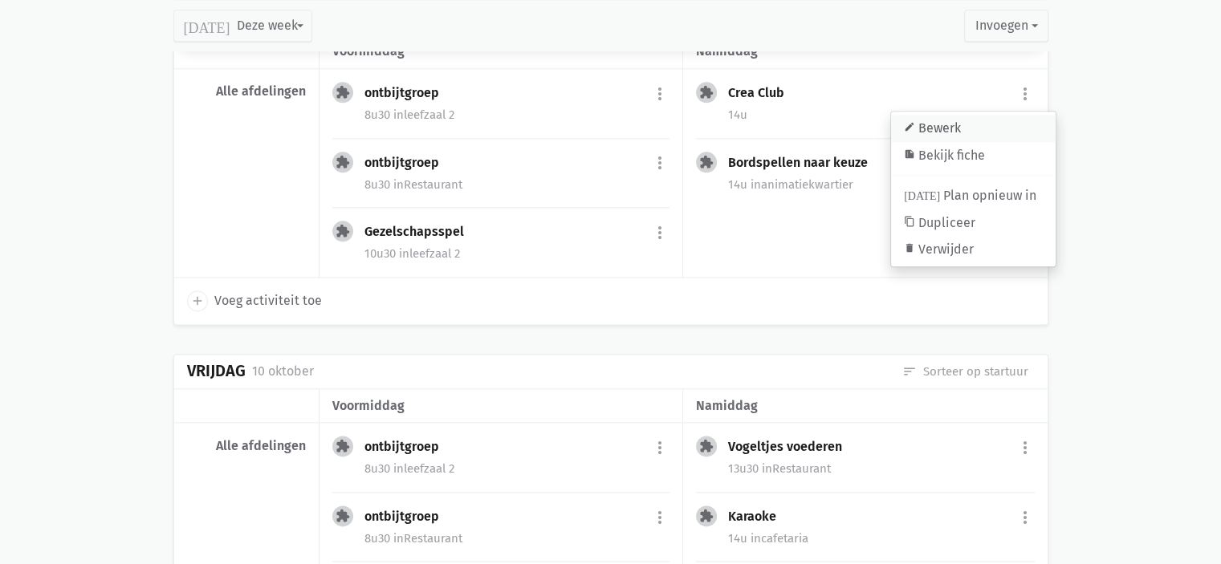
click at [987, 119] on link "edit Bewerk" at bounding box center [973, 128] width 165 height 27
select select "14:00"
select select "16:00"
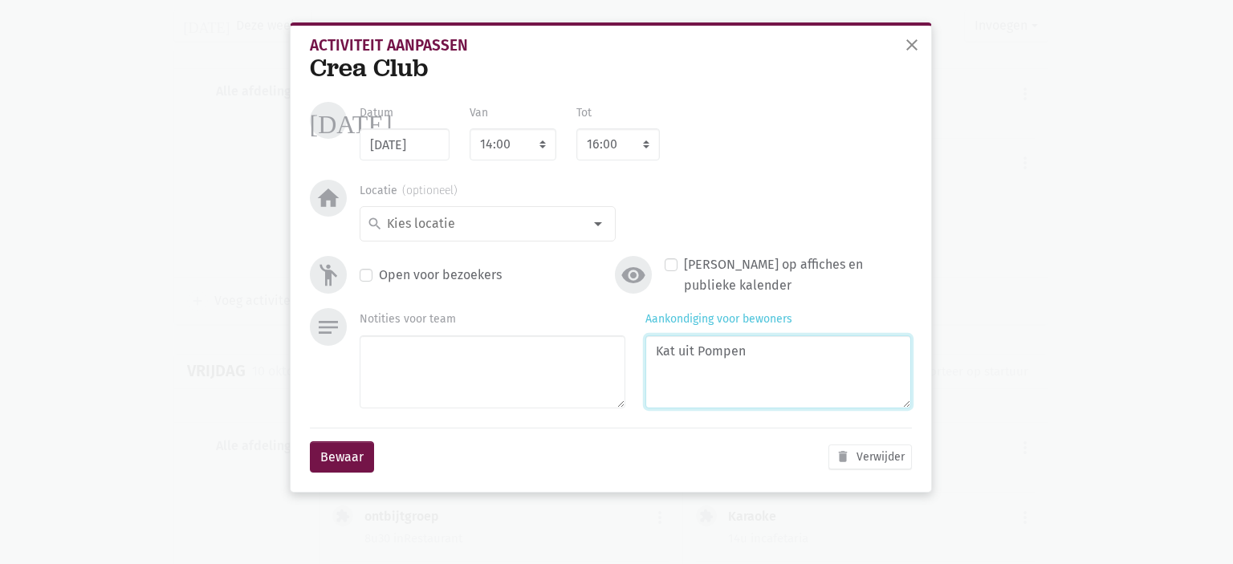
click at [748, 359] on textarea "Kat uit Pompen" at bounding box center [778, 371] width 266 height 73
click at [440, 232] on input at bounding box center [483, 223] width 198 height 21
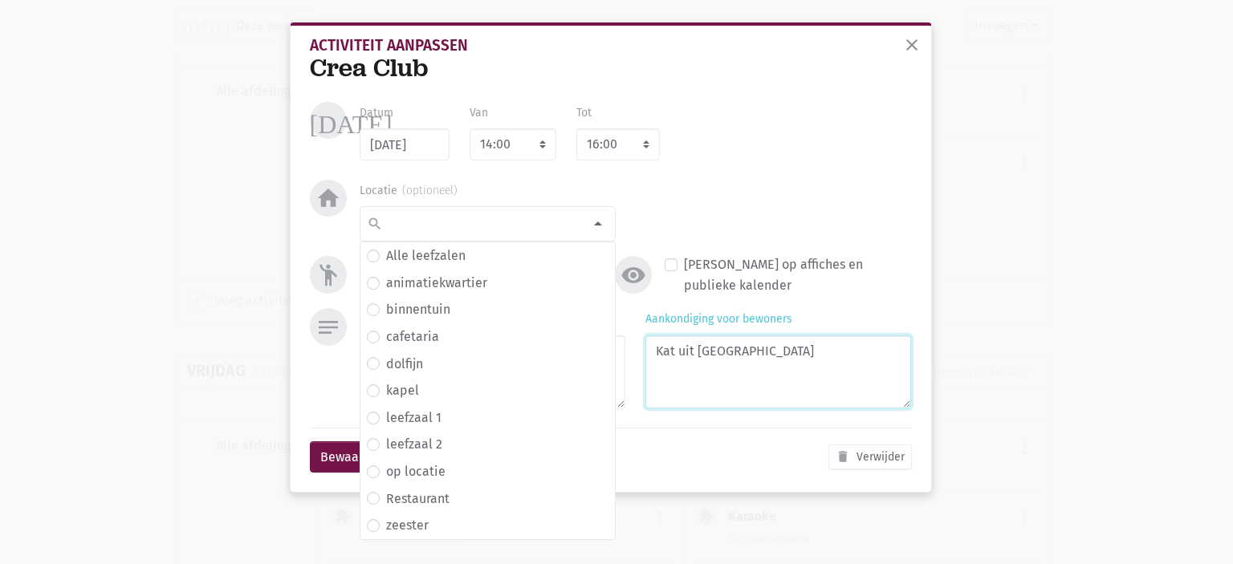
click at [807, 350] on textarea "Kat uit Pompoen" at bounding box center [778, 371] width 266 height 73
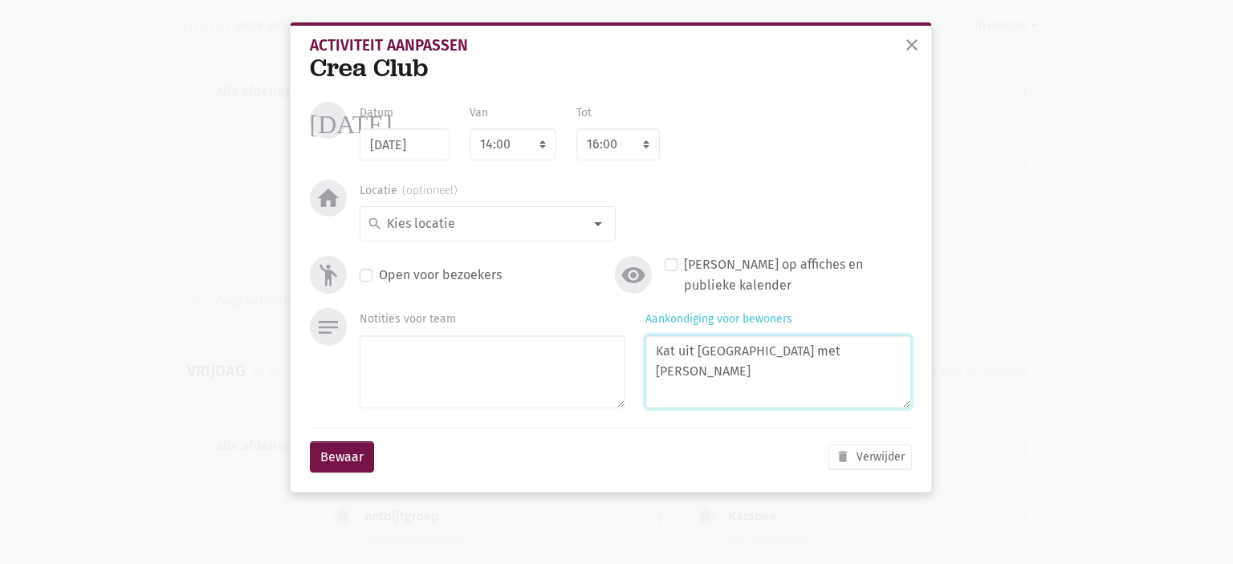
type textarea "Kat uit [GEOGRAPHIC_DATA] met [PERSON_NAME]"
click at [345, 436] on div "Bewaar delete Verwijder" at bounding box center [611, 457] width 602 height 59
click at [350, 448] on button "Bewaar" at bounding box center [342, 457] width 64 height 32
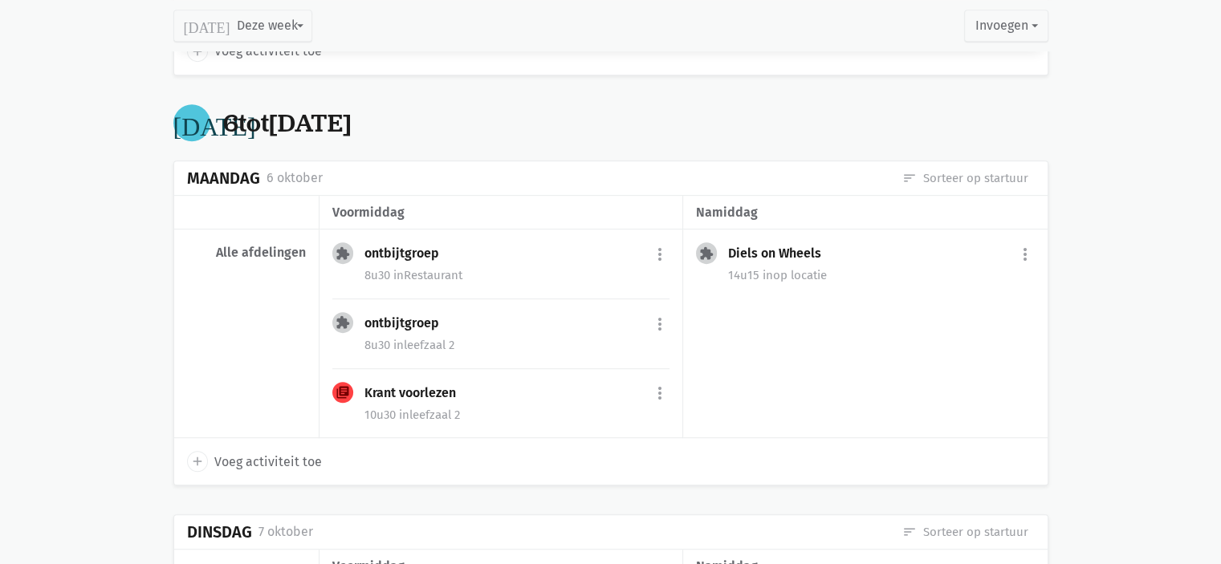
scroll to position [0, 0]
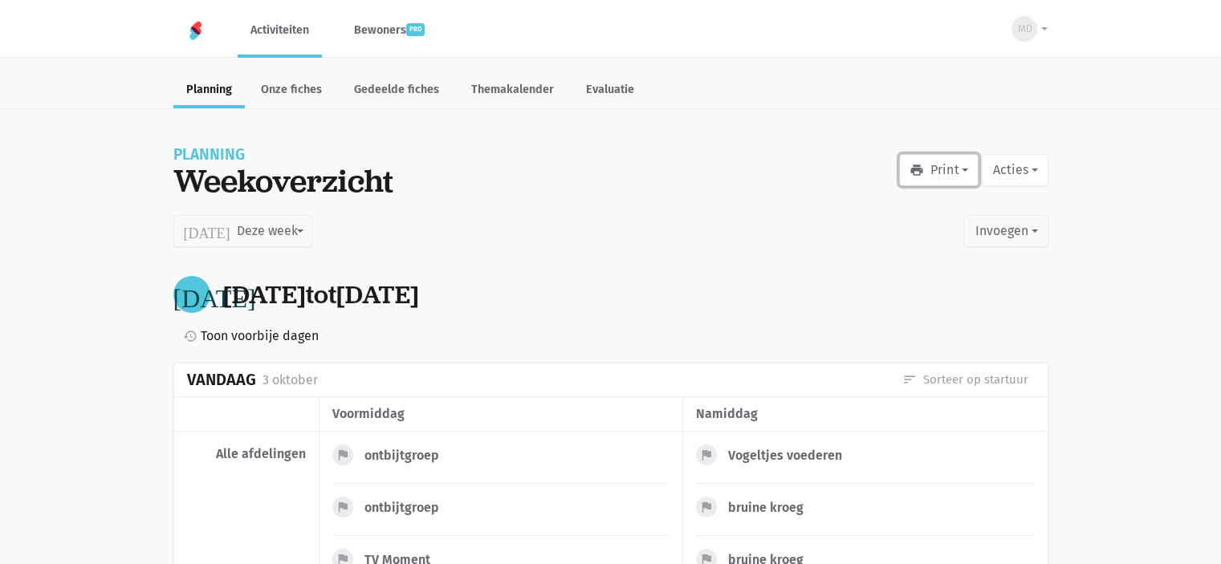
click at [928, 174] on button "print Print" at bounding box center [938, 170] width 79 height 32
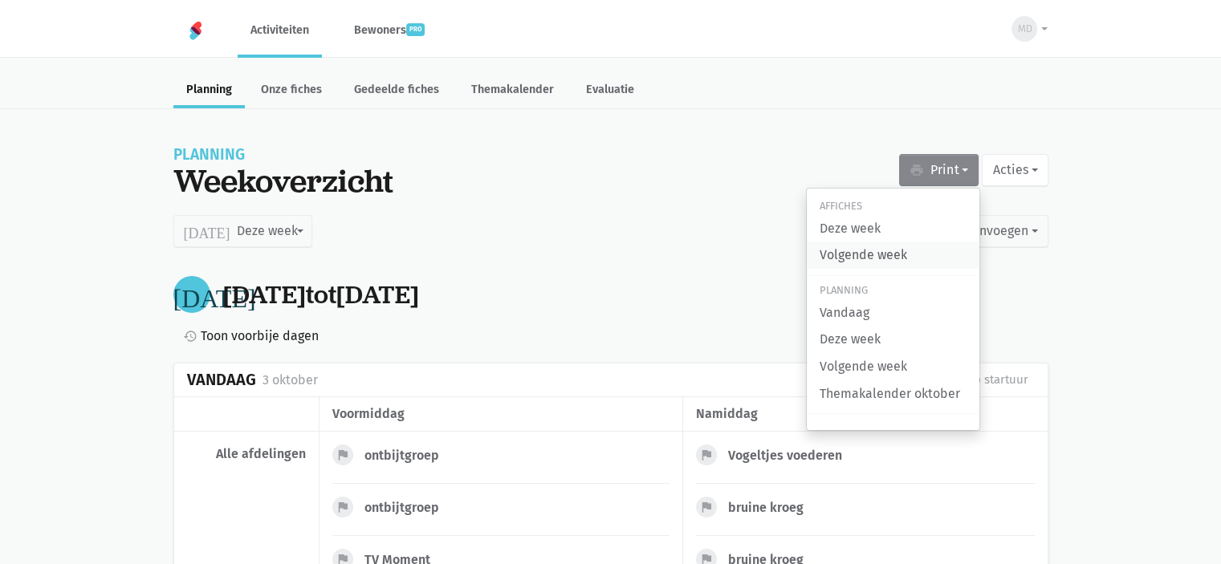
click at [905, 259] on link "Volgende week" at bounding box center [893, 255] width 173 height 27
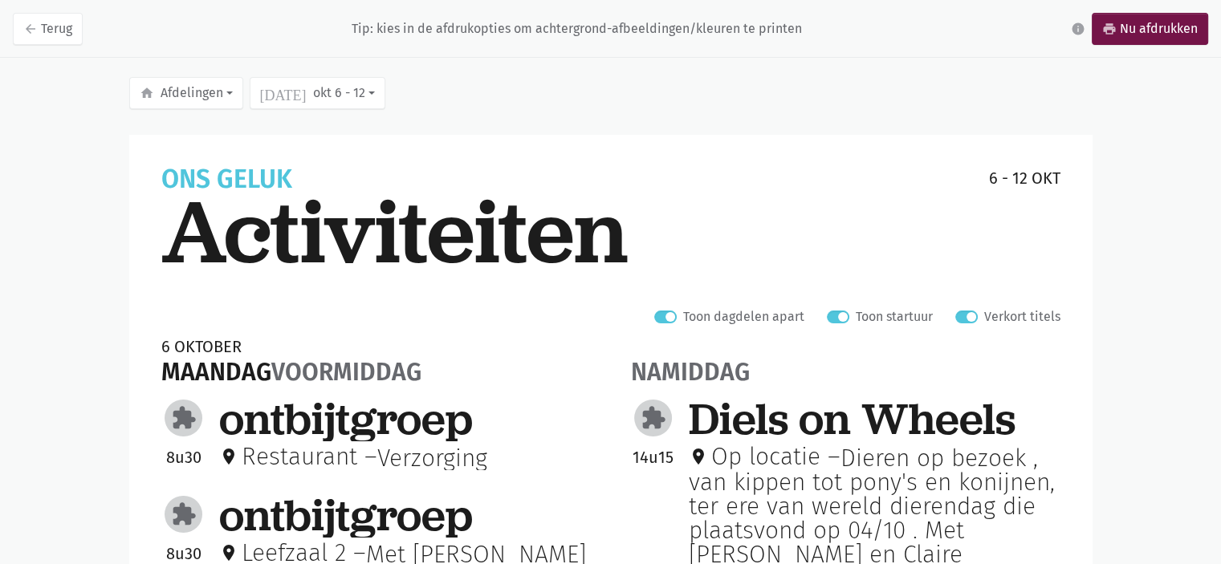
click at [984, 317] on label "Verkort titels" at bounding box center [1022, 317] width 76 height 21
click at [968, 317] on input "Verkort titels" at bounding box center [961, 315] width 13 height 17
checkbox input "false"
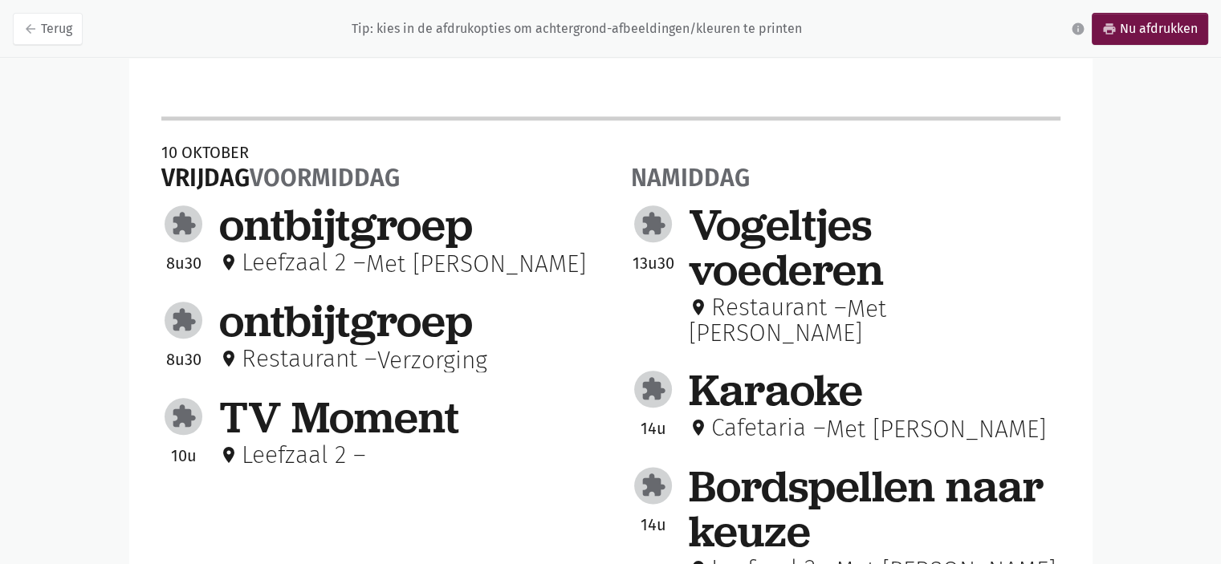
scroll to position [1913, 0]
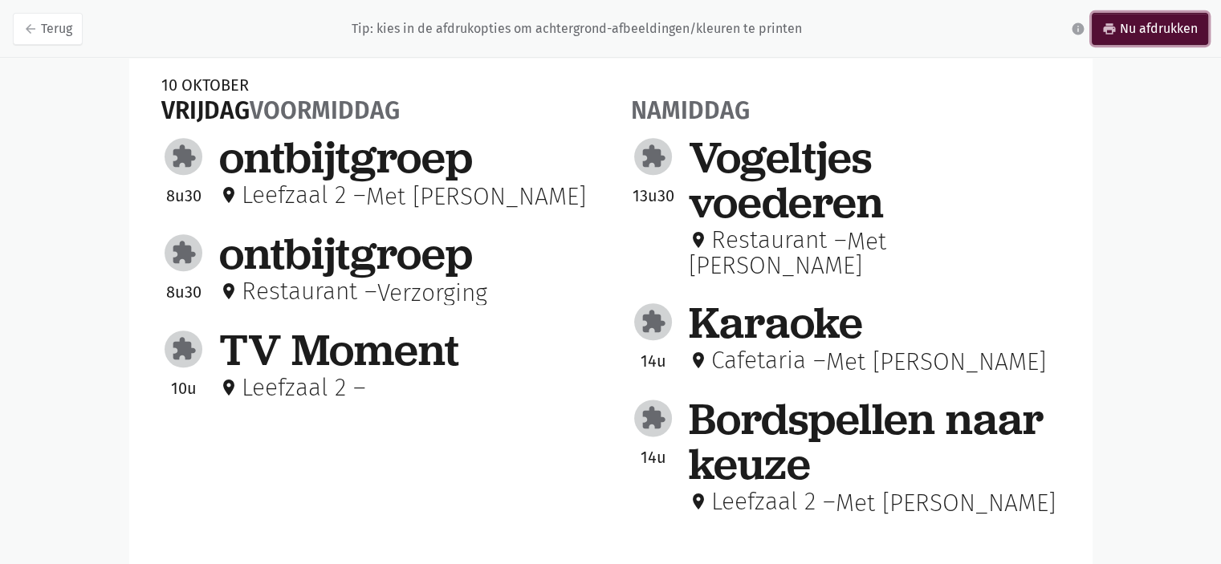
click at [1172, 25] on link "print Nu afdrukken" at bounding box center [1150, 29] width 116 height 32
click at [39, 36] on link "arrow_back Terug" at bounding box center [48, 29] width 70 height 32
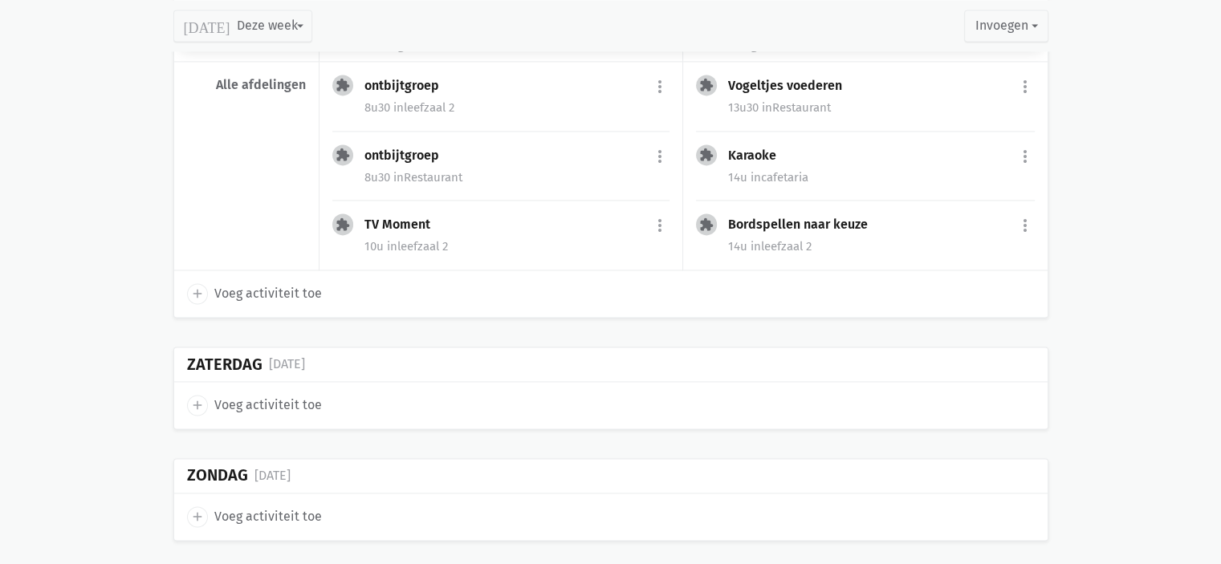
scroll to position [2434, 0]
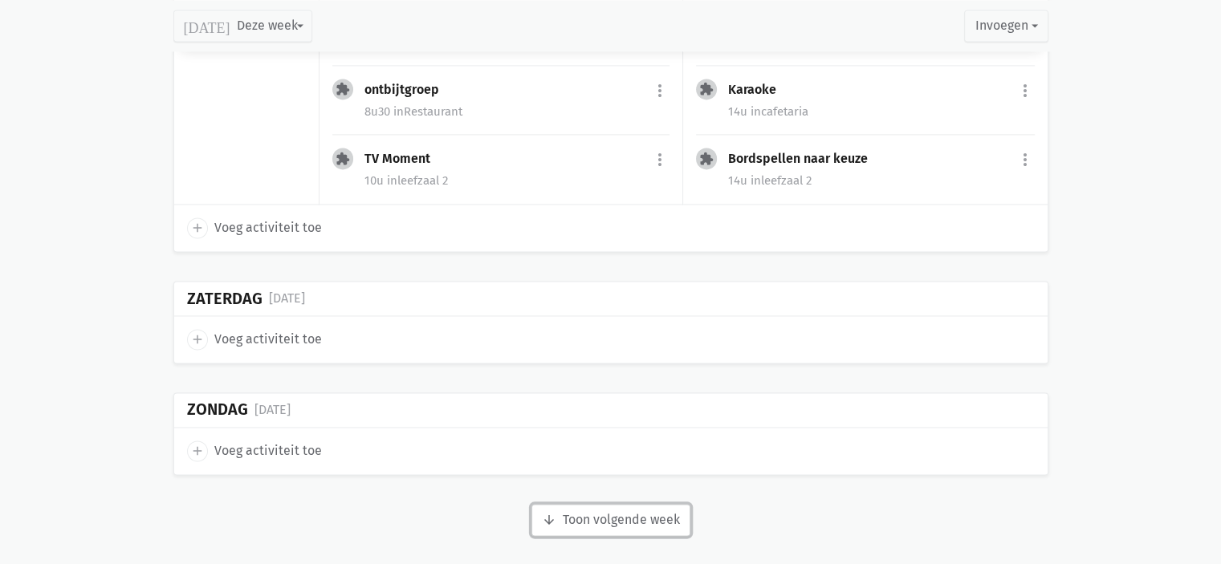
click at [636, 514] on button "arrow_downward Week wordt geladen Toon volgende week" at bounding box center [610, 520] width 159 height 32
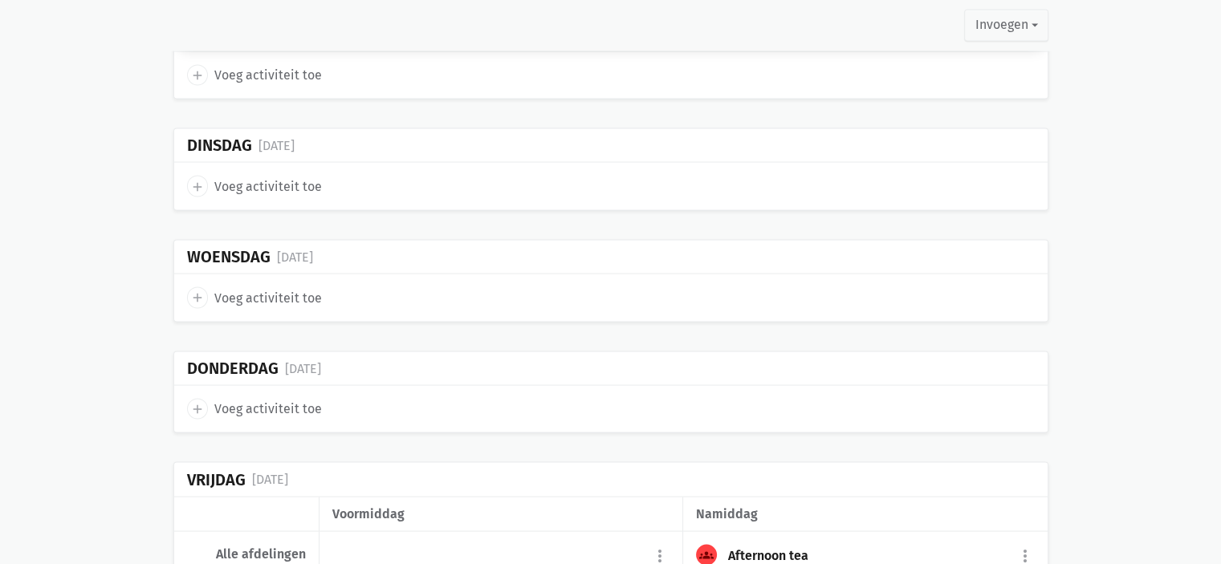
scroll to position [3406, 0]
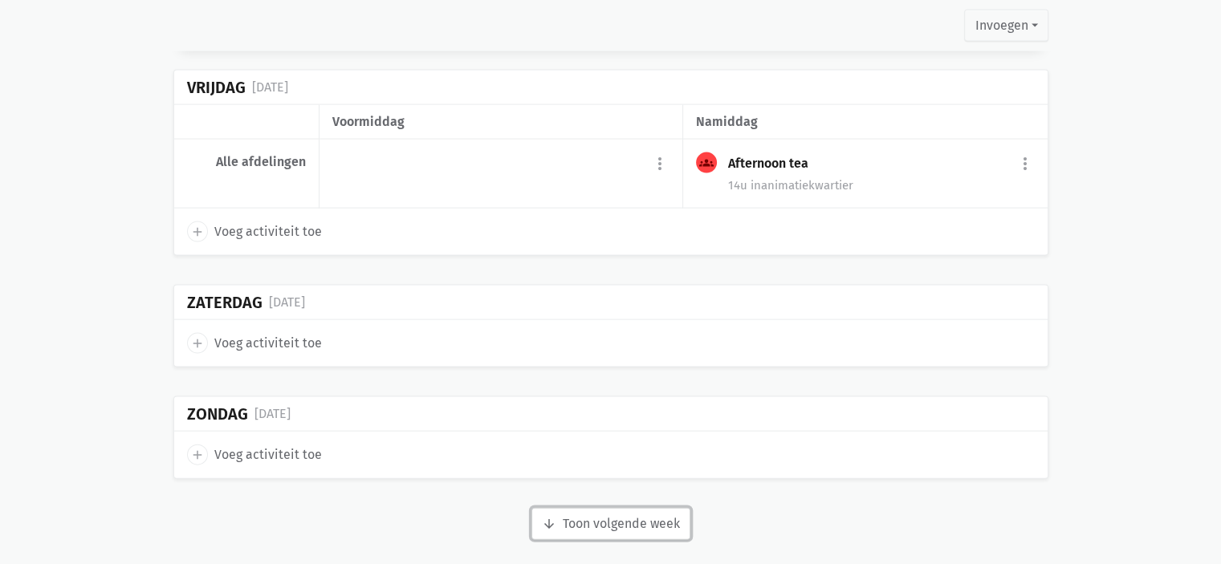
click at [629, 513] on button "arrow_downward Week wordt geladen Toon volgende week" at bounding box center [610, 524] width 159 height 32
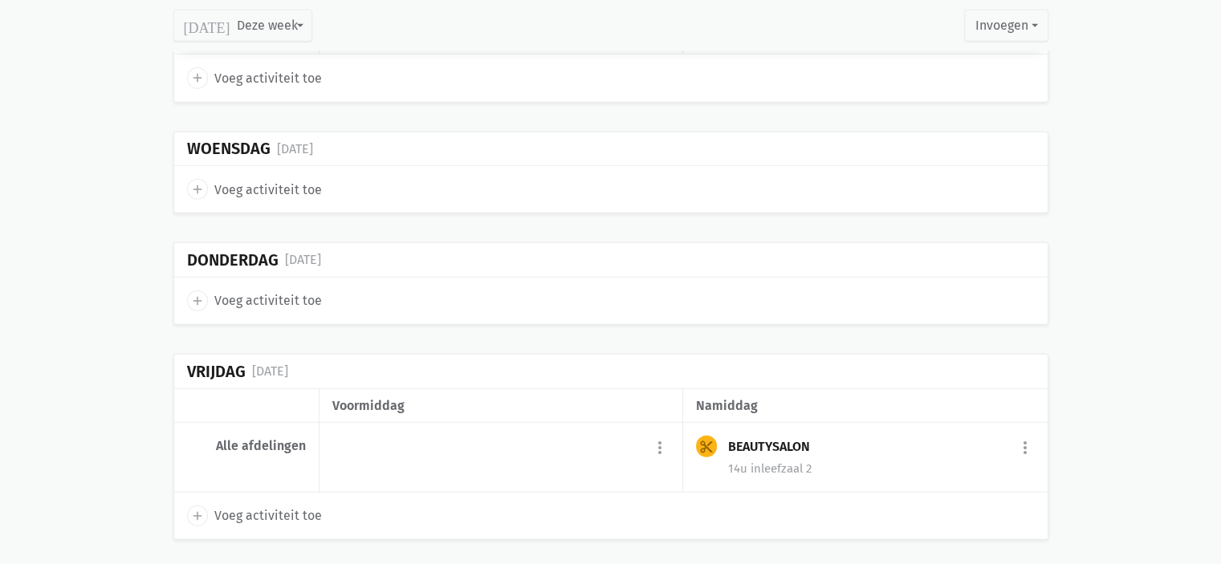
scroll to position [4549, 0]
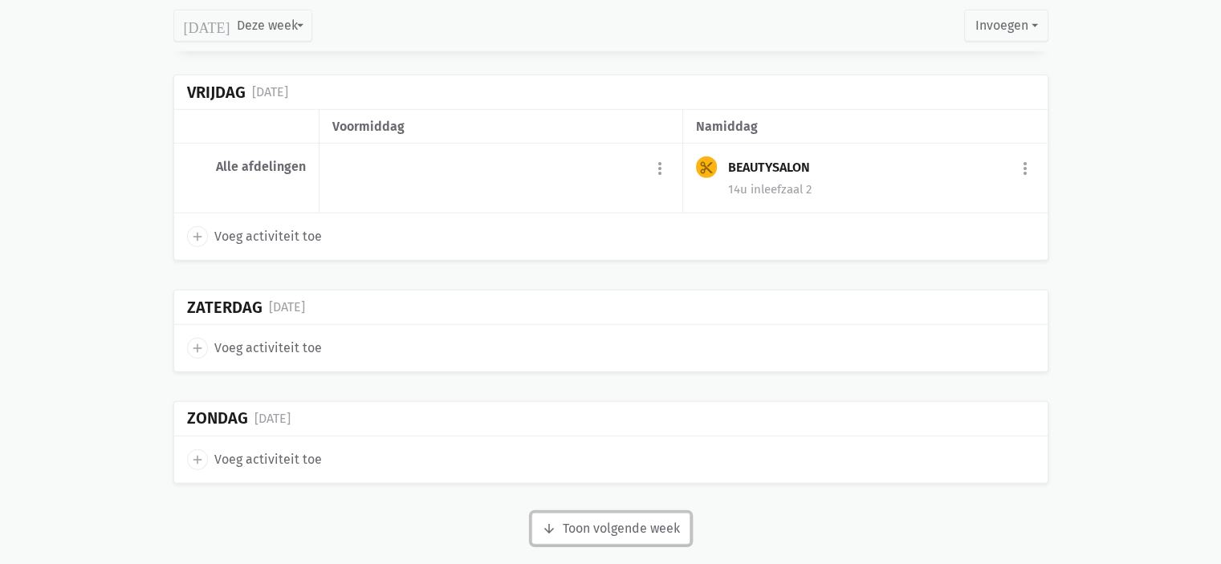
click at [642, 516] on button "arrow_downward Week wordt geladen Toon volgende week" at bounding box center [610, 529] width 159 height 32
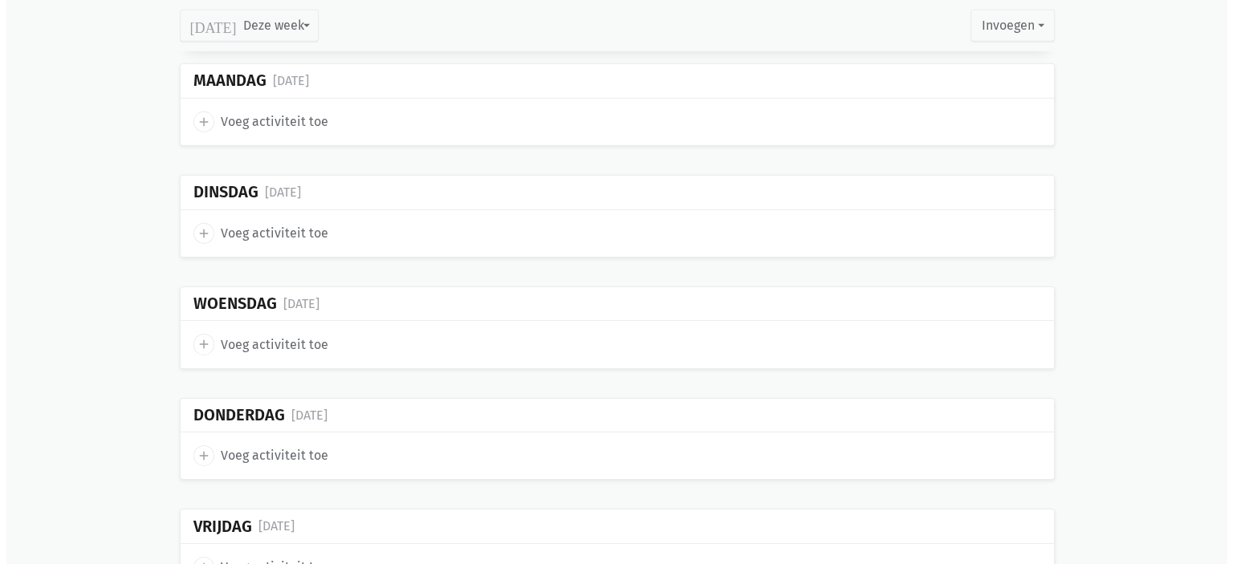
scroll to position [5131, 0]
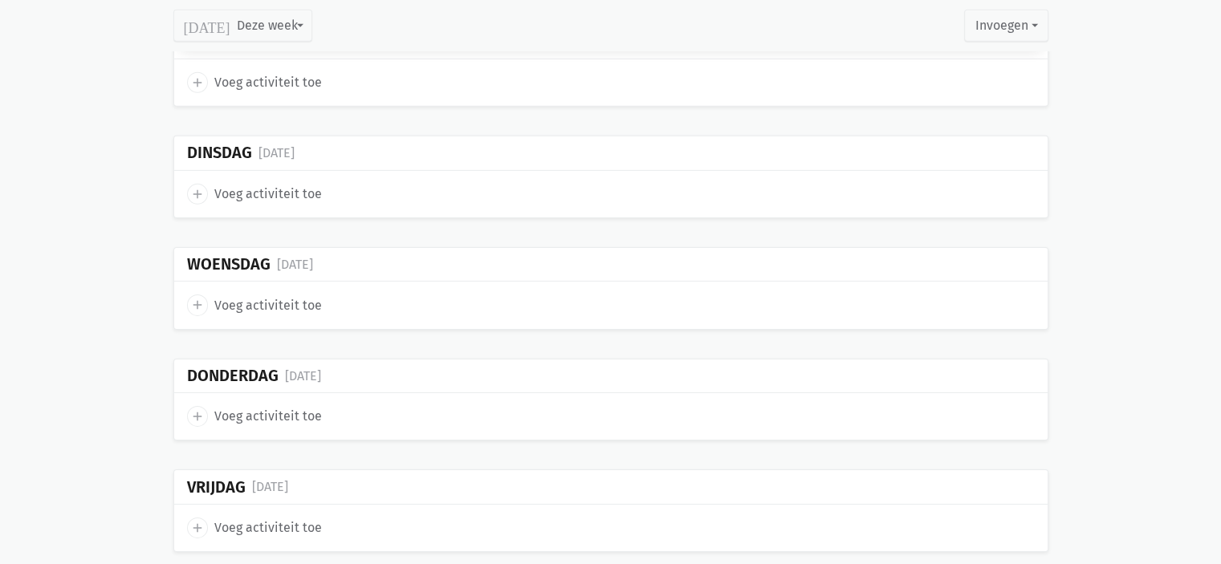
click at [313, 518] on span "Voeg activiteit toe" at bounding box center [268, 528] width 108 height 21
select select "14:00"
select select "15:00"
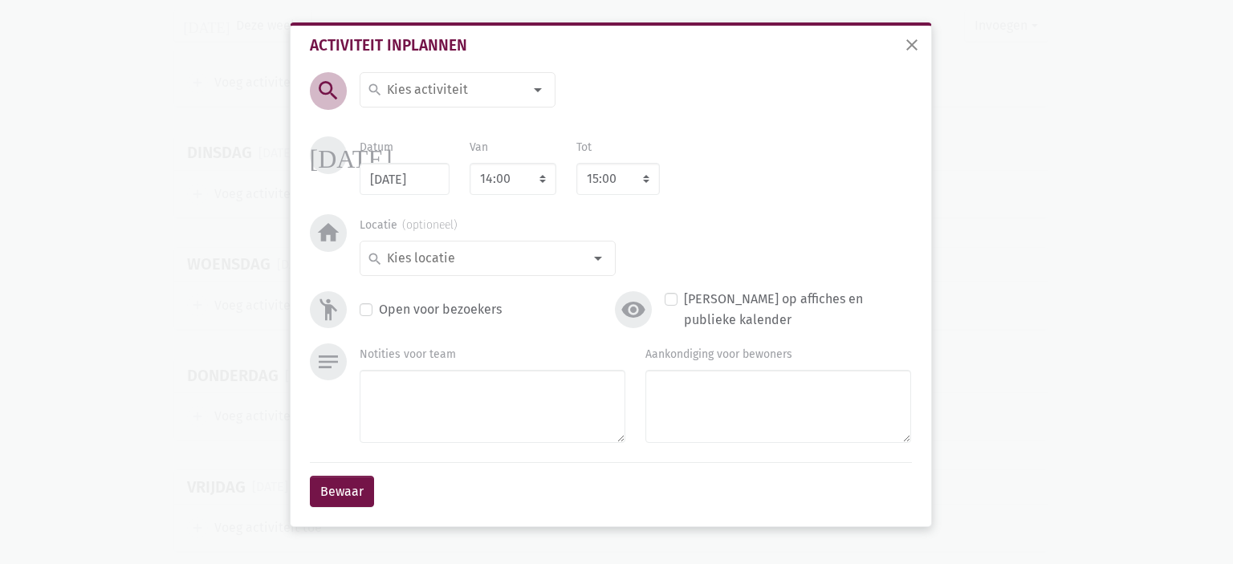
click at [443, 83] on input at bounding box center [453, 89] width 139 height 21
type input "[DATE] ontbijtbuffet"
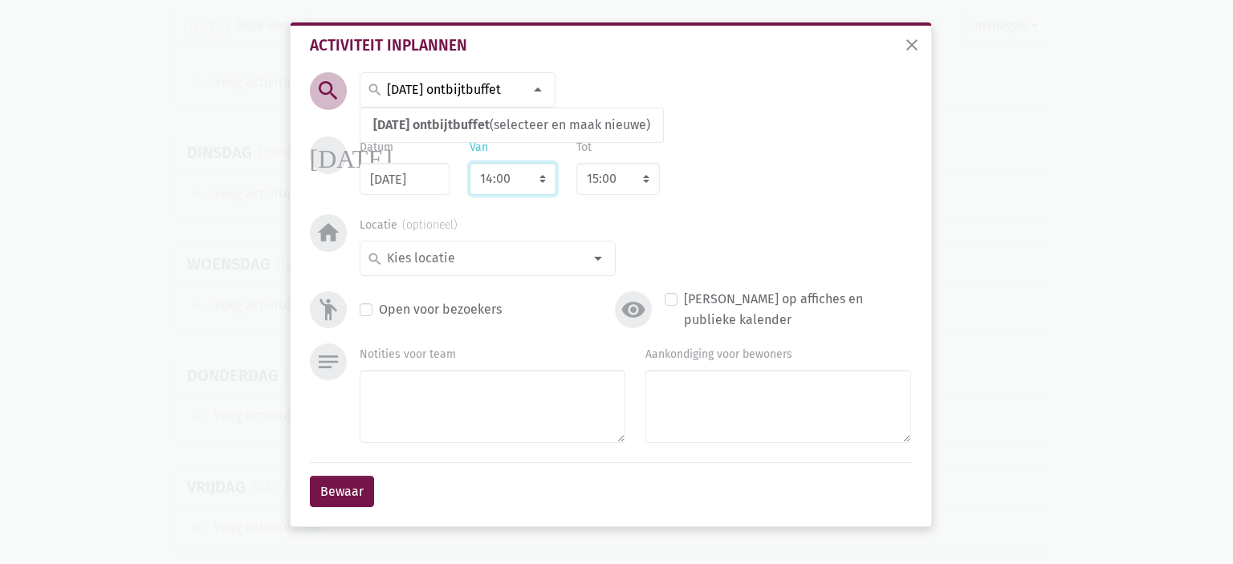
click at [499, 169] on select "7:00 7:15 7:30 7:45 8:00 8:15 8:30 8:45 9:00 9:15 9:30 9:45 10:00 10:15 10:30 1…" at bounding box center [513, 179] width 87 height 32
select select "8:30"
click at [470, 163] on select "7:00 7:15 7:30 7:45 8:00 8:15 8:30 8:45 9:00 9:15 9:30 9:45 10:00 10:15 10:30 1…" at bounding box center [513, 179] width 87 height 32
select select "9:30"
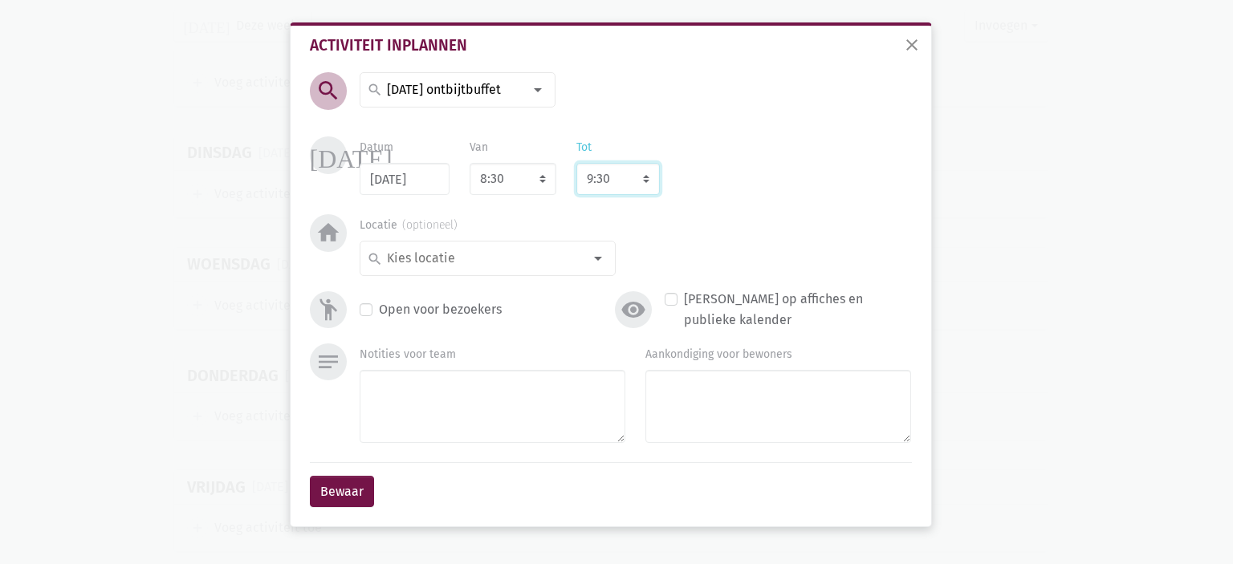
click at [637, 185] on select "8:00 8:15 8:30 8:45 9:00 9:15 9:30 9:45 10:00 10:15 10:30 10:45 11:00 11:15 11:…" at bounding box center [617, 179] width 83 height 32
select select "10:00"
click at [576, 163] on select "8:00 8:15 8:30 8:45 9:00 9:15 9:30 9:45 10:00 10:15 10:30 10:45 11:00 11:15 11:…" at bounding box center [617, 179] width 83 height 32
click at [502, 270] on div "search" at bounding box center [488, 258] width 256 height 35
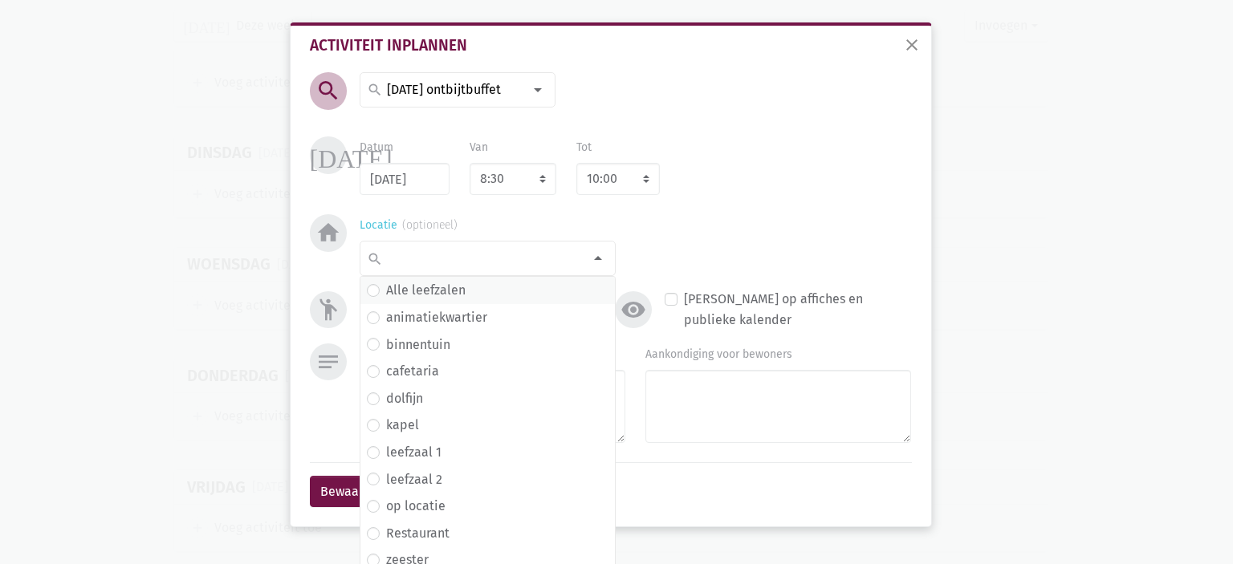
click at [481, 291] on span "Alle leefzalen" at bounding box center [488, 290] width 242 height 21
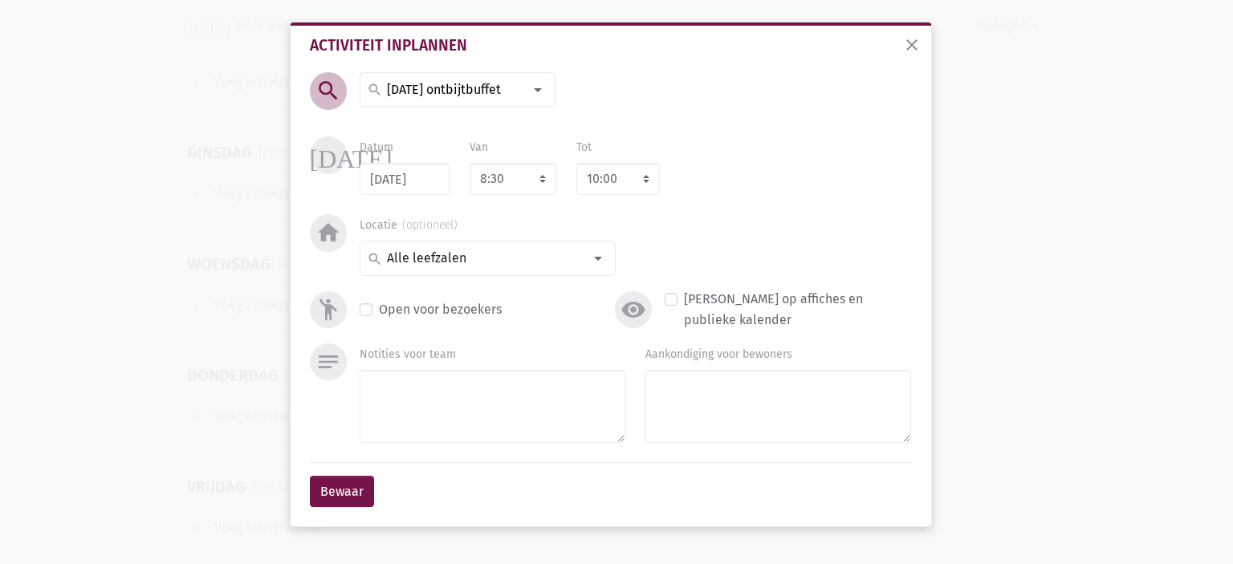
drag, startPoint x: 367, startPoint y: 309, endPoint x: 360, endPoint y: 315, distance: 9.7
click at [379, 309] on label "Open voor bezoekers" at bounding box center [440, 309] width 123 height 21
click at [368, 309] on input "Open voor bezoekers" at bounding box center [366, 307] width 13 height 17
checkbox input "true"
click at [324, 506] on button "Bewaar" at bounding box center [342, 492] width 64 height 32
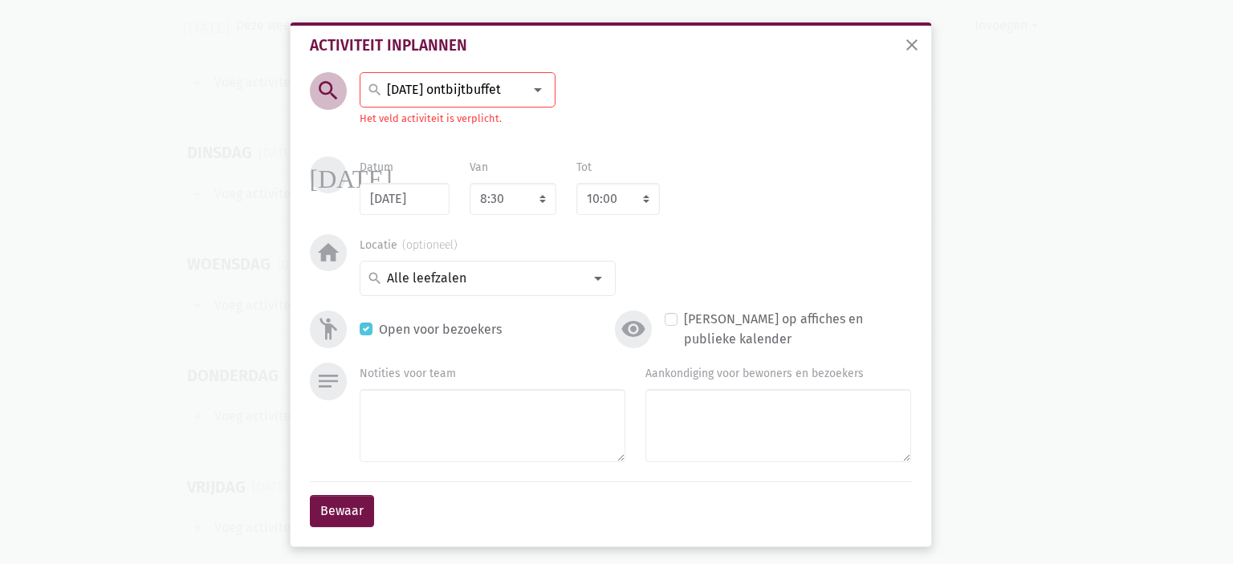
click at [456, 89] on input "[DATE] ontbijtbuffet" at bounding box center [453, 89] width 139 height 21
click at [417, 124] on span "[DATE] ontbijtbuffet" at bounding box center [431, 124] width 116 height 15
click at [344, 500] on button "Bewaar" at bounding box center [342, 511] width 64 height 32
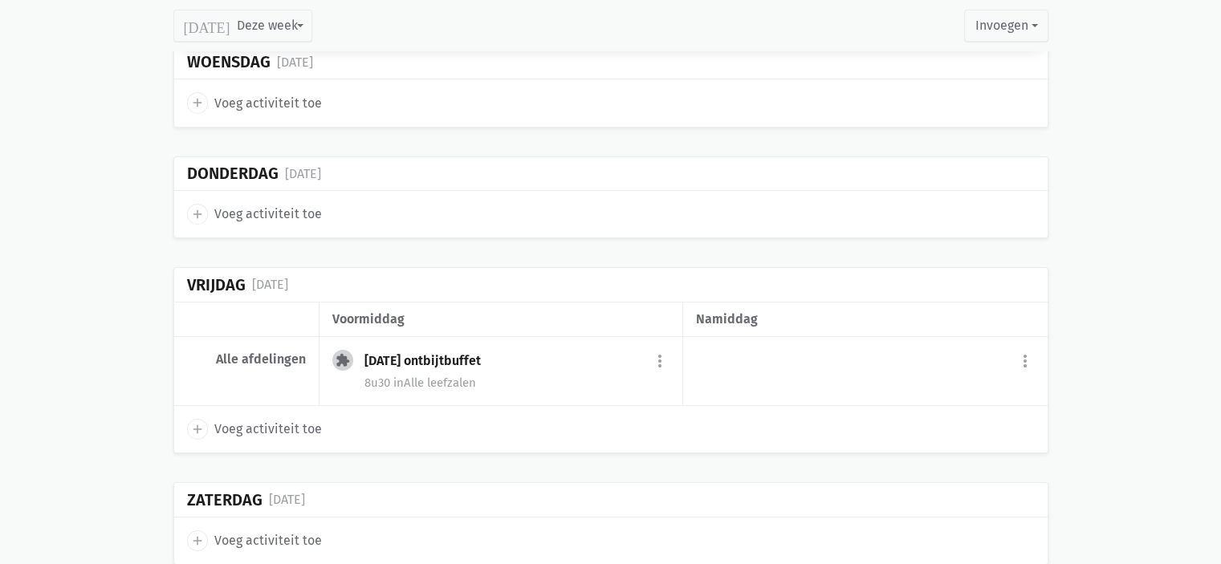
scroll to position [5294, 0]
